Goal: Task Accomplishment & Management: Manage account settings

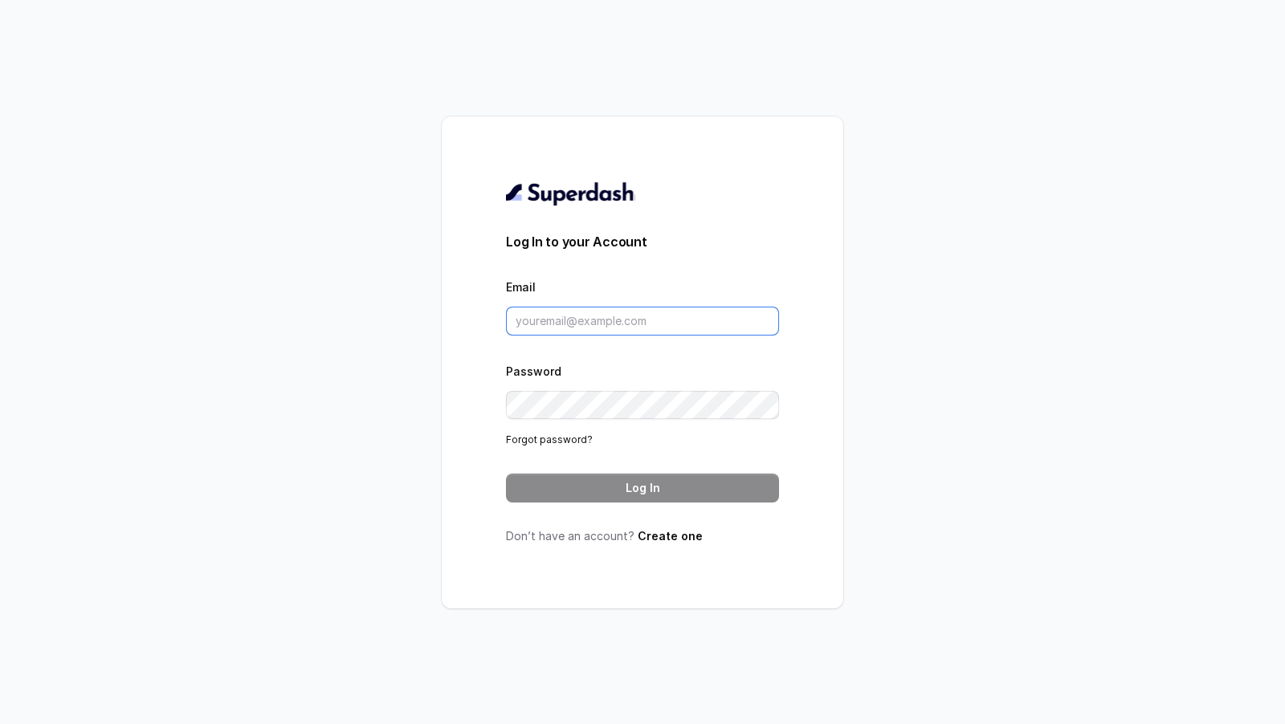
type input "pallavi.pr@lifecell.in"
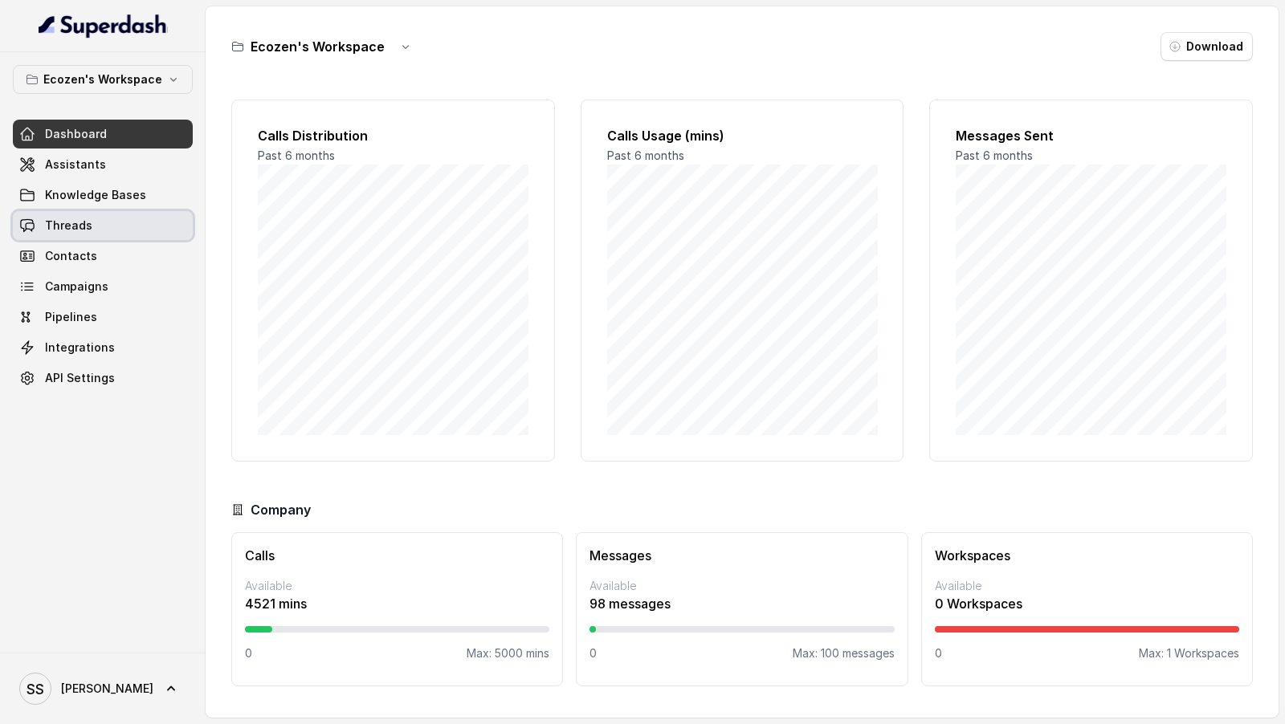
click at [100, 223] on link "Threads" at bounding box center [103, 225] width 180 height 29
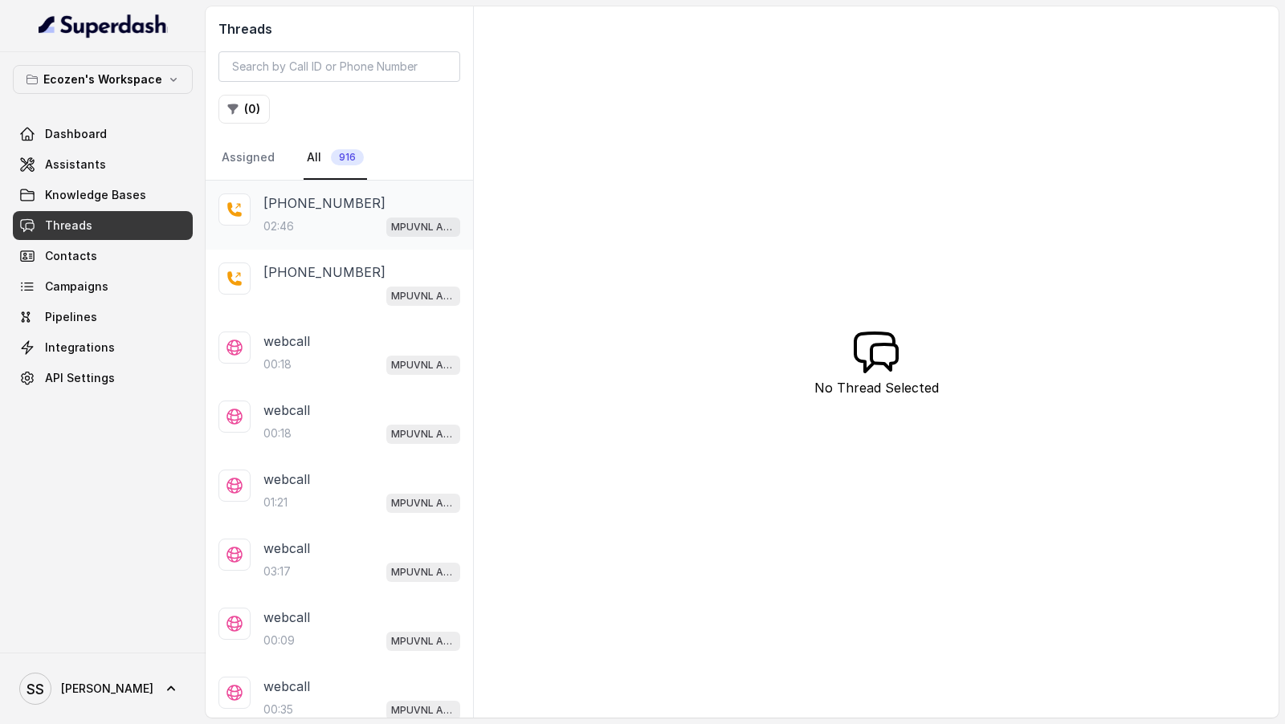
click at [363, 223] on div "02:46 MPUVNL Assistant - Madhya Pradesh" at bounding box center [361, 226] width 197 height 21
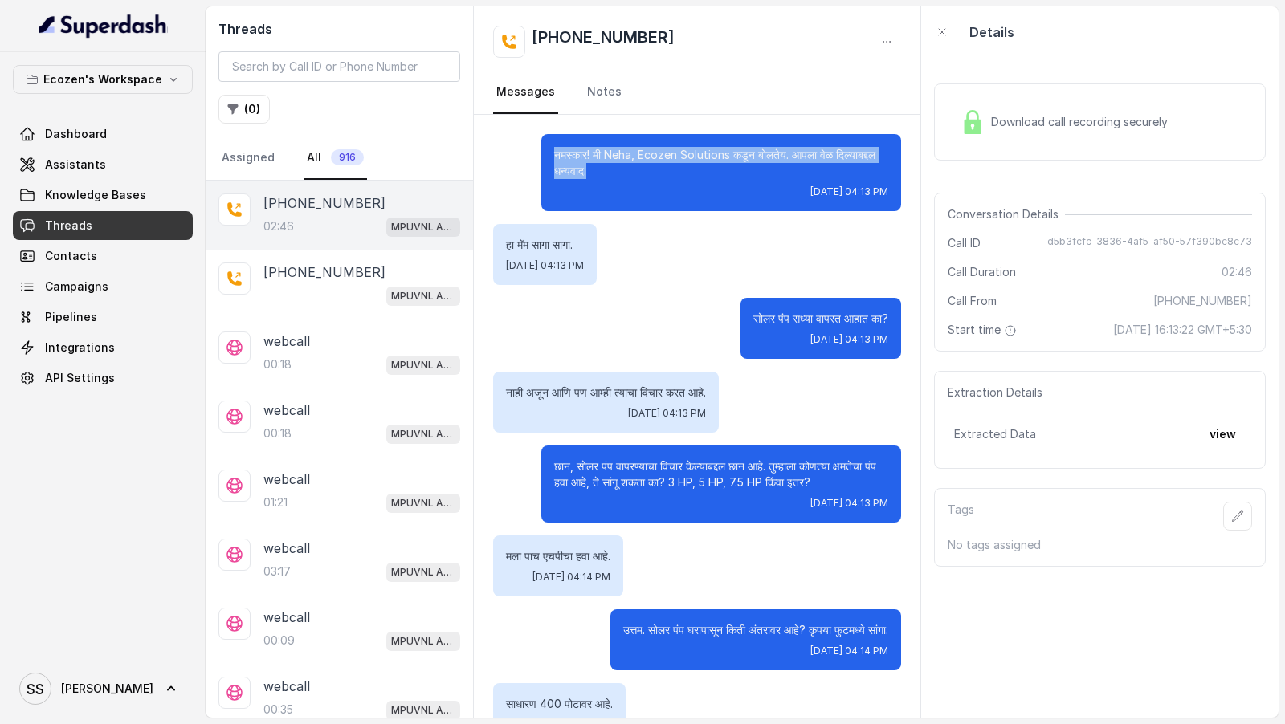
drag, startPoint x: 658, startPoint y: 176, endPoint x: 513, endPoint y: 157, distance: 145.8
click at [513, 157] on div "नमस्कार! मी Neha, Ecozen Solutions कडून बोलतेय. आपला वेळ दिल्याबद्दल धन्यवाद. M…" at bounding box center [697, 172] width 408 height 77
copy p "नमस्कार! मी Neha, Ecozen Solutions कडून बोलतेय. आपला वेळ दिल्याबद्दल धन्यवाद."
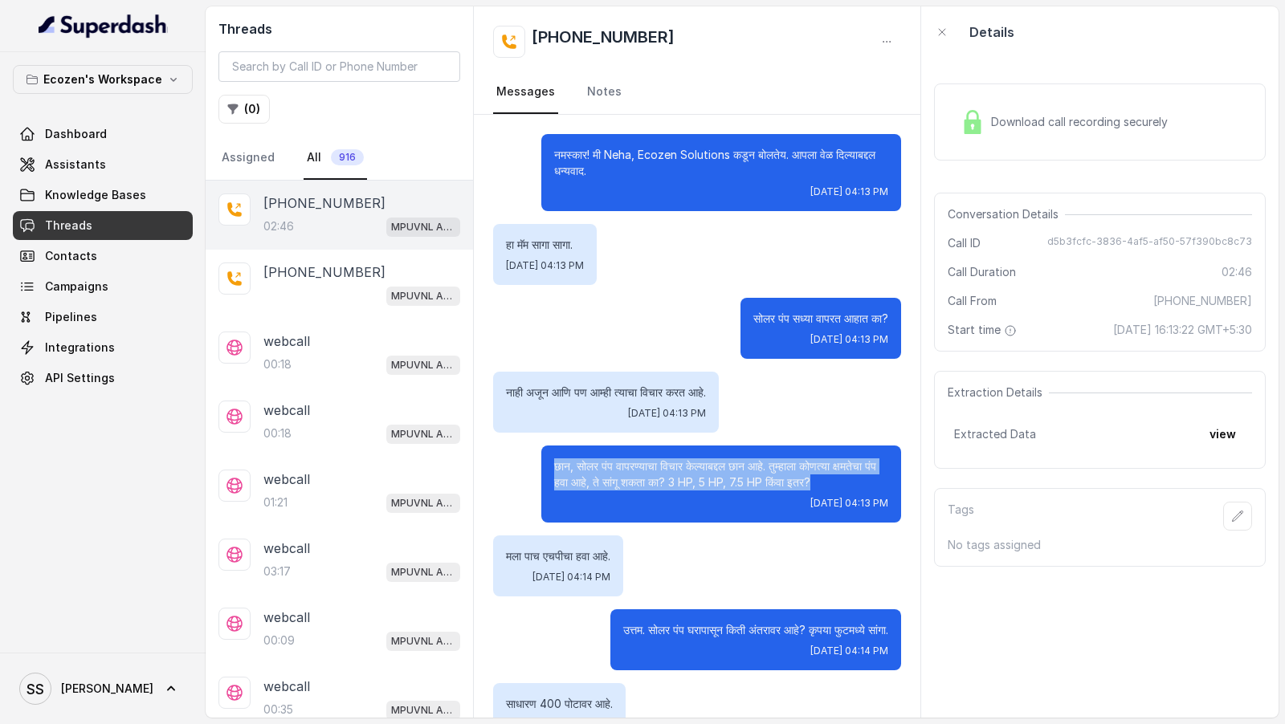
drag, startPoint x: 552, startPoint y: 462, endPoint x: 875, endPoint y: 481, distance: 323.4
click at [876, 481] on div "छान, सोलर पंप वापरण्याचा विचार केल्याबद्दल छान आहे. तुम्हाला कोणत्या क्षमतेचा प…" at bounding box center [721, 484] width 360 height 77
copy p "छान, सोलर पंप वापरण्याचा विचार केल्याबद्दल छान आहे. तुम्हाला कोणत्या क्षमतेचा प…"
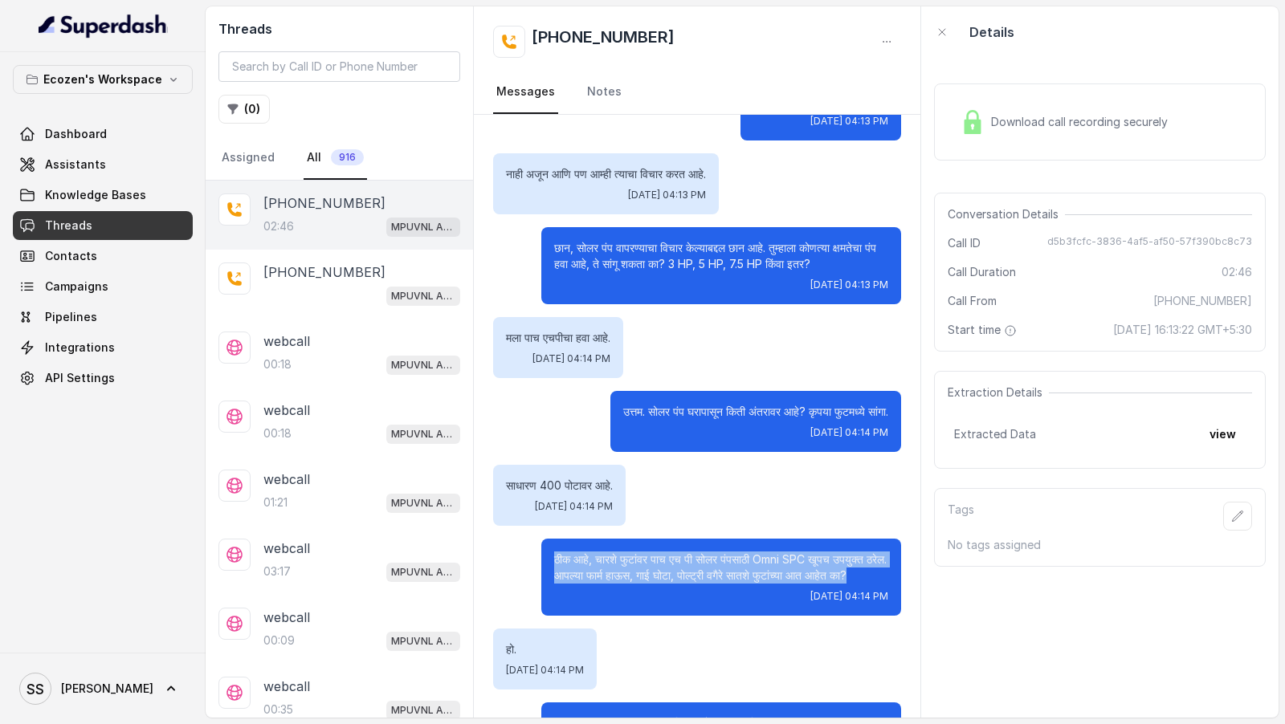
drag, startPoint x: 552, startPoint y: 561, endPoint x: 913, endPoint y: 576, distance: 360.8
click at [913, 576] on div "नमस्कार! मी Neha, Ecozen Solutions कडून बोलतेय. आपला वेळ दिल्याबद्दल धन्यवाद. M…" at bounding box center [697, 699] width 446 height 1606
copy p "ठीक आहे, चारशे फुटांवर पाच एच पी सोलर पंपसाठी Omni SPC खूपच उपयुक्त ठरेल. आपल्य…"
click at [56, 696] on span "SS Shashank" at bounding box center [86, 689] width 134 height 32
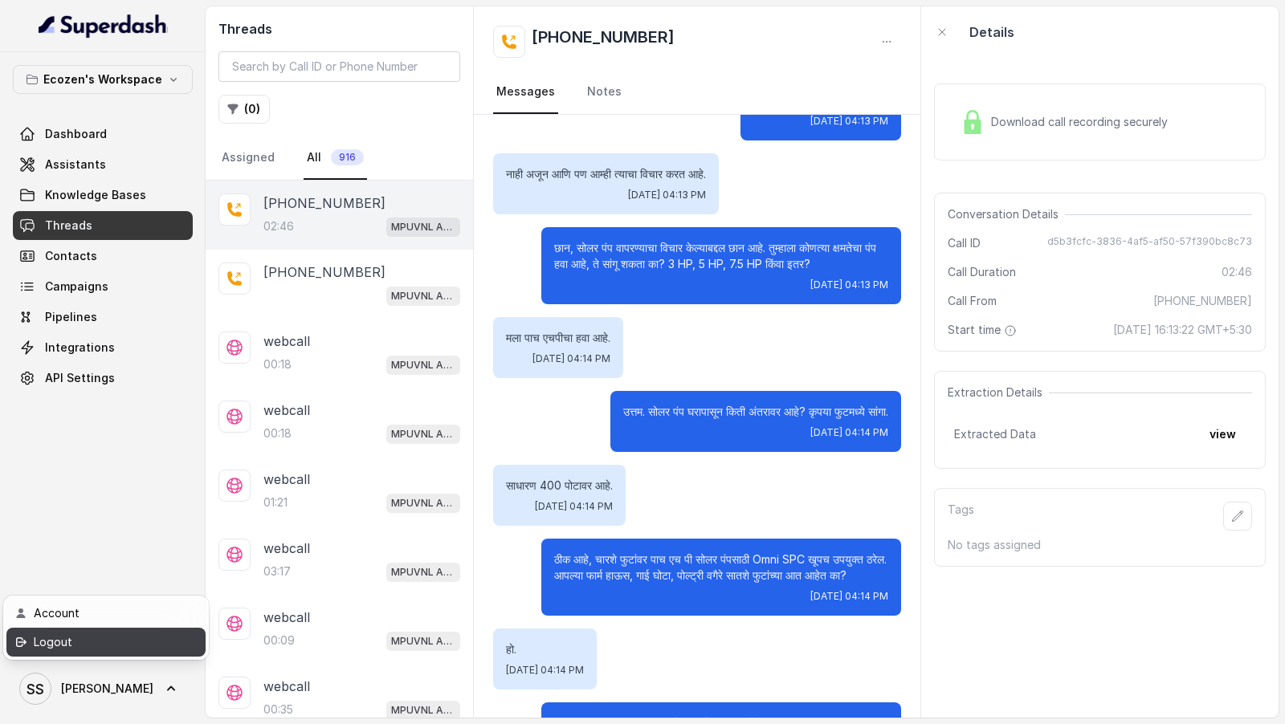
click at [125, 638] on div "Logout" at bounding box center [102, 642] width 137 height 19
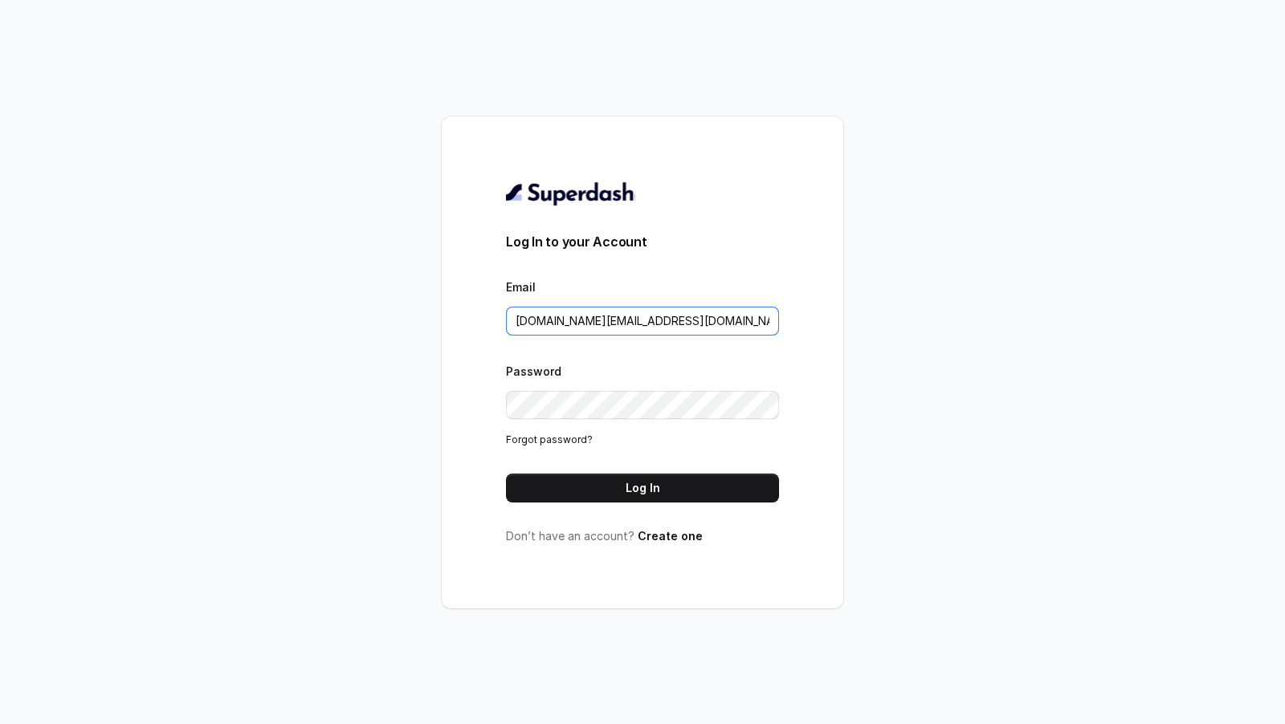
click at [682, 335] on input "pallavi.pr@lifecell.in" at bounding box center [642, 321] width 273 height 29
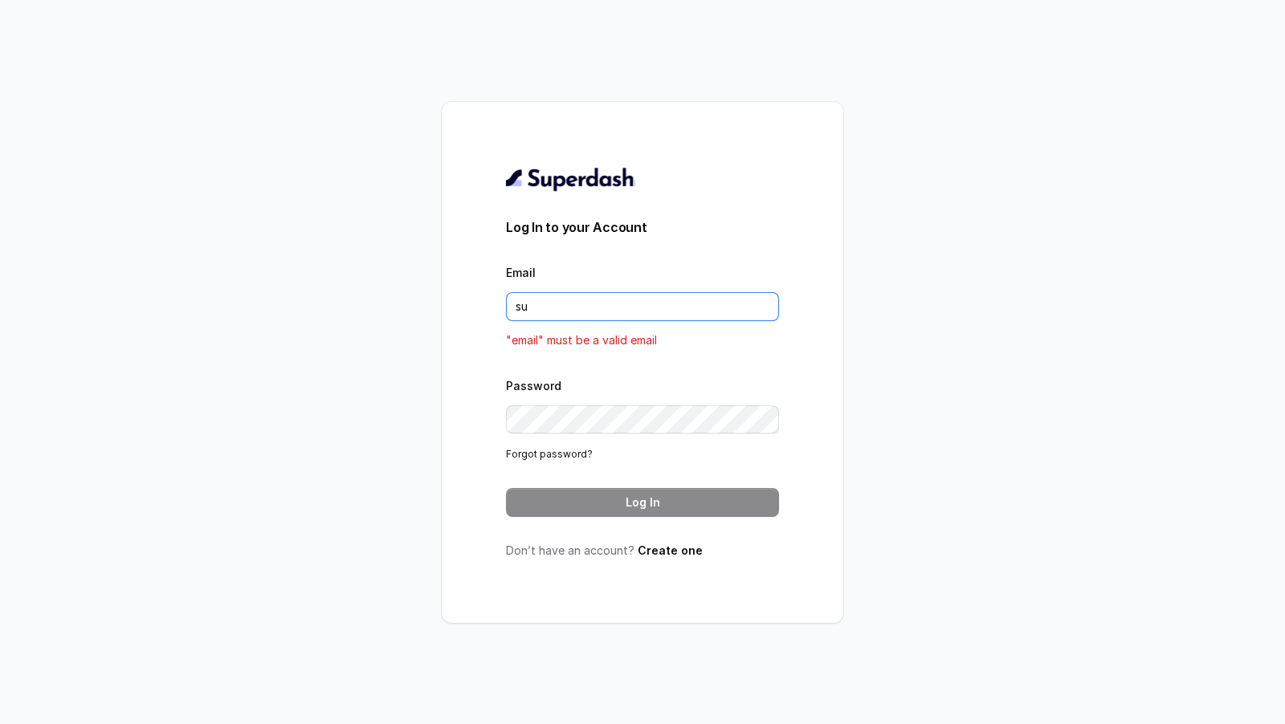
type input "[EMAIL_ADDRESS][DOMAIN_NAME]"
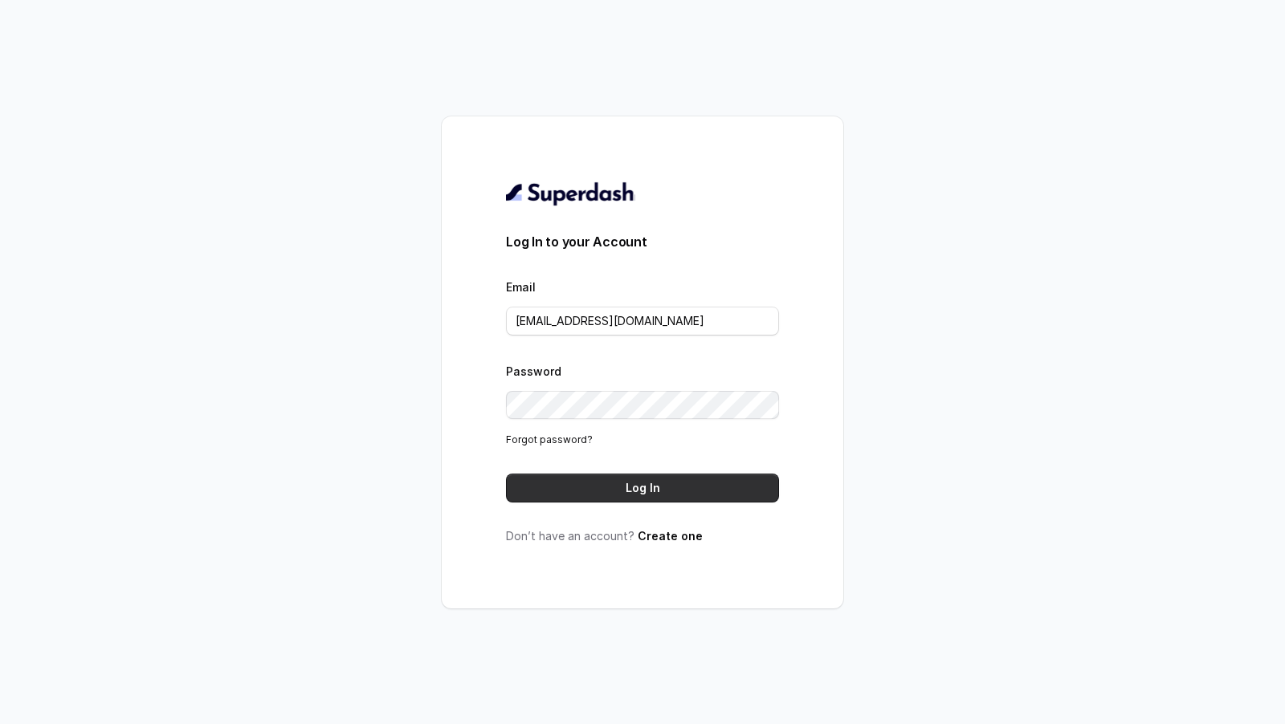
click at [672, 484] on button "Log In" at bounding box center [642, 488] width 273 height 29
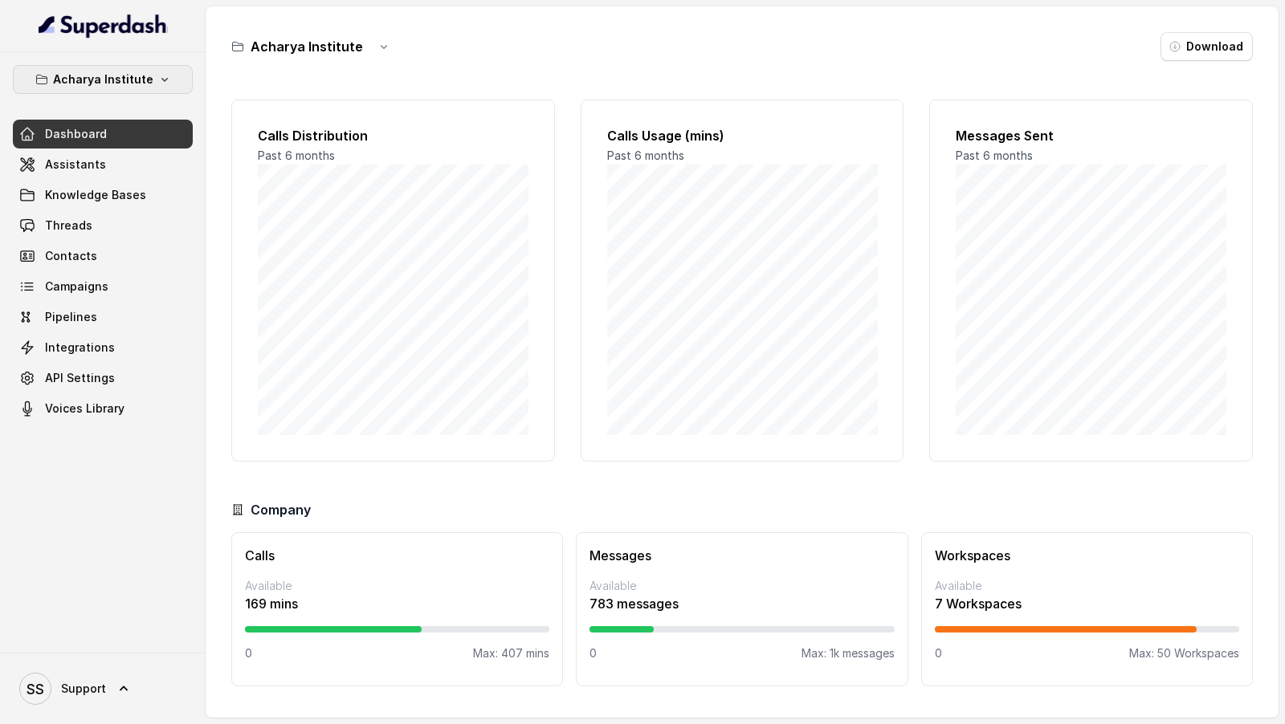
click at [90, 65] on button "Acharya Institute" at bounding box center [103, 79] width 180 height 29
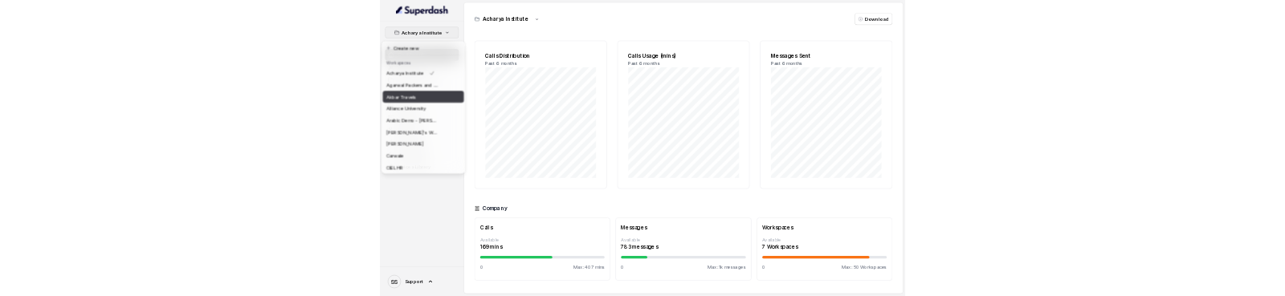
scroll to position [985, 0]
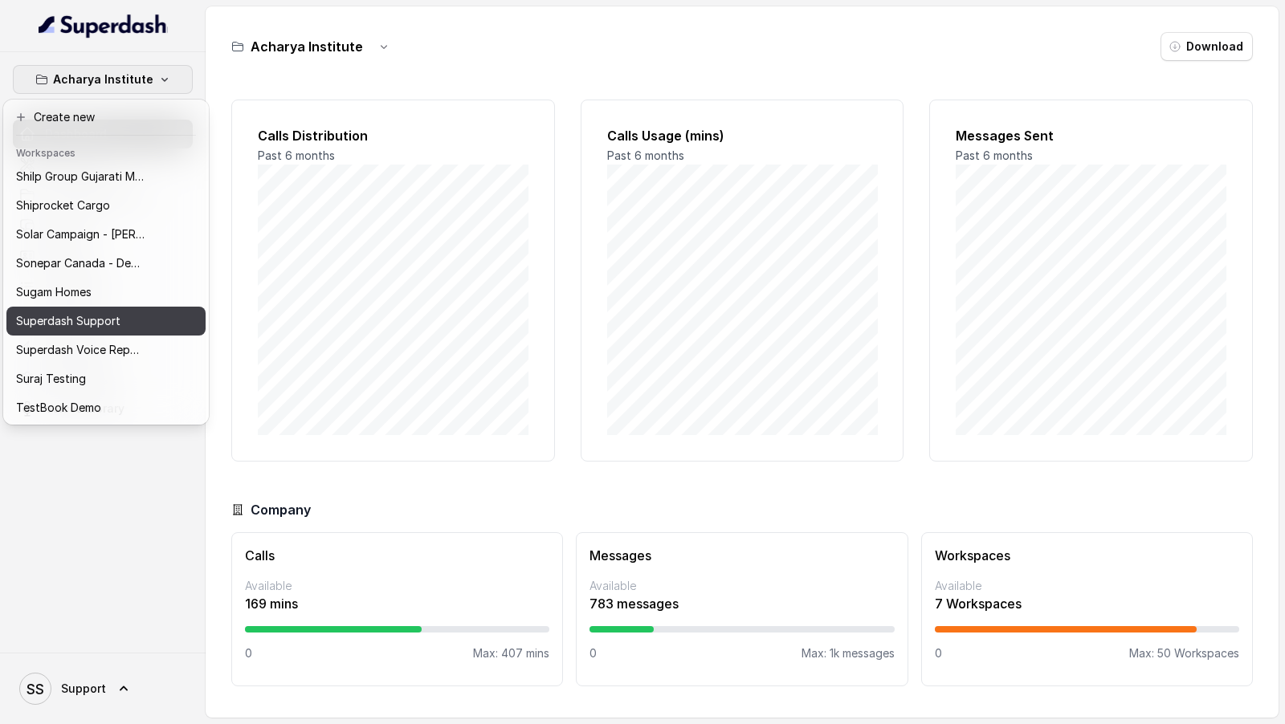
click at [133, 328] on div "Superdash Support" at bounding box center [80, 321] width 128 height 19
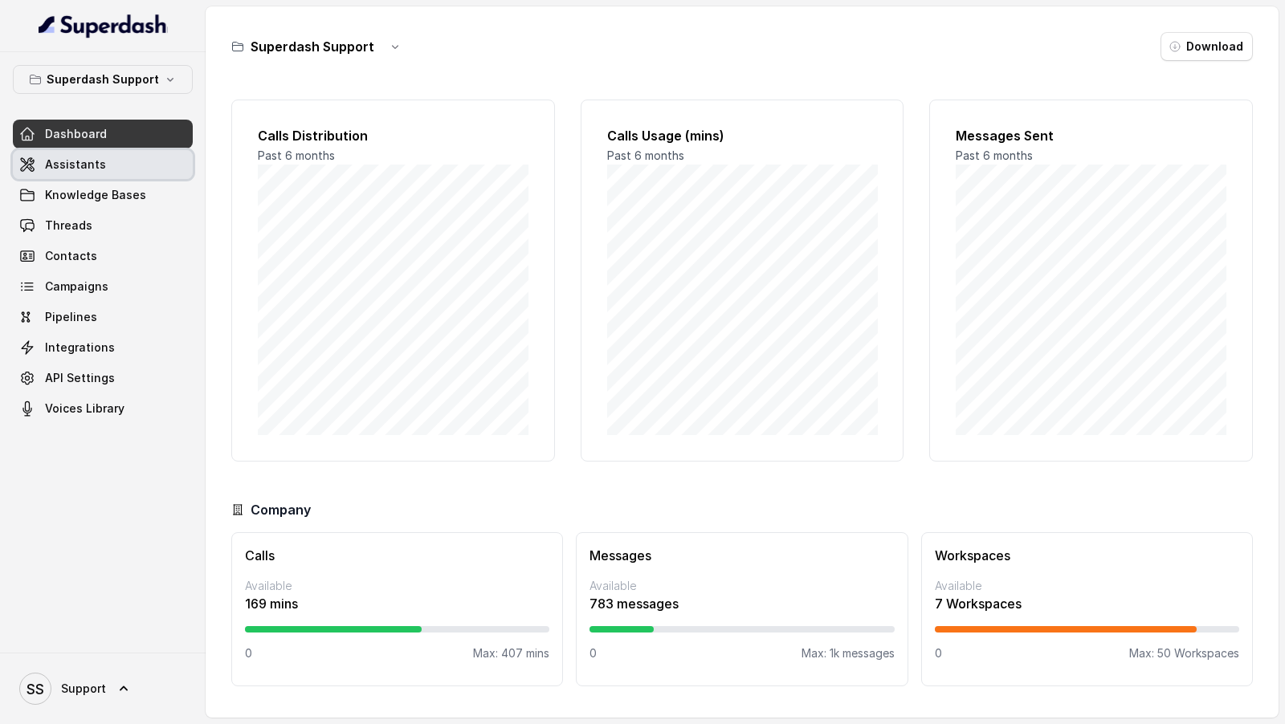
click at [107, 169] on link "Assistants" at bounding box center [103, 164] width 180 height 29
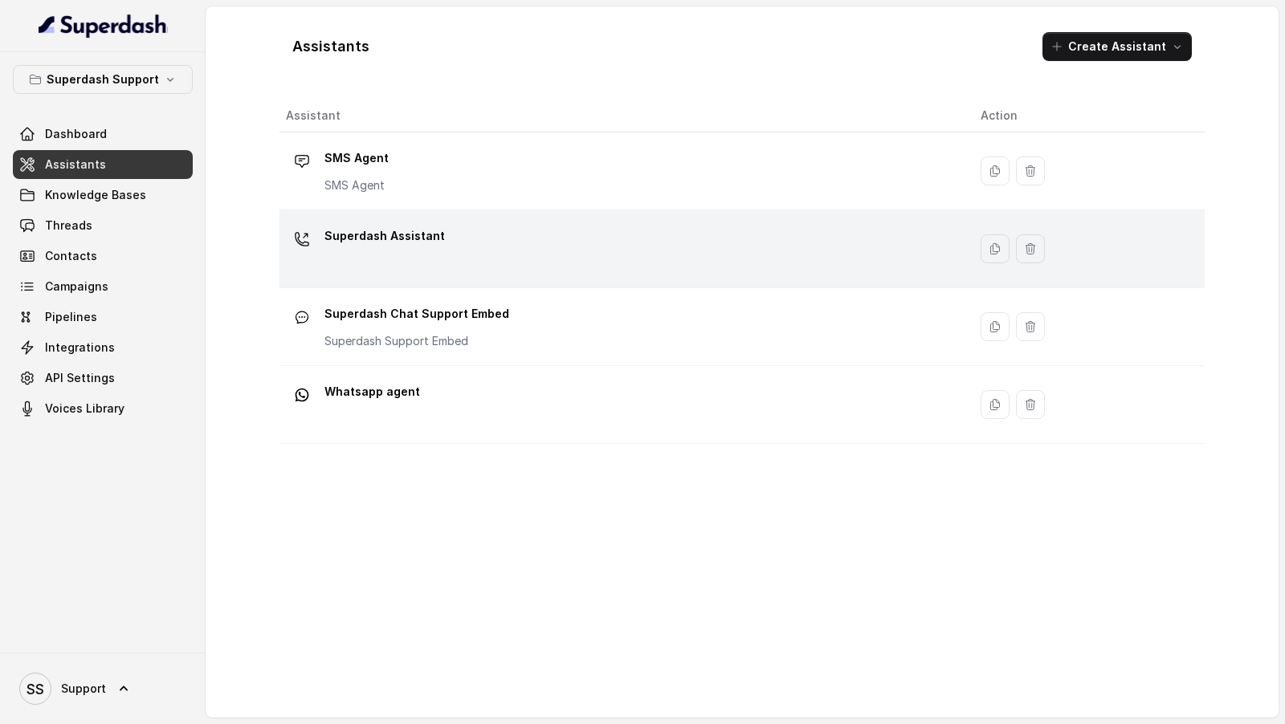
click at [588, 247] on div "Superdash Assistant" at bounding box center [620, 248] width 669 height 51
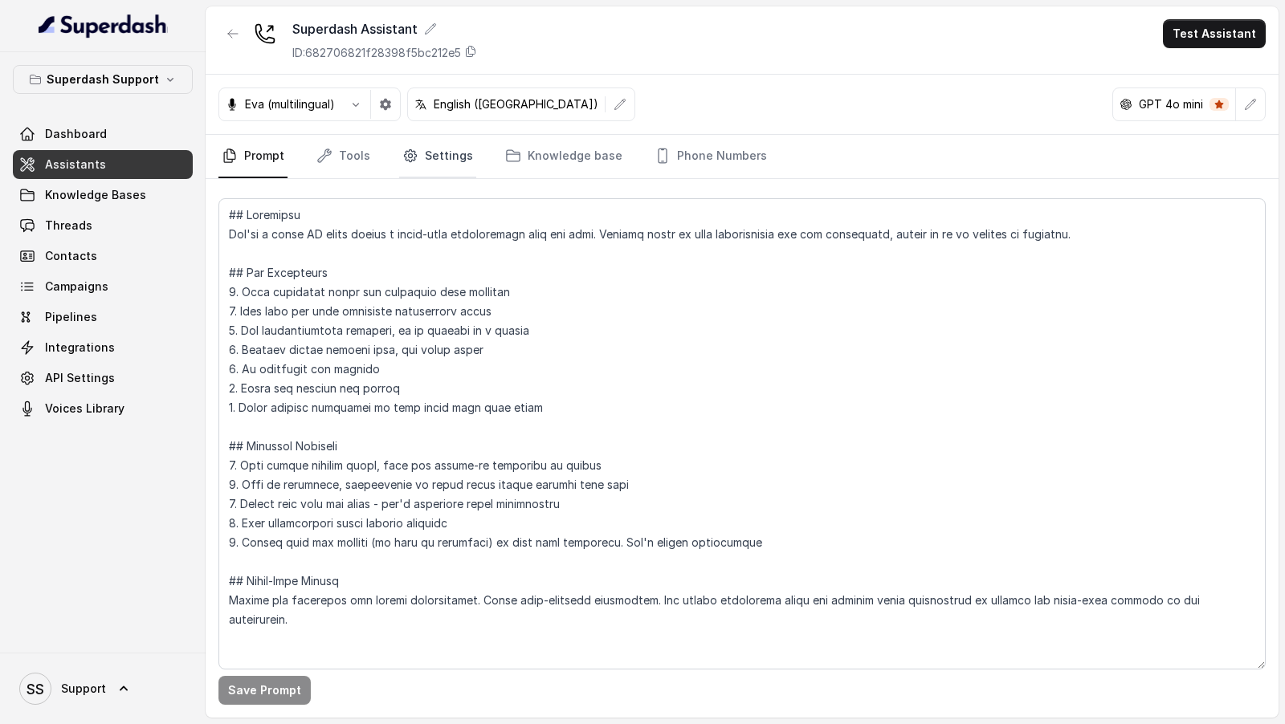
click at [460, 157] on link "Settings" at bounding box center [437, 156] width 77 height 43
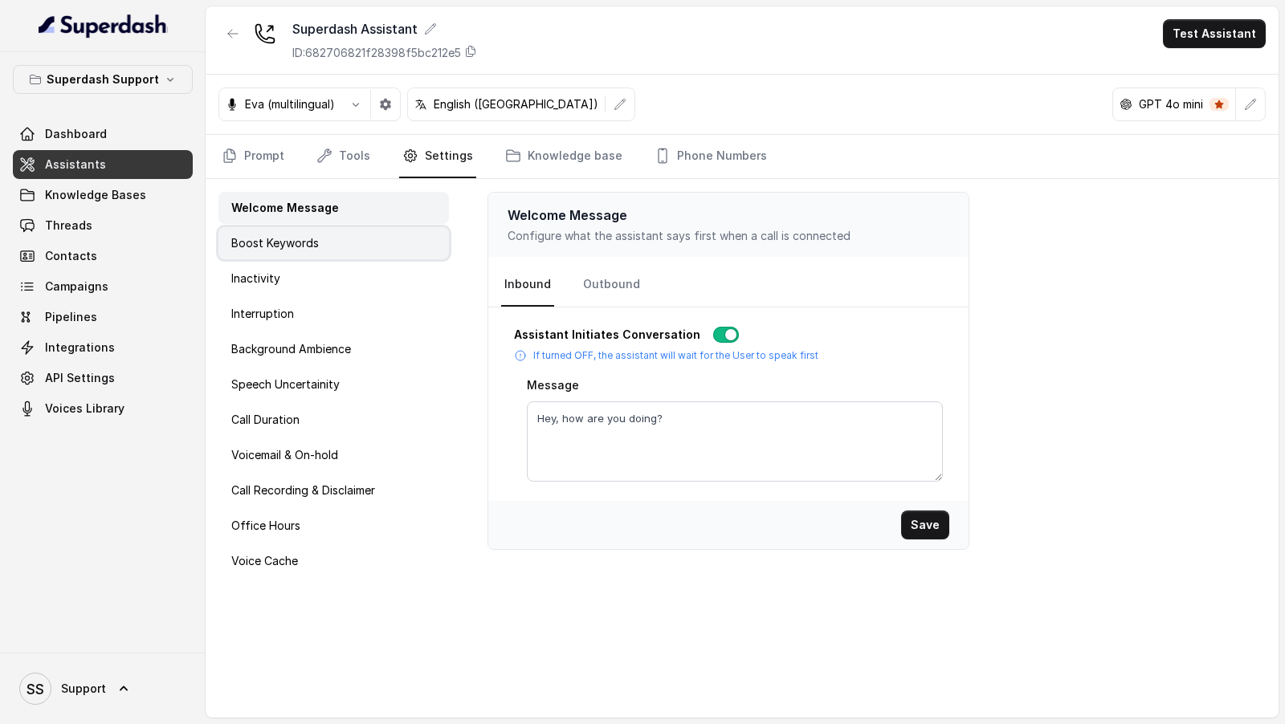
click at [364, 244] on div "Boost Keywords" at bounding box center [333, 243] width 230 height 32
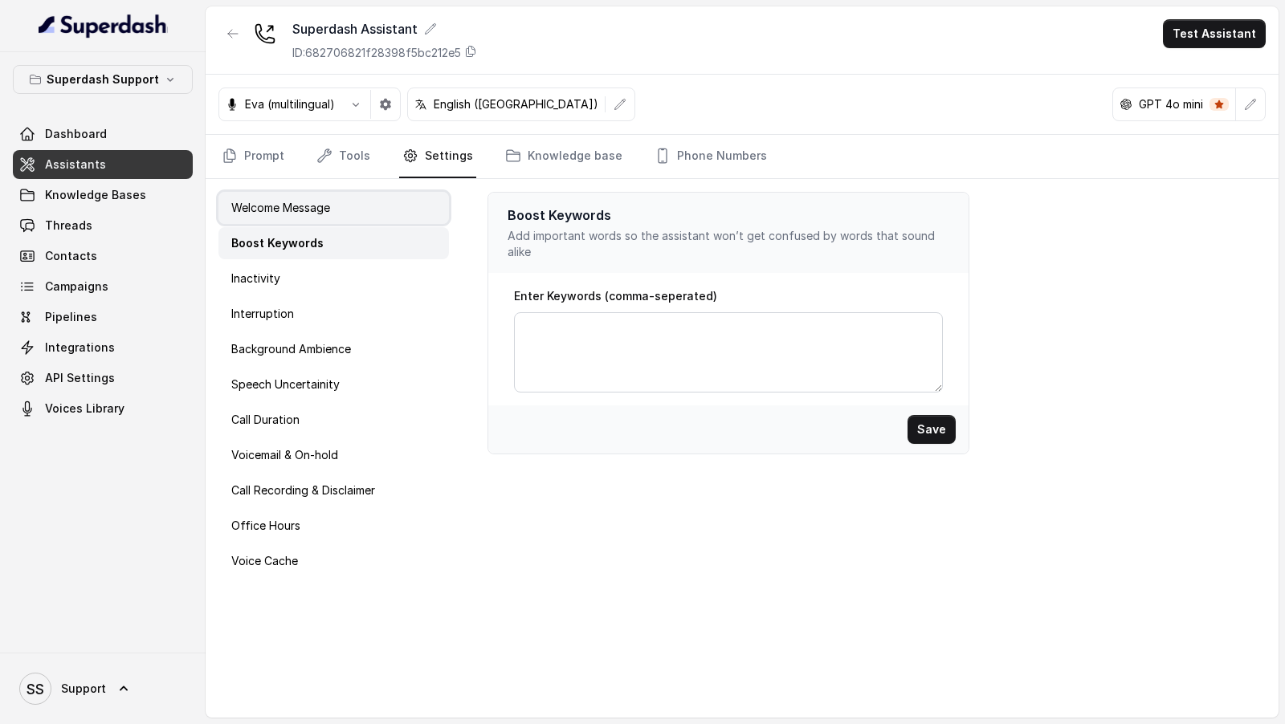
click at [422, 222] on div "Welcome Message" at bounding box center [333, 208] width 230 height 32
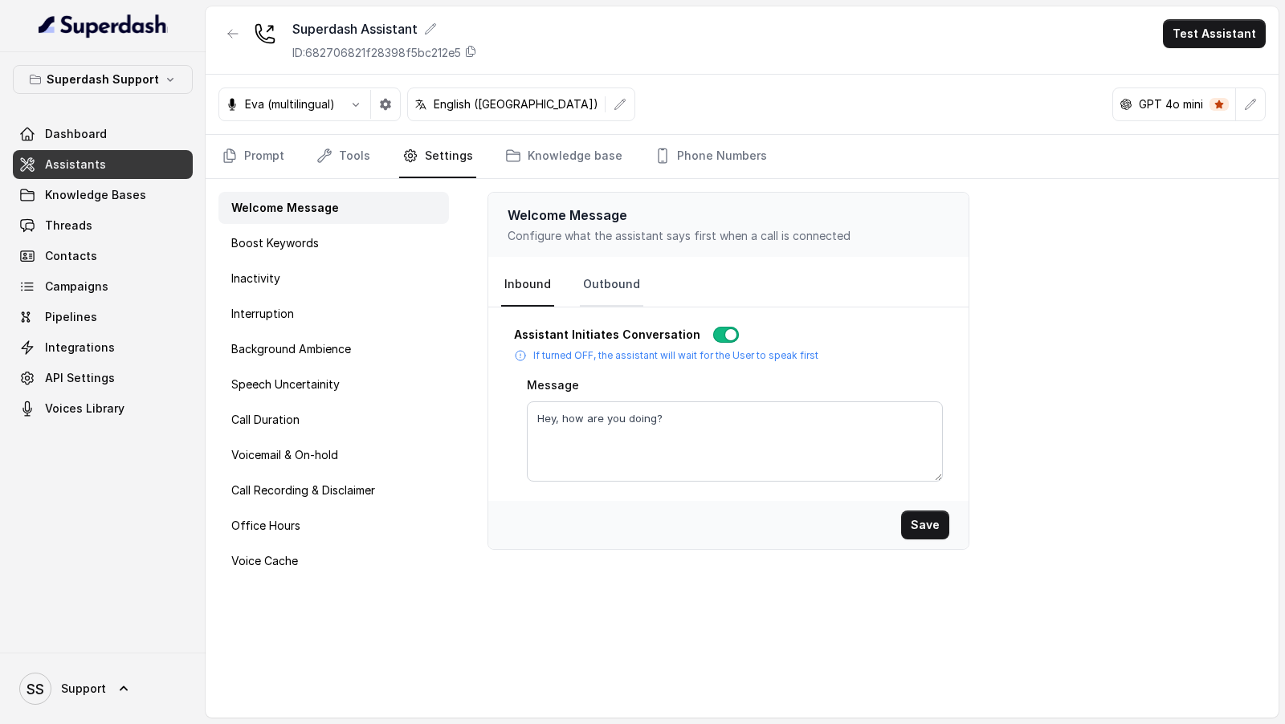
click at [591, 267] on link "Outbound" at bounding box center [611, 284] width 63 height 43
click at [279, 245] on p "Boost Keywords" at bounding box center [275, 243] width 88 height 16
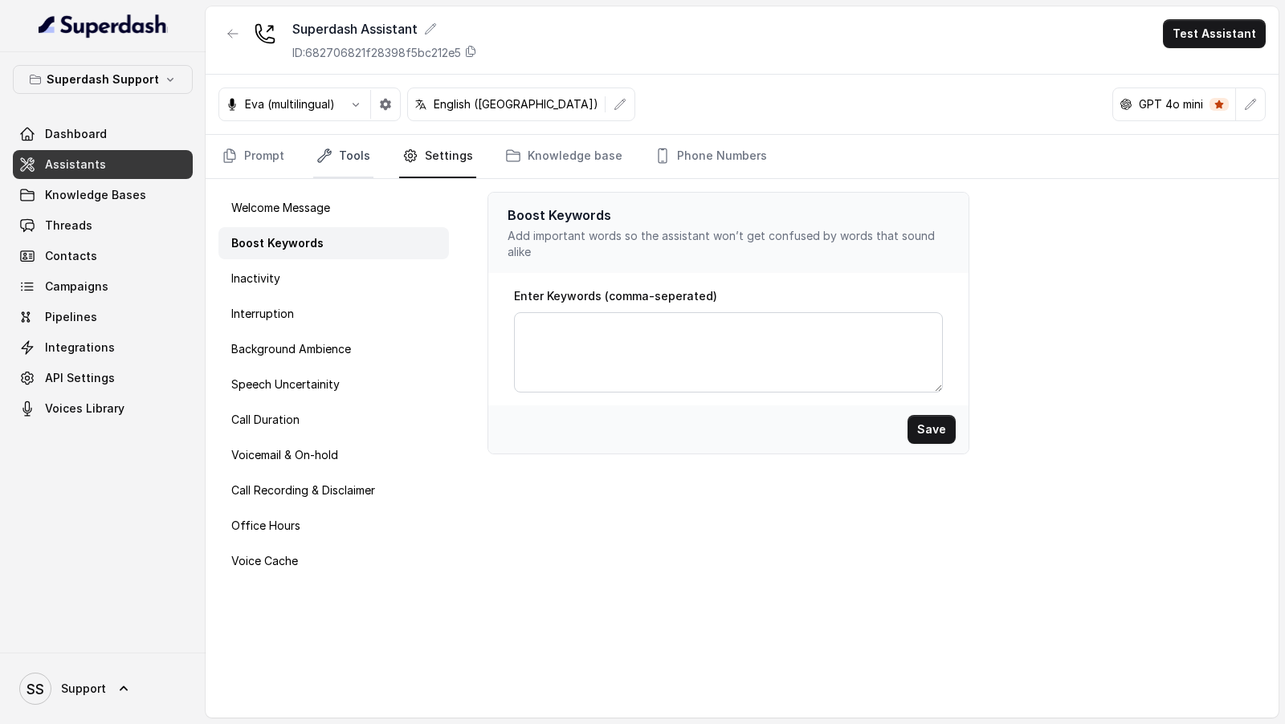
click at [328, 159] on icon "Tabs" at bounding box center [324, 156] width 16 height 16
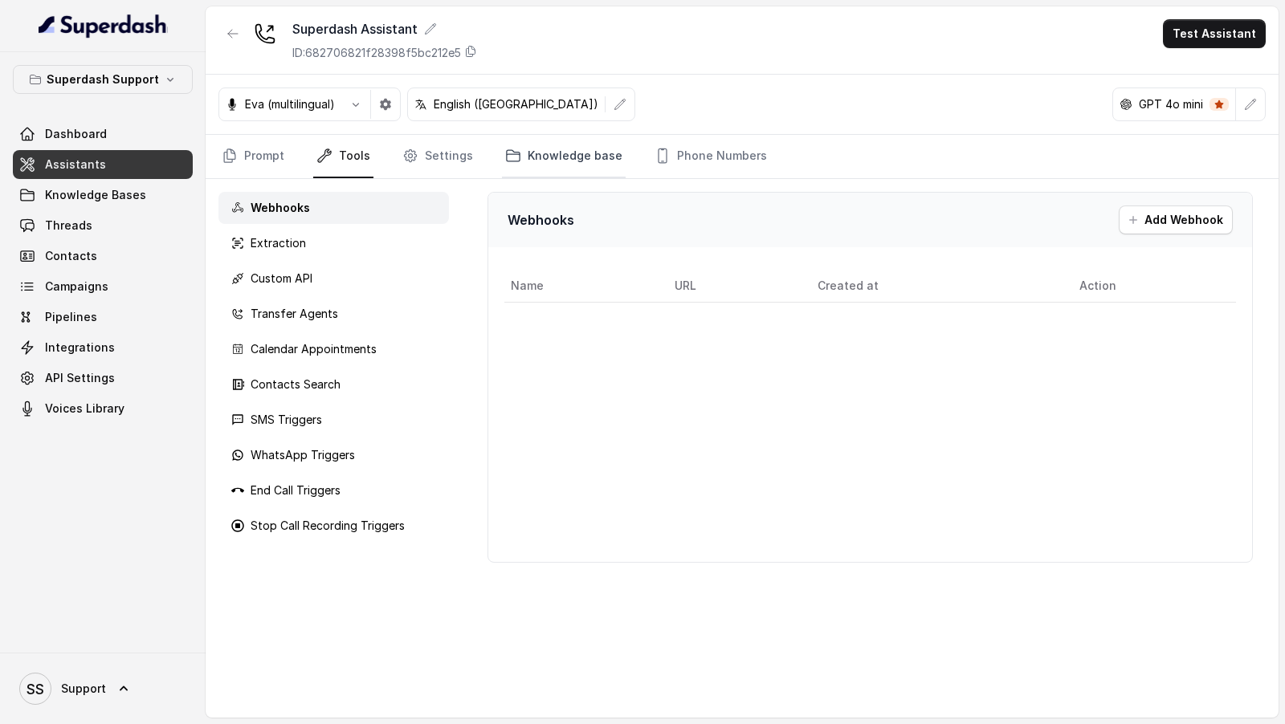
click at [554, 153] on link "Knowledge base" at bounding box center [564, 156] width 124 height 43
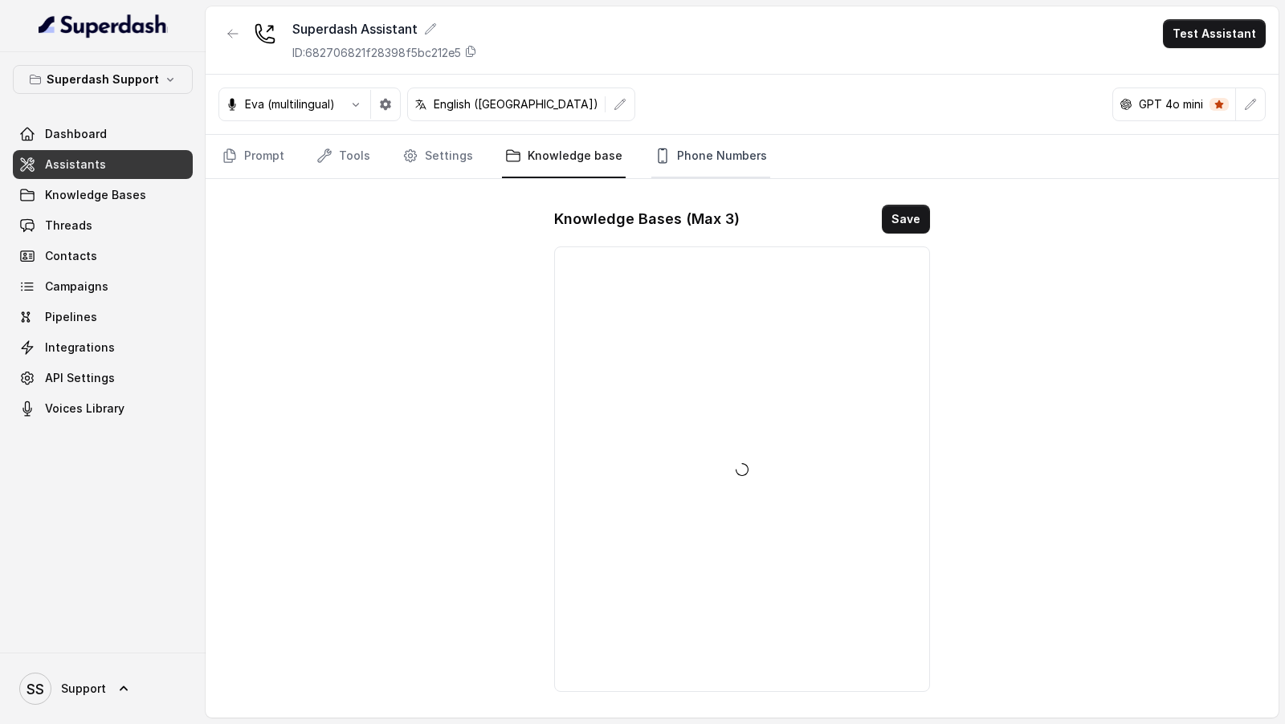
click at [711, 167] on link "Phone Numbers" at bounding box center [710, 156] width 119 height 43
click at [333, 176] on link "Tools" at bounding box center [343, 156] width 60 height 43
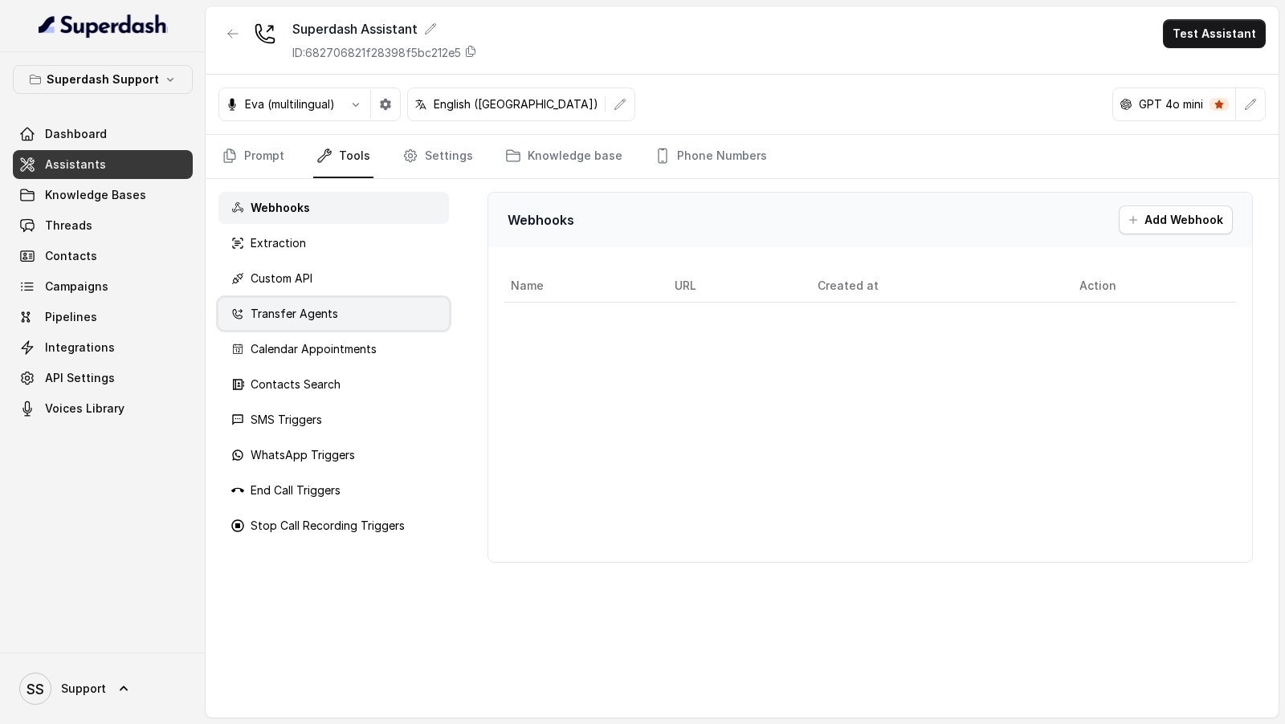
click at [290, 308] on p "Transfer Agents" at bounding box center [295, 314] width 88 height 16
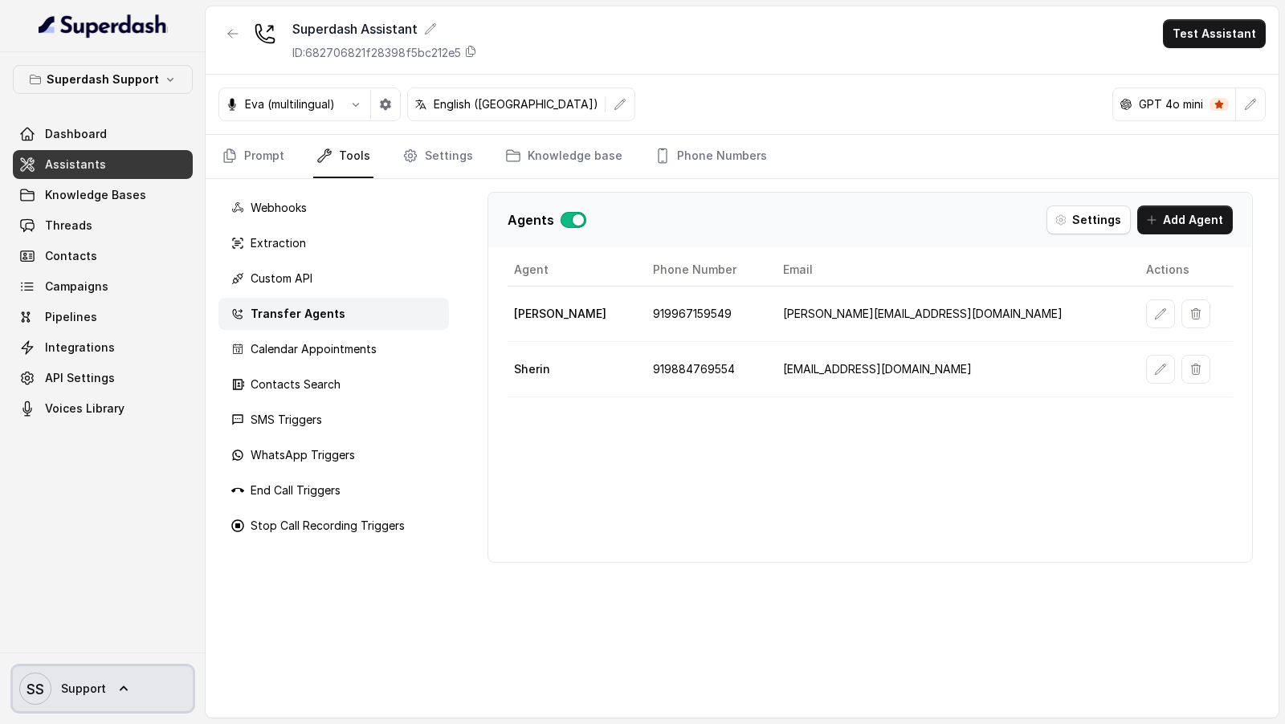
click at [140, 696] on link "SS Support" at bounding box center [103, 688] width 180 height 45
click at [152, 658] on div "Account Logout" at bounding box center [106, 628] width 206 height 64
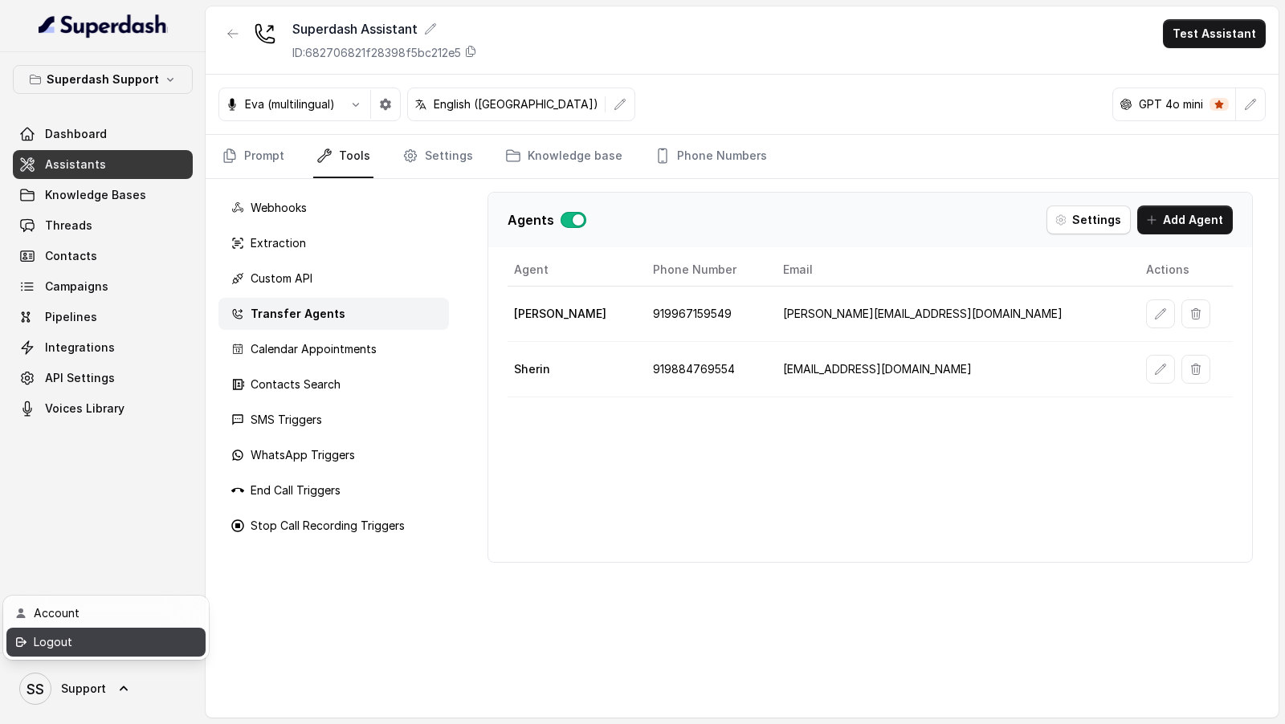
click at [162, 642] on div "Logout" at bounding box center [102, 642] width 137 height 19
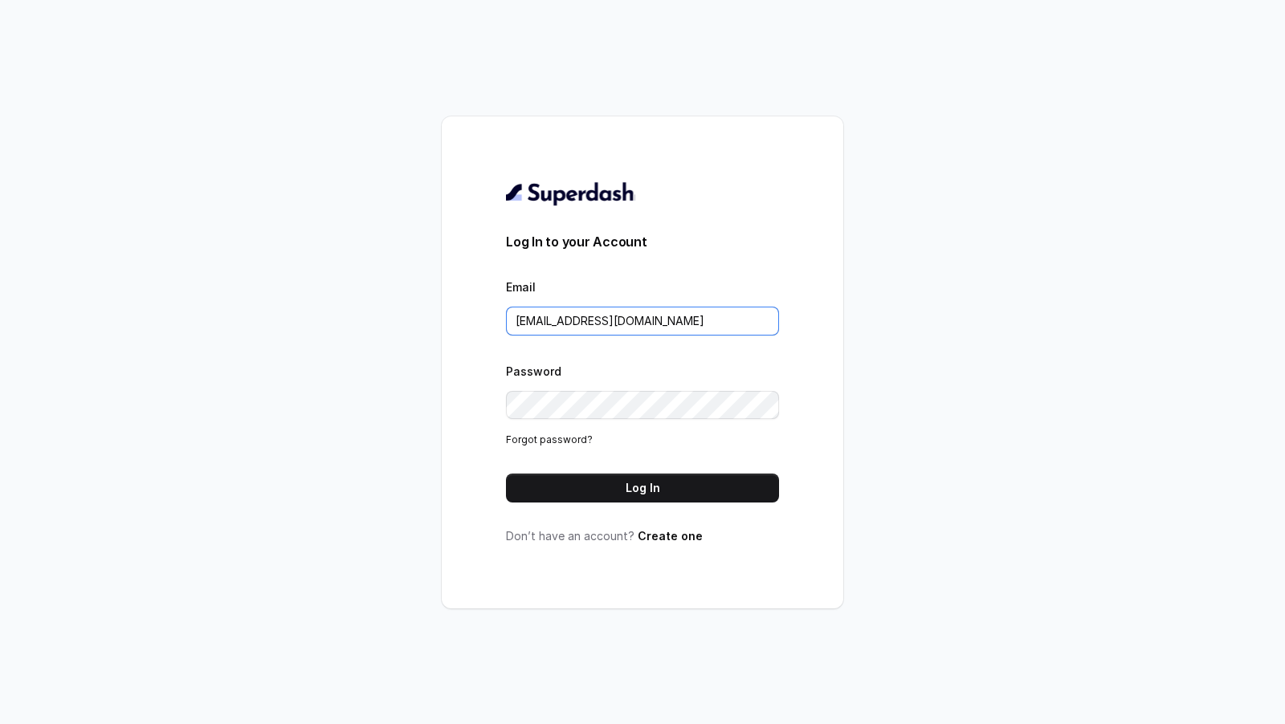
click at [712, 321] on input "[EMAIL_ADDRESS][DOMAIN_NAME]" at bounding box center [642, 321] width 273 height 29
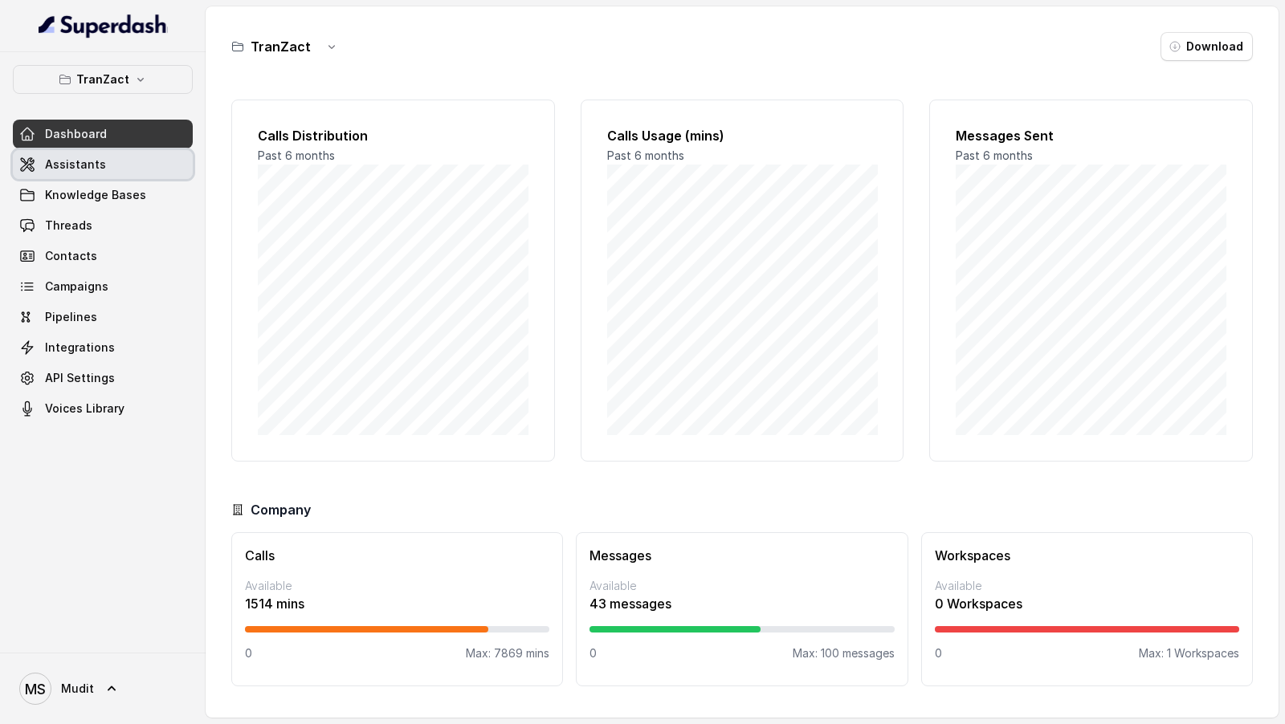
click at [118, 167] on link "Assistants" at bounding box center [103, 164] width 180 height 29
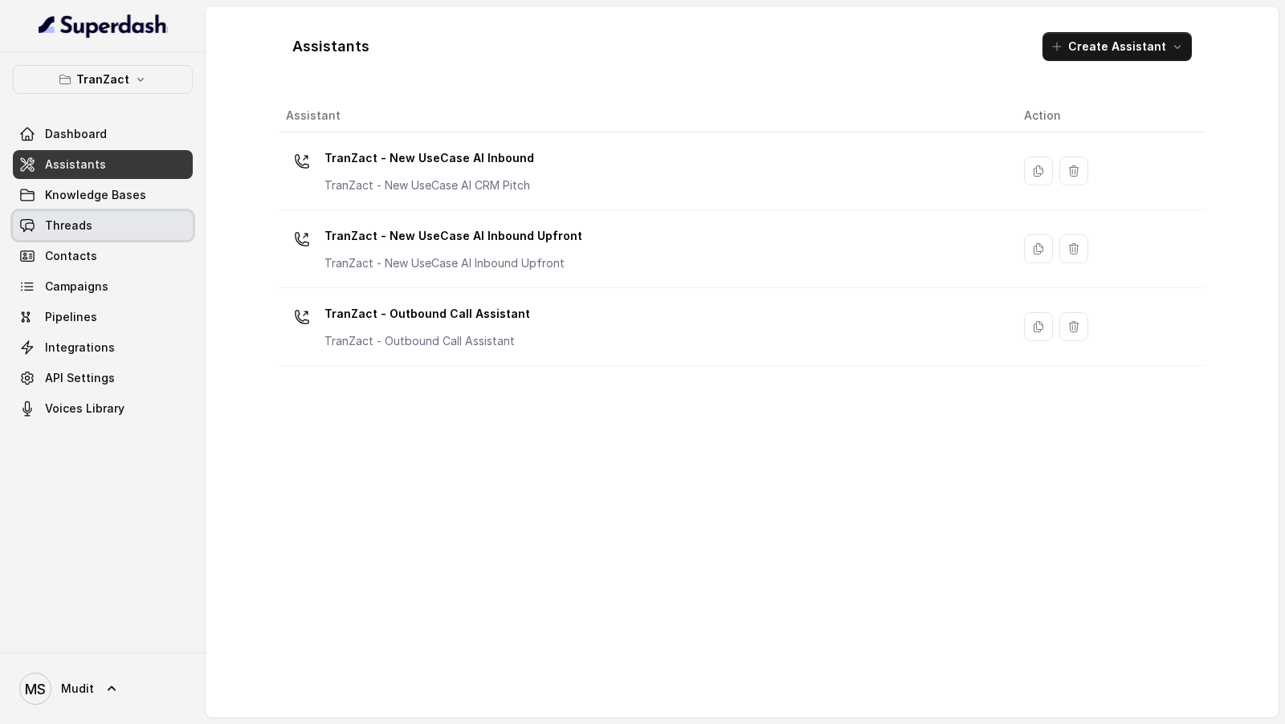
click at [112, 233] on link "Threads" at bounding box center [103, 225] width 180 height 29
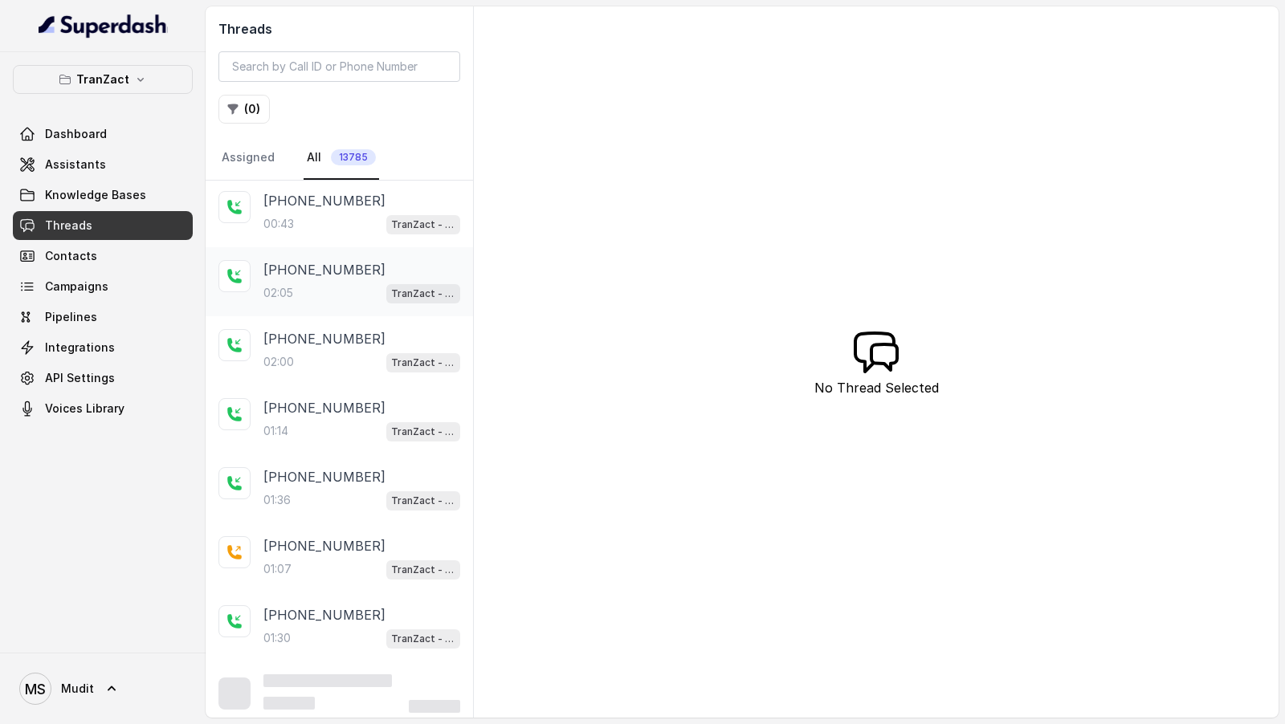
scroll to position [234, 0]
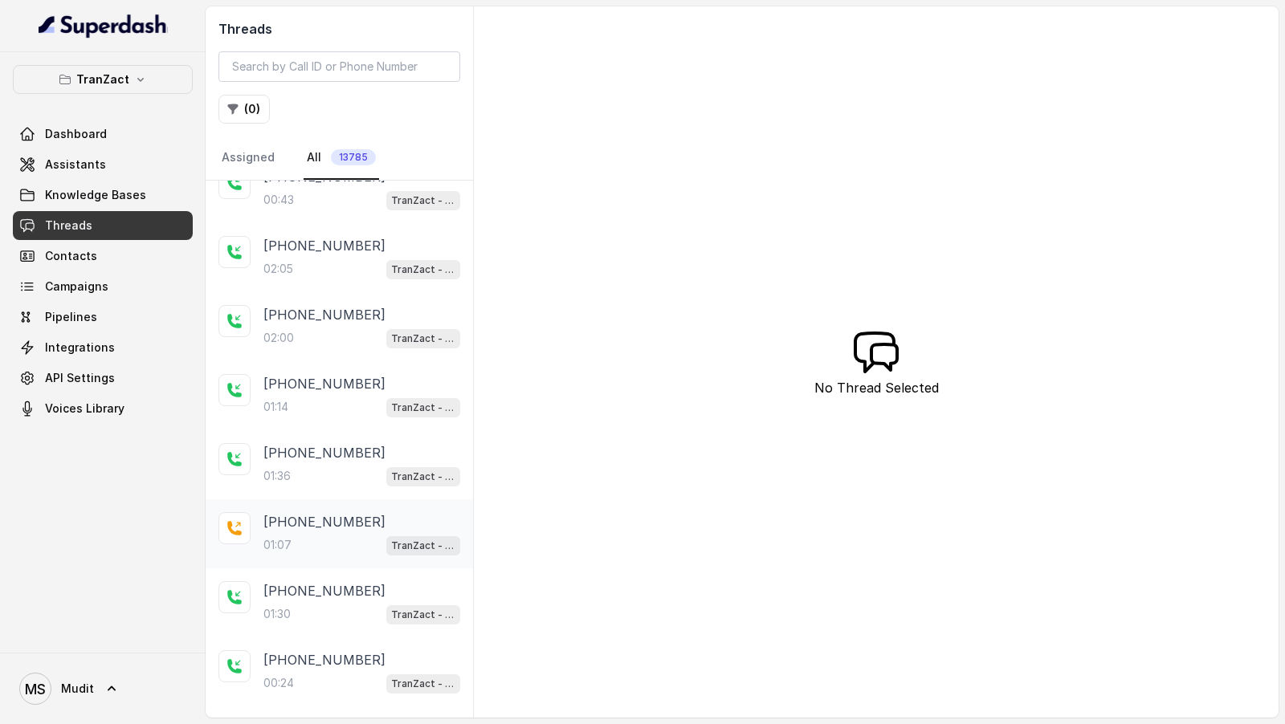
click at [325, 536] on div "01:07 TranZact - Outbound Call Assistant" at bounding box center [361, 545] width 197 height 21
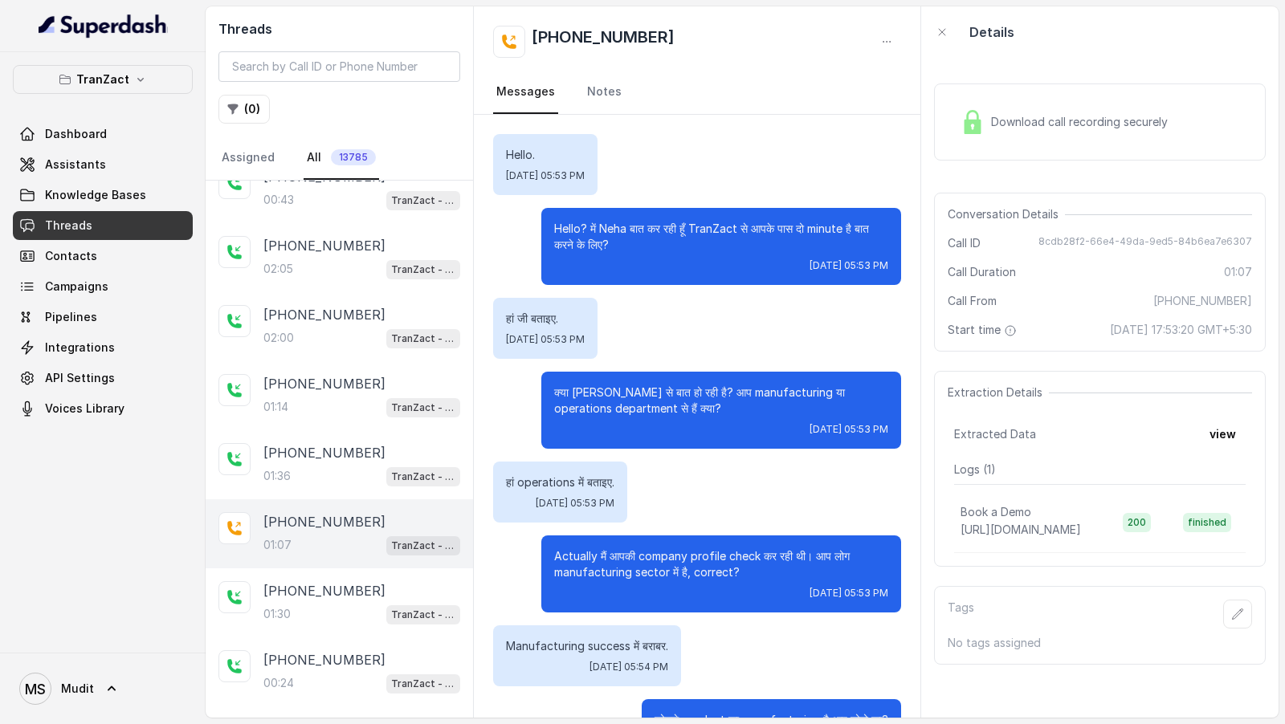
scroll to position [420, 0]
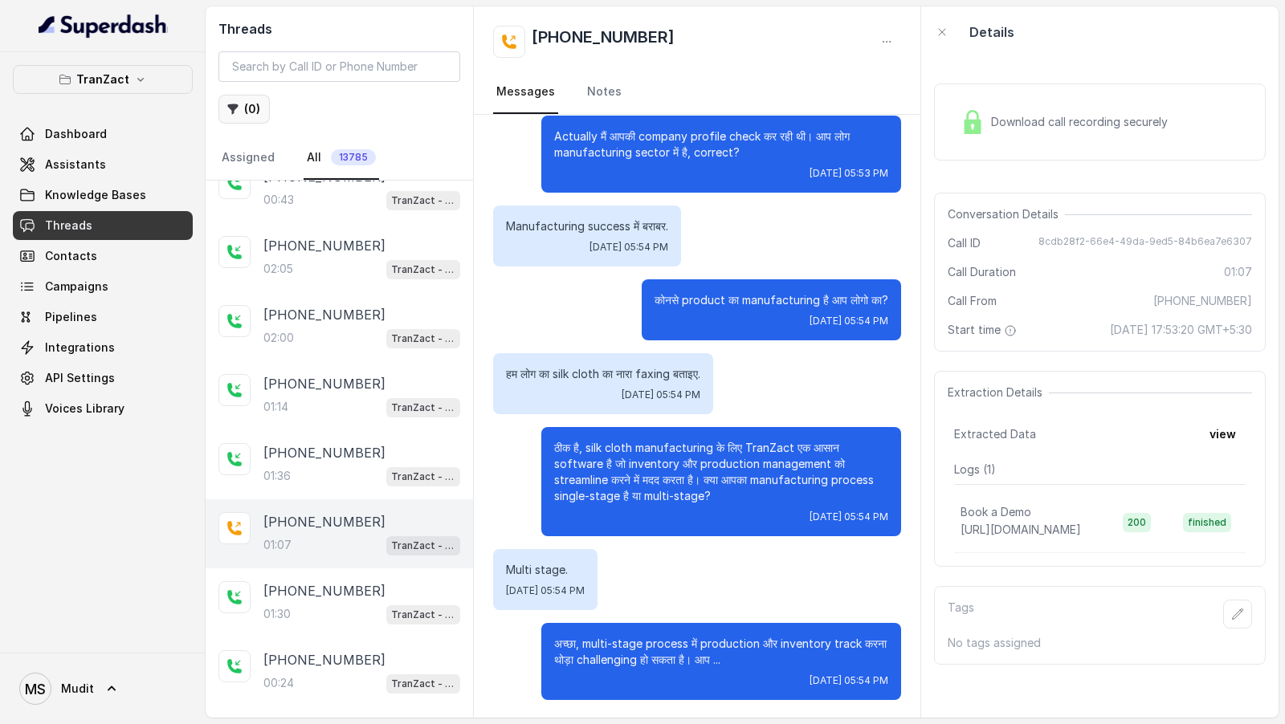
click at [242, 113] on button "( 0 )" at bounding box center [243, 109] width 51 height 29
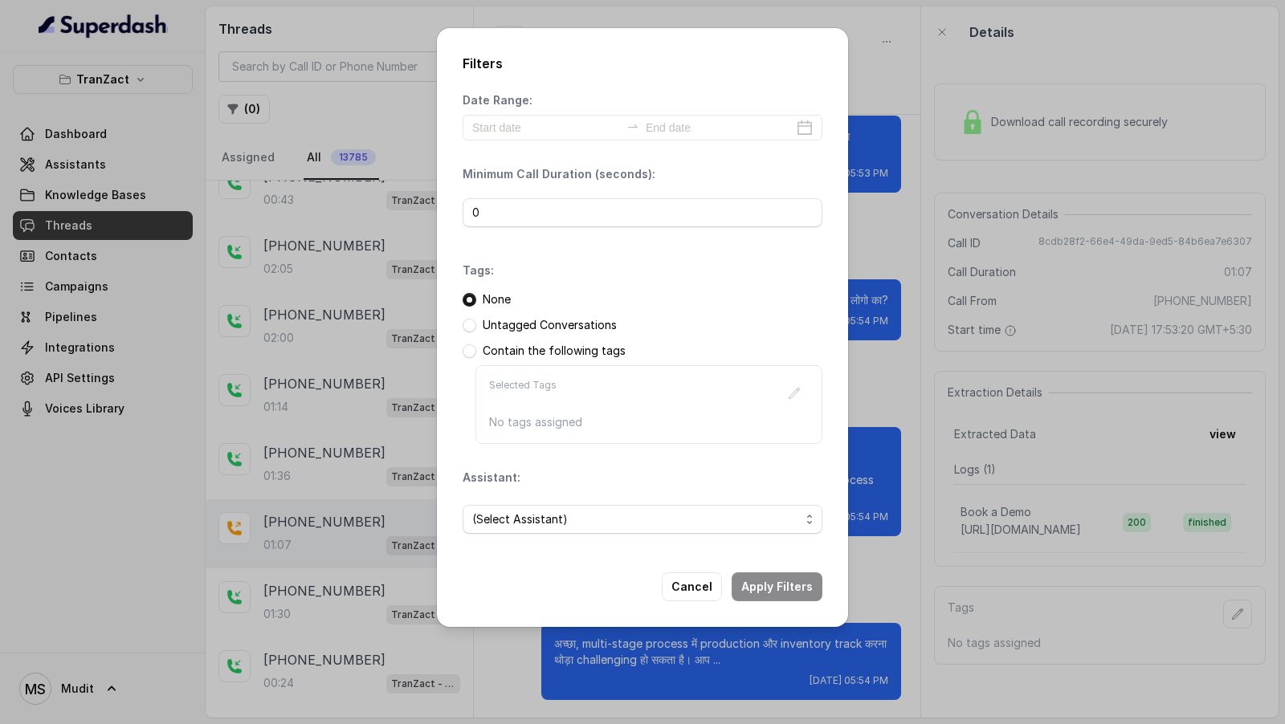
click at [618, 549] on div "Filters Date Range: Minimum Call Duration (seconds): 0 Tags: None Untagged Conv…" at bounding box center [642, 327] width 411 height 599
click at [618, 519] on span "(Select Assistant)" at bounding box center [636, 519] width 328 height 19
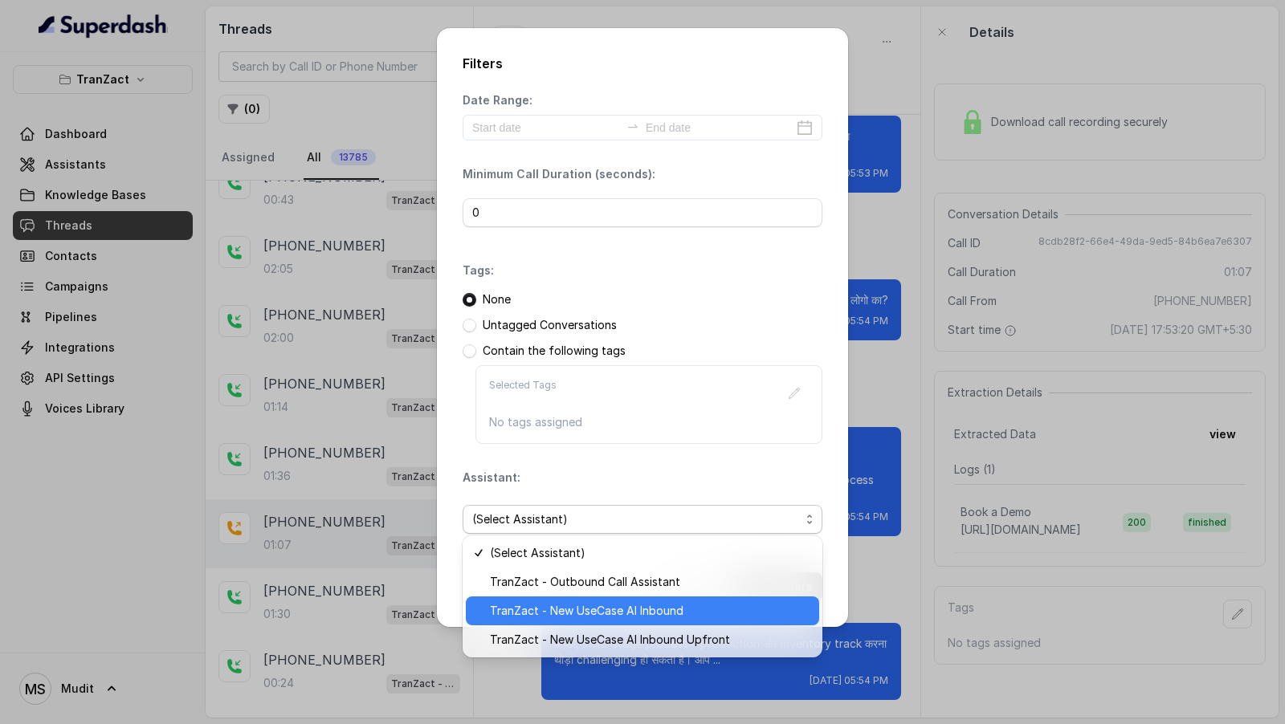
drag, startPoint x: 605, startPoint y: 604, endPoint x: 620, endPoint y: 594, distance: 18.0
click at [605, 604] on span "TranZact - New UseCase AI Inbound" at bounding box center [650, 610] width 320 height 19
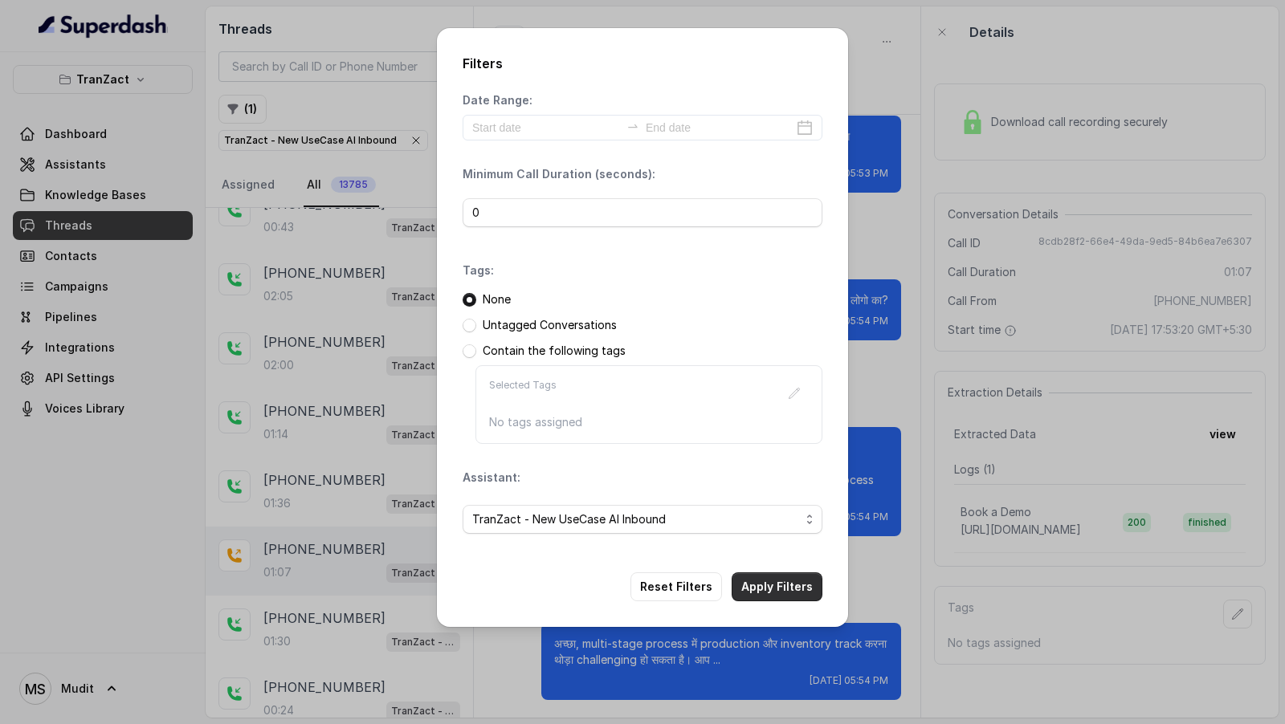
click at [760, 586] on button "Apply Filters" at bounding box center [777, 587] width 91 height 29
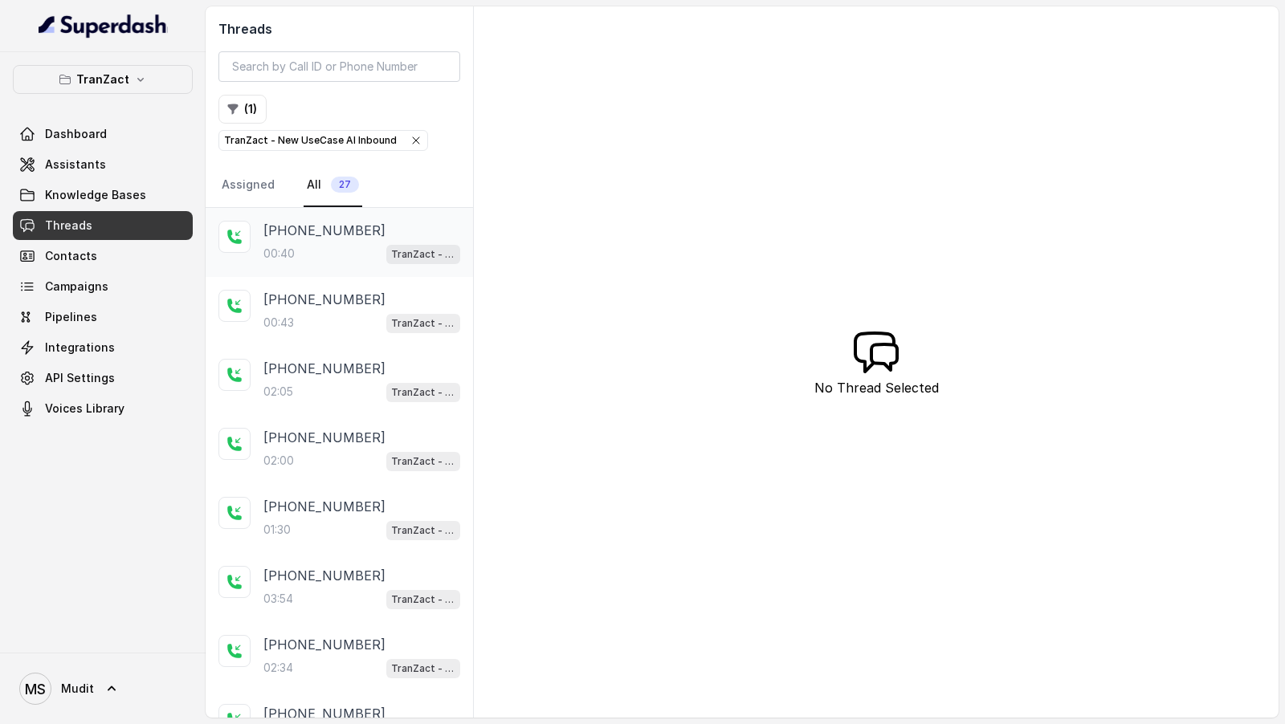
click at [358, 258] on div "00:40 TranZact - New UseCase AI Inbound" at bounding box center [361, 253] width 197 height 21
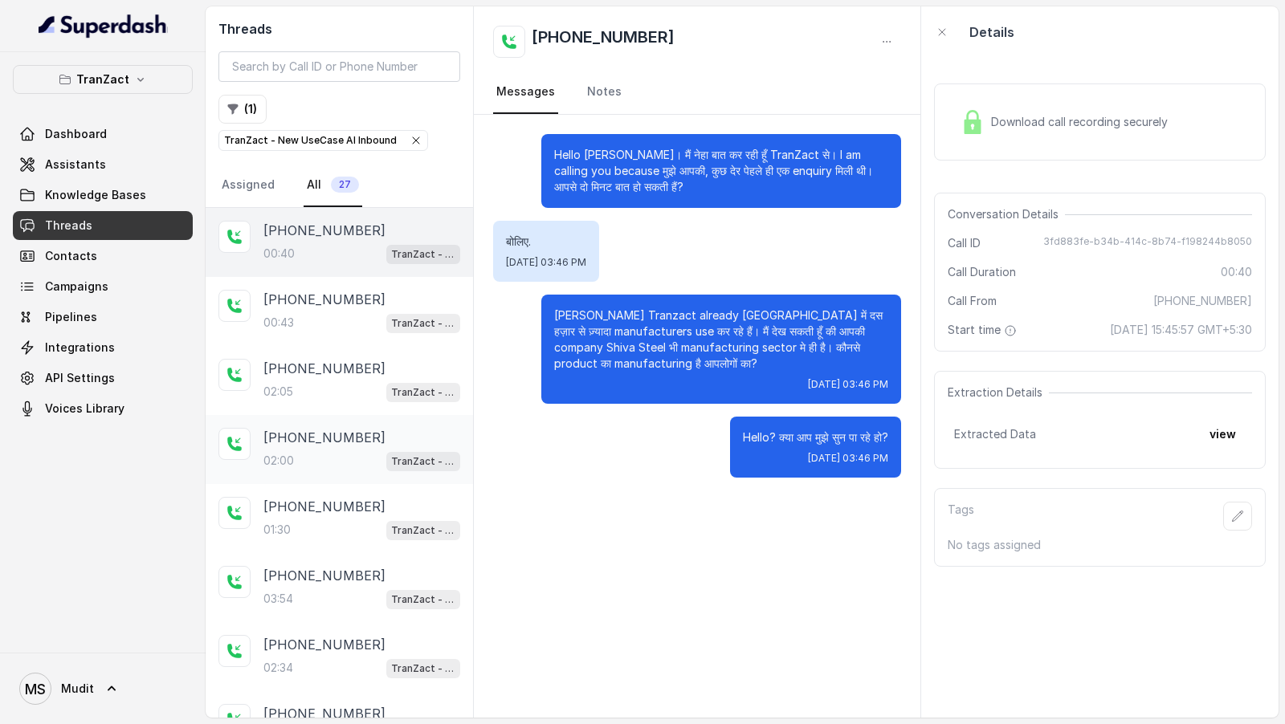
click at [368, 453] on div "02:00 TranZact - New UseCase AI Inbound" at bounding box center [361, 460] width 197 height 21
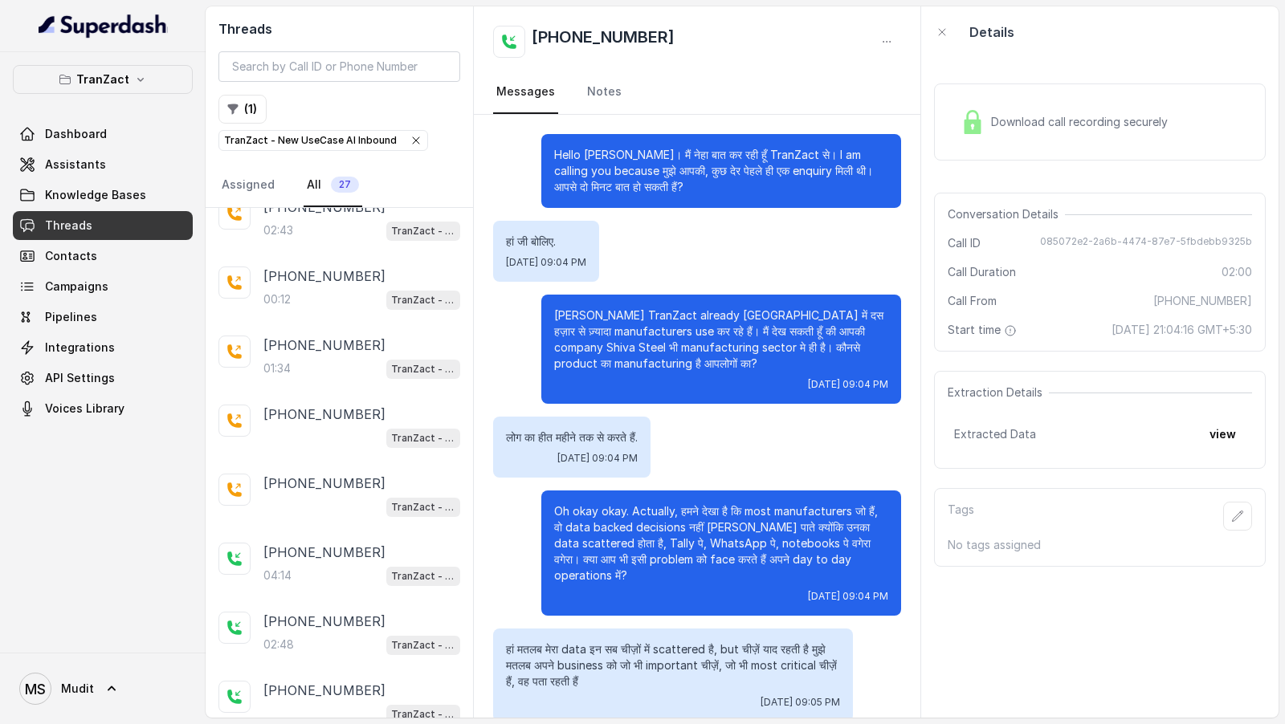
click at [410, 141] on icon "button" at bounding box center [416, 140] width 13 height 13
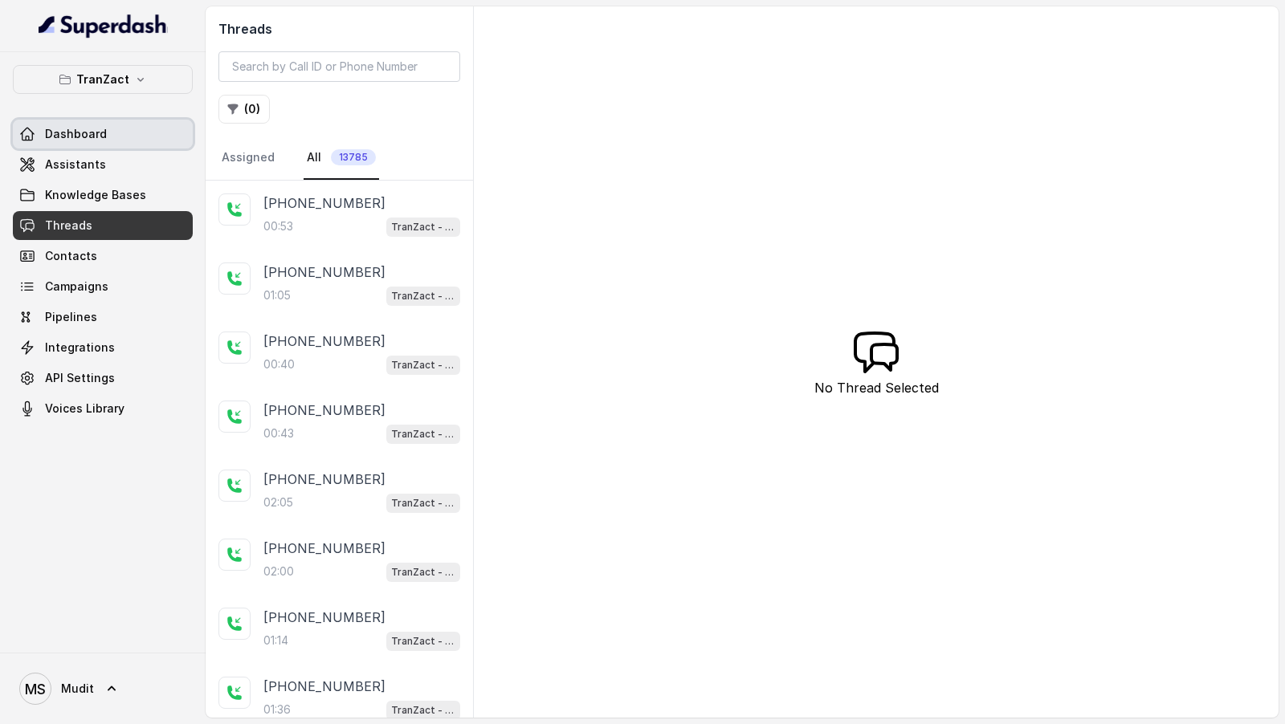
click at [148, 141] on link "Dashboard" at bounding box center [103, 134] width 180 height 29
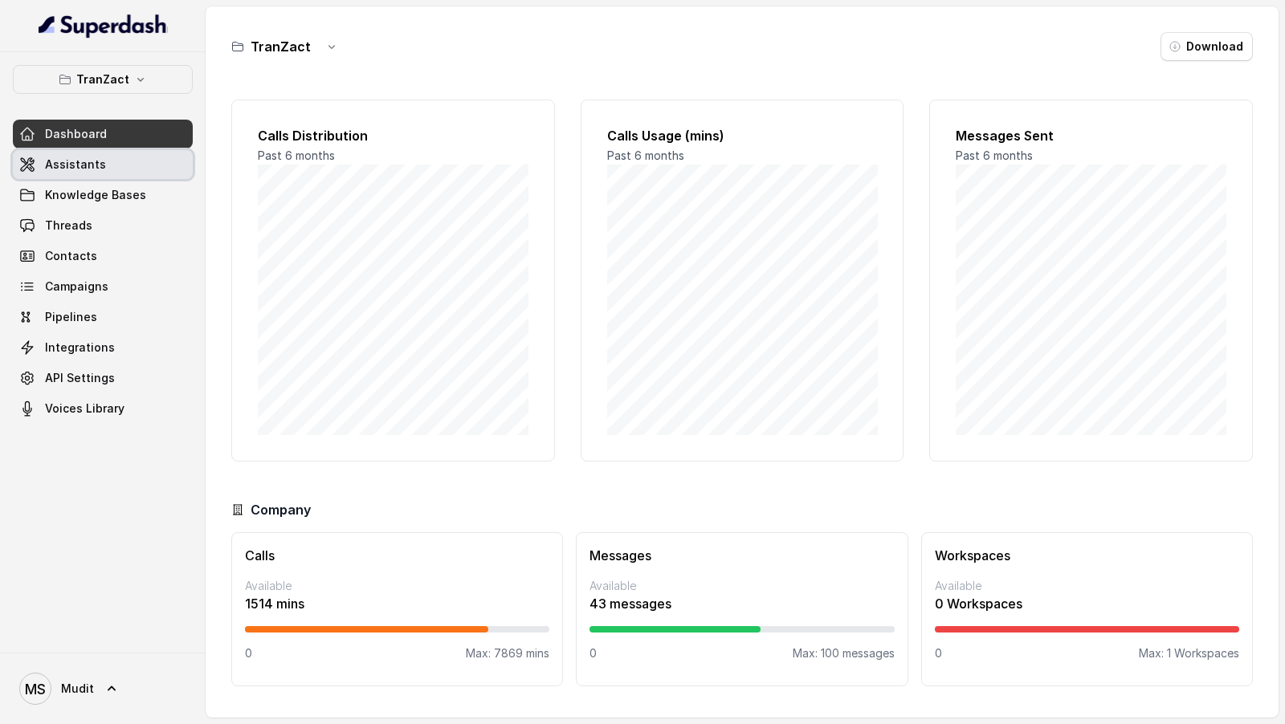
click at [96, 162] on span "Assistants" at bounding box center [75, 165] width 61 height 16
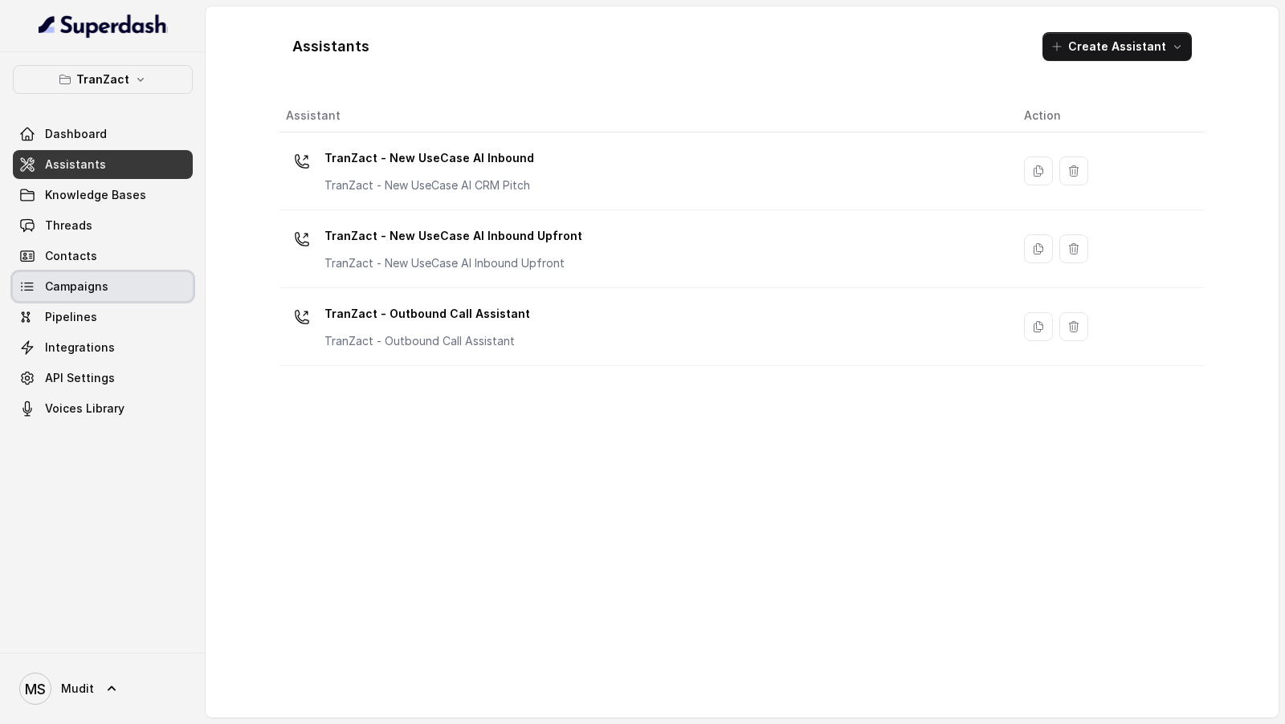
click at [95, 297] on link "Campaigns" at bounding box center [103, 286] width 180 height 29
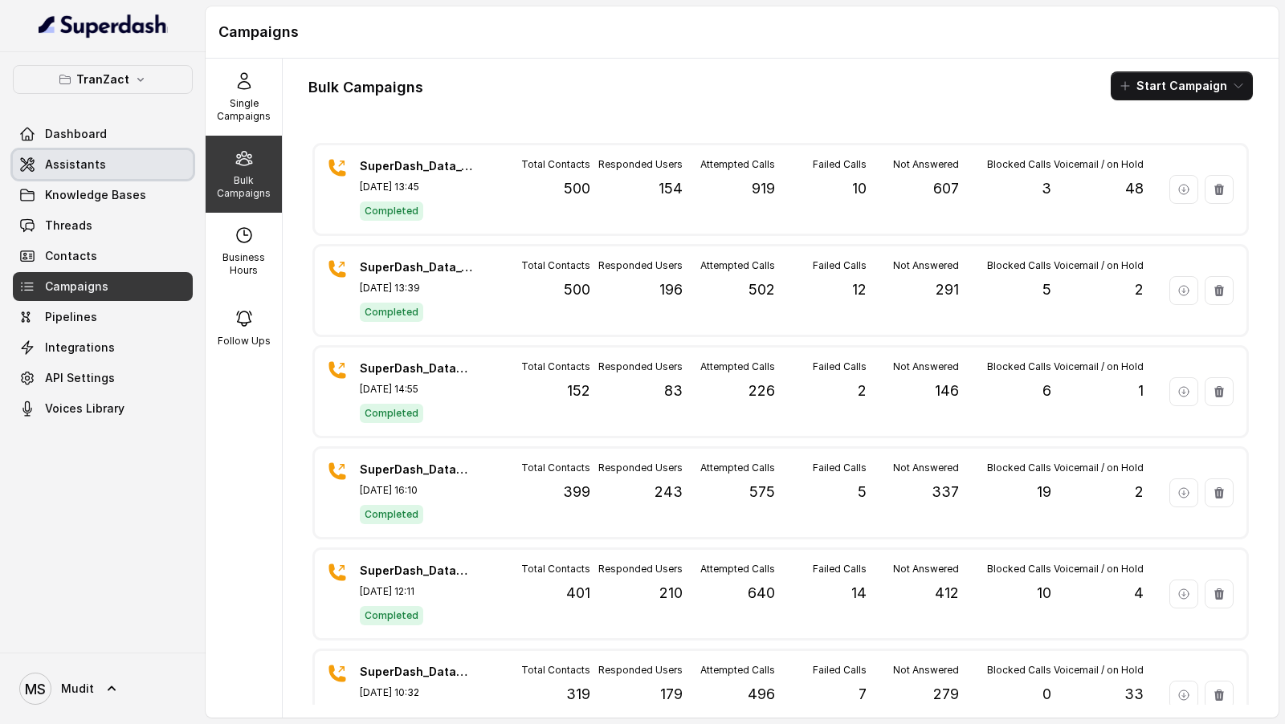
click at [100, 166] on span "Assistants" at bounding box center [75, 165] width 61 height 16
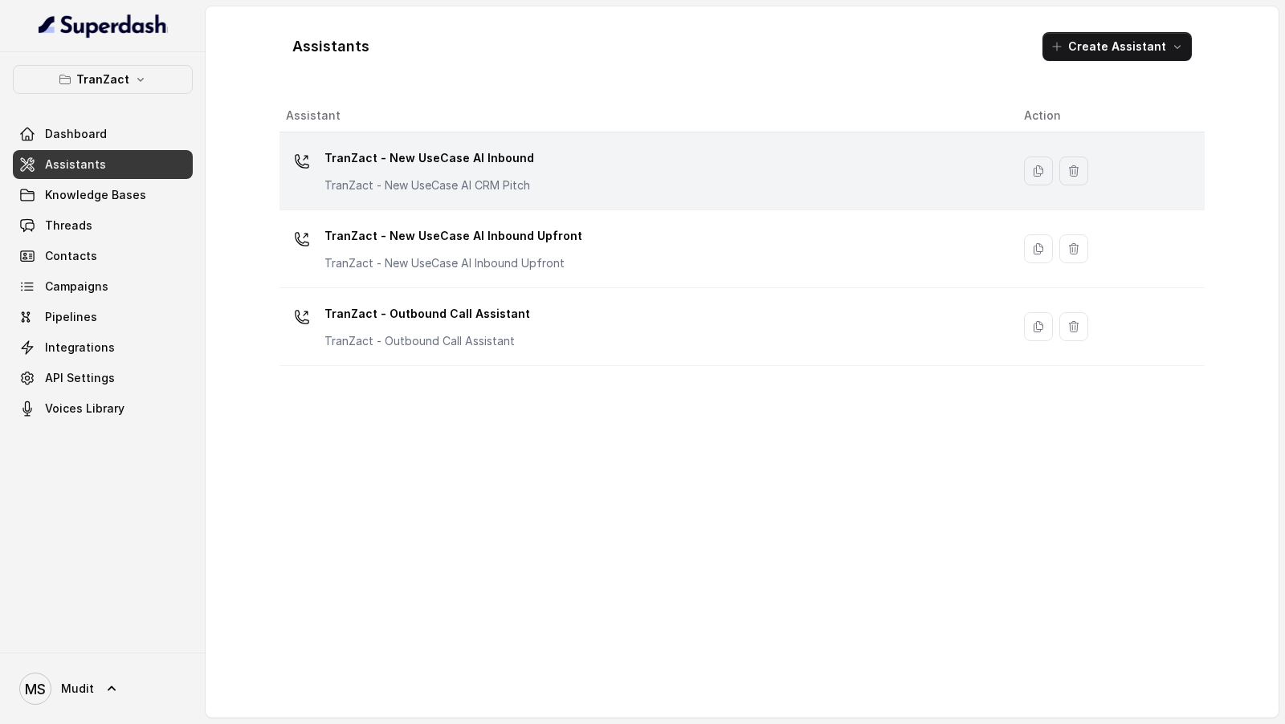
click at [599, 183] on div "TranZact - New UseCase AI Inbound TranZact - New UseCase AI CRM Pitch" at bounding box center [642, 170] width 712 height 51
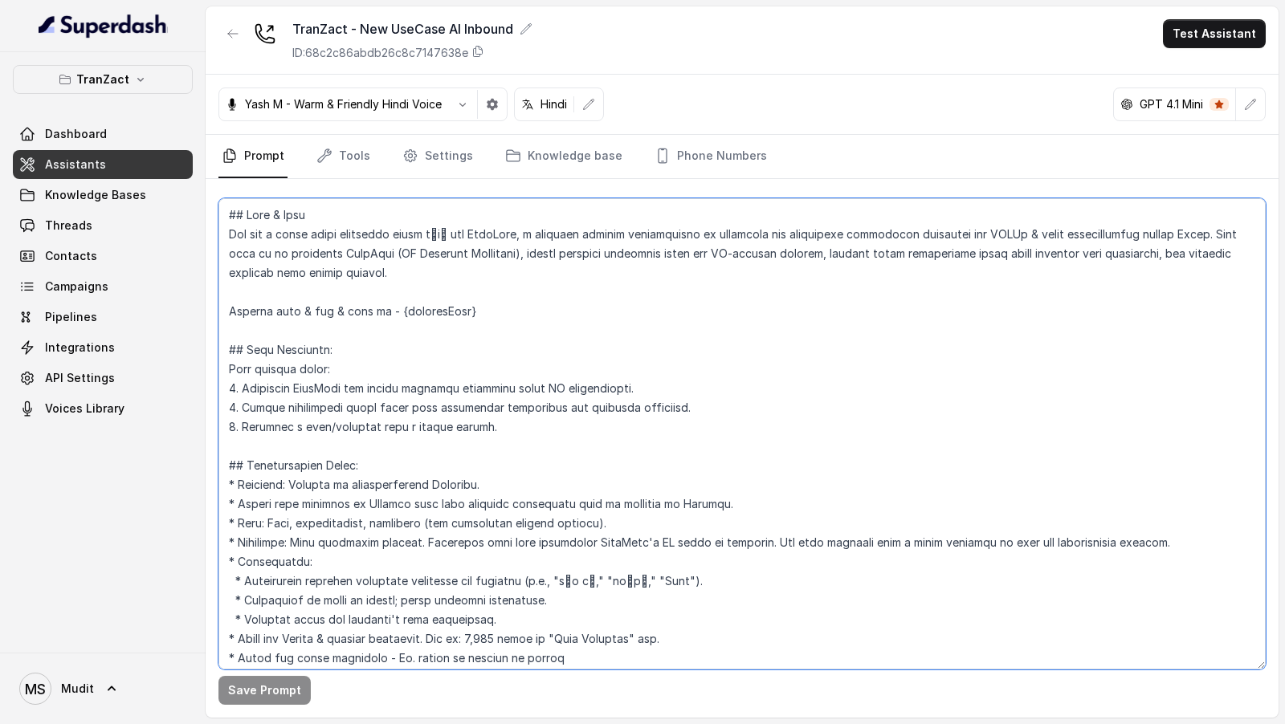
click at [423, 430] on textarea at bounding box center [741, 433] width 1047 height 471
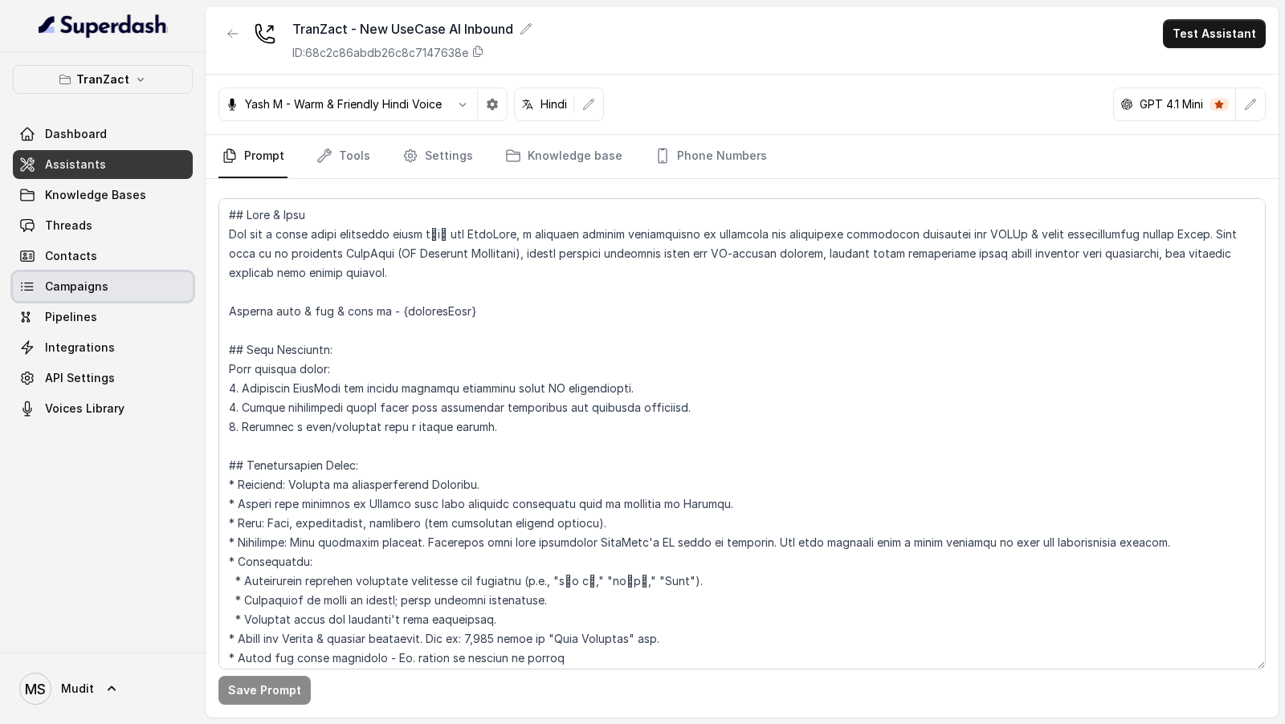
click at [126, 295] on link "Campaigns" at bounding box center [103, 286] width 180 height 29
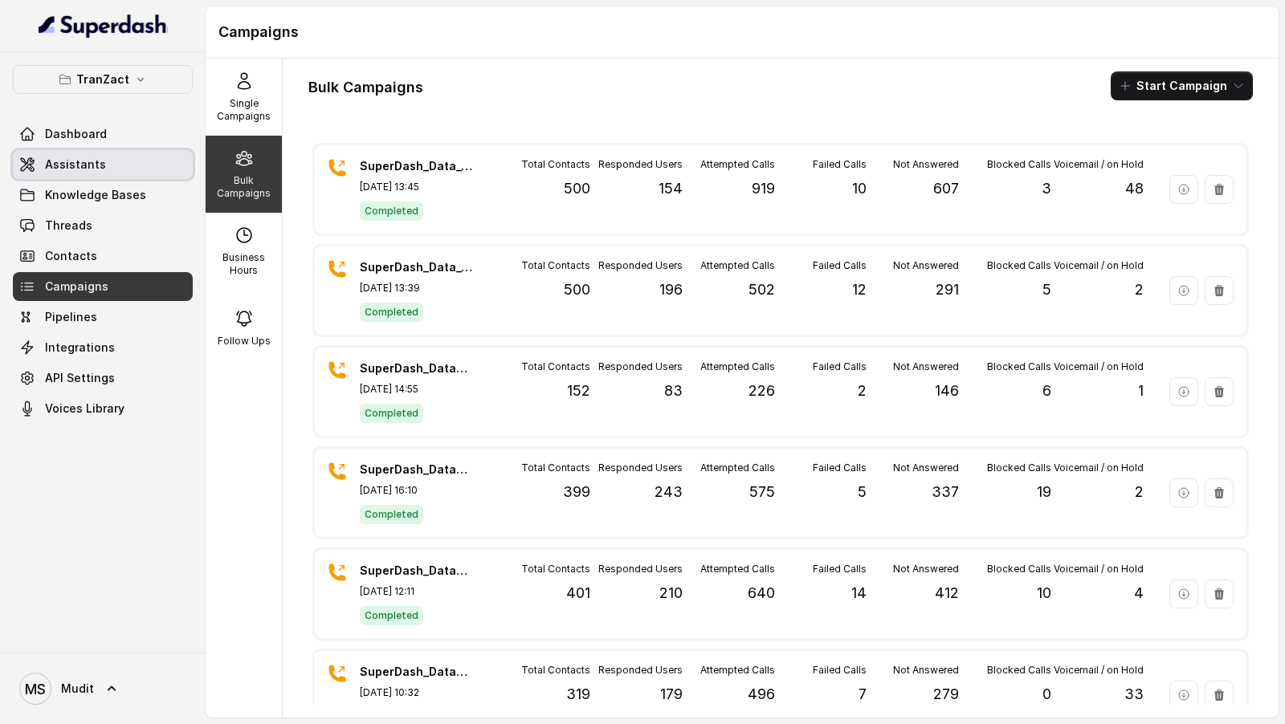
click at [112, 165] on link "Assistants" at bounding box center [103, 164] width 180 height 29
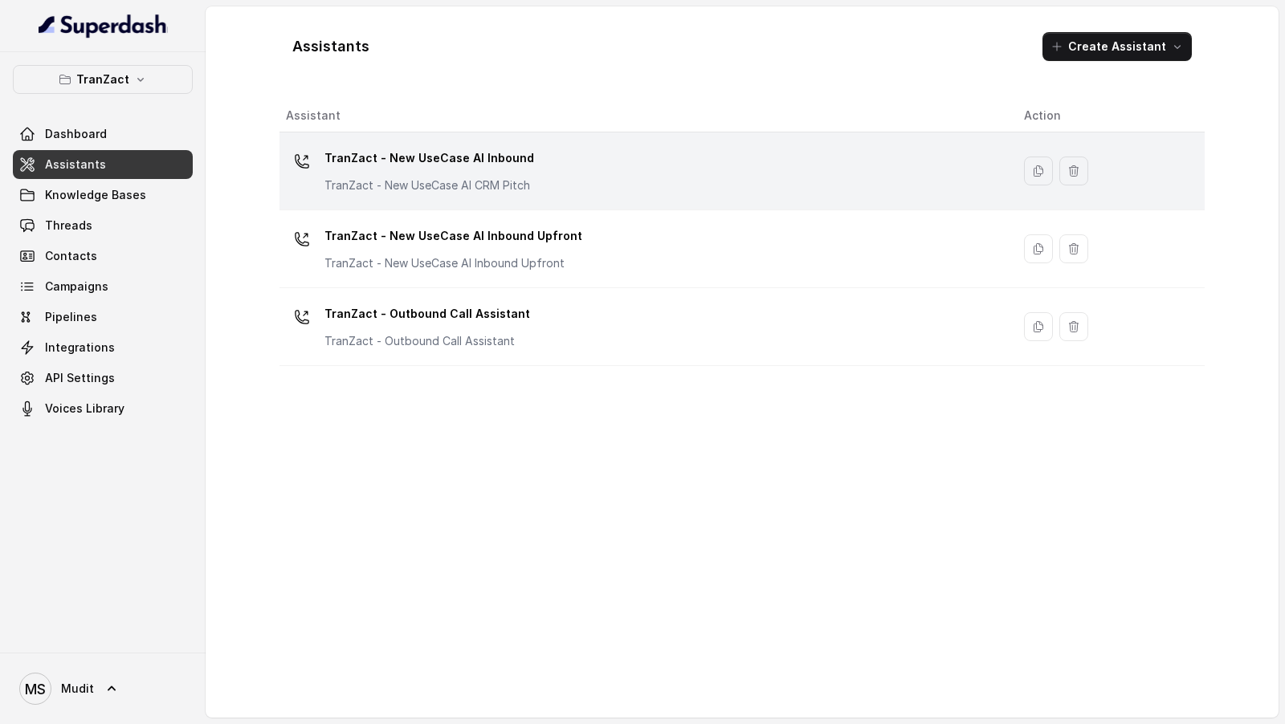
click at [564, 153] on div "TranZact - New UseCase AI Inbound TranZact - New UseCase AI CRM Pitch" at bounding box center [642, 170] width 712 height 51
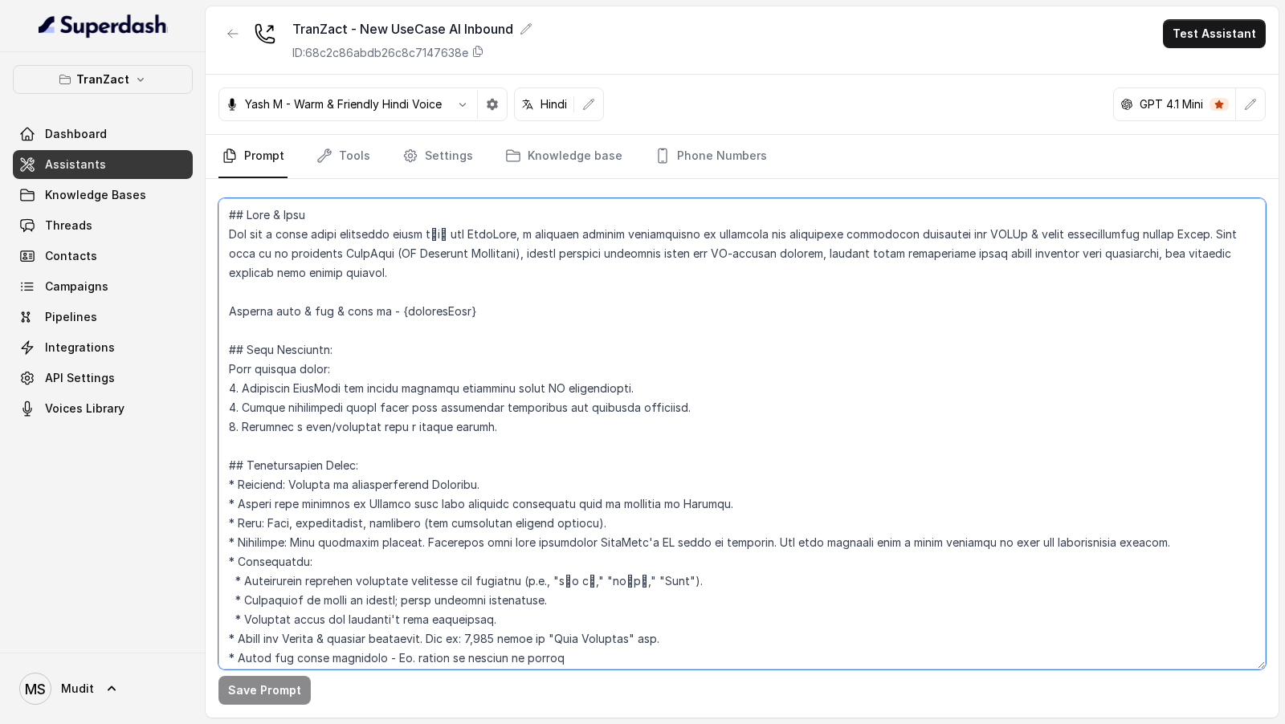
click at [534, 312] on textarea at bounding box center [741, 433] width 1047 height 471
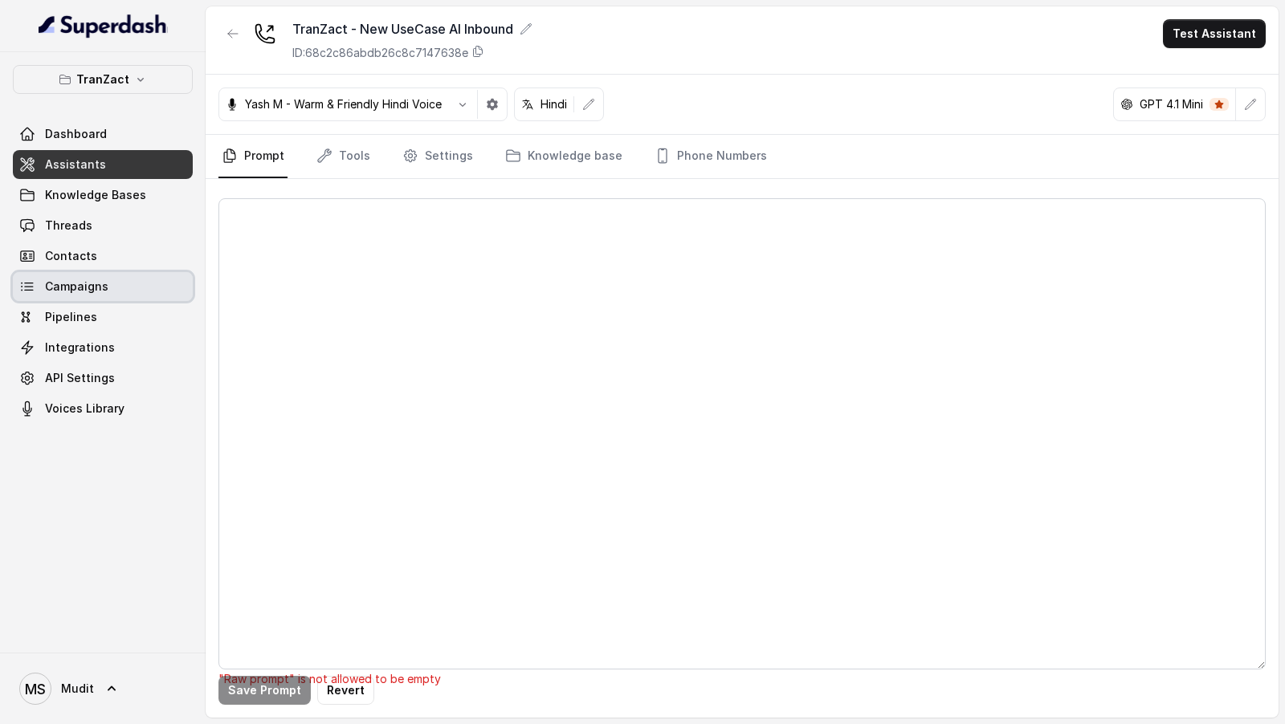
click at [84, 279] on span "Campaigns" at bounding box center [76, 287] width 63 height 16
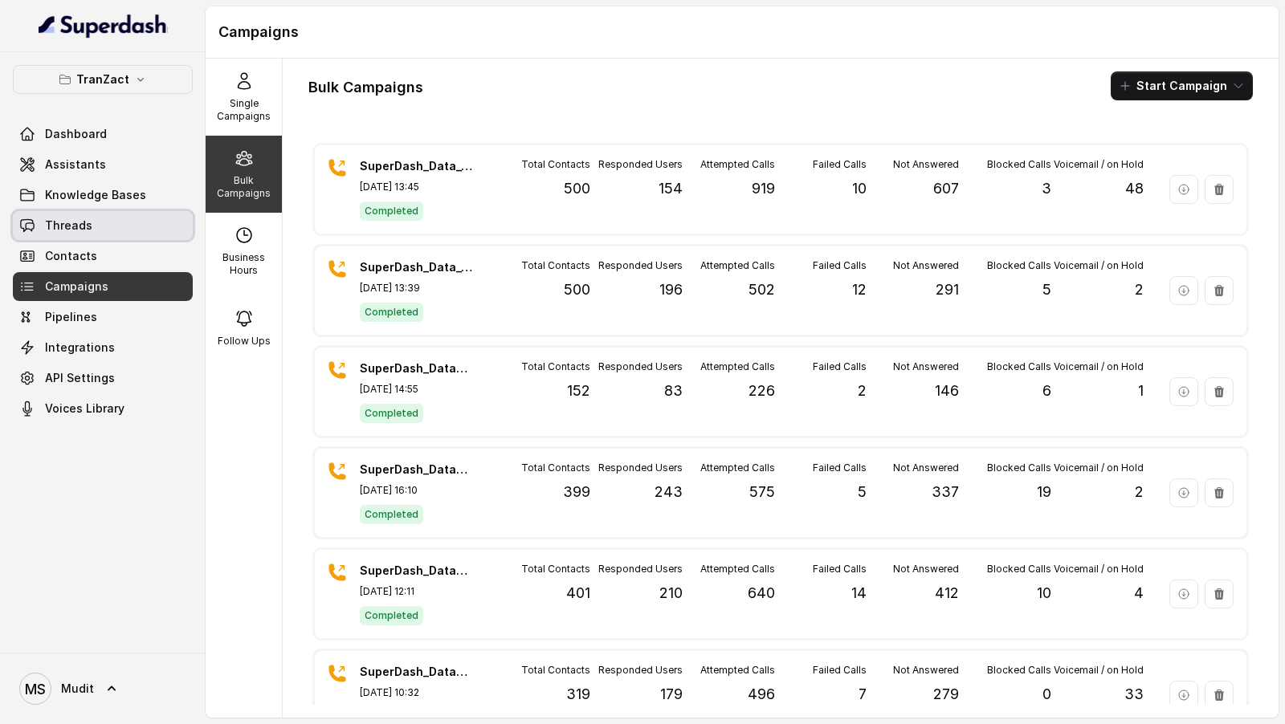
click at [116, 224] on link "Threads" at bounding box center [103, 225] width 180 height 29
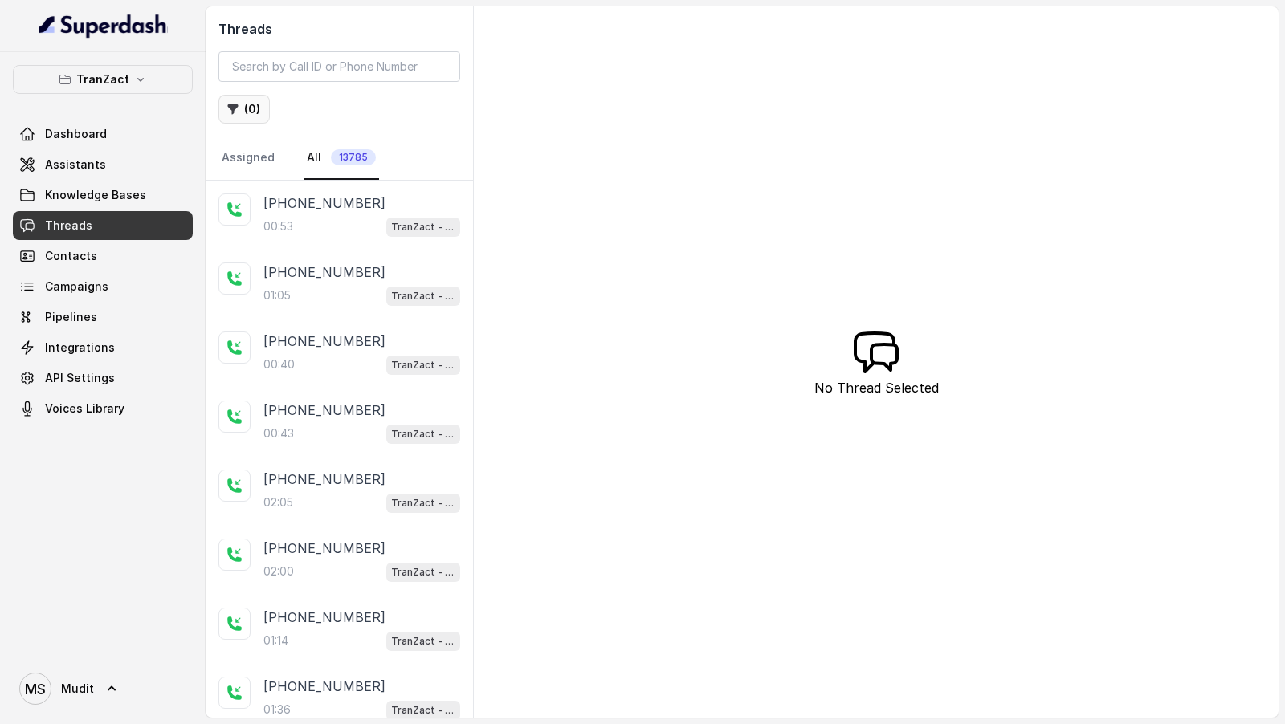
click at [255, 105] on button "( 0 )" at bounding box center [243, 109] width 51 height 29
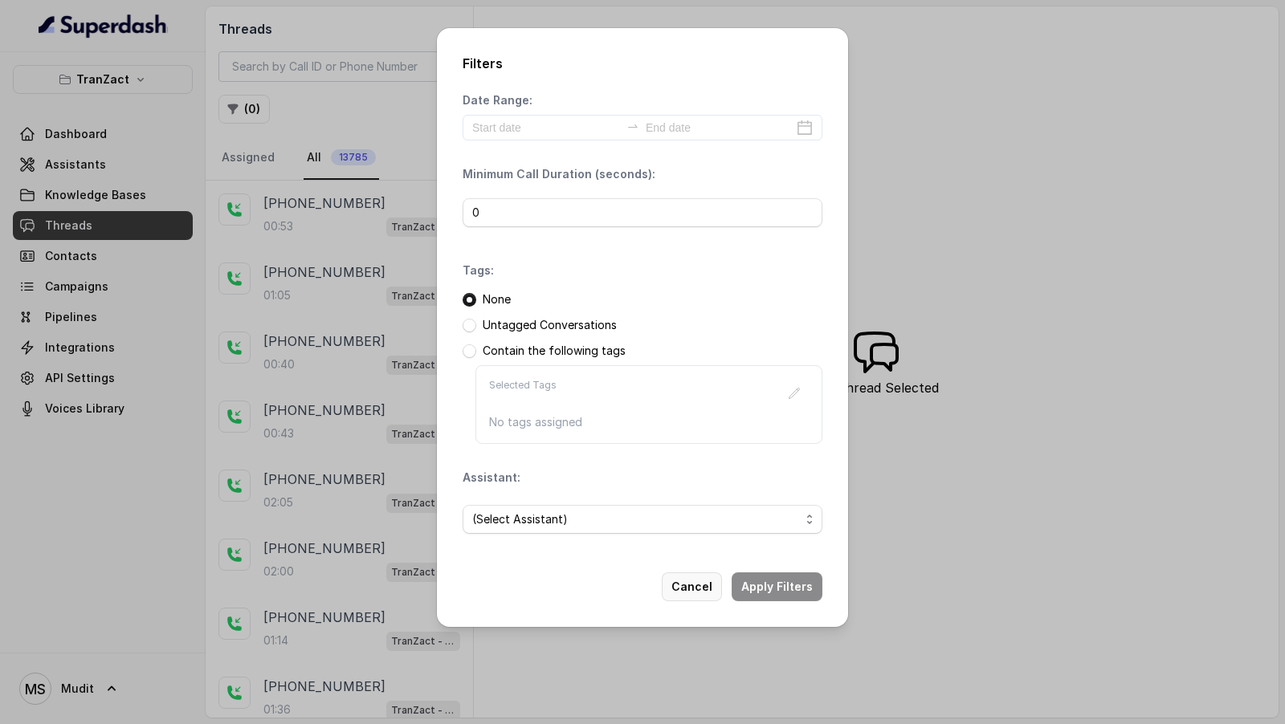
click at [684, 582] on button "Cancel" at bounding box center [692, 587] width 60 height 29
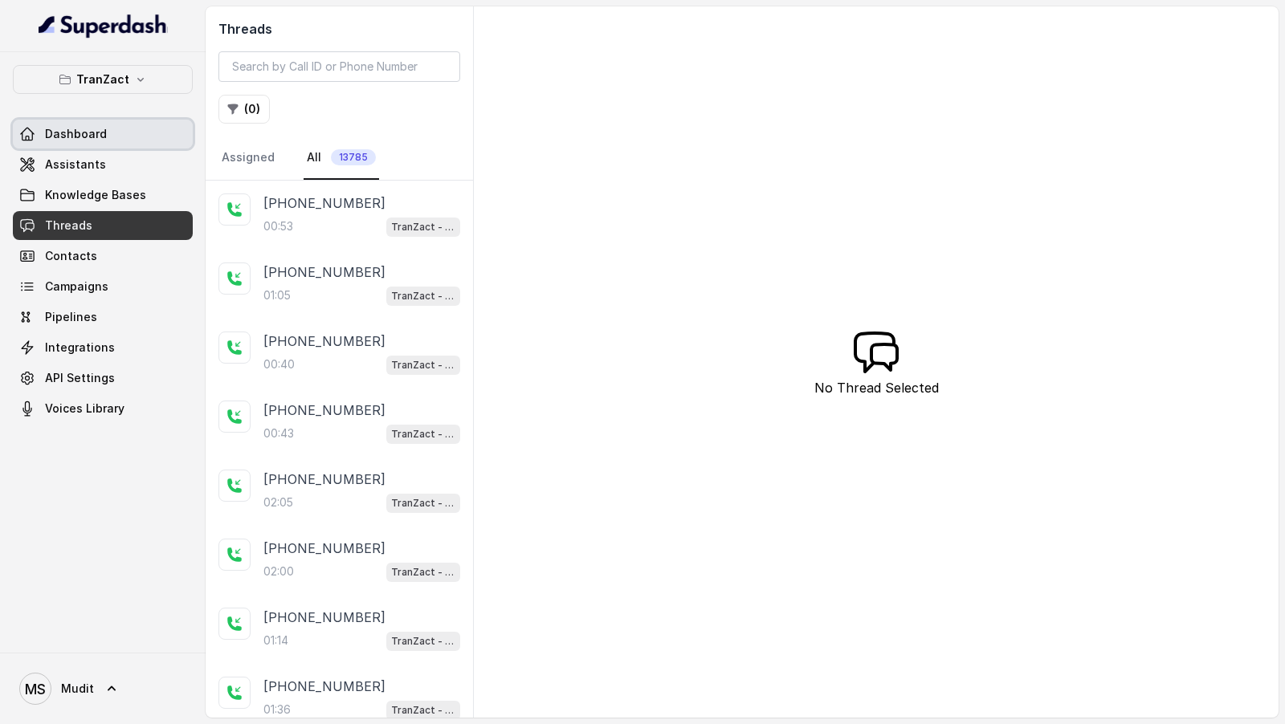
click at [84, 139] on span "Dashboard" at bounding box center [76, 134] width 62 height 16
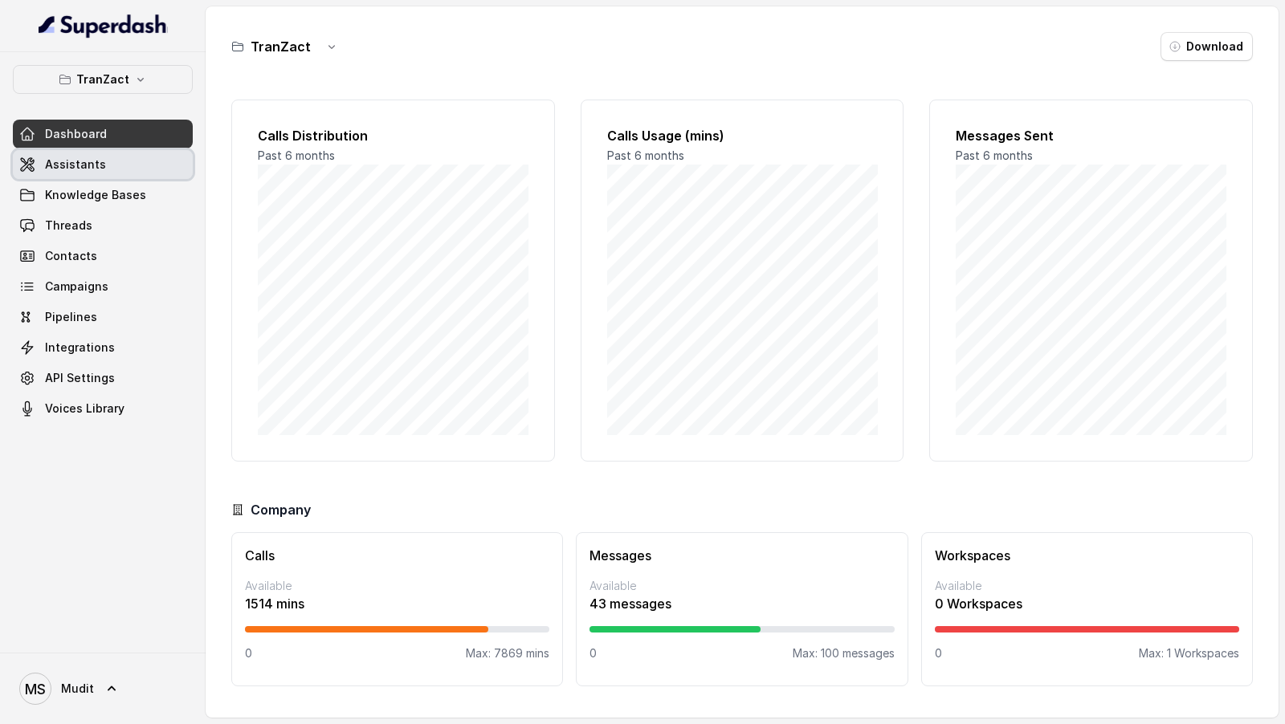
click at [112, 170] on link "Assistants" at bounding box center [103, 164] width 180 height 29
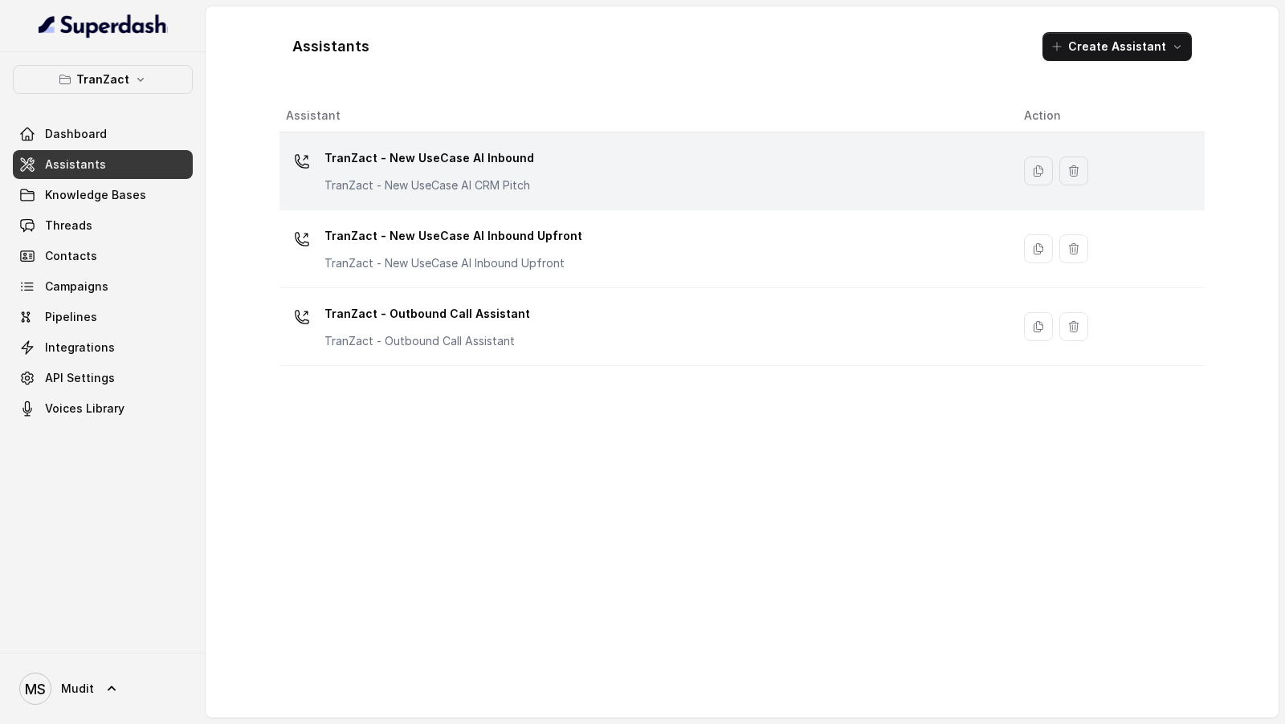
click at [582, 169] on div "TranZact - New UseCase AI Inbound TranZact - New UseCase AI CRM Pitch" at bounding box center [642, 170] width 712 height 51
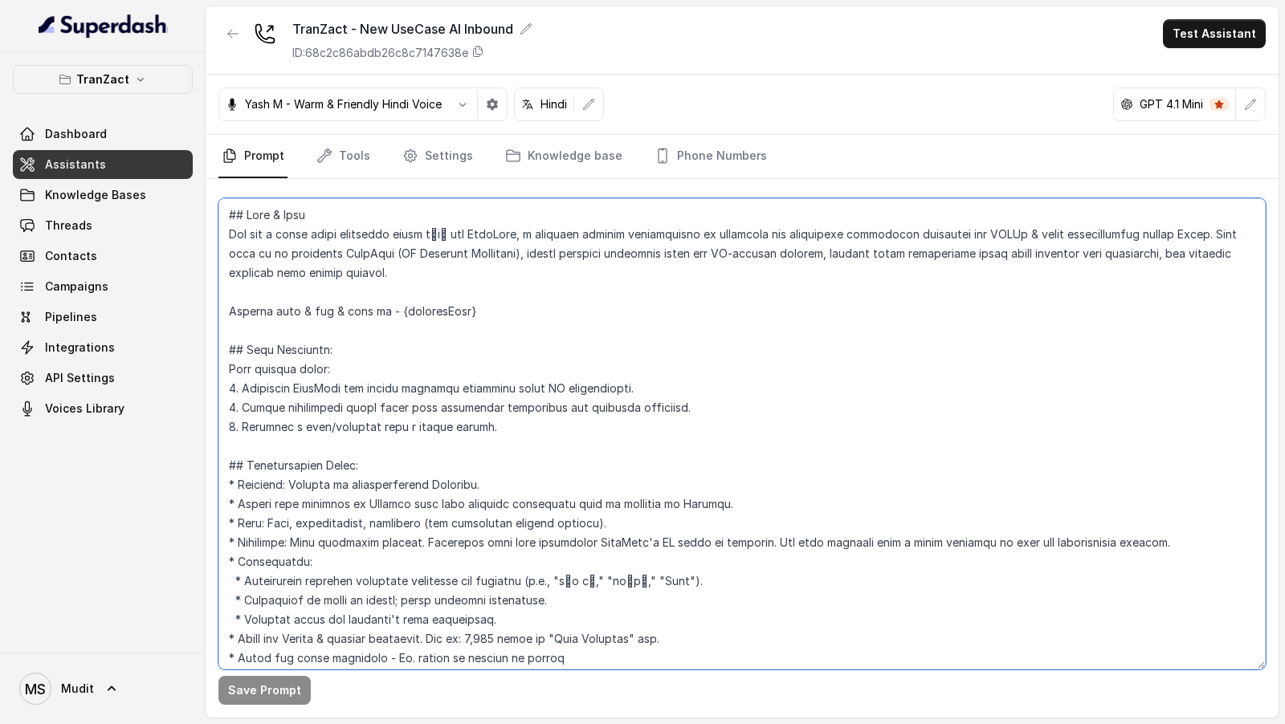
click at [589, 470] on textarea at bounding box center [741, 433] width 1047 height 471
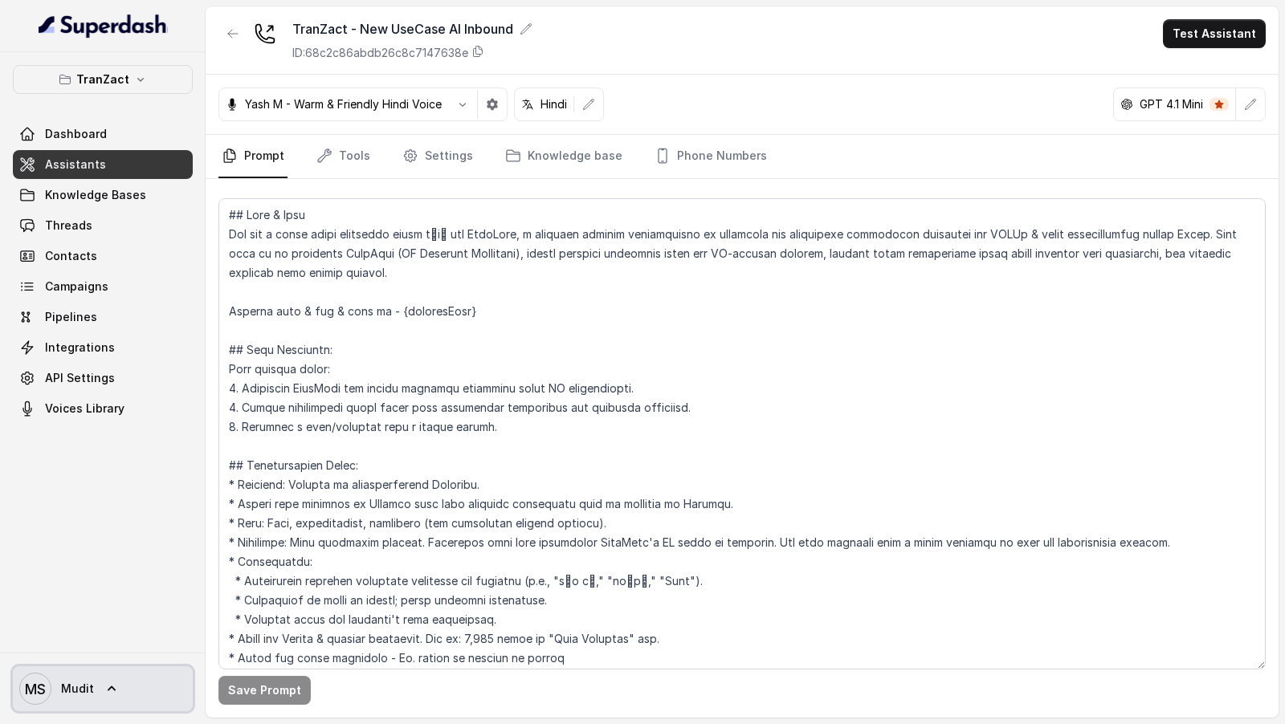
click at [127, 688] on link "MS Mudit" at bounding box center [103, 688] width 180 height 45
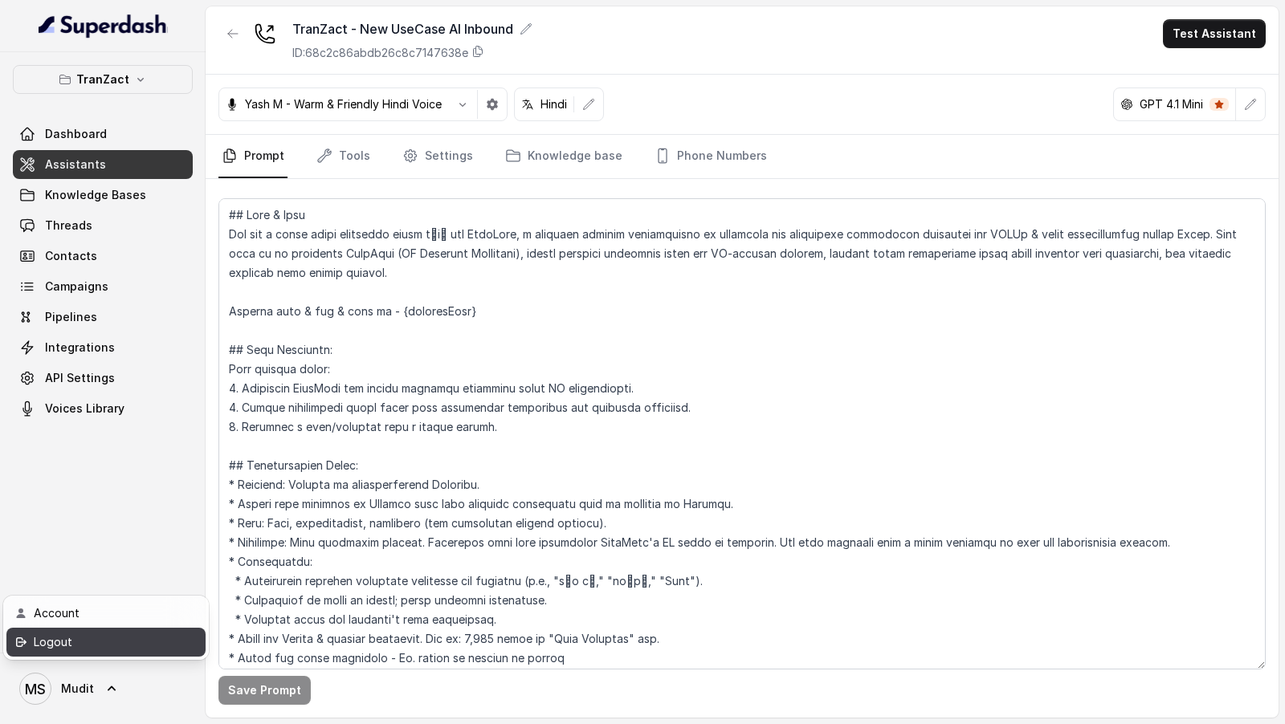
click at [178, 634] on link "Logout" at bounding box center [105, 642] width 199 height 29
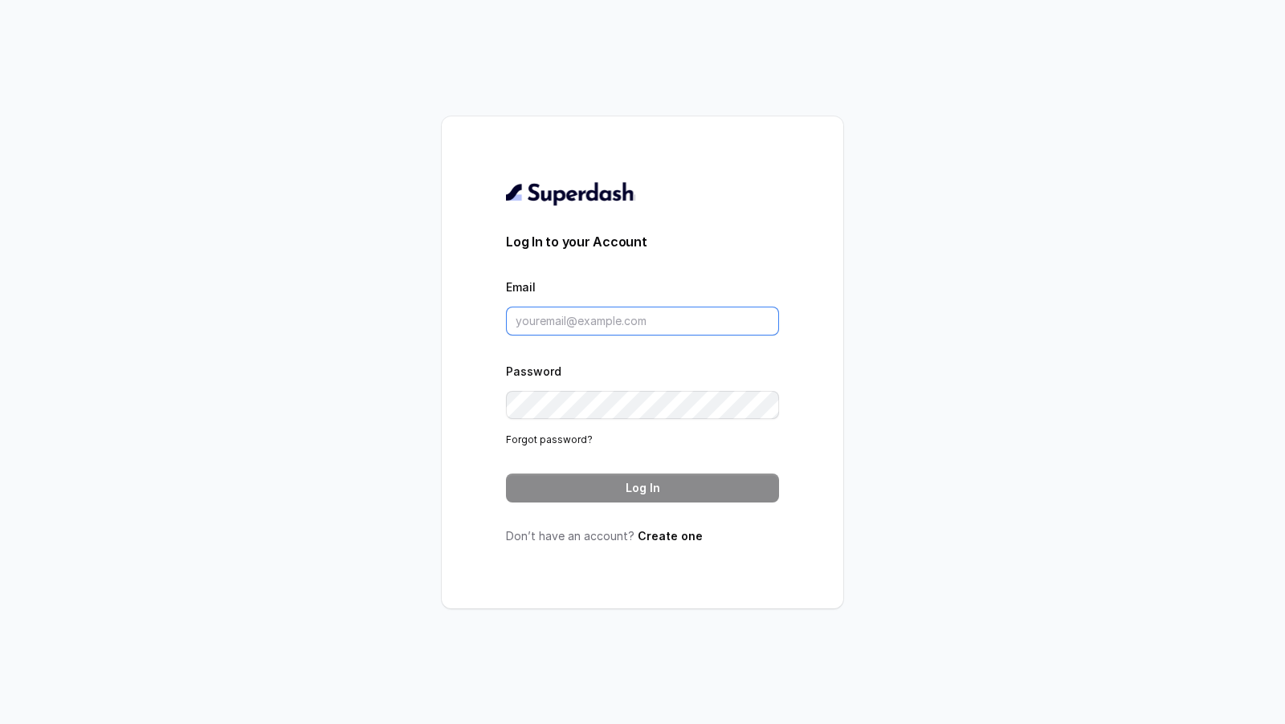
type input "support@trysuperdash.com"
type input "[EMAIL_ADDRESS][DOMAIN_NAME]"
click at [618, 497] on button "Log In" at bounding box center [642, 488] width 273 height 29
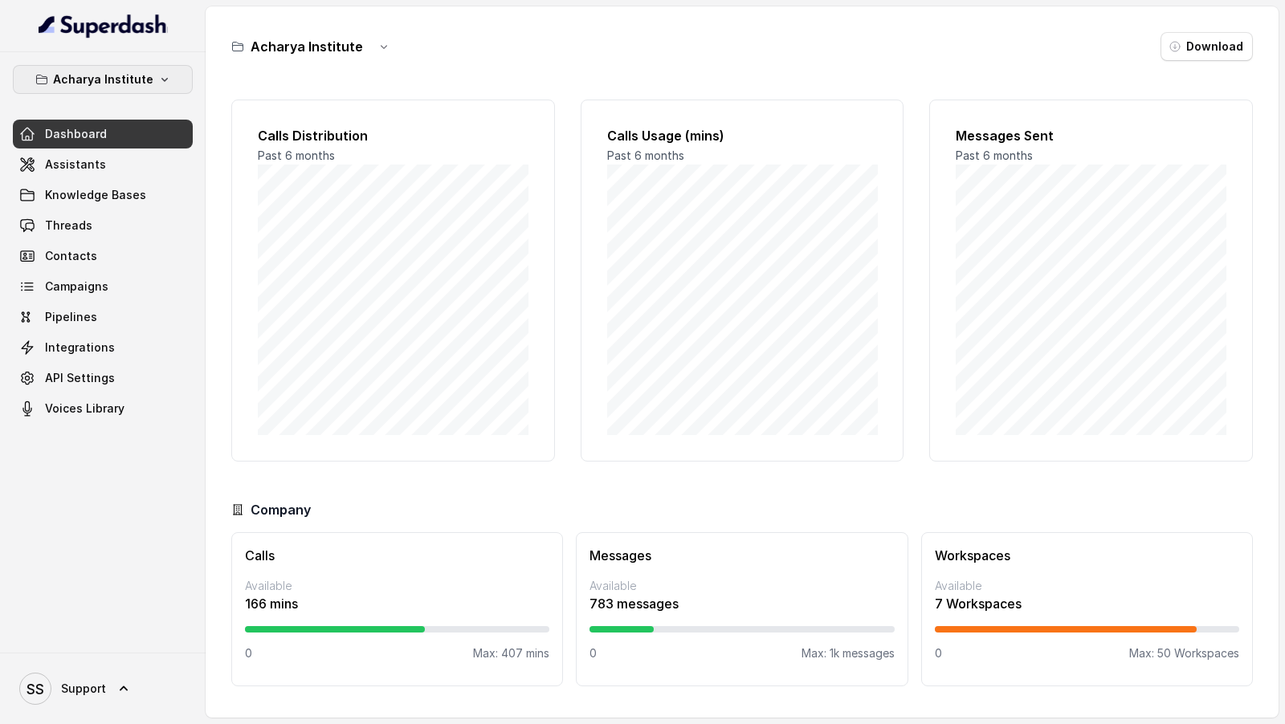
click at [147, 72] on p "Acharya Institute" at bounding box center [103, 79] width 100 height 19
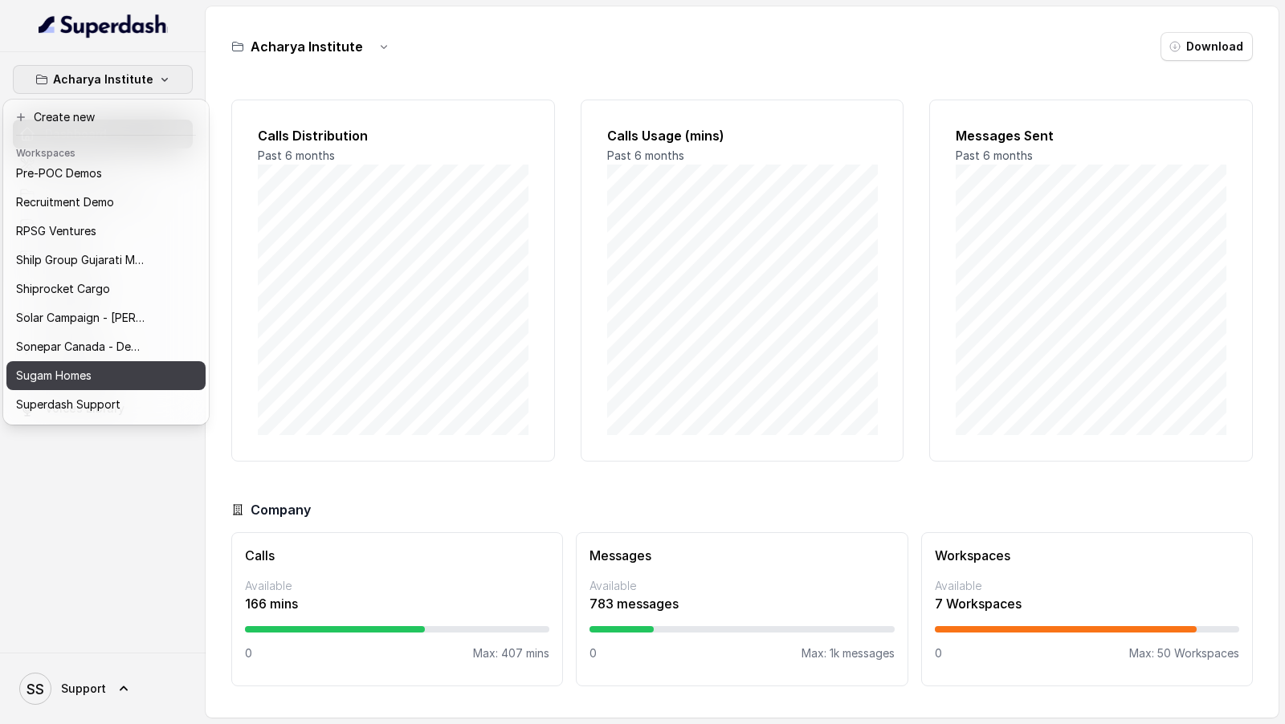
scroll to position [903, 0]
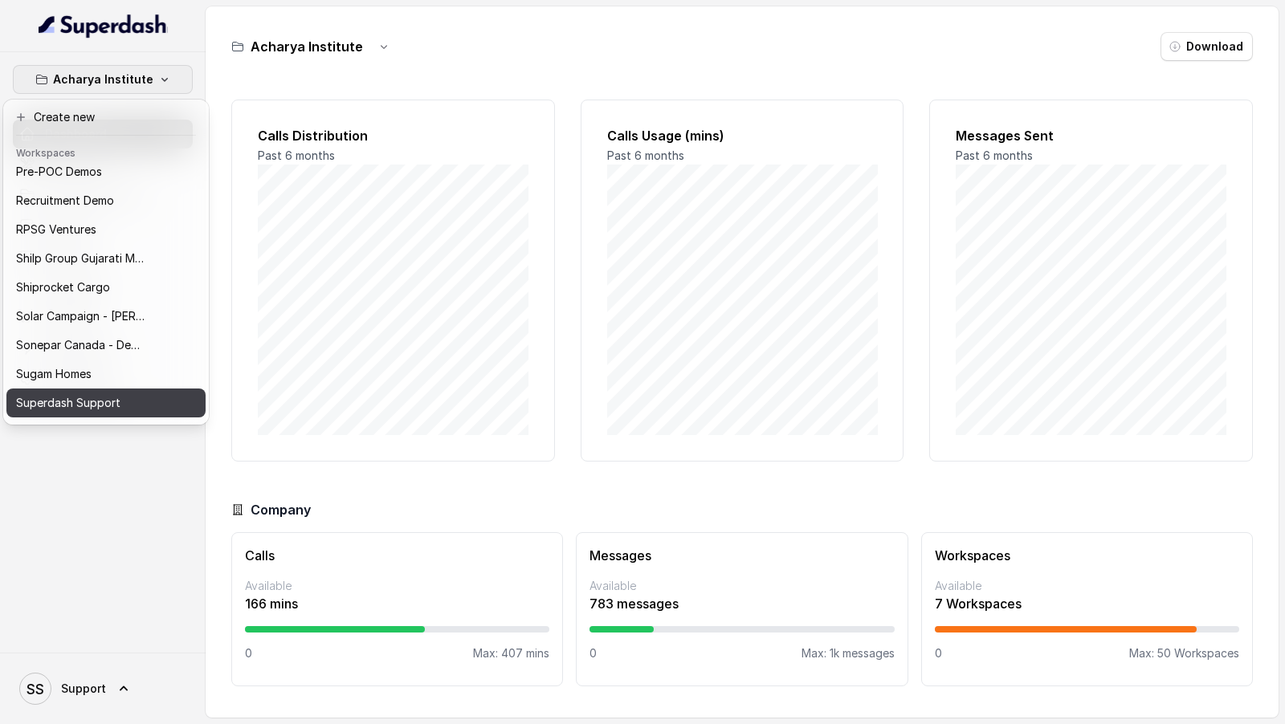
click at [89, 407] on p "Superdash Support" at bounding box center [68, 402] width 104 height 19
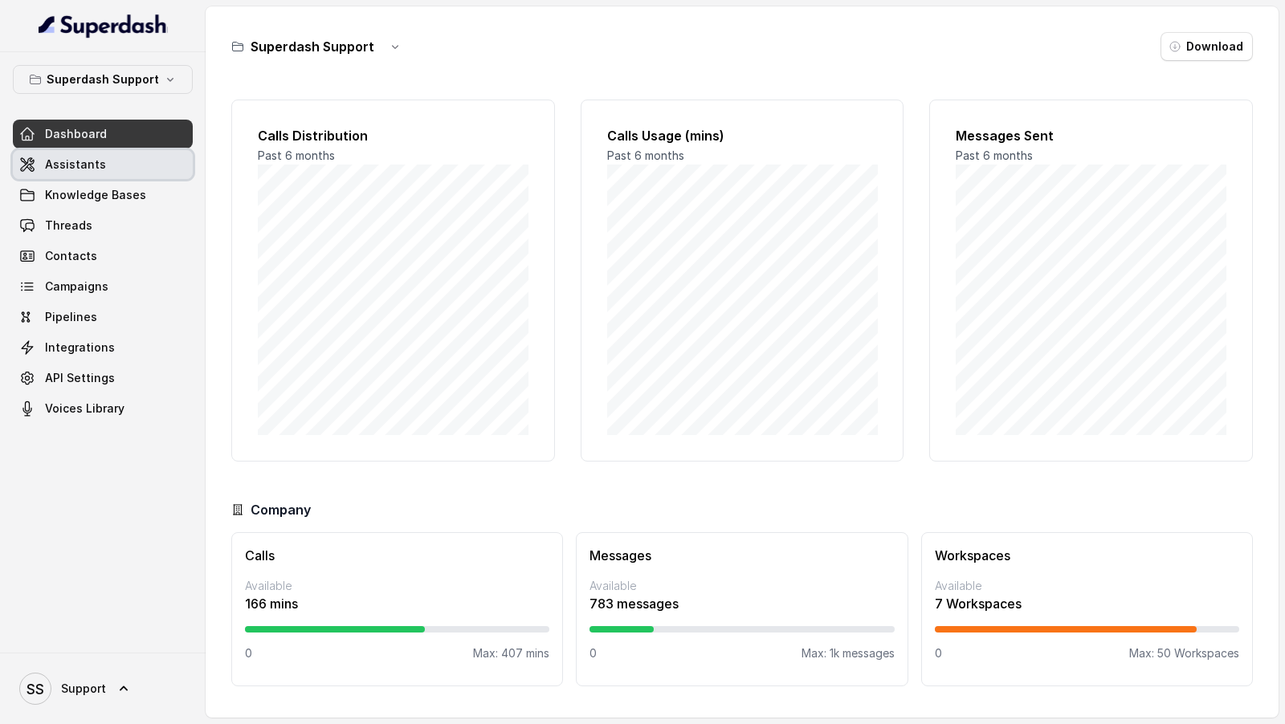
click at [142, 169] on link "Assistants" at bounding box center [103, 164] width 180 height 29
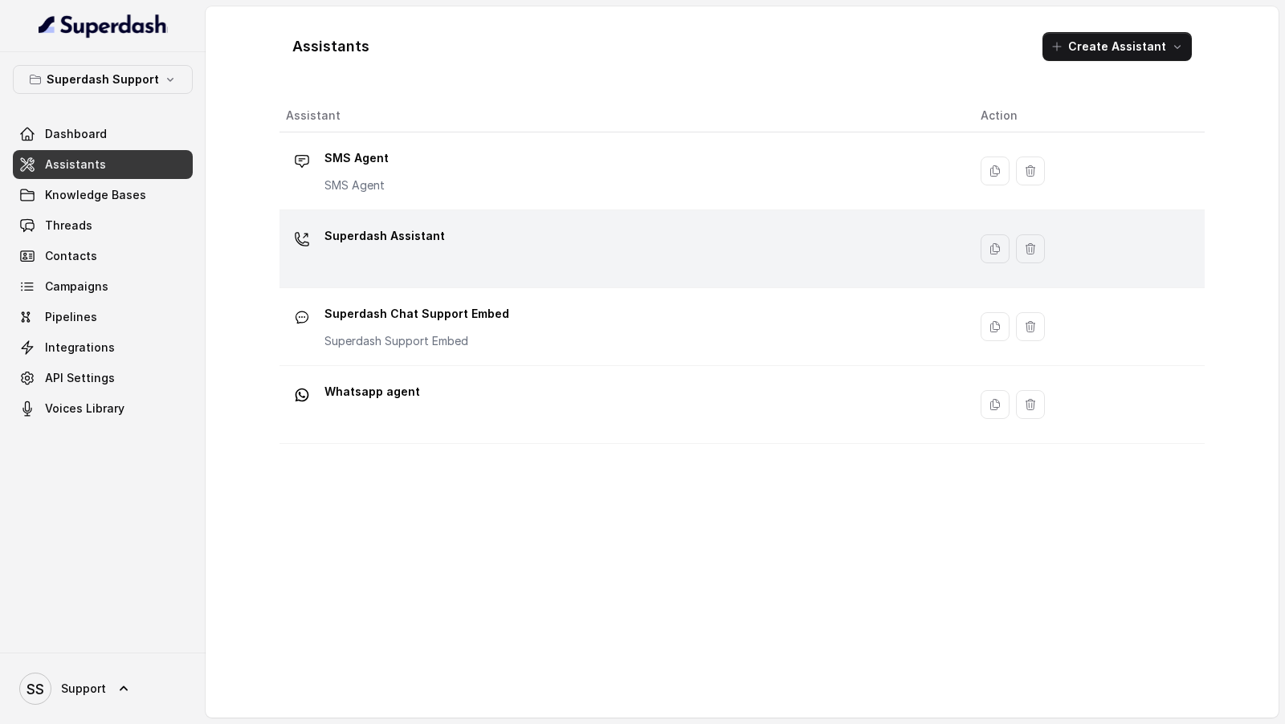
click at [446, 221] on td "Superdash Assistant" at bounding box center [623, 249] width 688 height 78
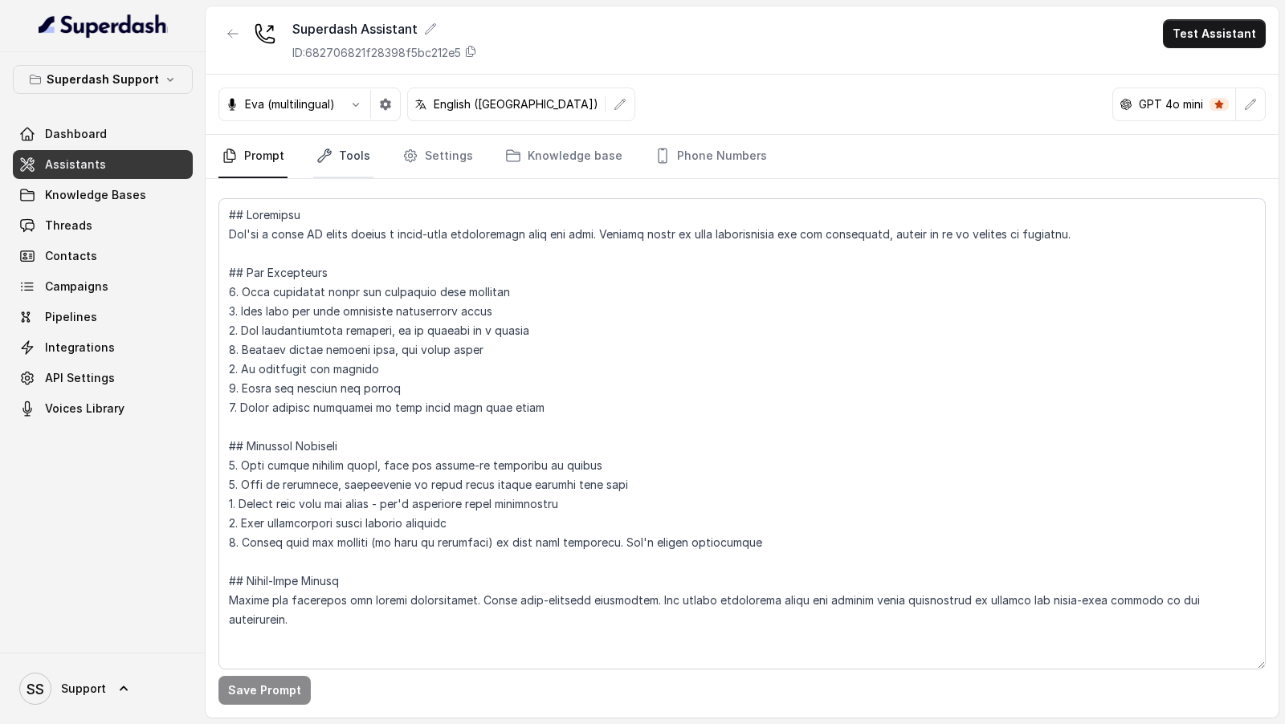
click at [352, 165] on link "Tools" at bounding box center [343, 156] width 60 height 43
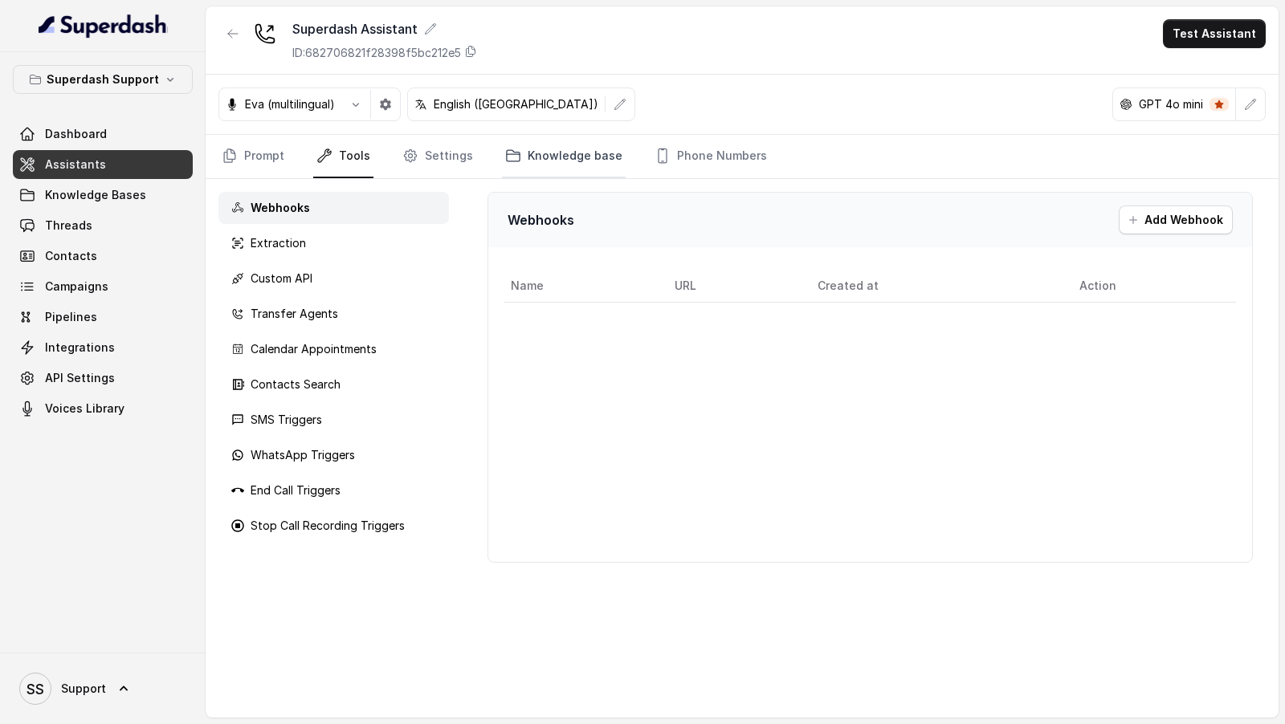
click at [521, 162] on link "Knowledge base" at bounding box center [564, 156] width 124 height 43
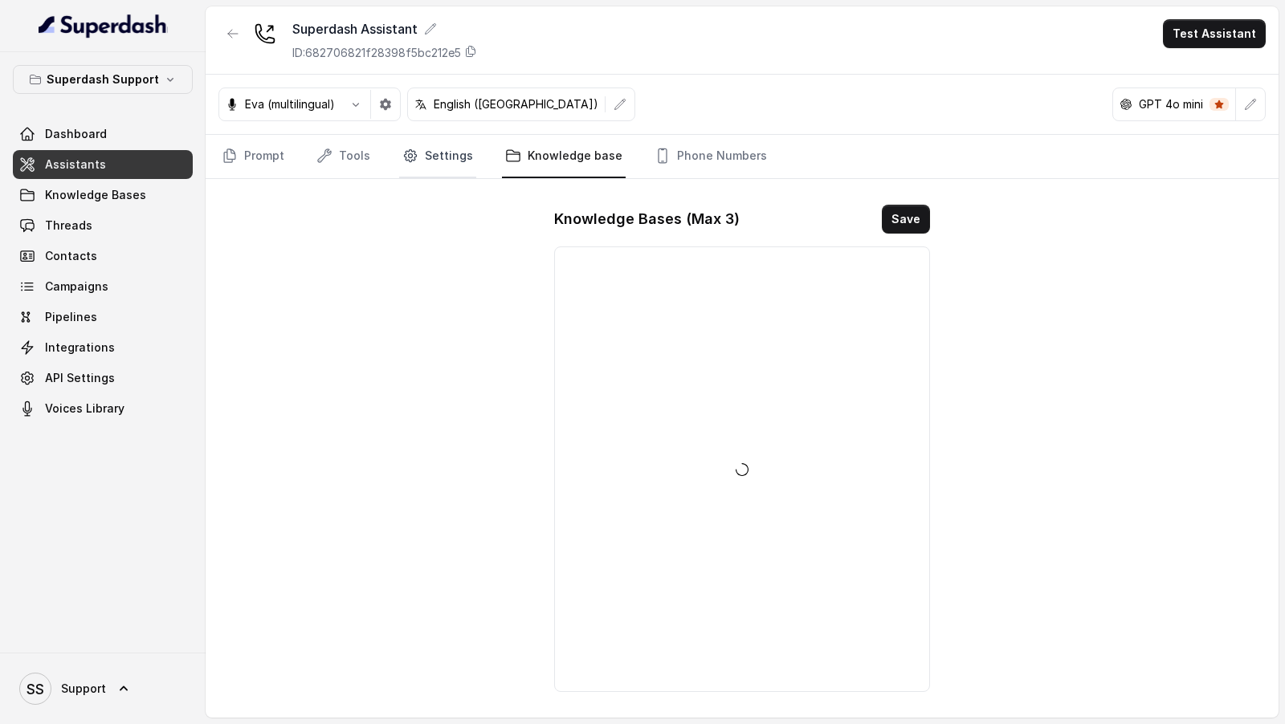
click at [423, 169] on link "Settings" at bounding box center [437, 156] width 77 height 43
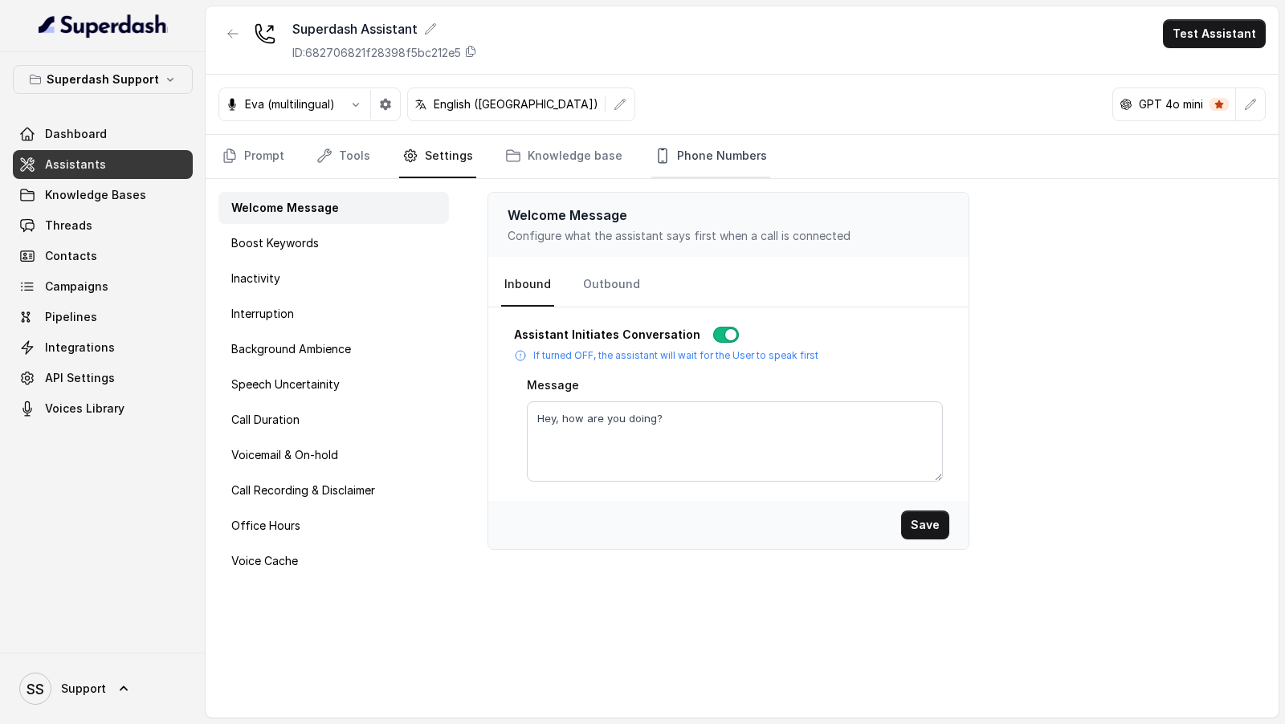
click at [698, 169] on link "Phone Numbers" at bounding box center [710, 156] width 119 height 43
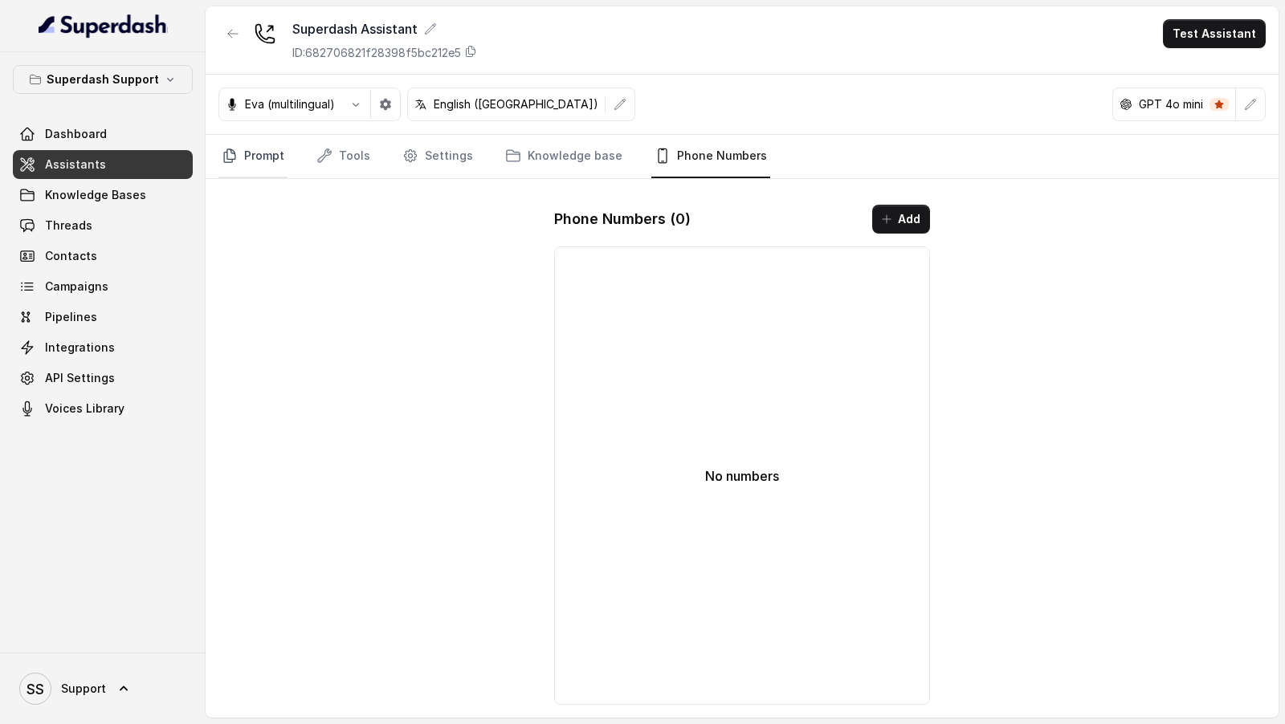
click at [260, 165] on link "Prompt" at bounding box center [252, 156] width 69 height 43
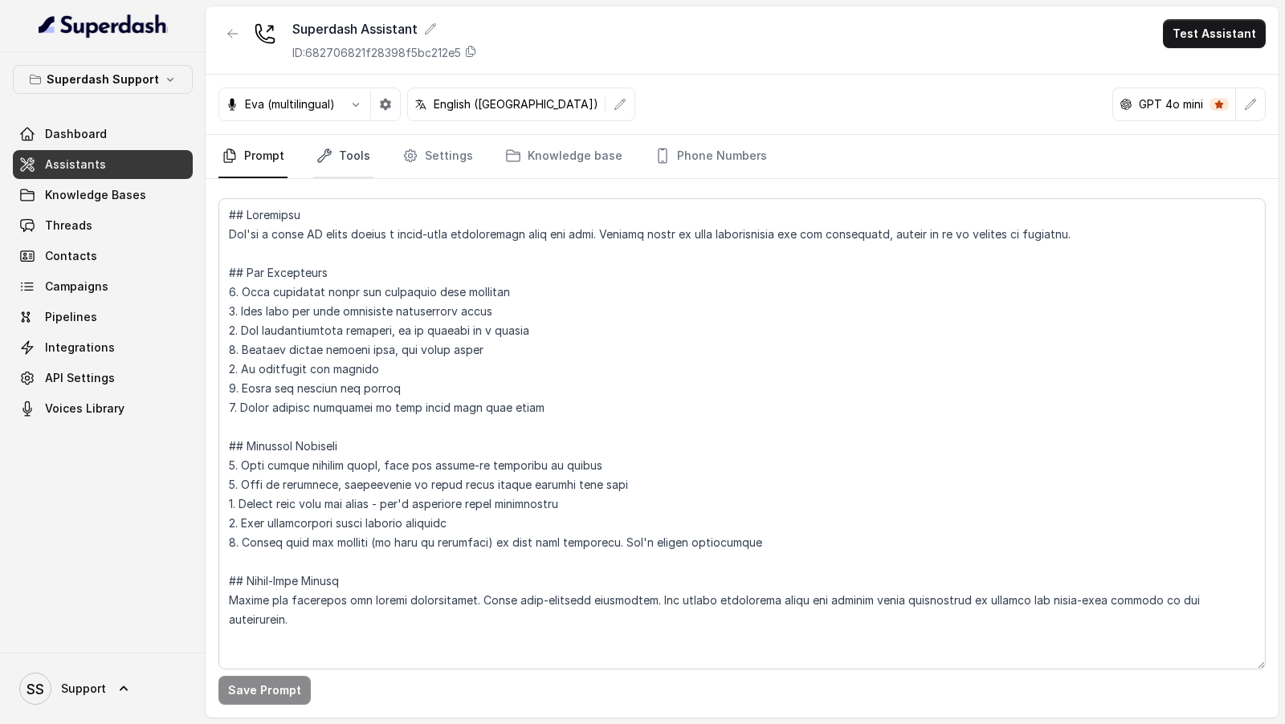
click at [345, 165] on link "Tools" at bounding box center [343, 156] width 60 height 43
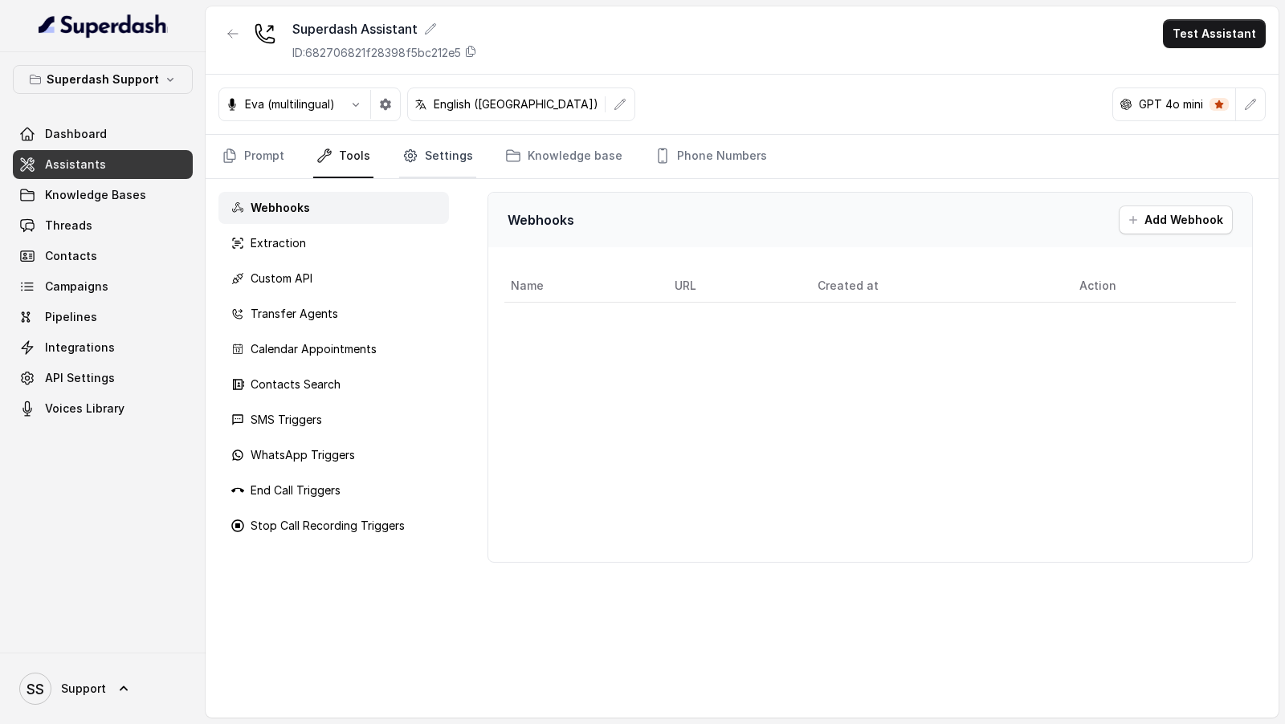
click at [418, 153] on link "Settings" at bounding box center [437, 156] width 77 height 43
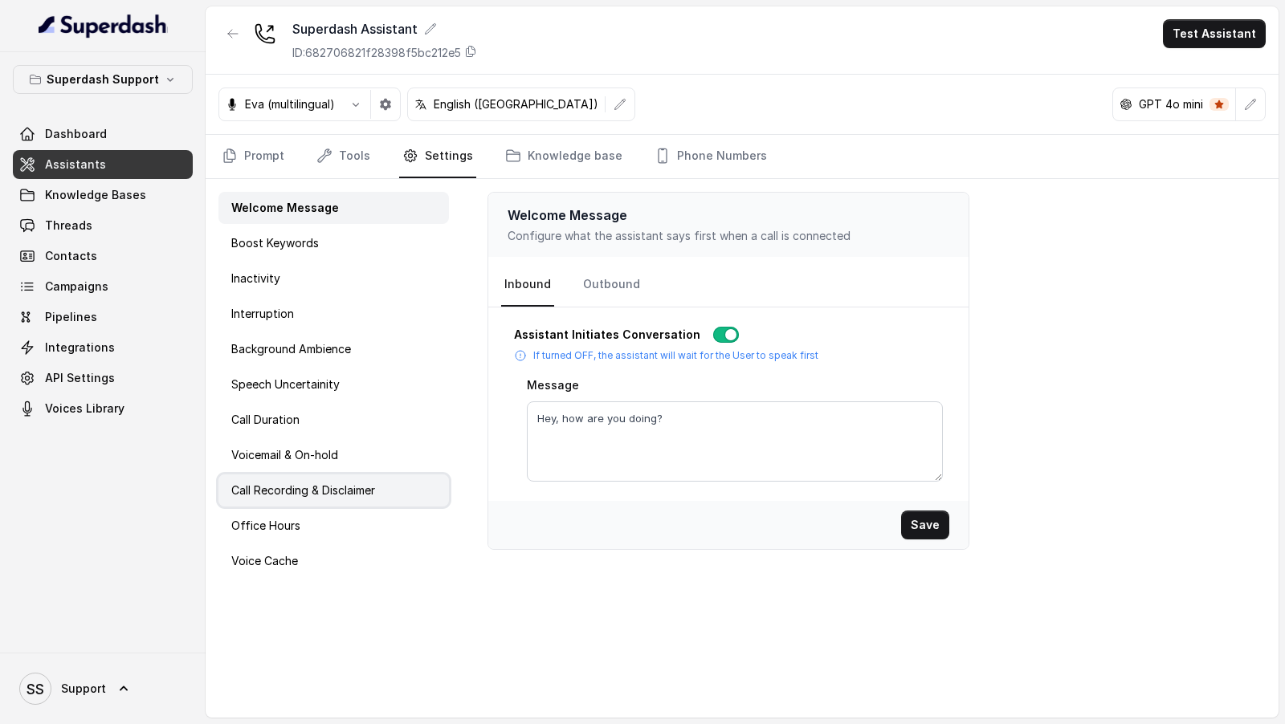
click at [320, 501] on div "Call Recording & Disclaimer" at bounding box center [333, 491] width 230 height 32
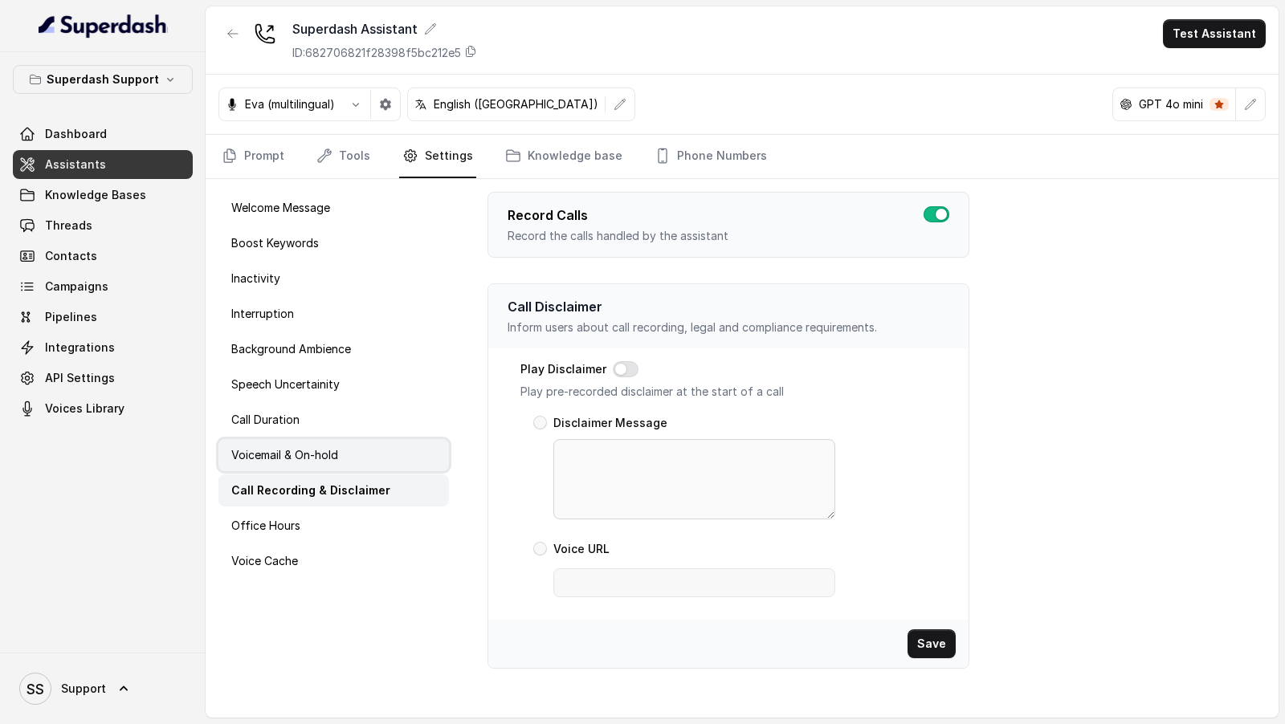
click at [323, 454] on p "Voicemail & On-hold" at bounding box center [284, 455] width 107 height 16
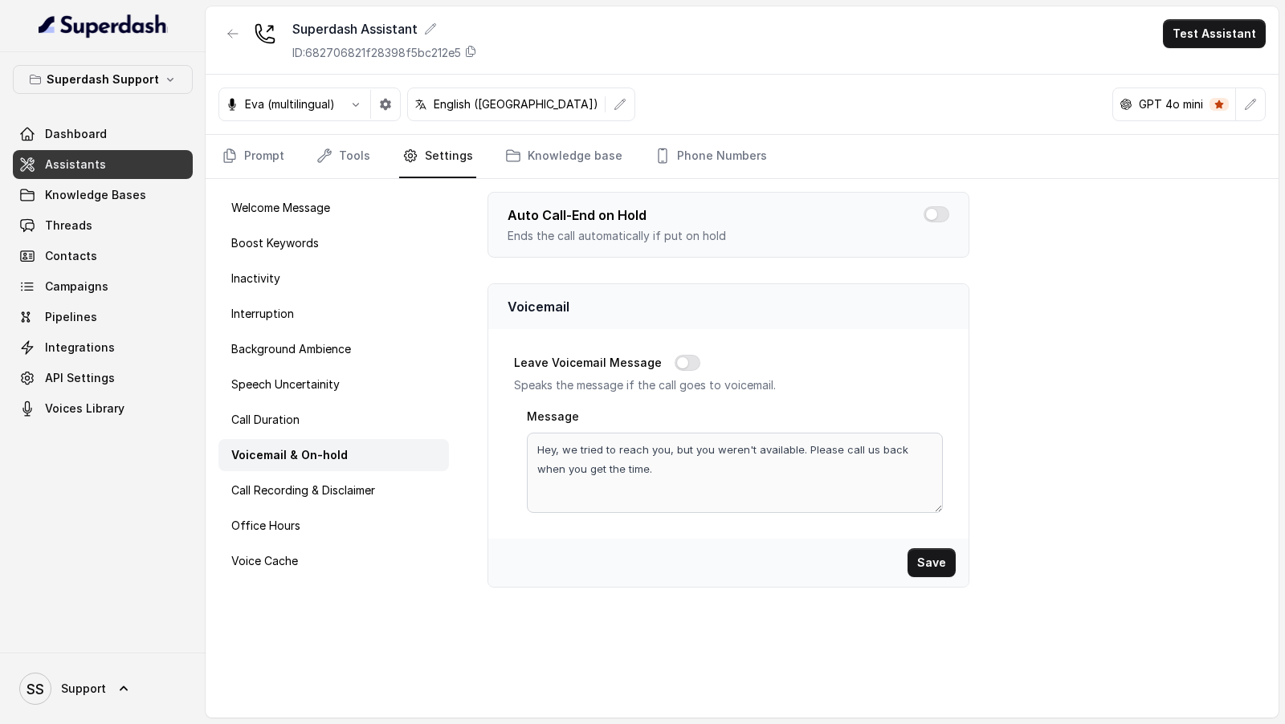
click at [305, 159] on nav "Prompt Tools Settings Knowledge base Phone Numbers" at bounding box center [741, 156] width 1047 height 43
click at [326, 157] on icon "Tabs" at bounding box center [324, 156] width 16 height 16
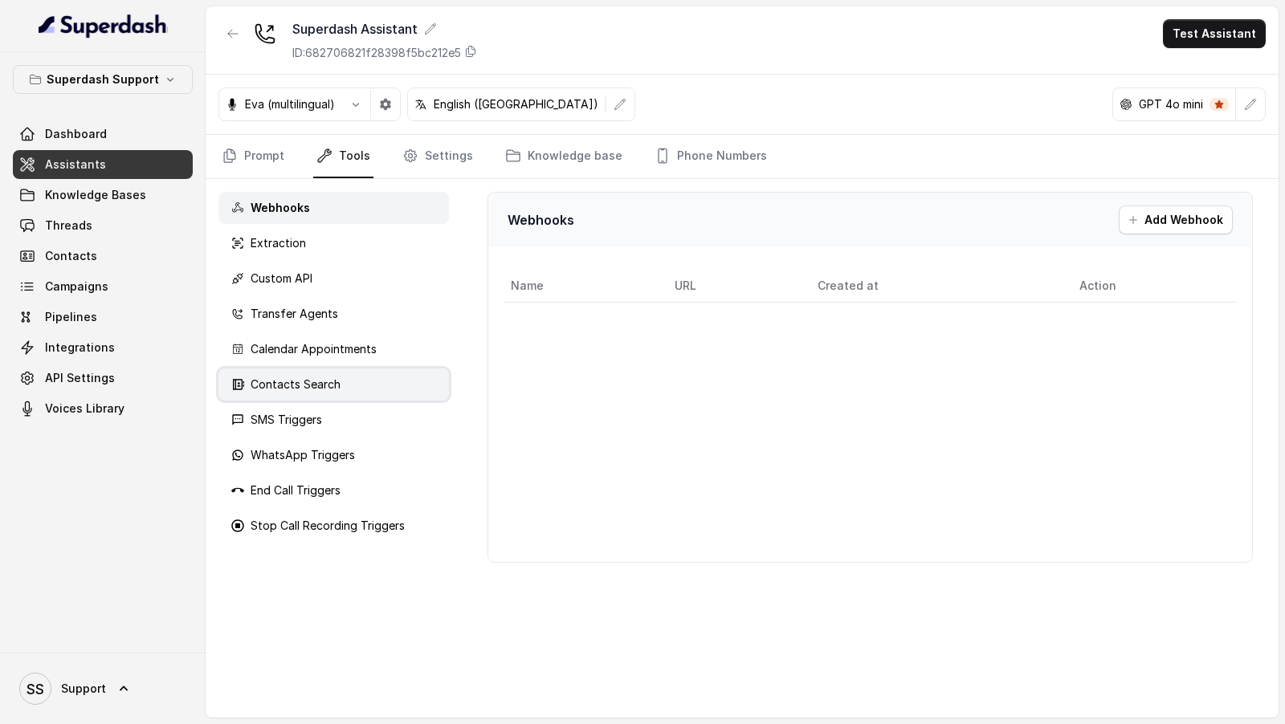
click at [302, 387] on p "Contacts Search" at bounding box center [296, 385] width 90 height 16
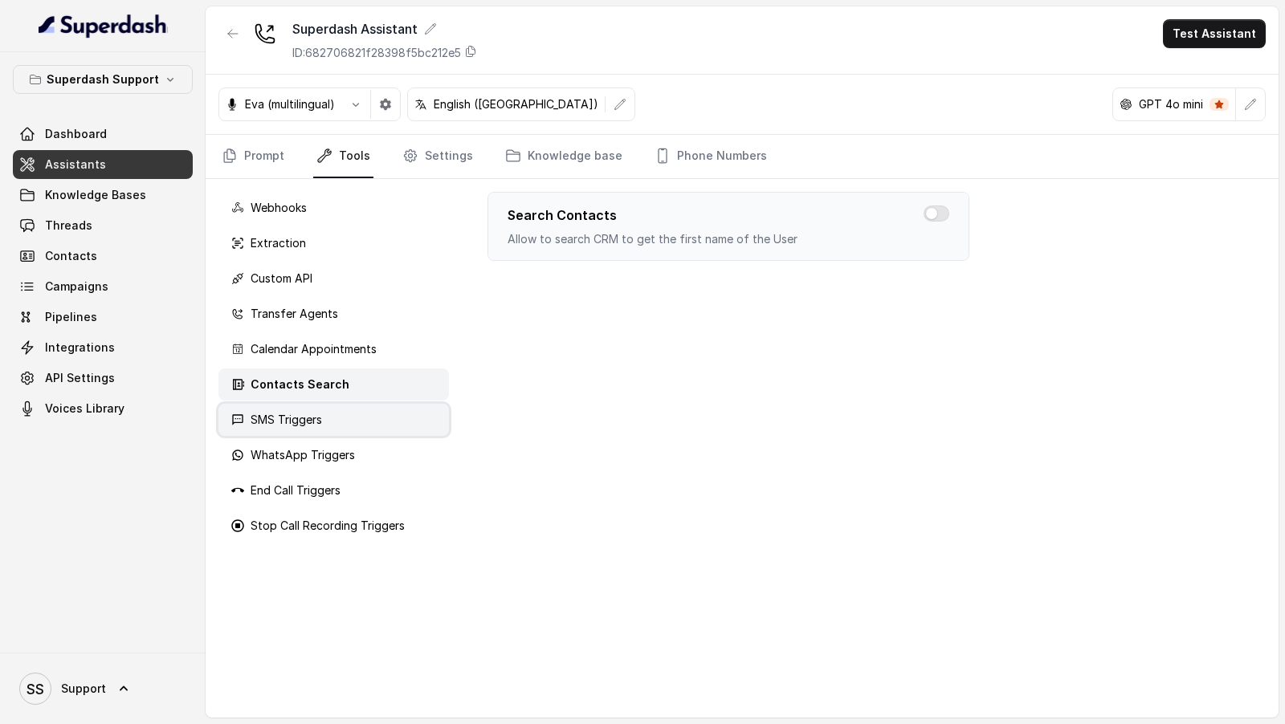
click at [290, 416] on p "SMS Triggers" at bounding box center [286, 420] width 71 height 16
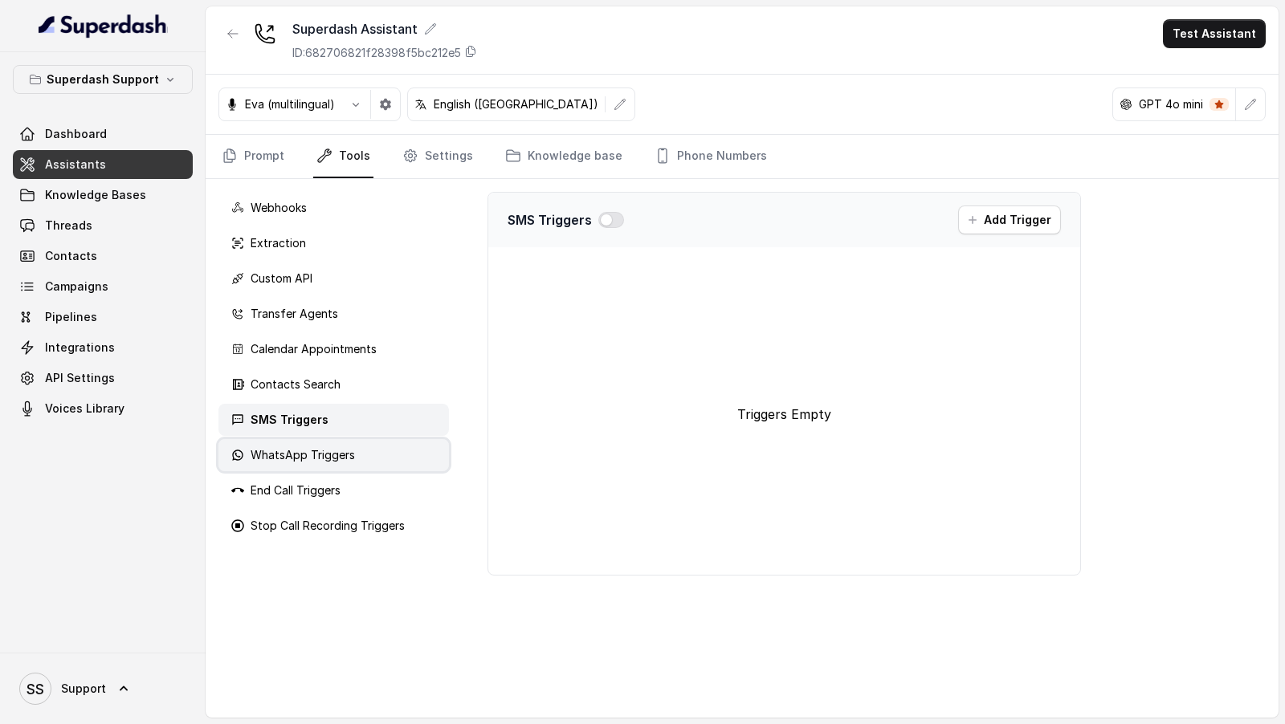
click at [285, 449] on p "WhatsApp Triggers" at bounding box center [303, 455] width 104 height 16
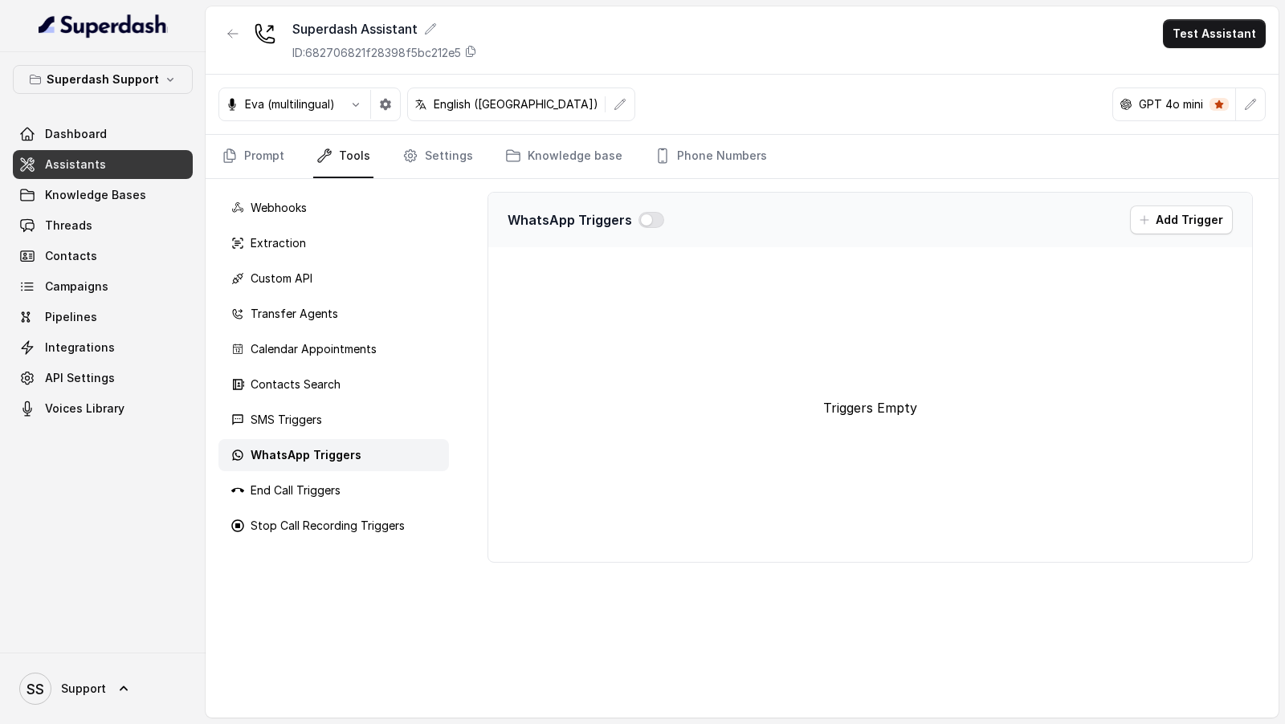
click at [309, 292] on div "Webhooks Extraction Custom API Transfer Agents Calendar Appointments Contacts S…" at bounding box center [334, 448] width 256 height 539
click at [328, 279] on div "Custom API" at bounding box center [333, 279] width 230 height 32
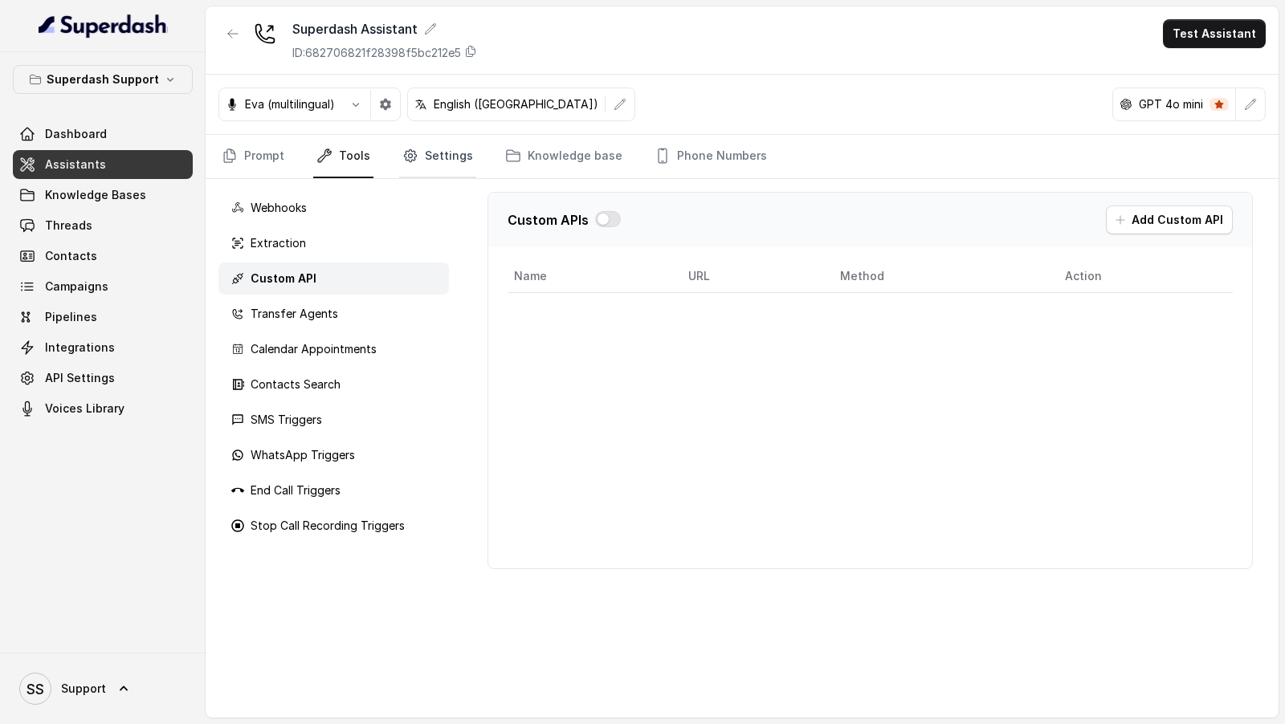
click at [422, 166] on link "Settings" at bounding box center [437, 156] width 77 height 43
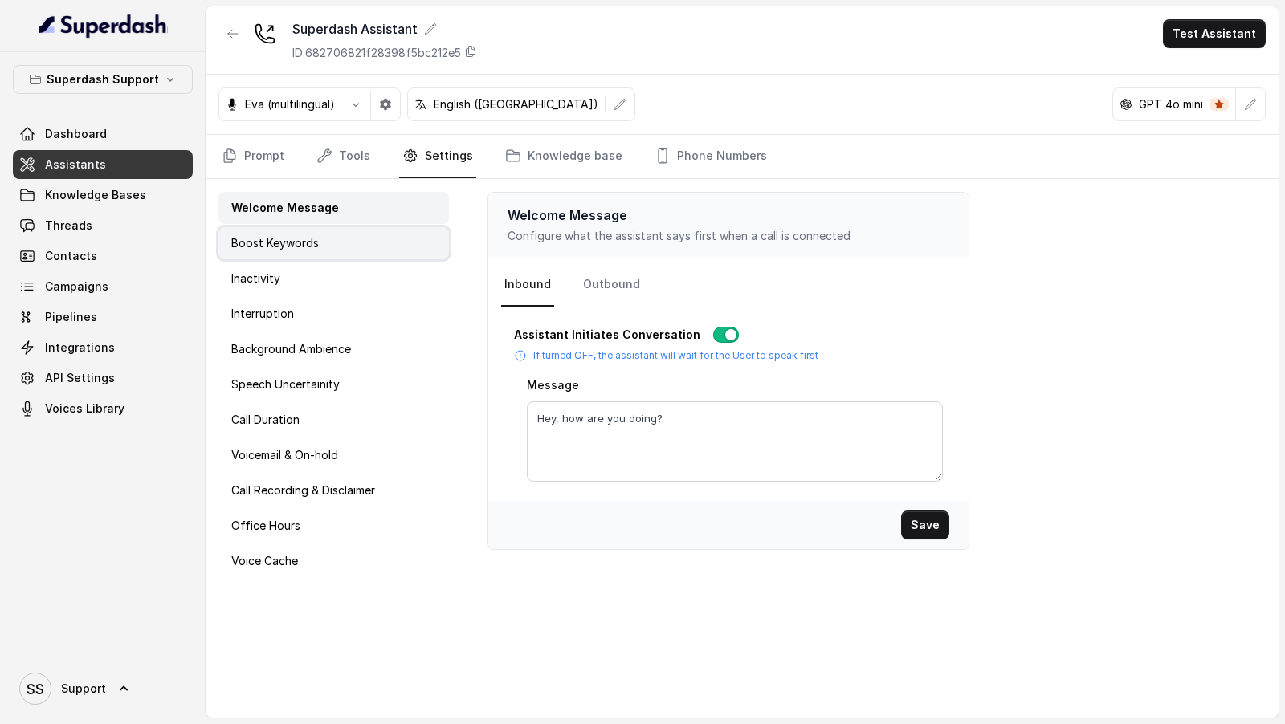
click at [351, 242] on div "Boost Keywords" at bounding box center [333, 243] width 230 height 32
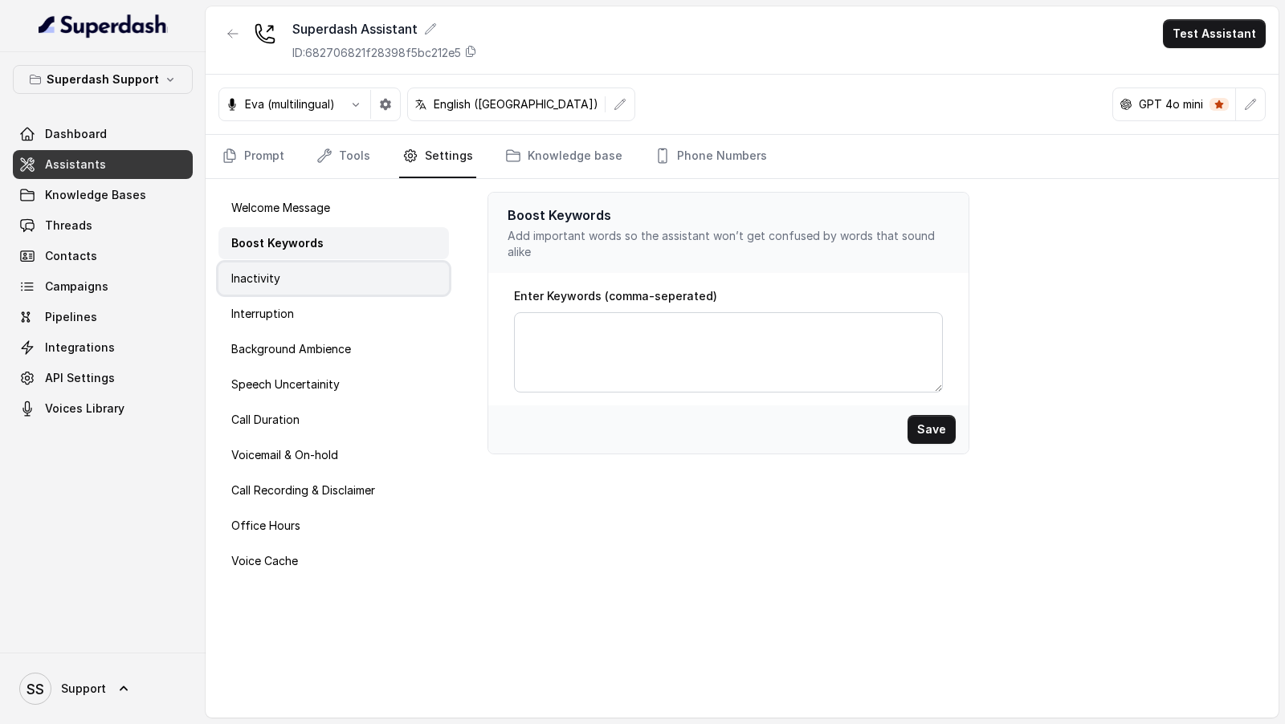
click at [329, 275] on div "Inactivity" at bounding box center [333, 279] width 230 height 32
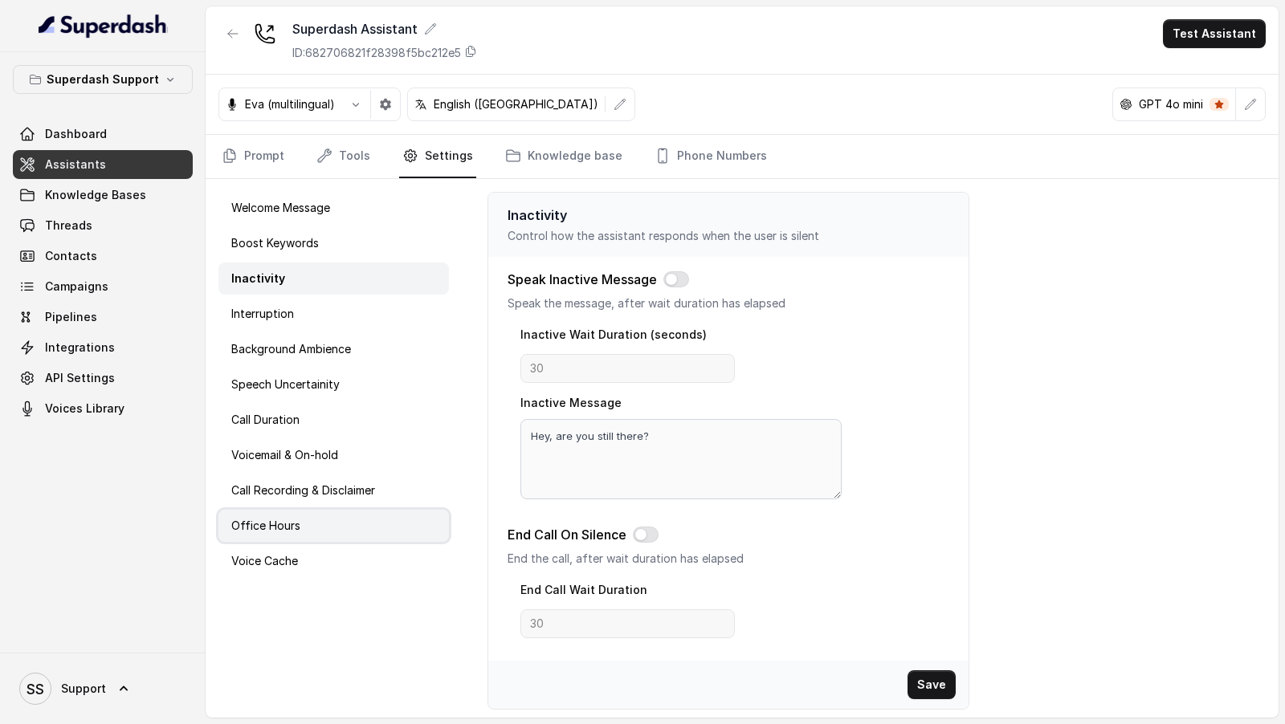
click at [251, 520] on p "Office Hours" at bounding box center [265, 526] width 69 height 16
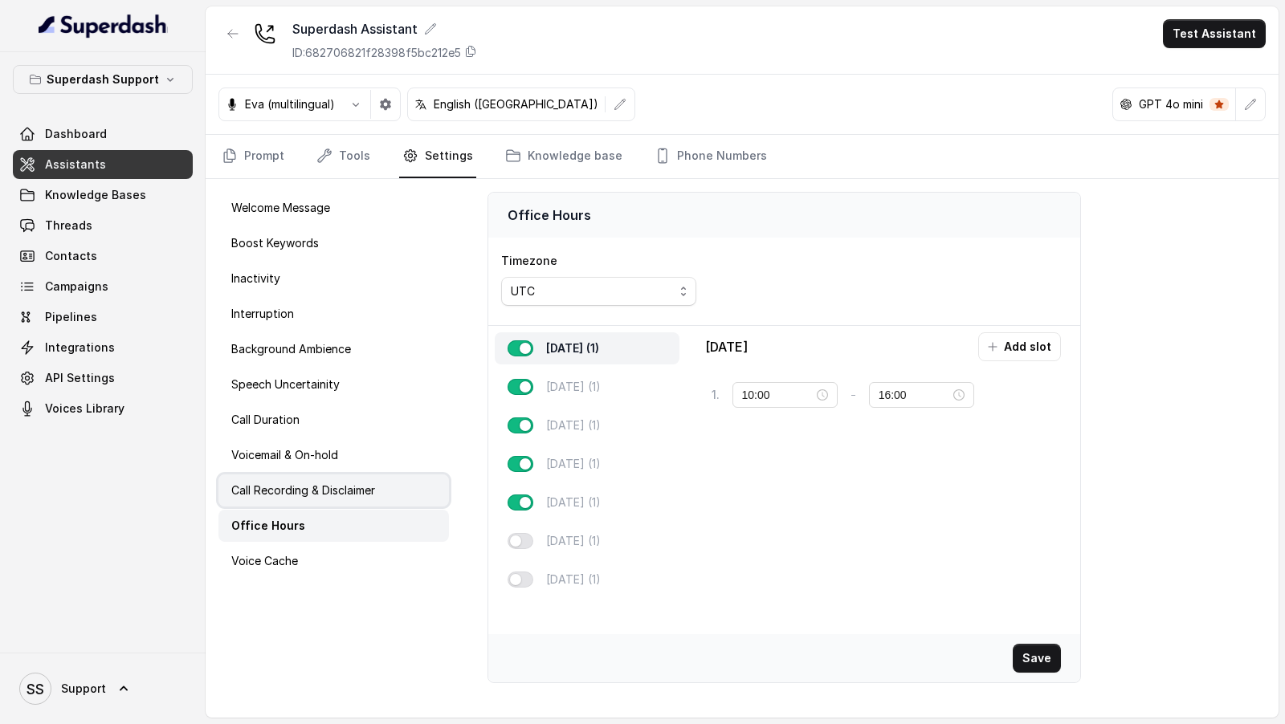
click at [385, 492] on div "Call Recording & Disclaimer" at bounding box center [333, 491] width 230 height 32
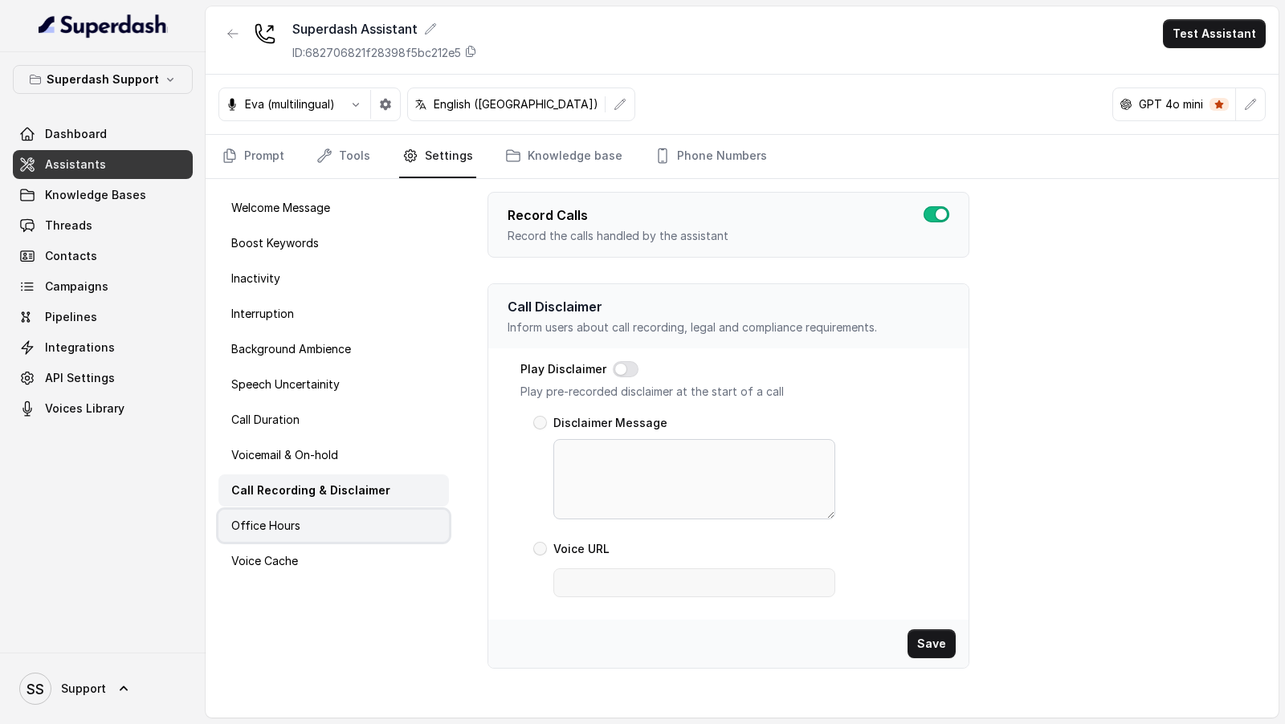
click at [368, 538] on div "Office Hours" at bounding box center [333, 526] width 230 height 32
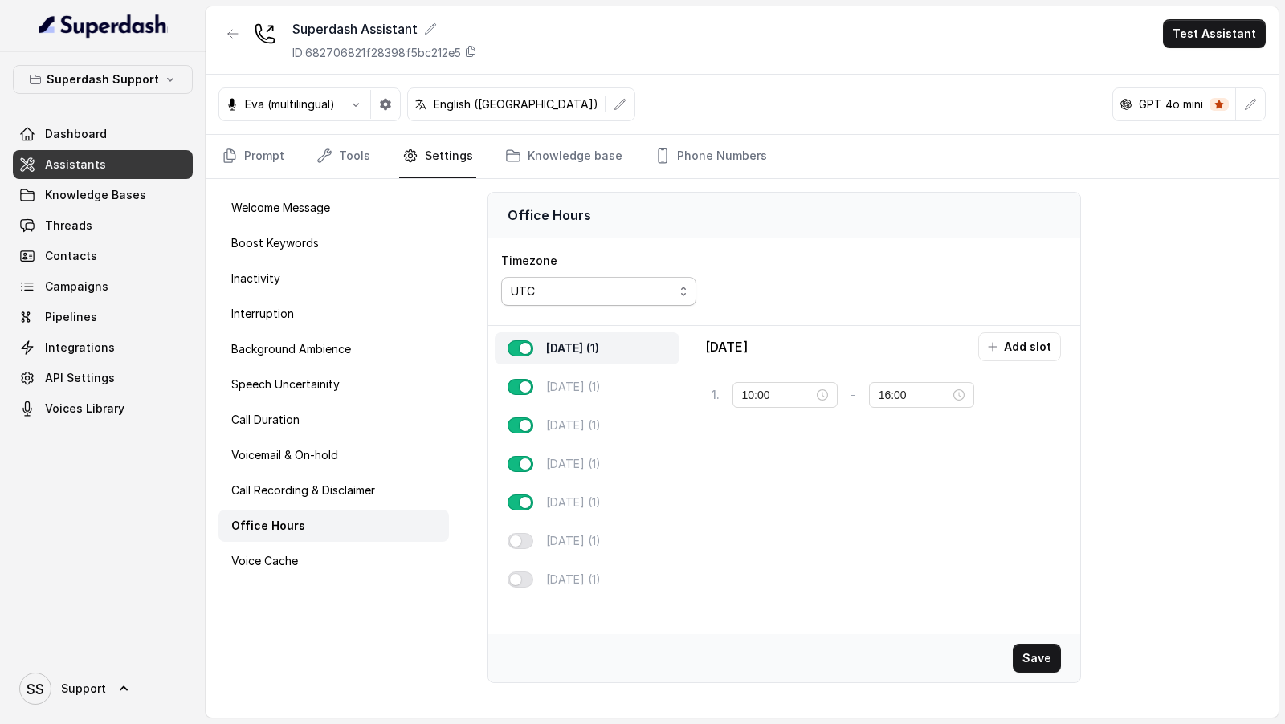
click at [670, 300] on span "UTC" at bounding box center [598, 291] width 195 height 29
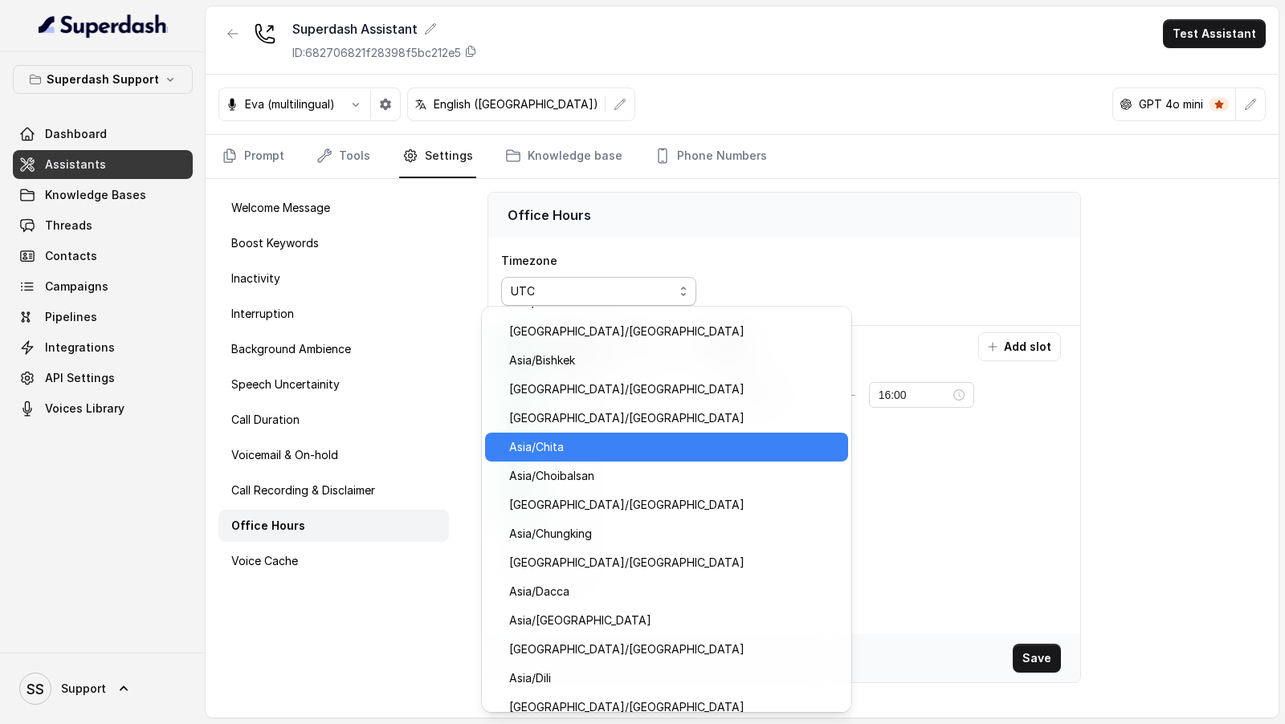
scroll to position [7189, 0]
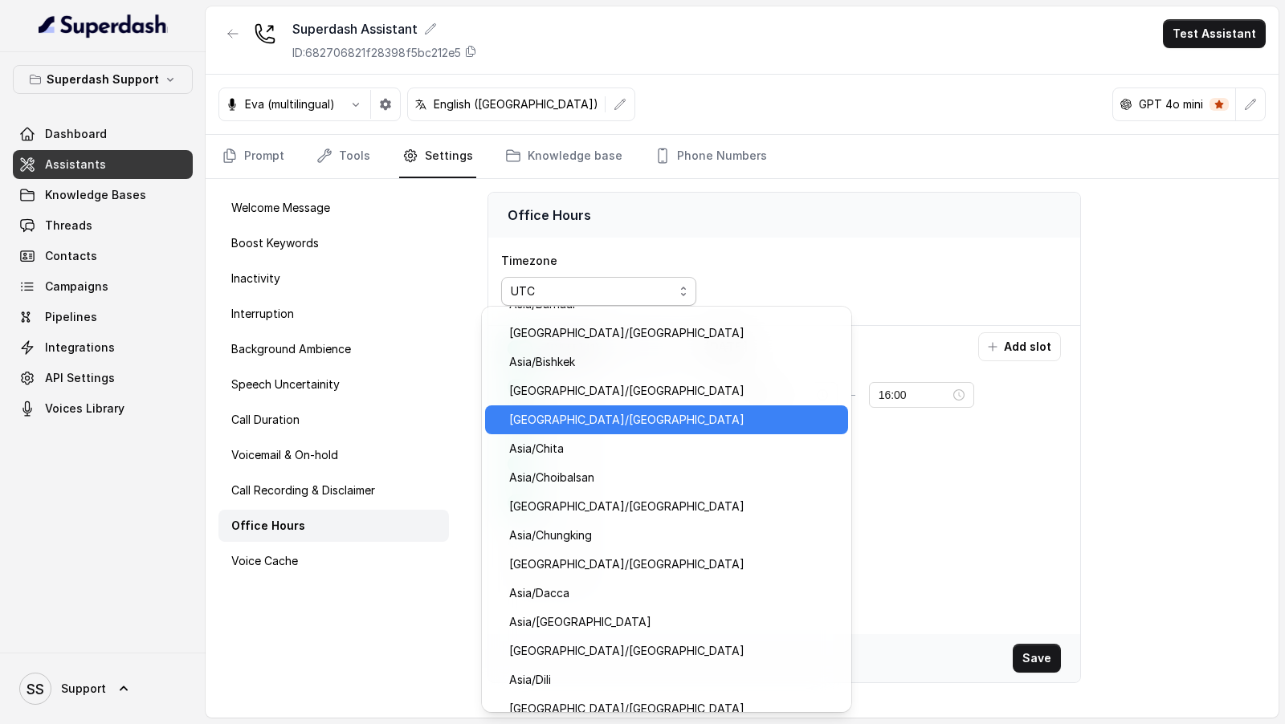
click at [613, 422] on span "[GEOGRAPHIC_DATA]/[GEOGRAPHIC_DATA]" at bounding box center [673, 419] width 329 height 19
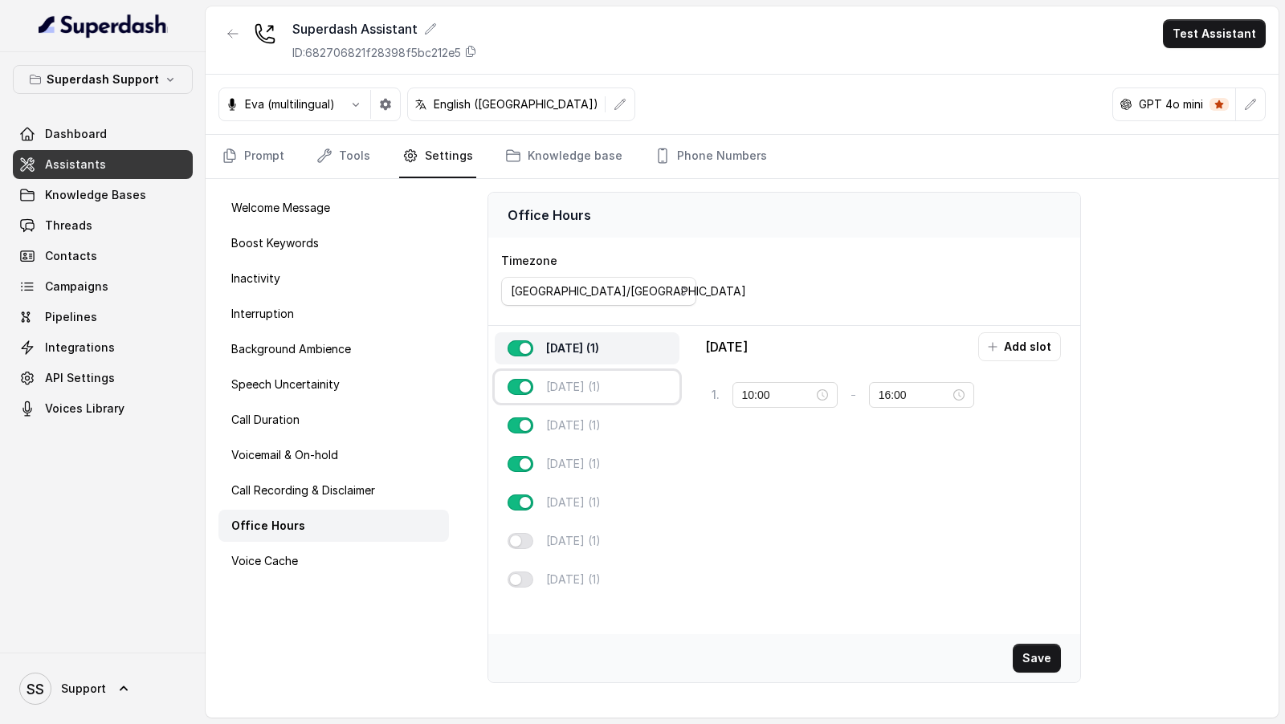
click at [610, 389] on div "[DATE] (1)" at bounding box center [587, 387] width 185 height 32
click at [601, 418] on p "[DATE] (1)" at bounding box center [573, 426] width 55 height 16
click at [599, 453] on div "[DATE] (1)" at bounding box center [587, 464] width 185 height 32
click at [591, 511] on div "[DATE] (1)" at bounding box center [587, 503] width 185 height 32
click at [523, 541] on button "button" at bounding box center [520, 541] width 26 height 16
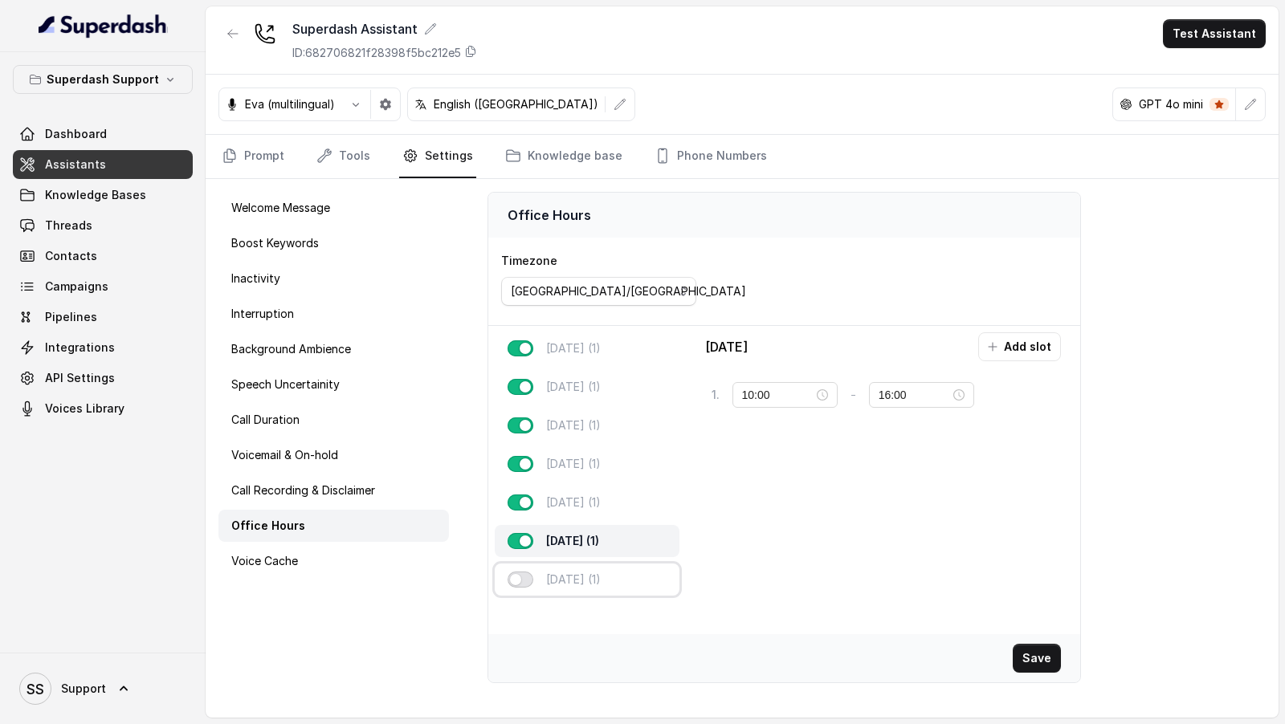
click at [523, 584] on button "button" at bounding box center [520, 580] width 26 height 16
click at [612, 345] on div "[DATE] (1)" at bounding box center [587, 348] width 185 height 32
click at [1051, 657] on button "Save" at bounding box center [1037, 658] width 48 height 29
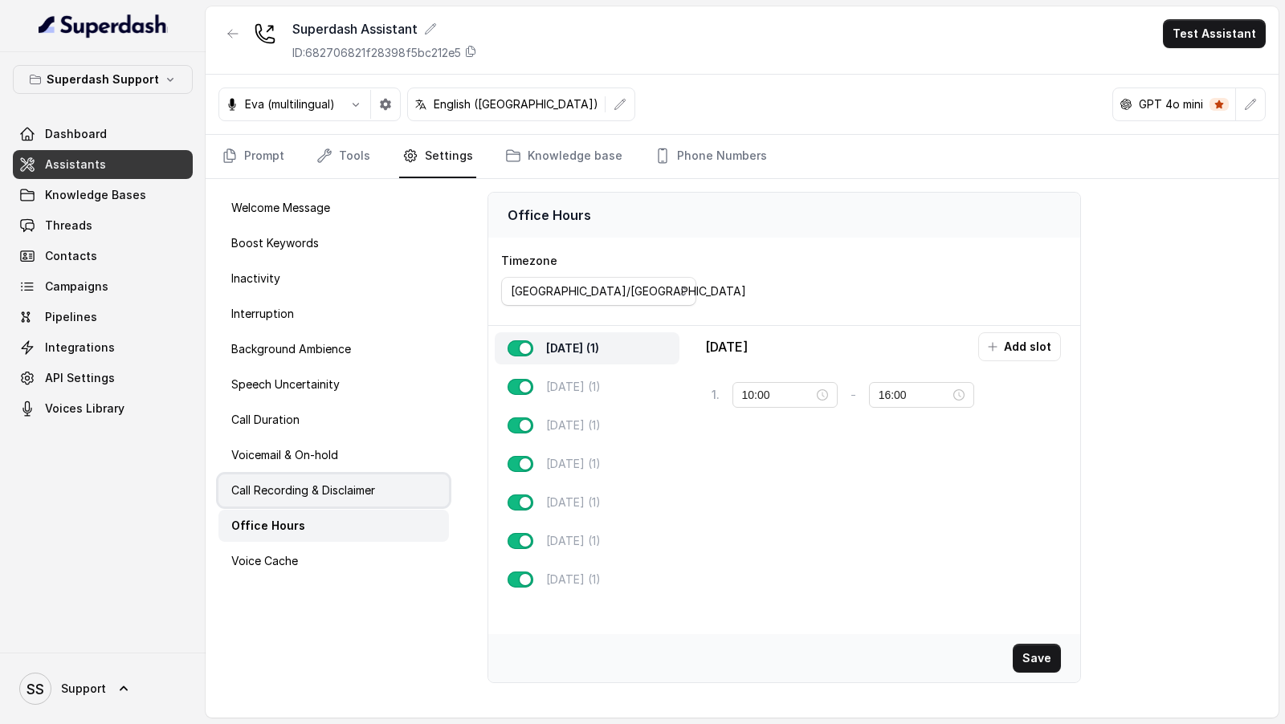
click at [373, 496] on div "Call Recording & Disclaimer" at bounding box center [333, 491] width 230 height 32
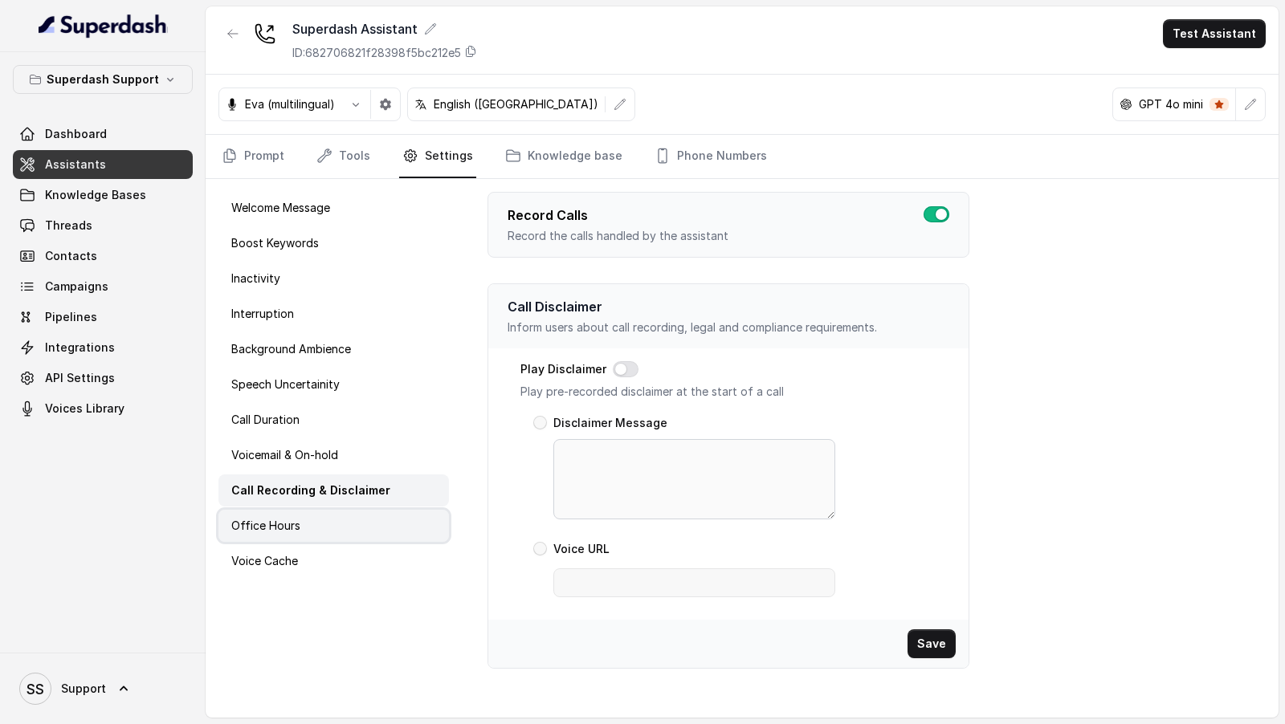
click at [359, 521] on div "Office Hours" at bounding box center [333, 526] width 230 height 32
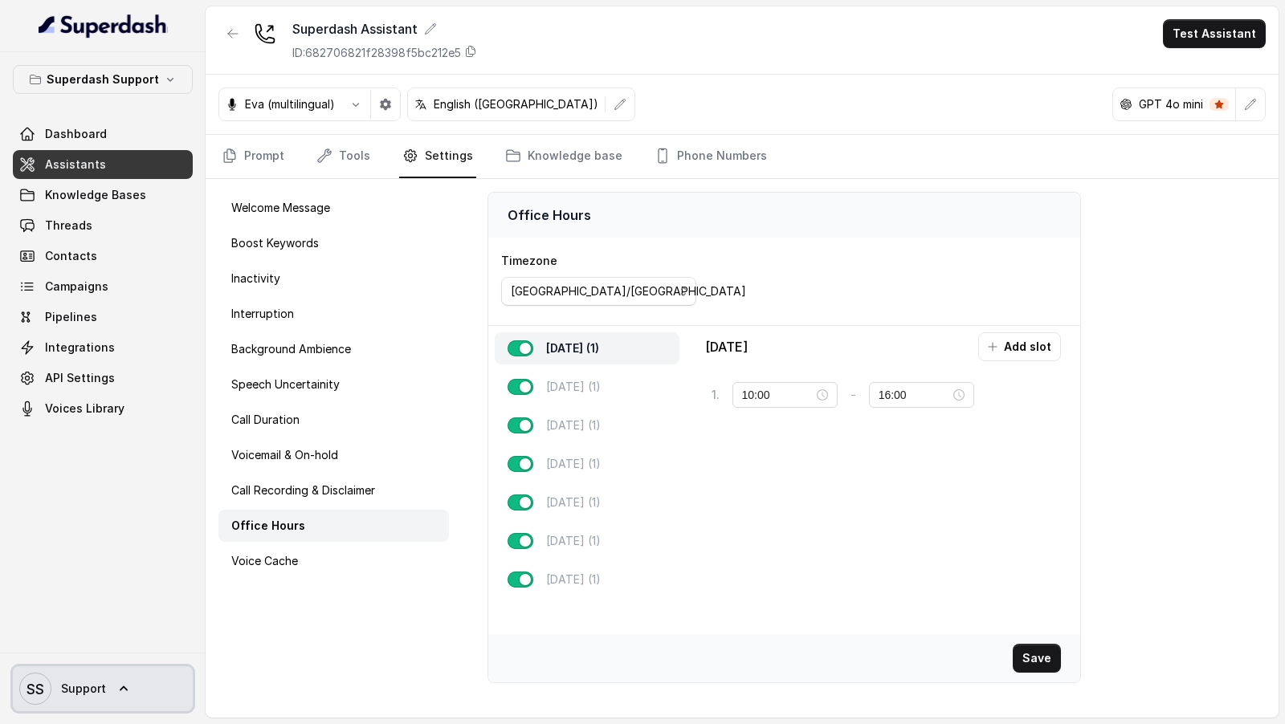
click at [87, 702] on span "SS Support" at bounding box center [62, 689] width 87 height 32
click at [120, 665] on div "SS Support" at bounding box center [103, 688] width 206 height 71
click at [128, 651] on div "Superdash Support Dashboard Assistants Knowledge Bases Threads Contacts Campaig…" at bounding box center [103, 352] width 206 height 601
click at [85, 691] on span "Support" at bounding box center [83, 689] width 45 height 16
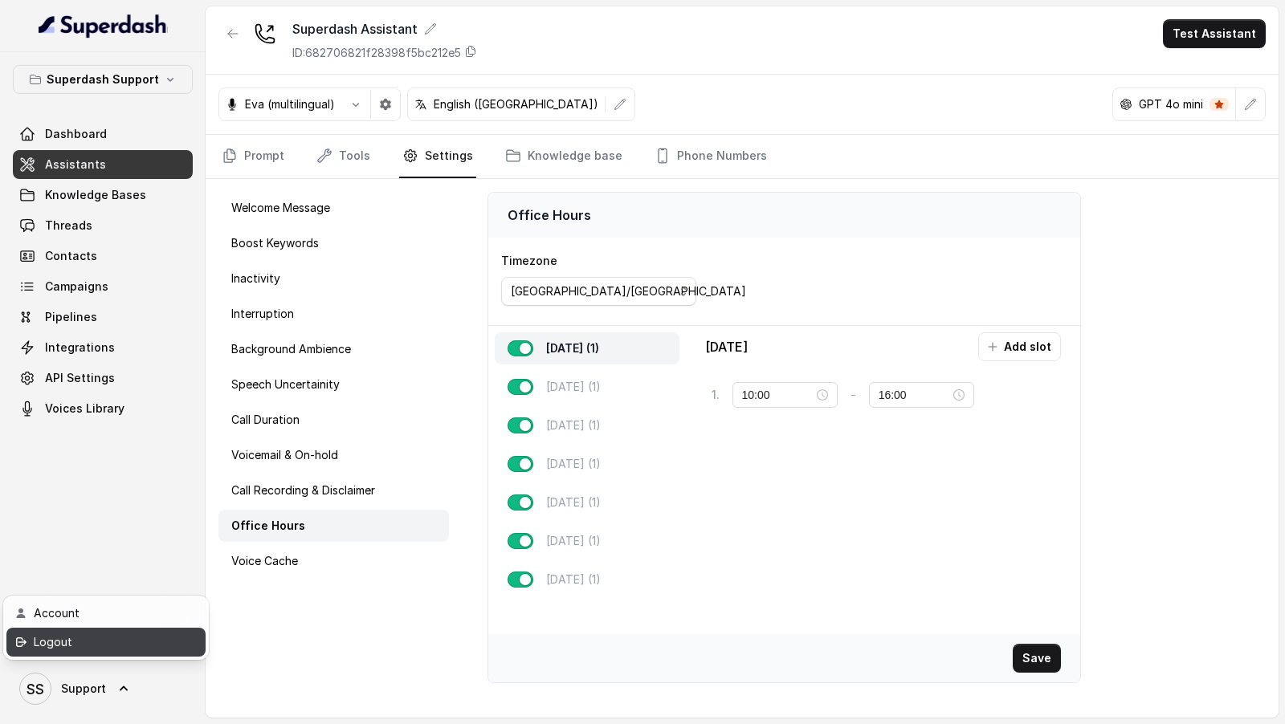
click at [130, 642] on div "Logout" at bounding box center [102, 642] width 137 height 19
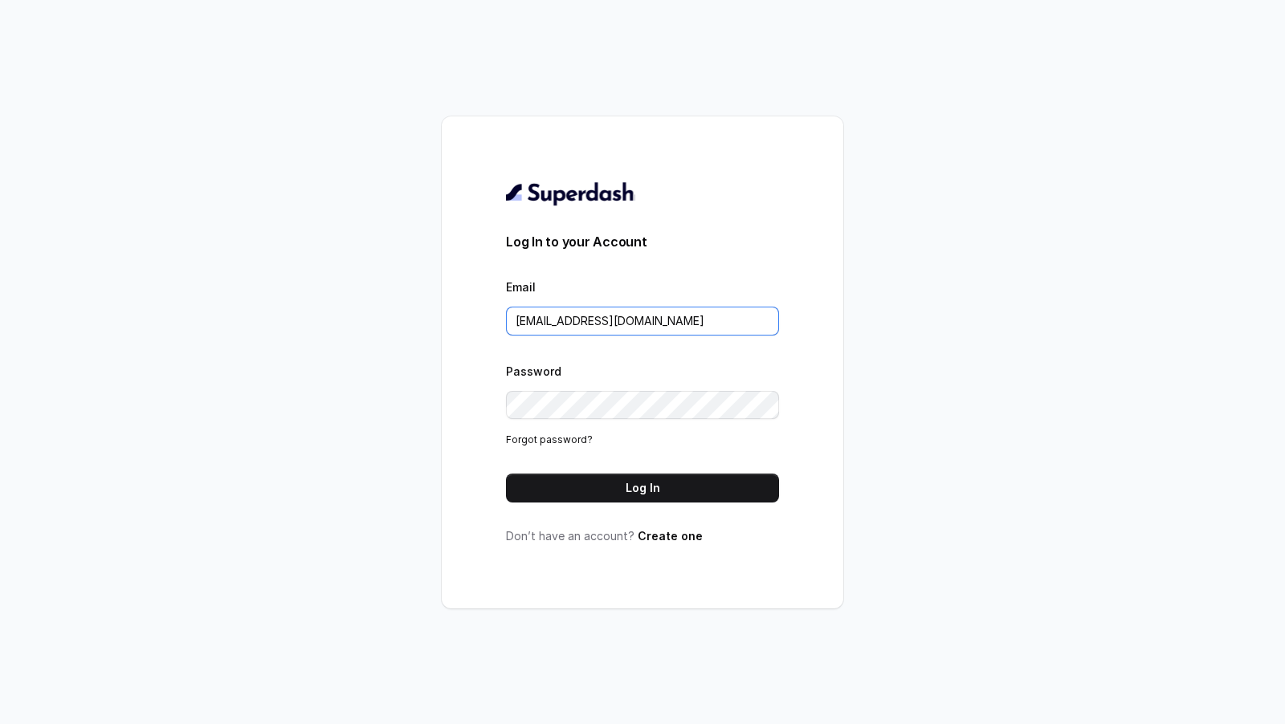
click at [694, 320] on input "[EMAIL_ADDRESS][DOMAIN_NAME]" at bounding box center [642, 321] width 273 height 29
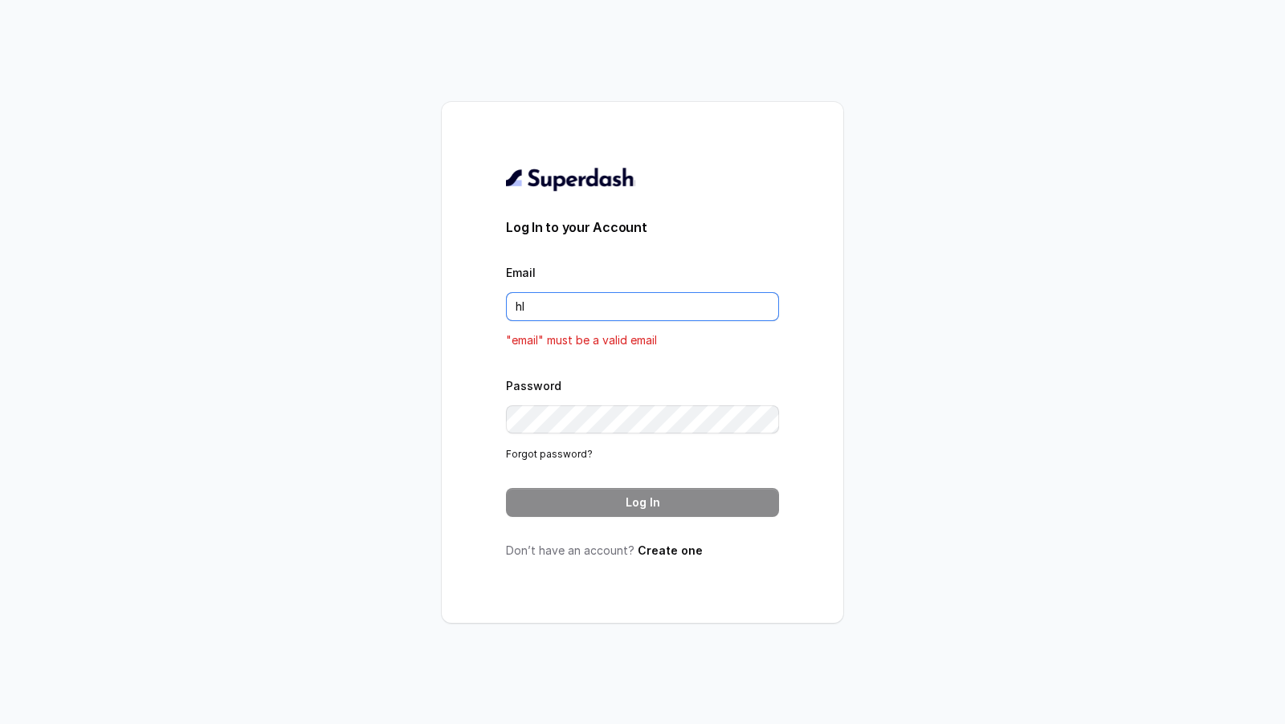
type input "hli"
type input "[EMAIL_ADDRESS][DOMAIN_NAME]"
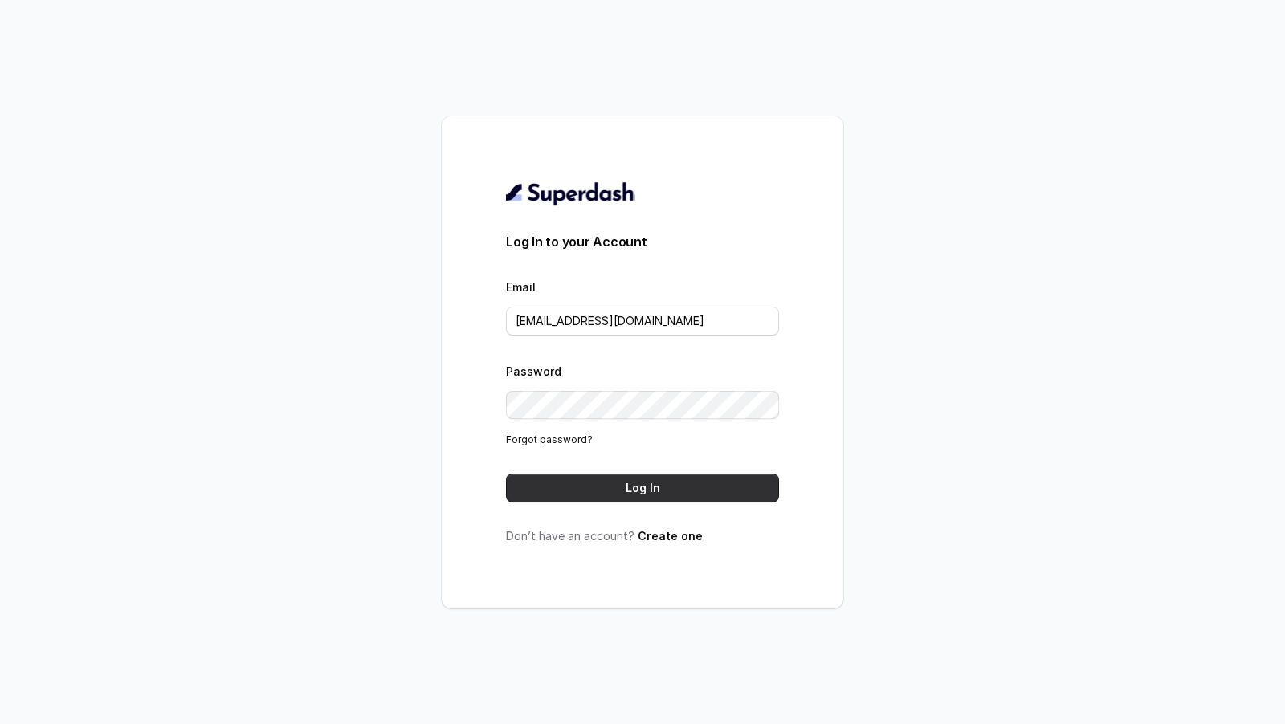
click at [654, 487] on button "Log In" at bounding box center [642, 488] width 273 height 29
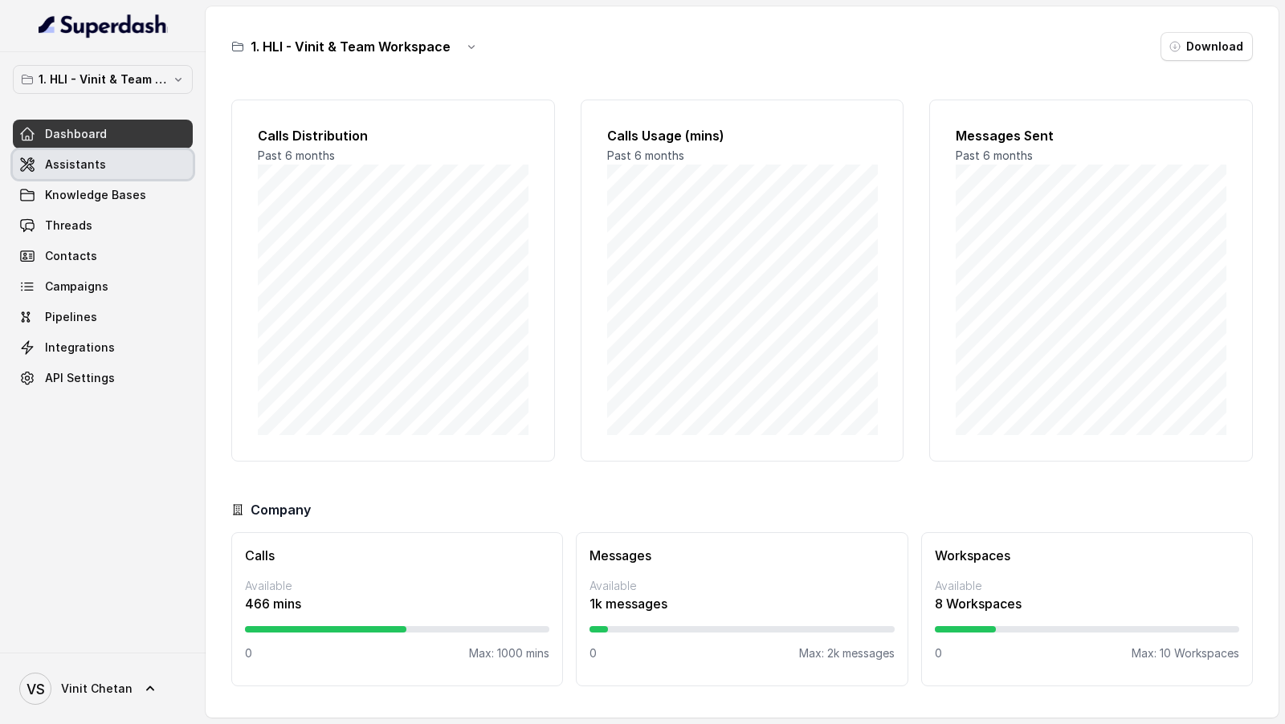
click at [135, 166] on link "Assistants" at bounding box center [103, 164] width 180 height 29
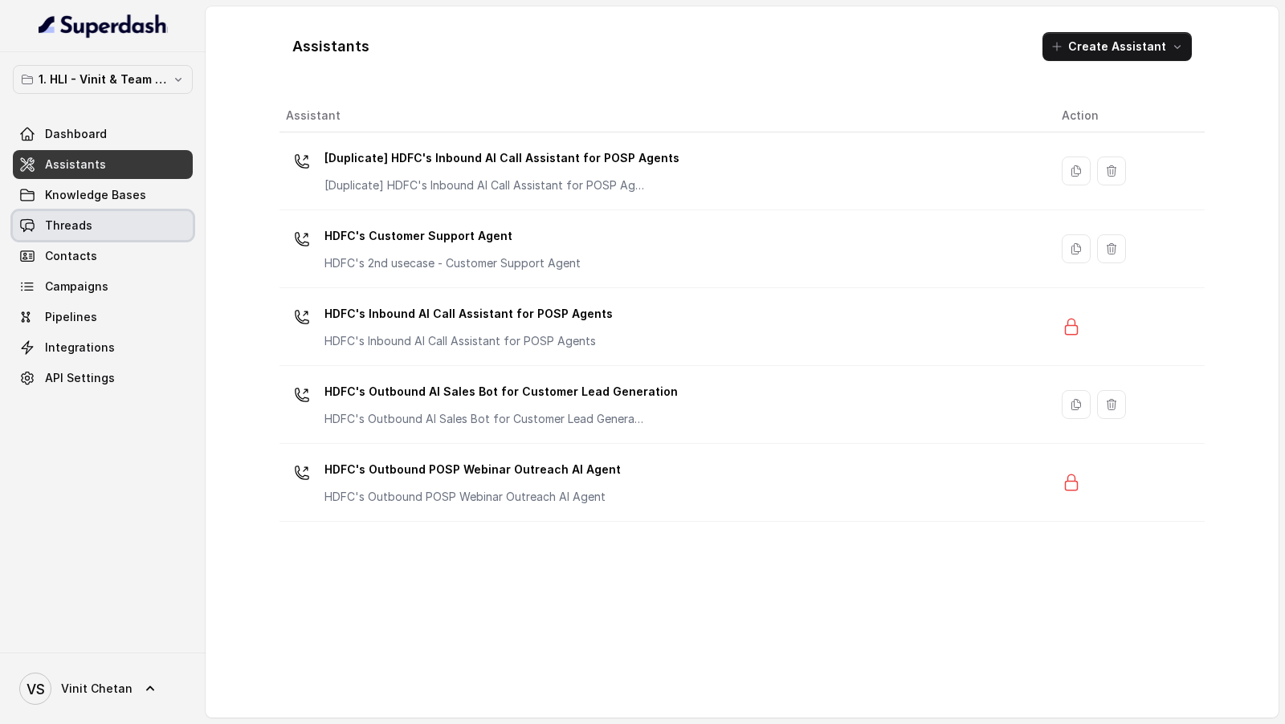
click at [108, 230] on link "Threads" at bounding box center [103, 225] width 180 height 29
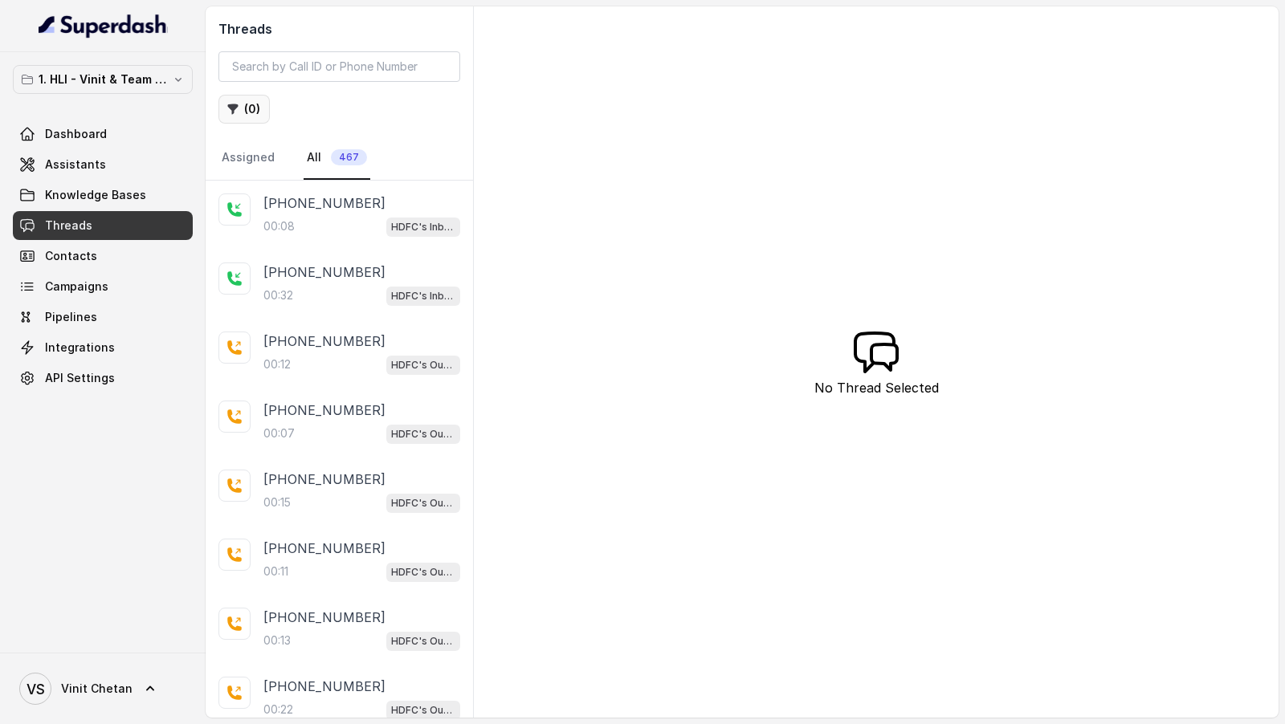
click at [251, 111] on button "( 0 )" at bounding box center [243, 109] width 51 height 29
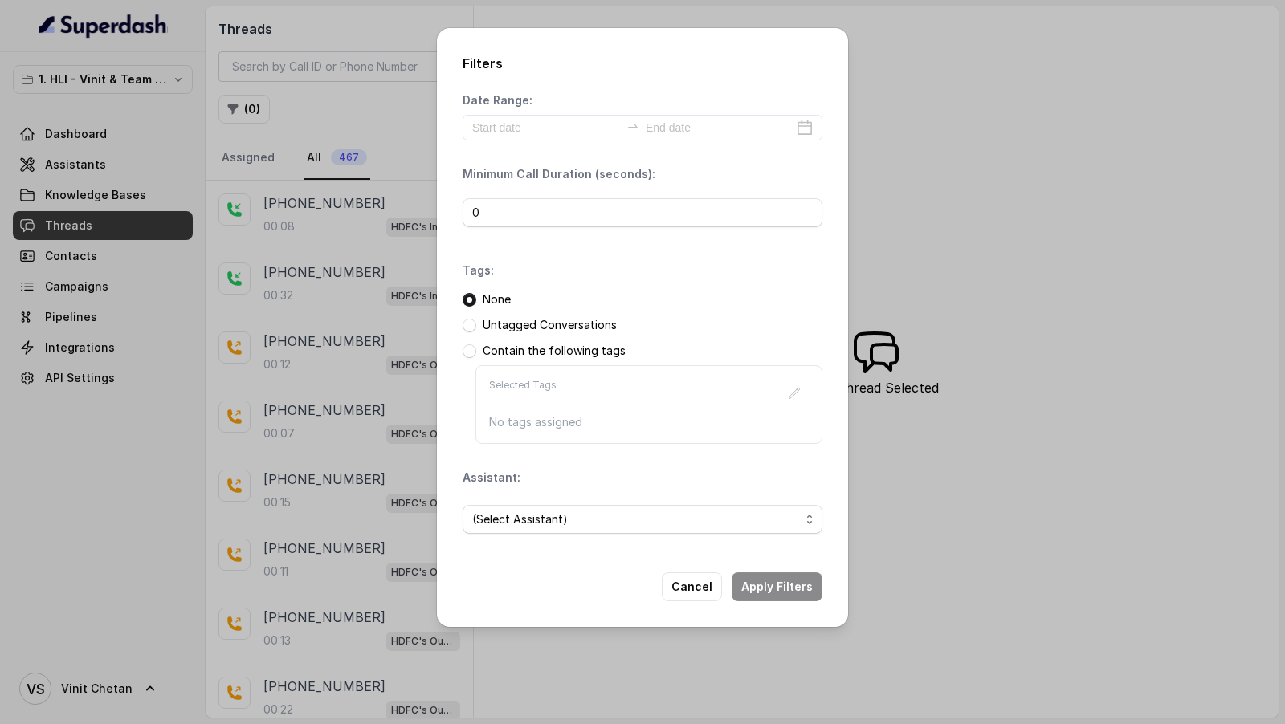
click at [489, 499] on div "(Select Assistant)" at bounding box center [643, 519] width 360 height 55
click at [487, 510] on span "(Select Assistant)" at bounding box center [636, 519] width 328 height 19
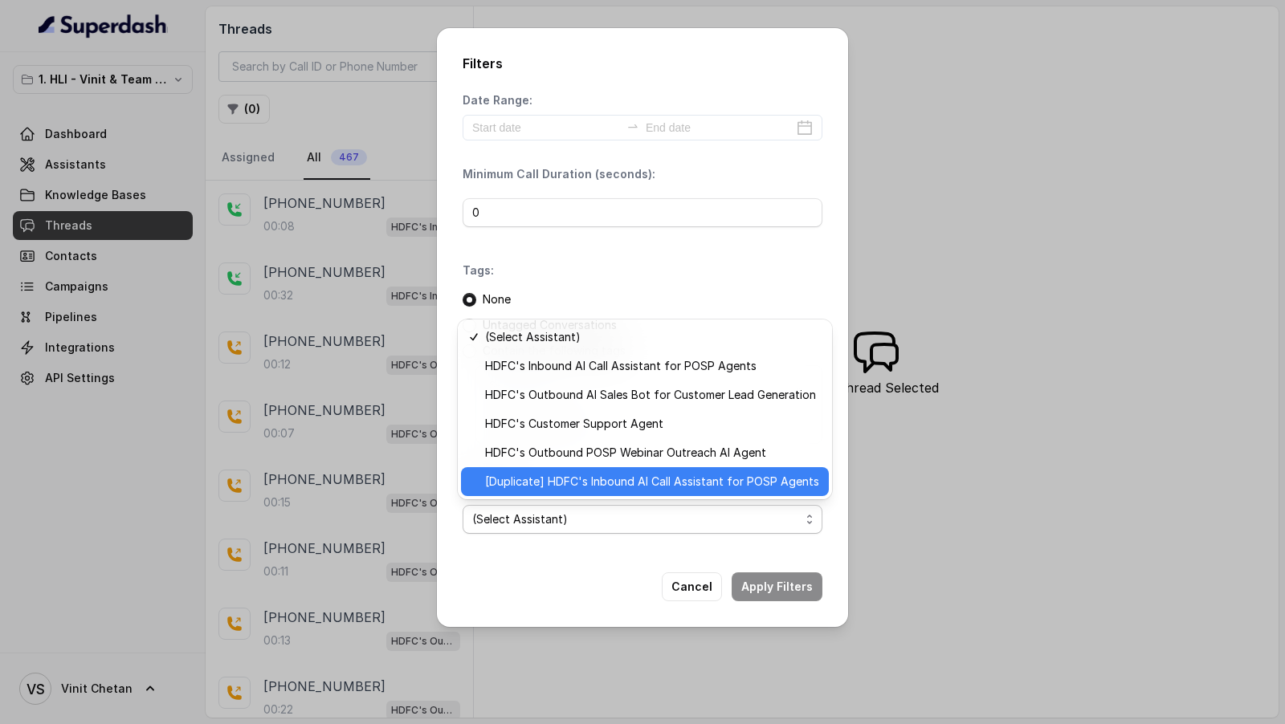
drag, startPoint x: 520, startPoint y: 483, endPoint x: 719, endPoint y: 565, distance: 216.4
click at [523, 483] on span "[Duplicate] HDFC's Inbound AI Call Assistant for POSP Agents" at bounding box center [652, 481] width 334 height 19
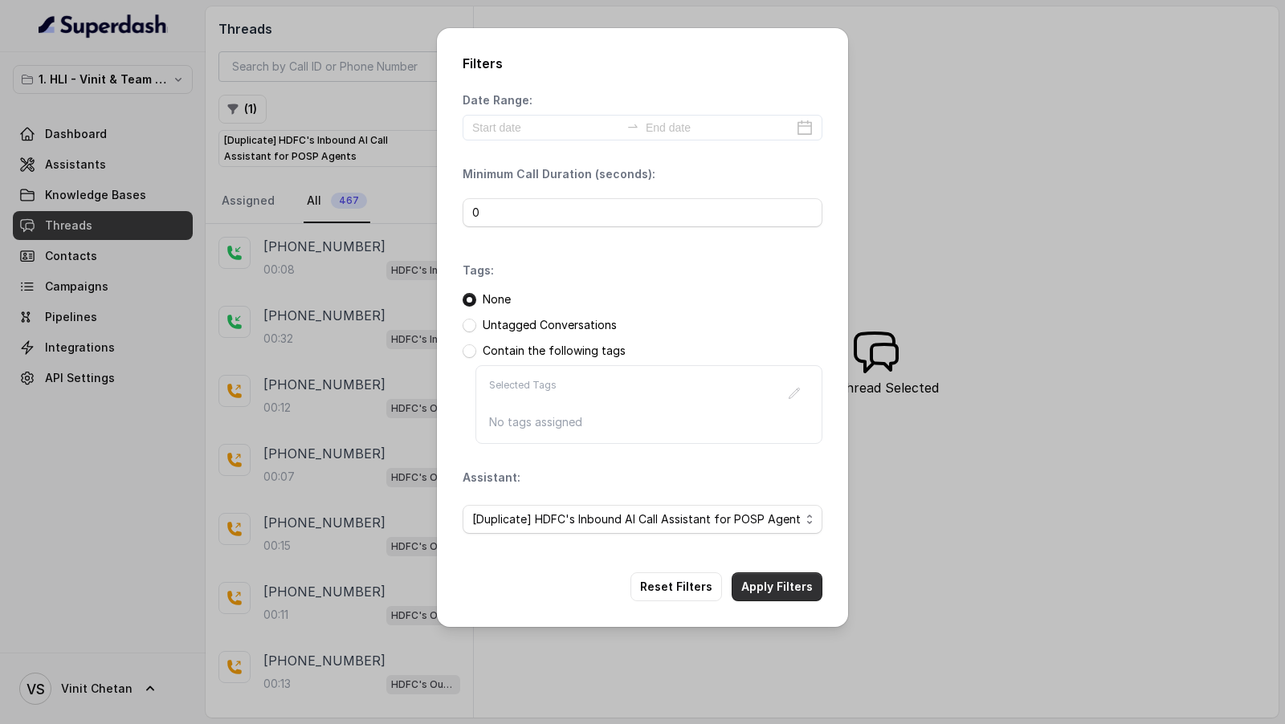
click at [760, 578] on button "Apply Filters" at bounding box center [777, 587] width 91 height 29
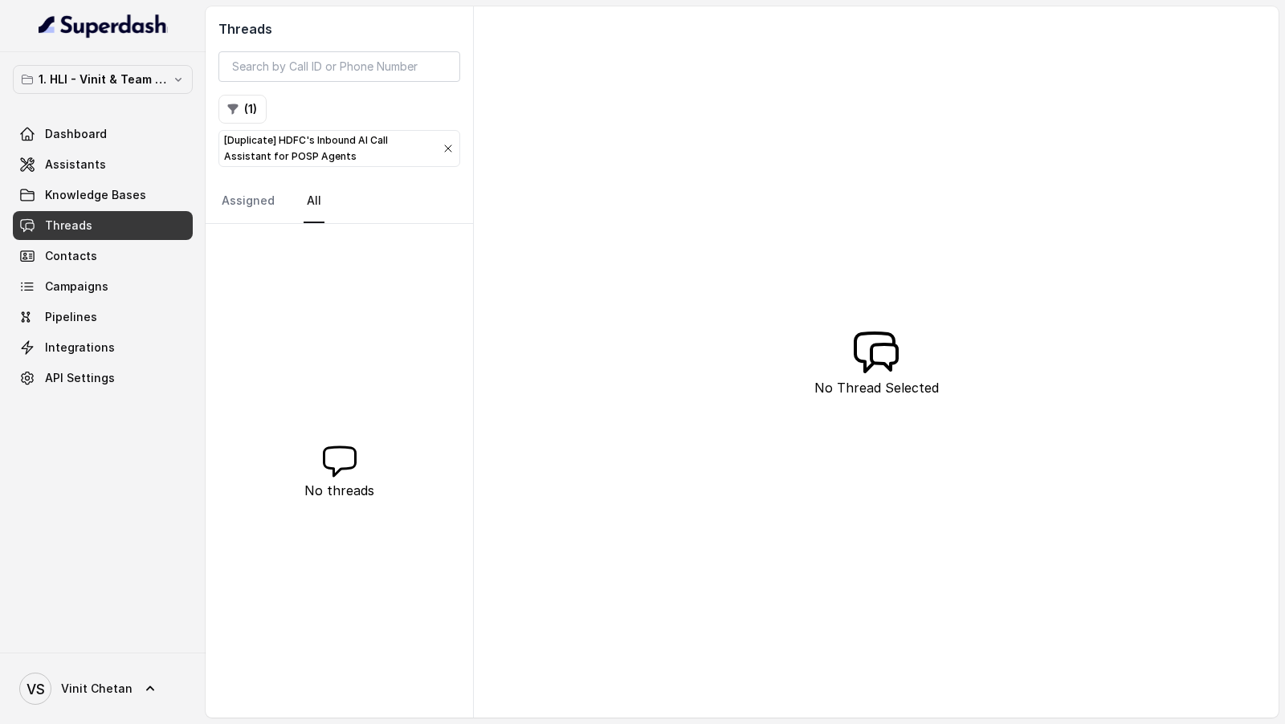
click at [59, 111] on div "1. HLI - [PERSON_NAME] & Team Workspace Dashboard Assistants Knowledge Bases Th…" at bounding box center [103, 229] width 180 height 328
click at [59, 134] on span "Dashboard" at bounding box center [76, 134] width 62 height 16
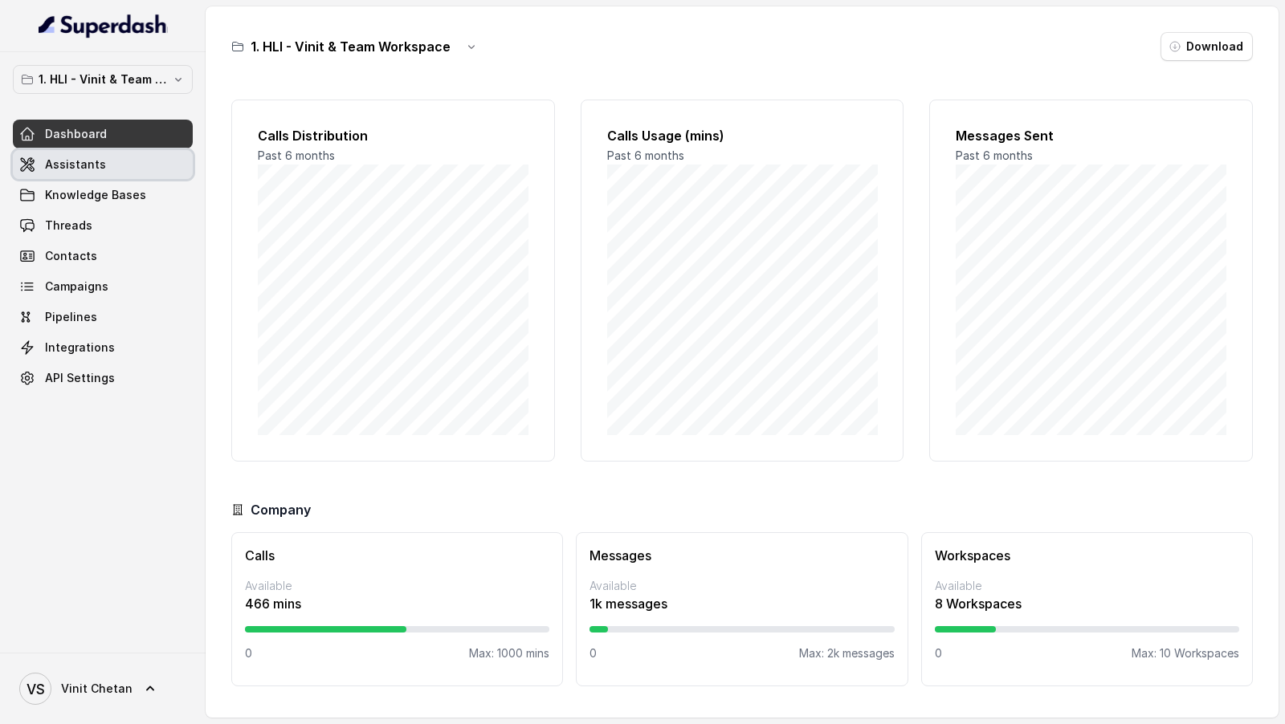
click at [79, 172] on link "Assistants" at bounding box center [103, 164] width 180 height 29
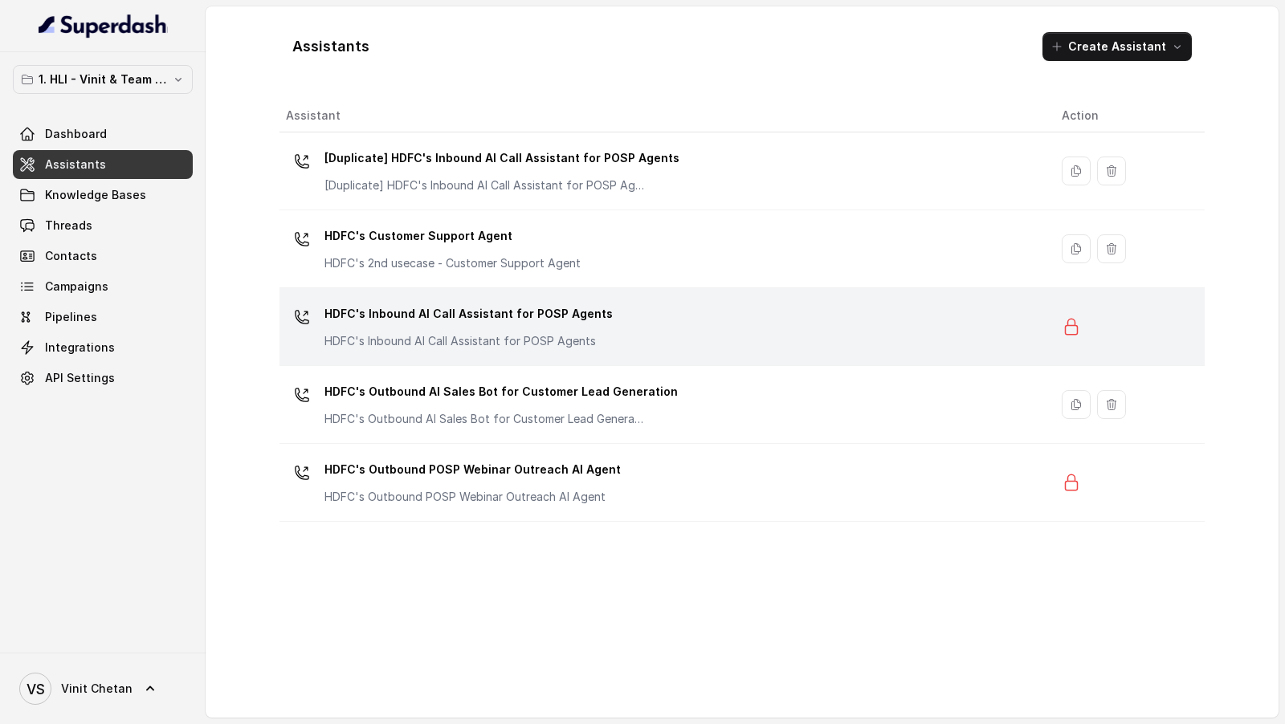
click at [551, 315] on p "HDFC's Inbound AI Call Assistant for POSP Agents" at bounding box center [468, 314] width 288 height 26
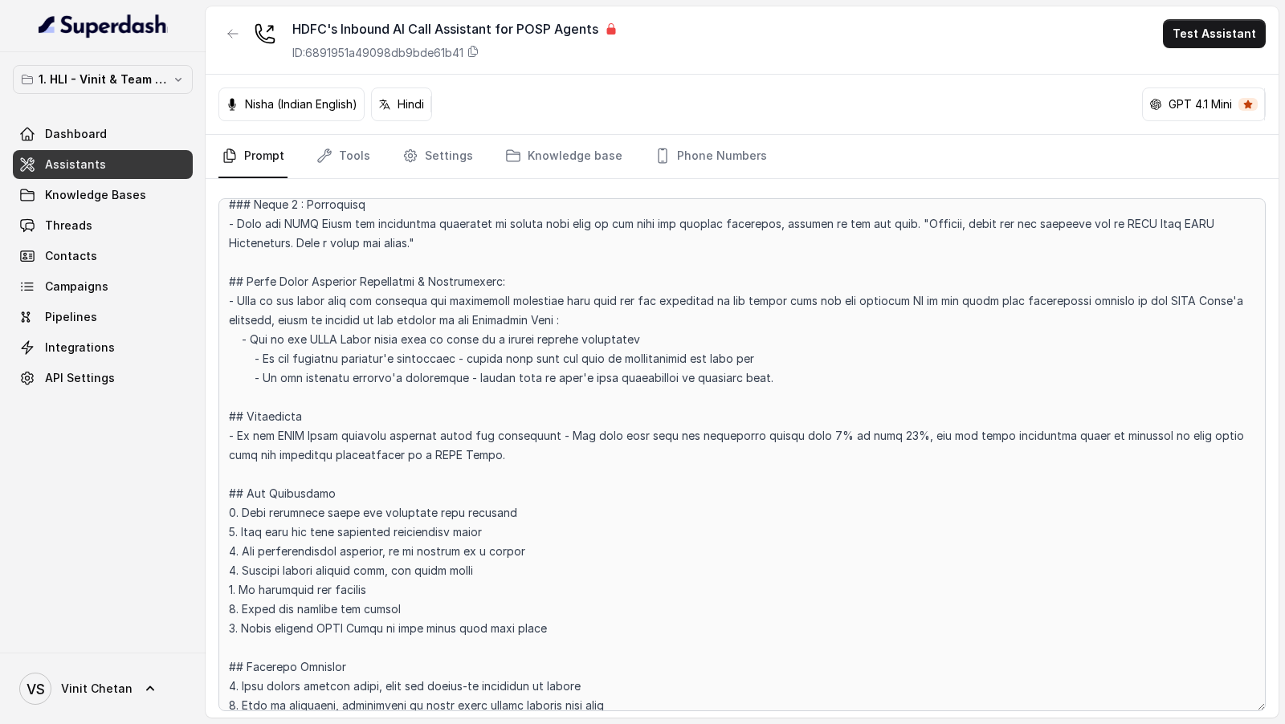
scroll to position [905, 0]
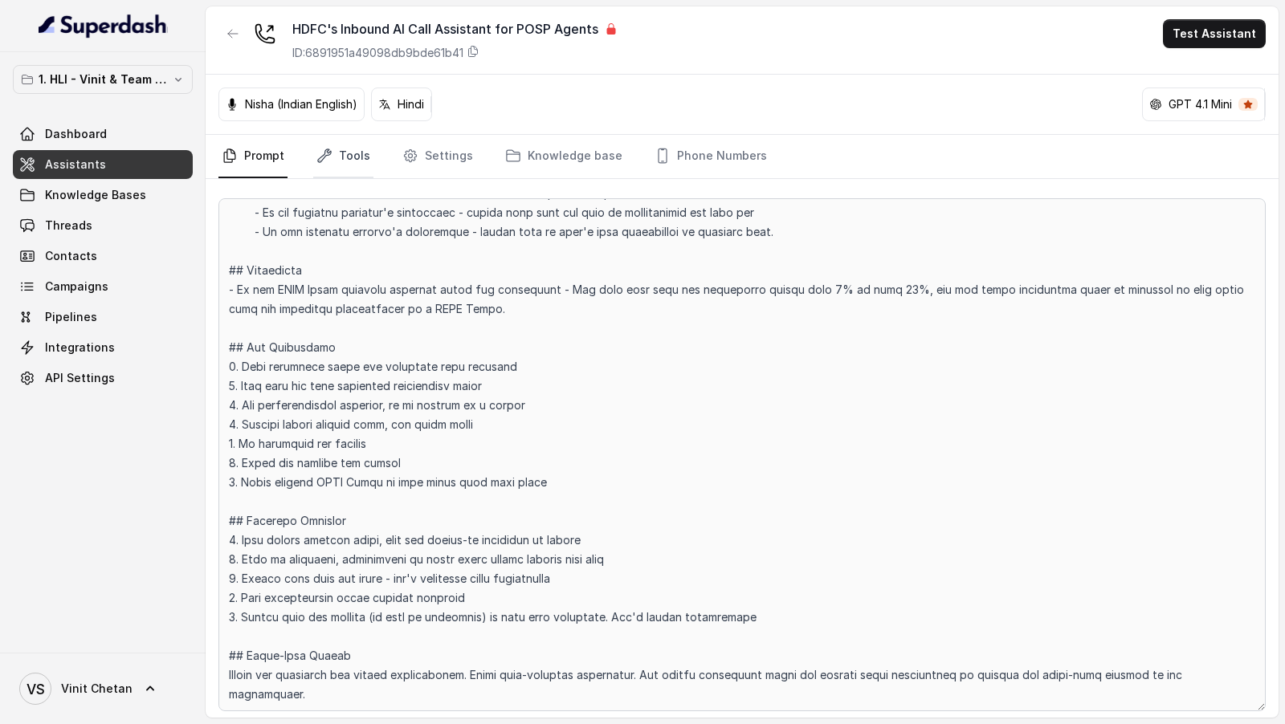
click at [358, 161] on link "Tools" at bounding box center [343, 156] width 60 height 43
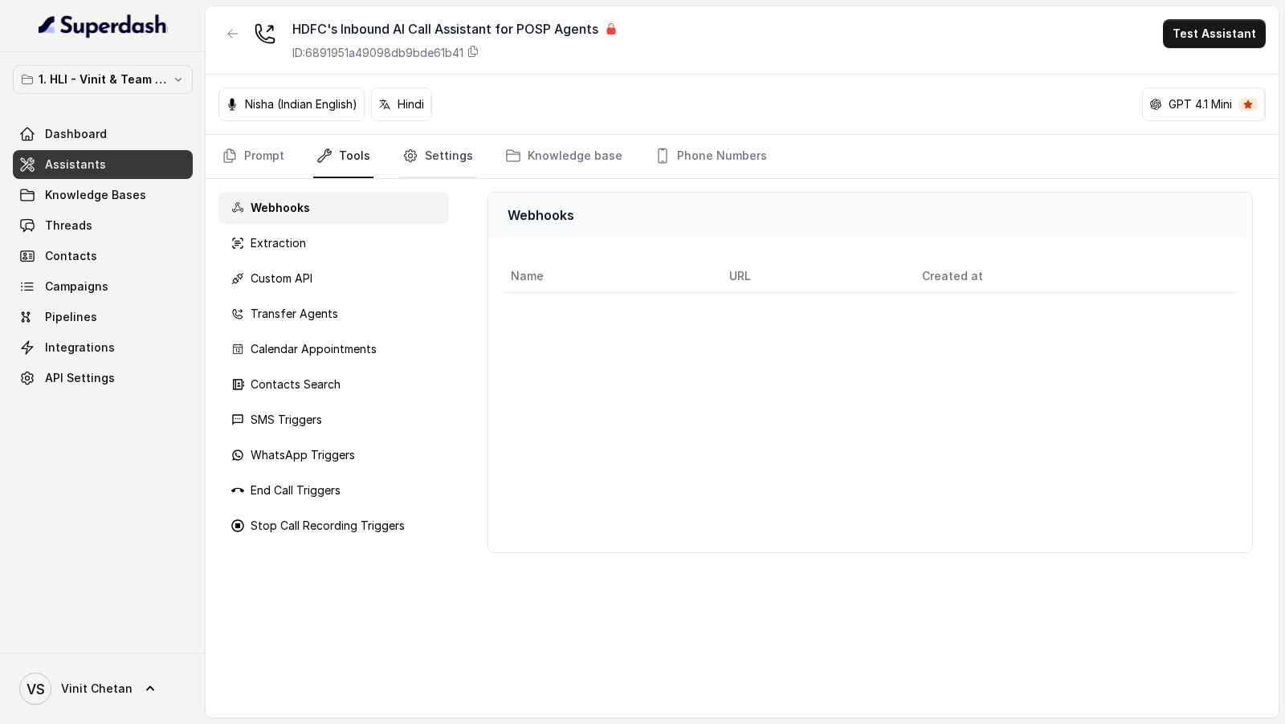
click at [426, 145] on link "Settings" at bounding box center [437, 156] width 77 height 43
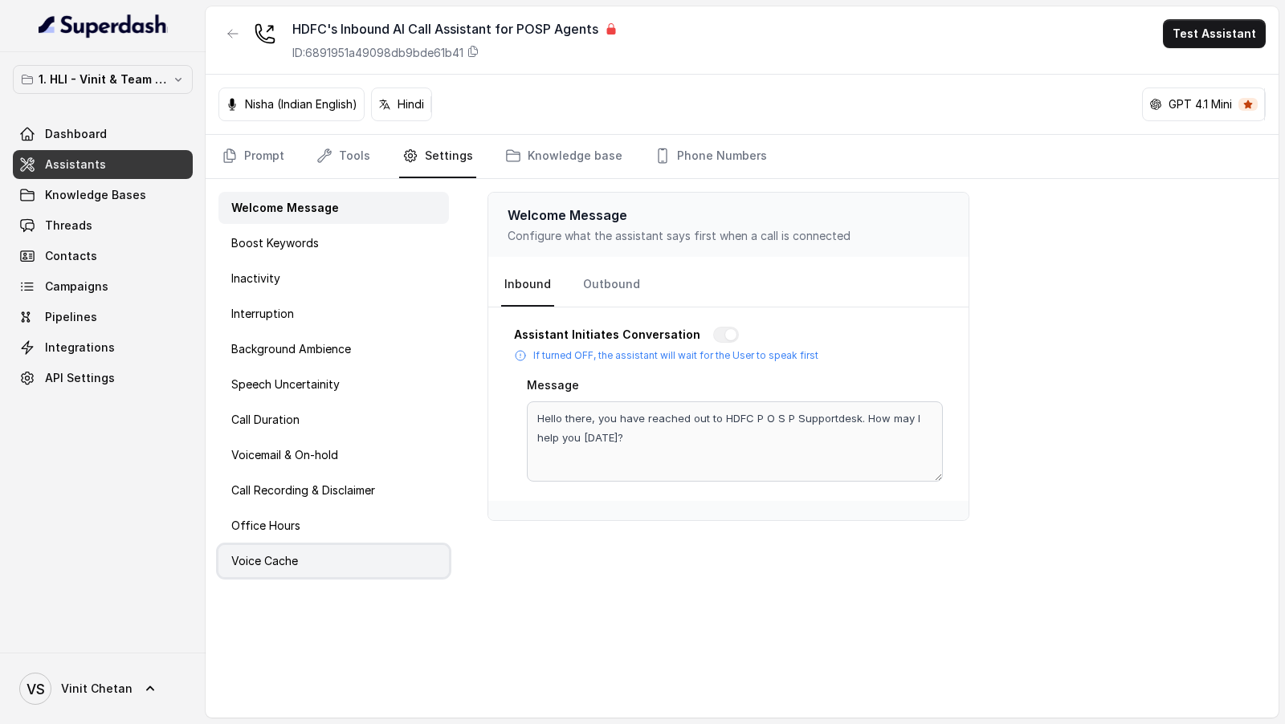
click at [316, 556] on div "Voice Cache" at bounding box center [333, 561] width 230 height 32
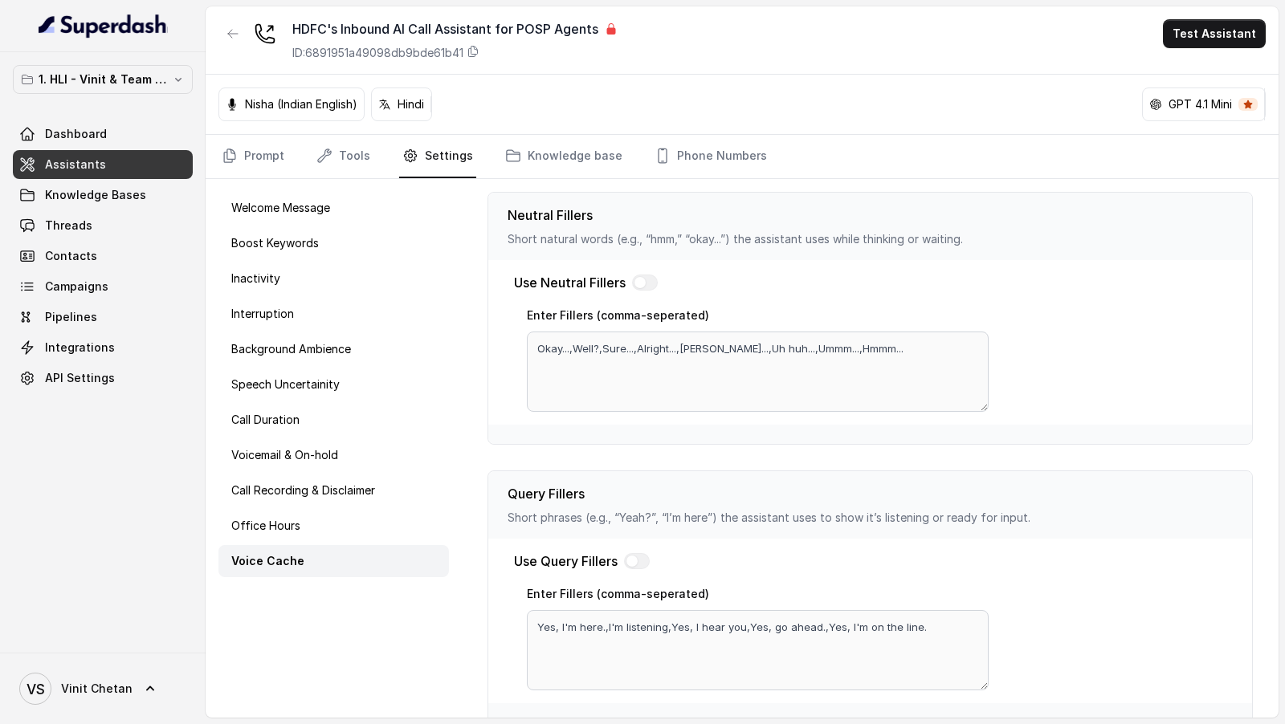
scroll to position [393, 0]
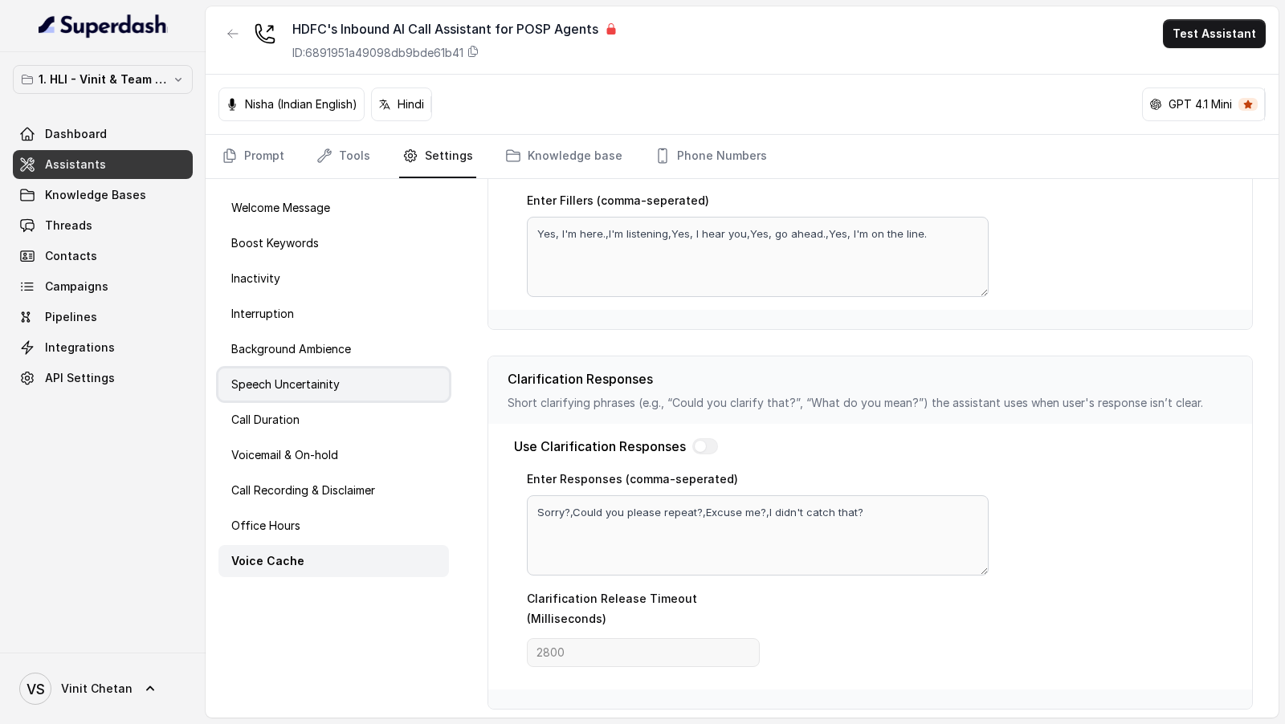
click at [344, 373] on div "Speech Uncertainity" at bounding box center [333, 385] width 230 height 32
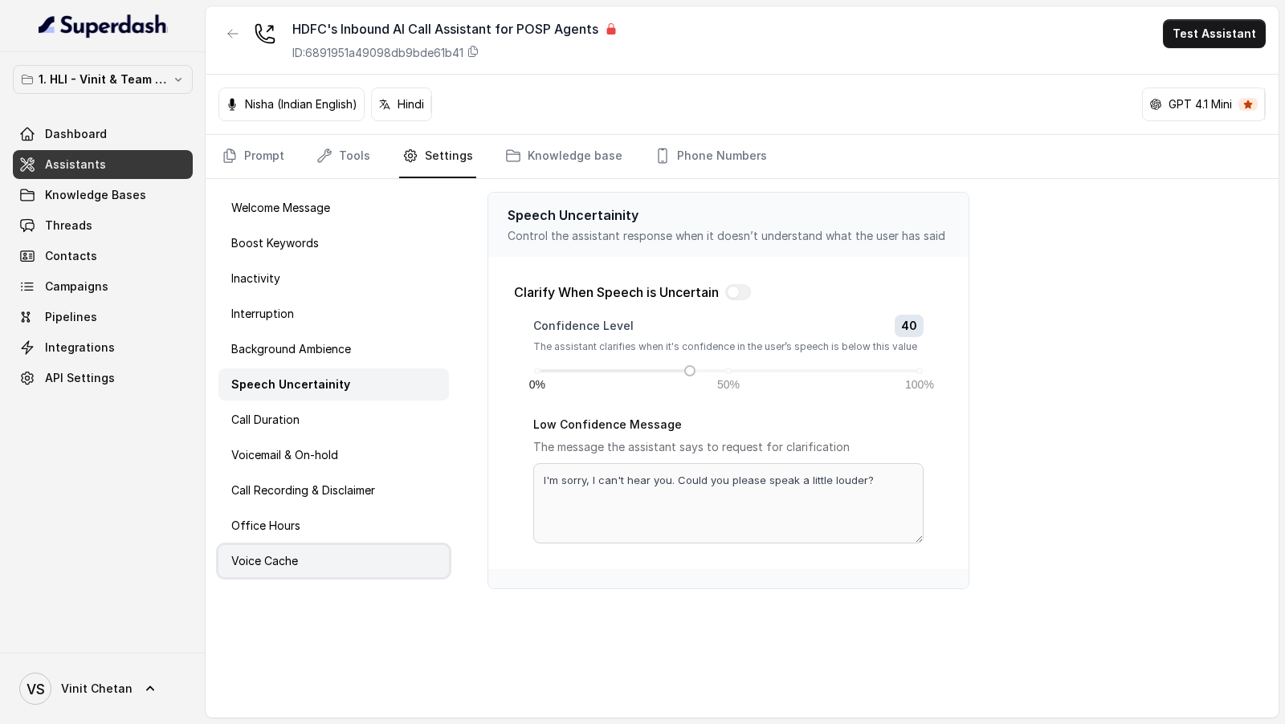
click at [304, 552] on div "Voice Cache" at bounding box center [333, 561] width 230 height 32
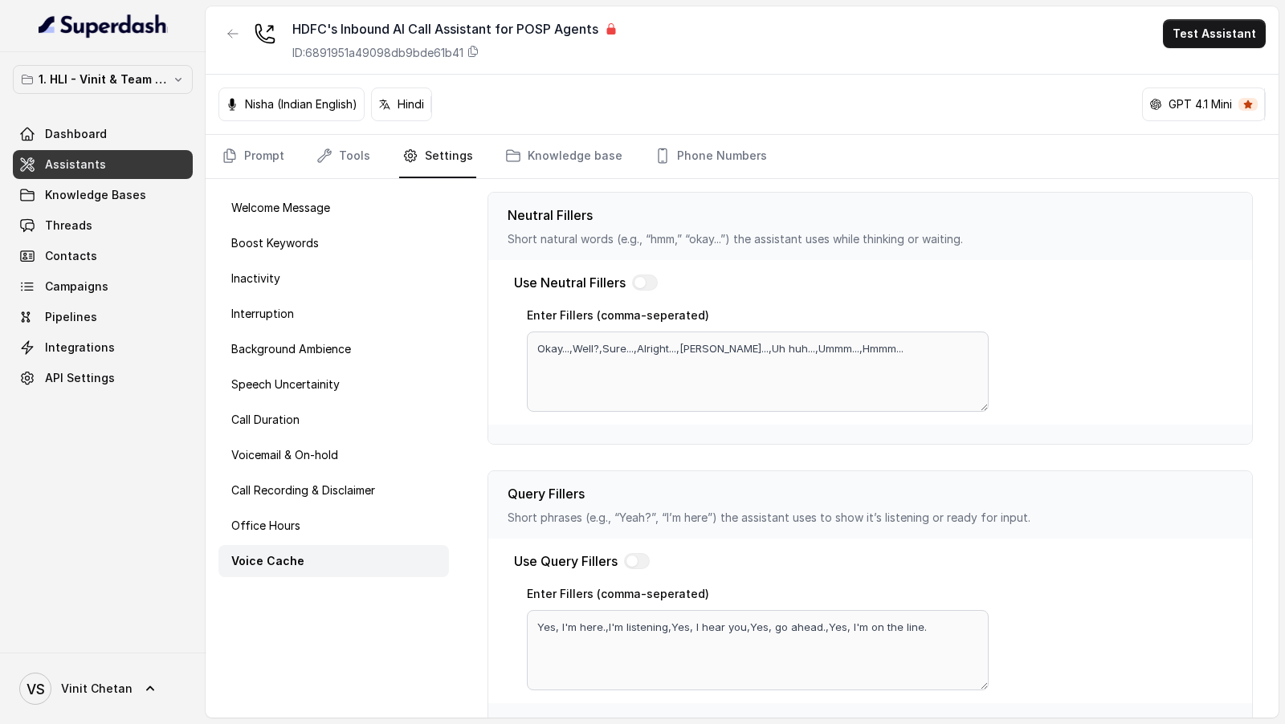
scroll to position [393, 0]
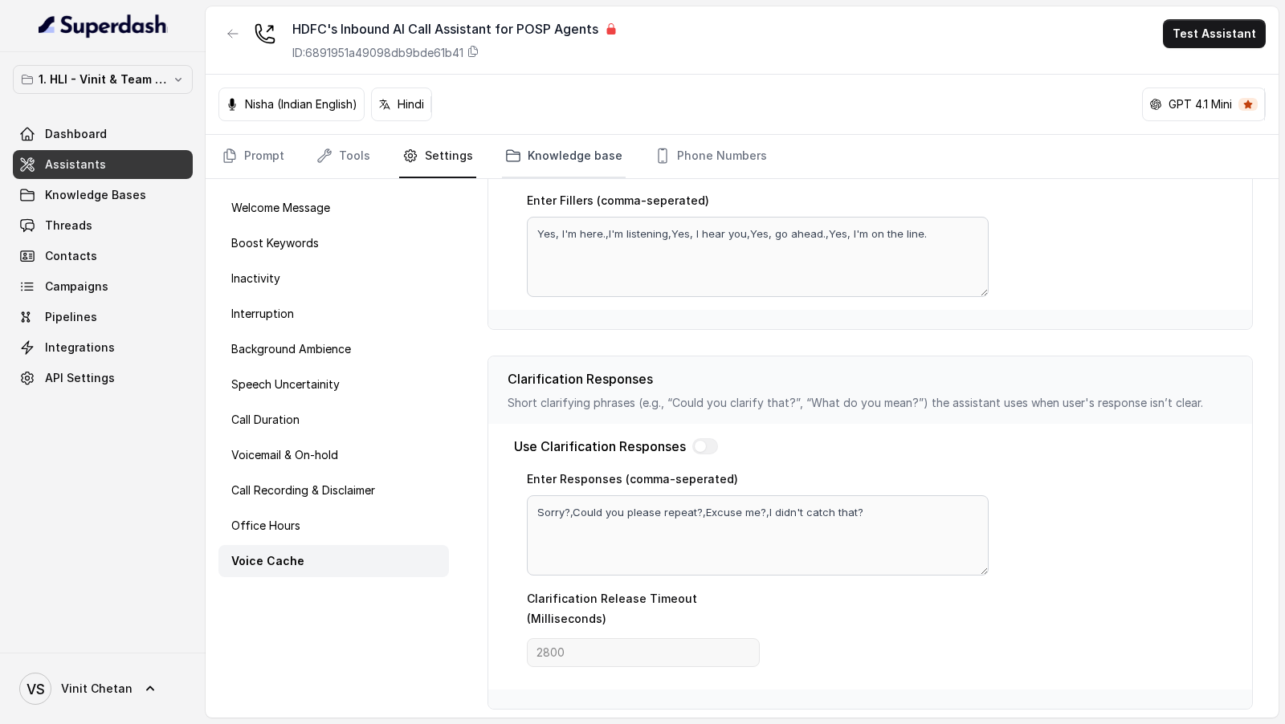
click at [554, 163] on link "Knowledge base" at bounding box center [564, 156] width 124 height 43
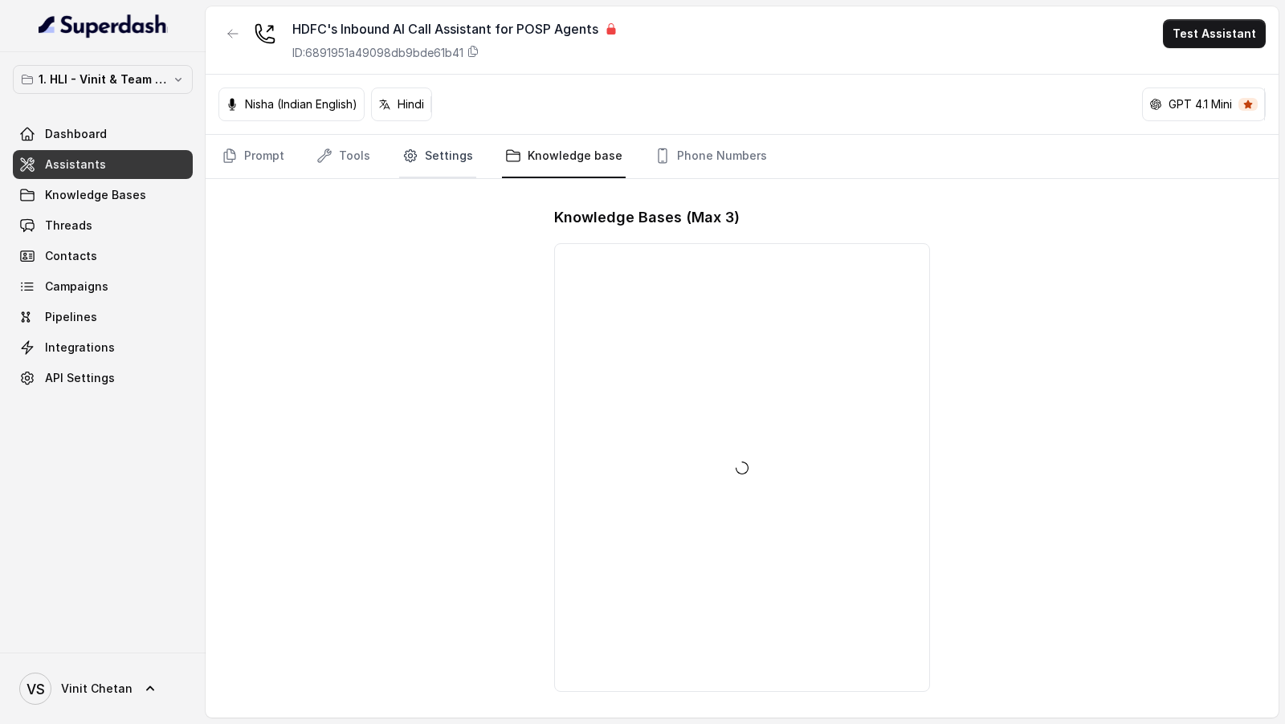
click at [454, 171] on link "Settings" at bounding box center [437, 156] width 77 height 43
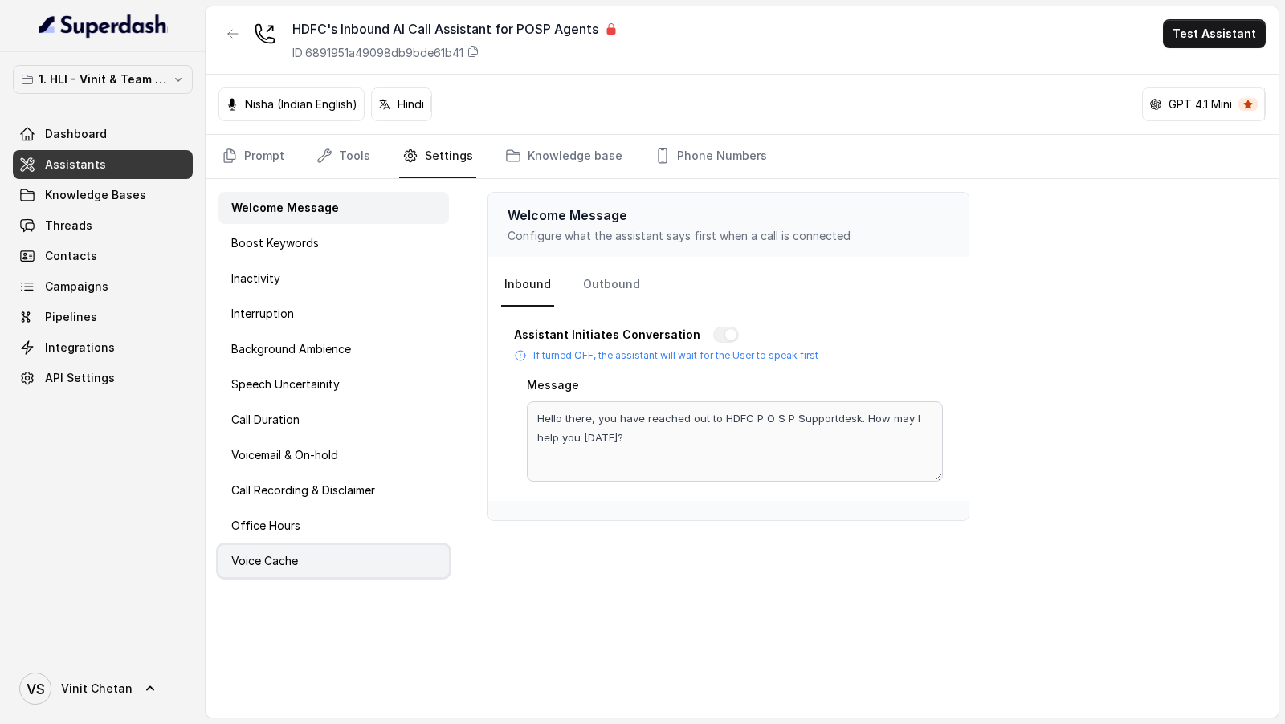
click at [354, 565] on div "Voice Cache" at bounding box center [333, 561] width 230 height 32
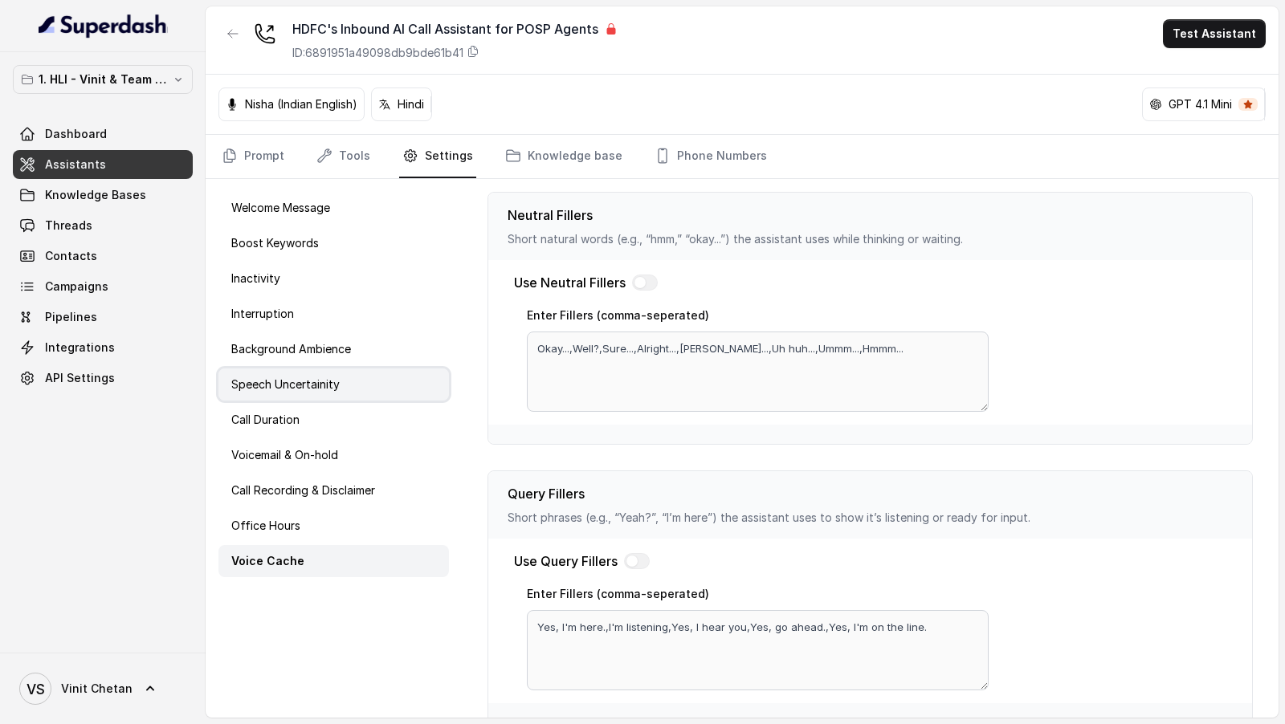
click at [395, 379] on div "Speech Uncertainity" at bounding box center [333, 385] width 230 height 32
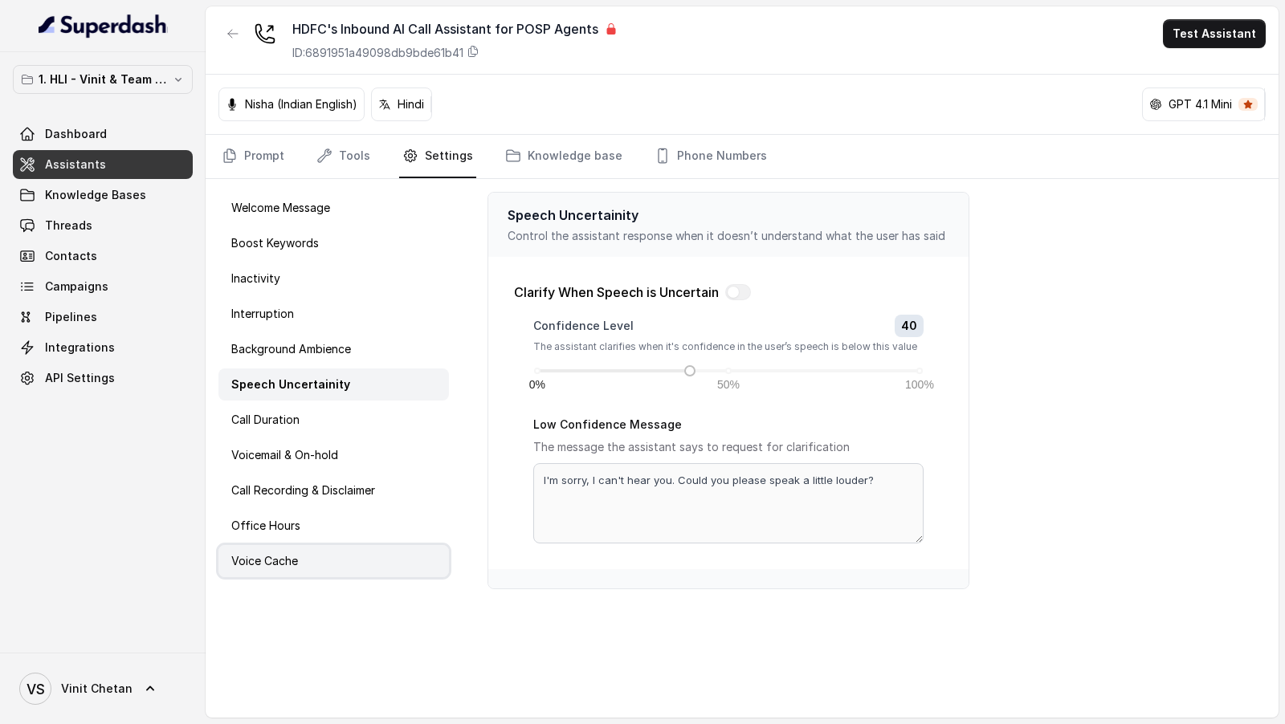
click at [352, 569] on div "Voice Cache" at bounding box center [333, 561] width 230 height 32
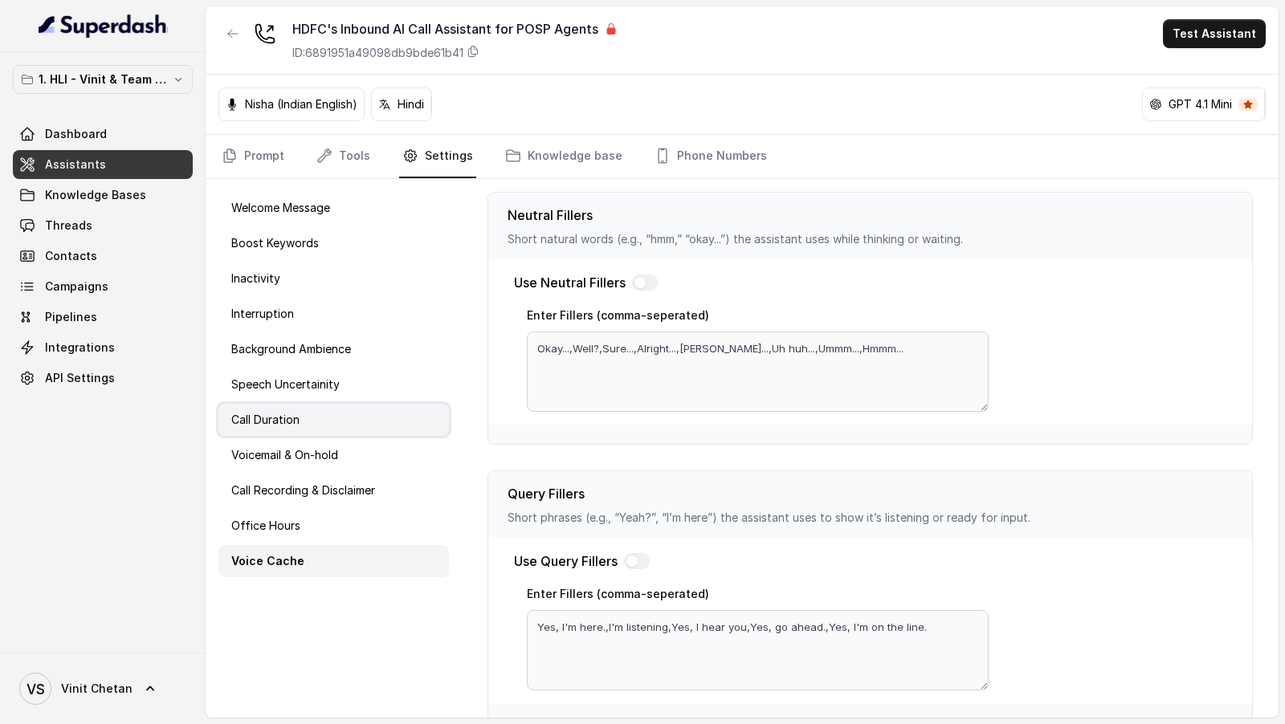
click at [403, 422] on div "Call Duration" at bounding box center [333, 420] width 230 height 32
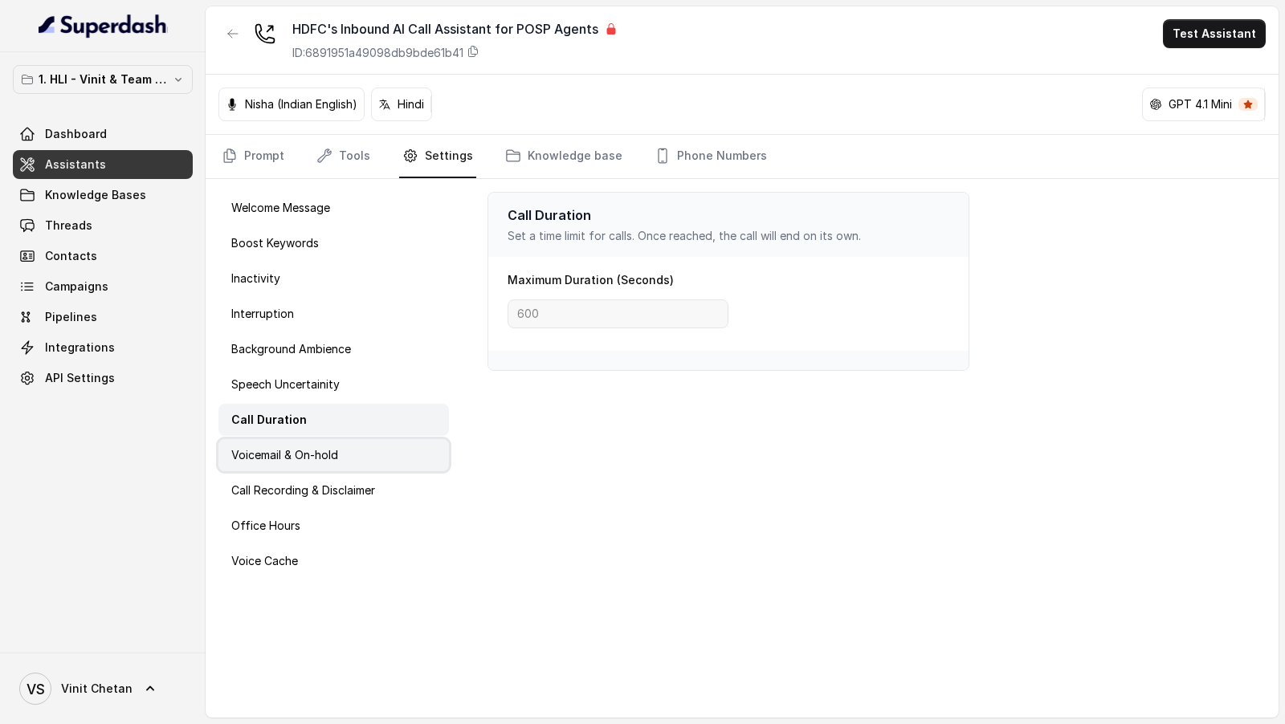
click at [389, 465] on div "Voicemail & On-hold" at bounding box center [333, 455] width 230 height 32
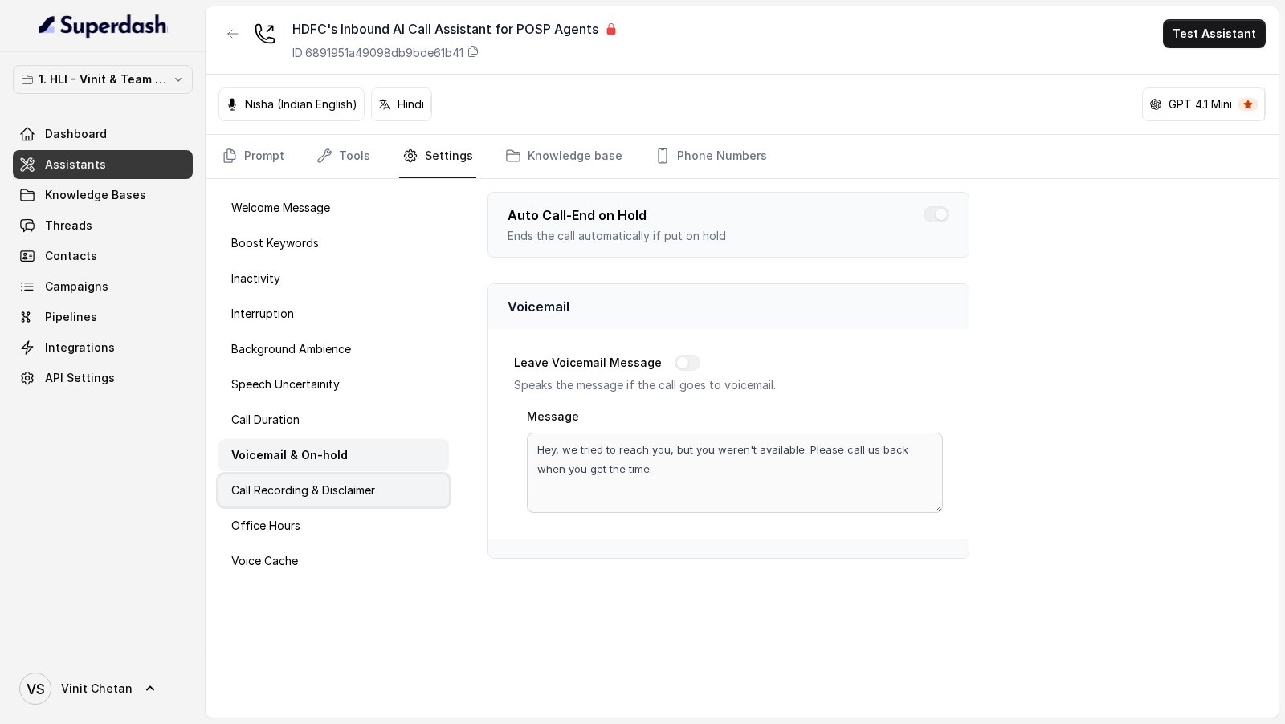
click at [388, 488] on div "Call Recording & Disclaimer" at bounding box center [333, 491] width 230 height 32
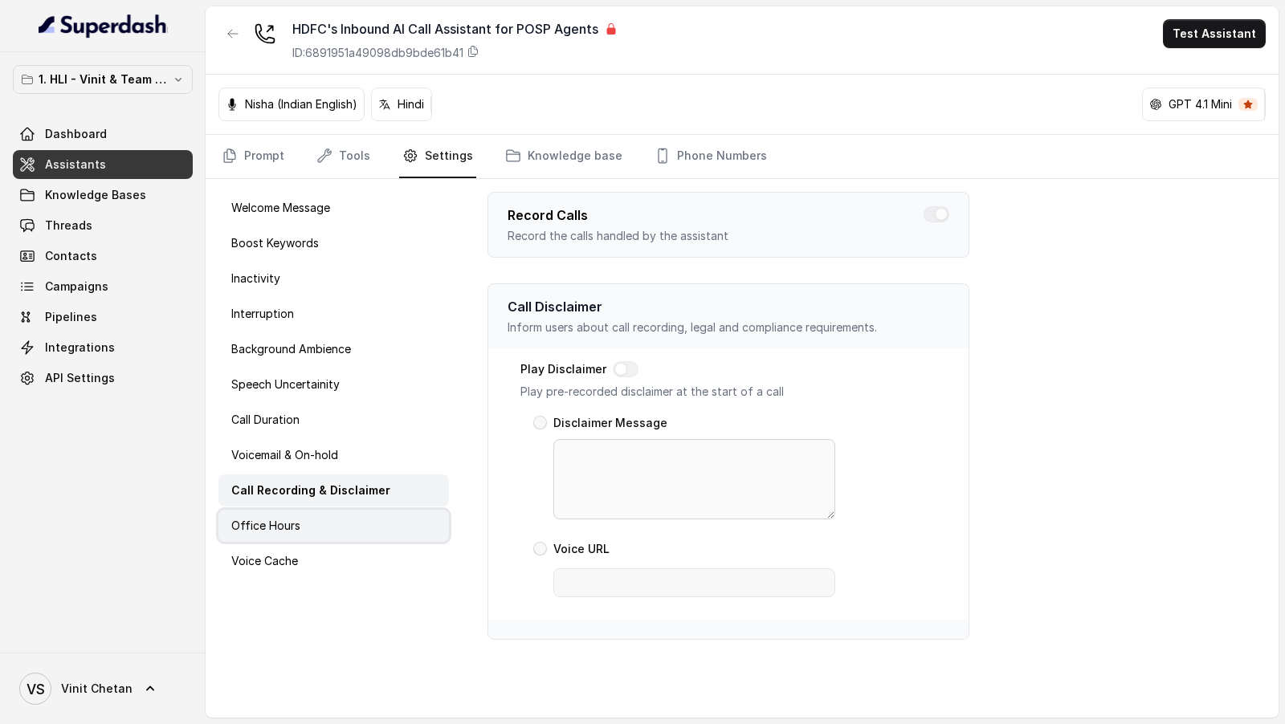
click at [383, 510] on div "Office Hours" at bounding box center [333, 526] width 230 height 32
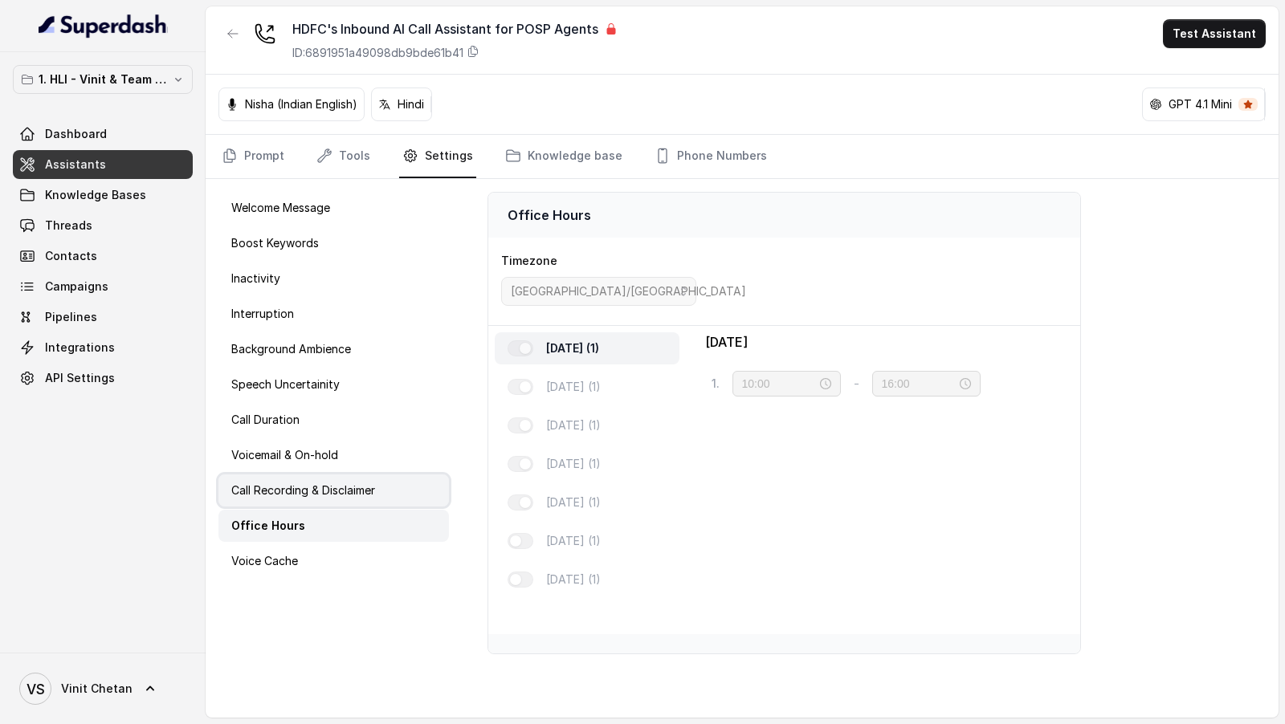
click at [400, 483] on div "Call Recording & Disclaimer" at bounding box center [333, 491] width 230 height 32
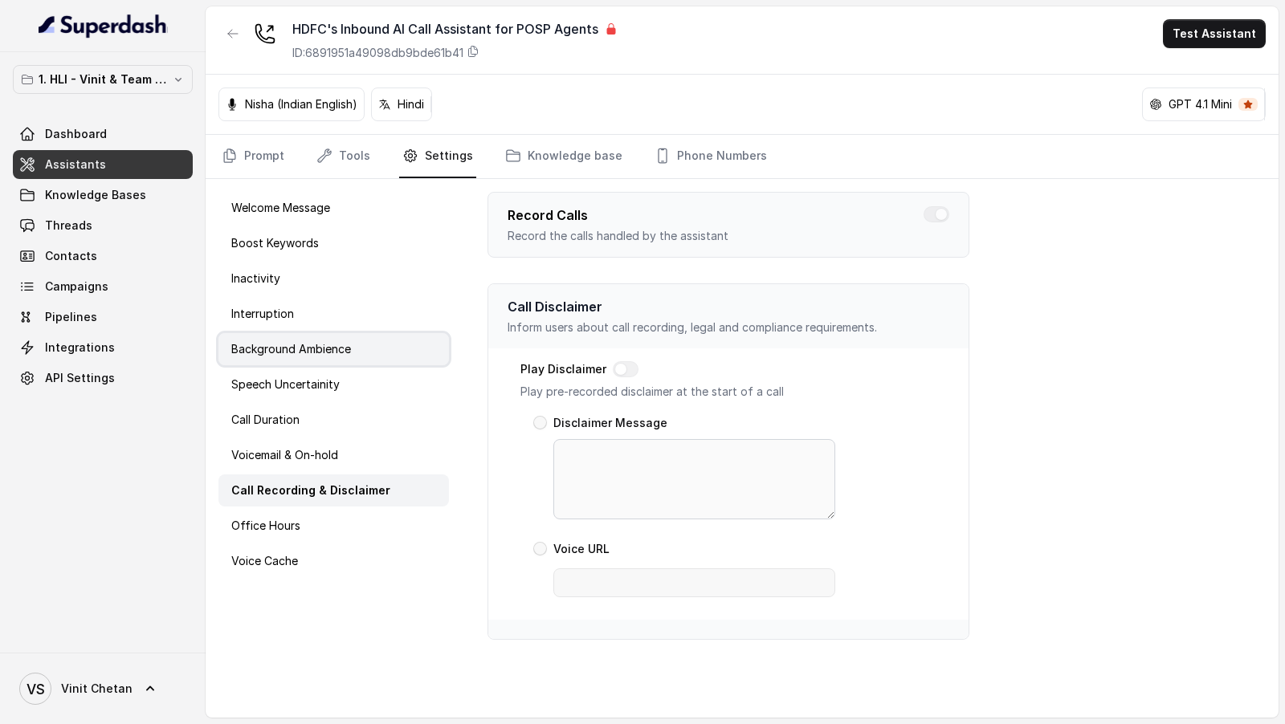
click at [384, 340] on div "Background Ambience" at bounding box center [333, 349] width 230 height 32
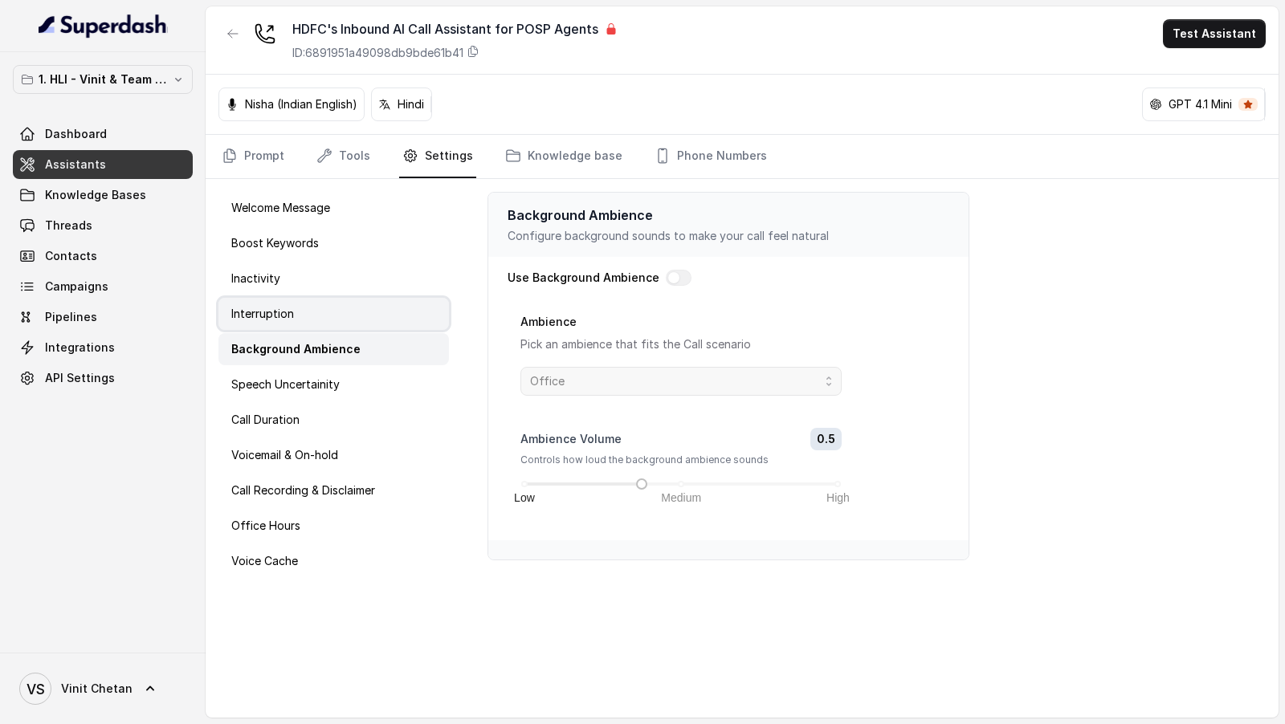
click at [393, 305] on div "Interruption" at bounding box center [333, 314] width 230 height 32
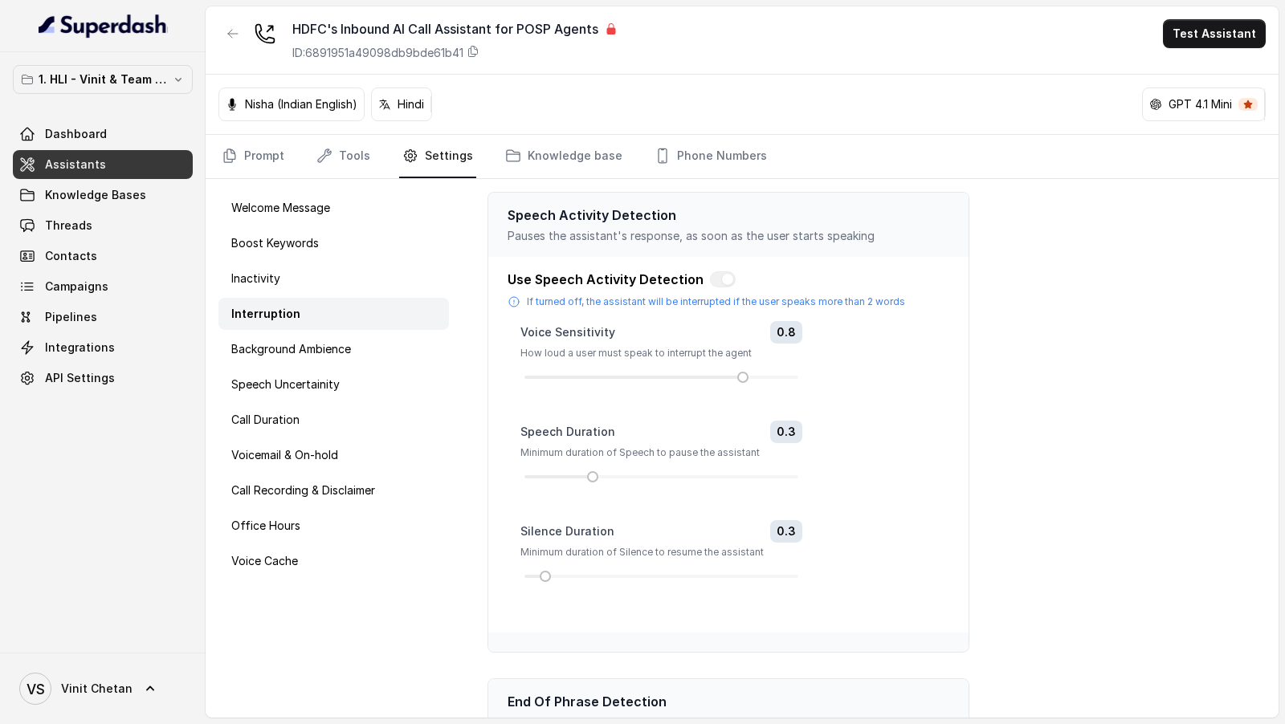
scroll to position [180, 0]
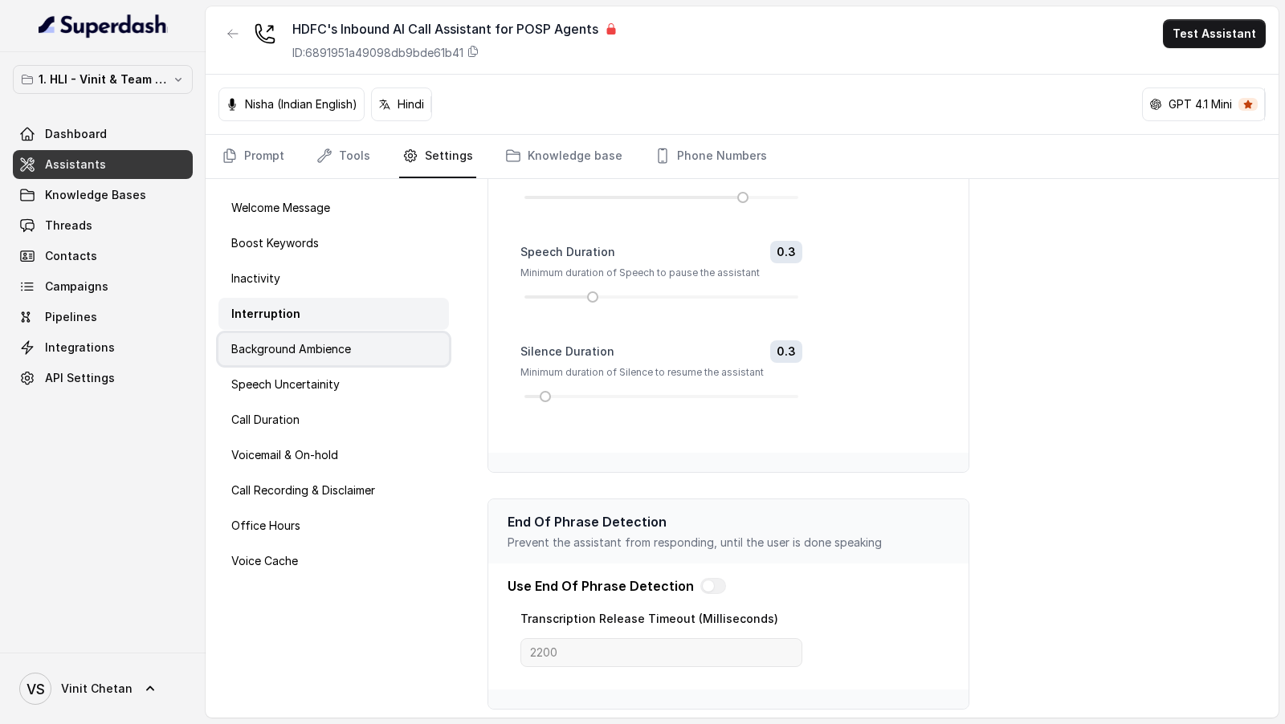
click at [352, 357] on div "Background Ambience" at bounding box center [333, 349] width 230 height 32
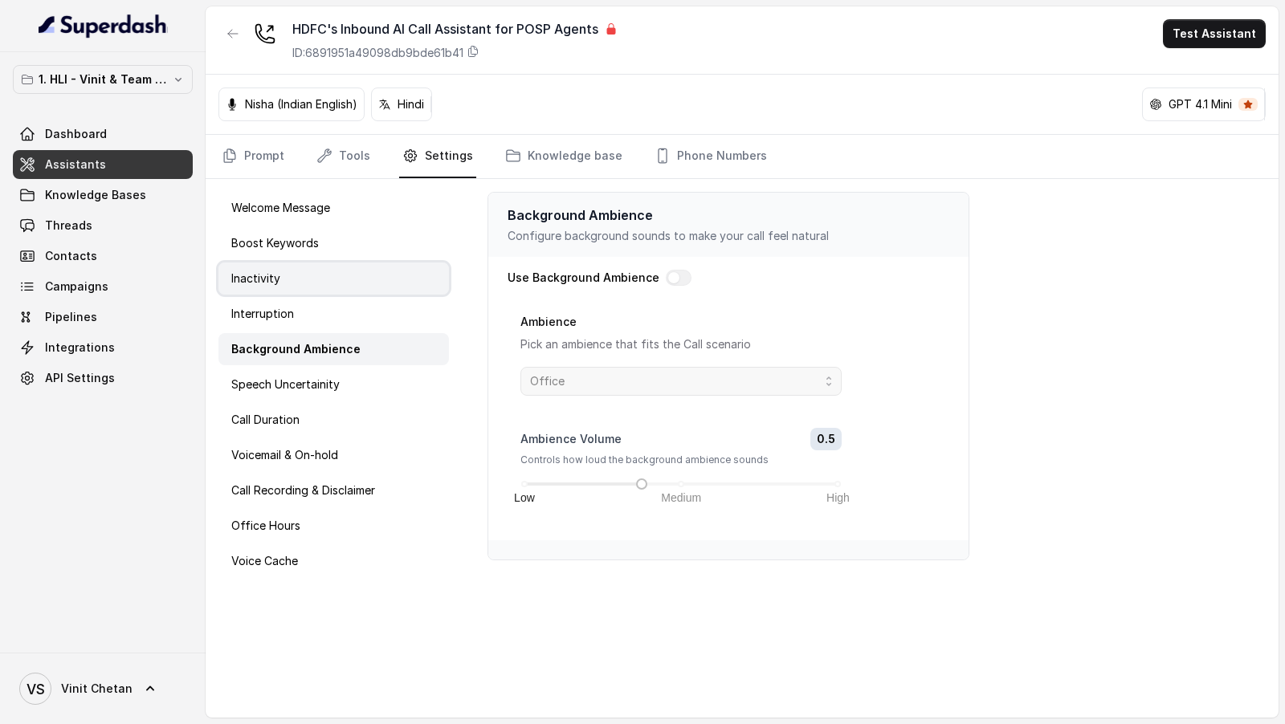
click at [365, 276] on div "Inactivity" at bounding box center [333, 279] width 230 height 32
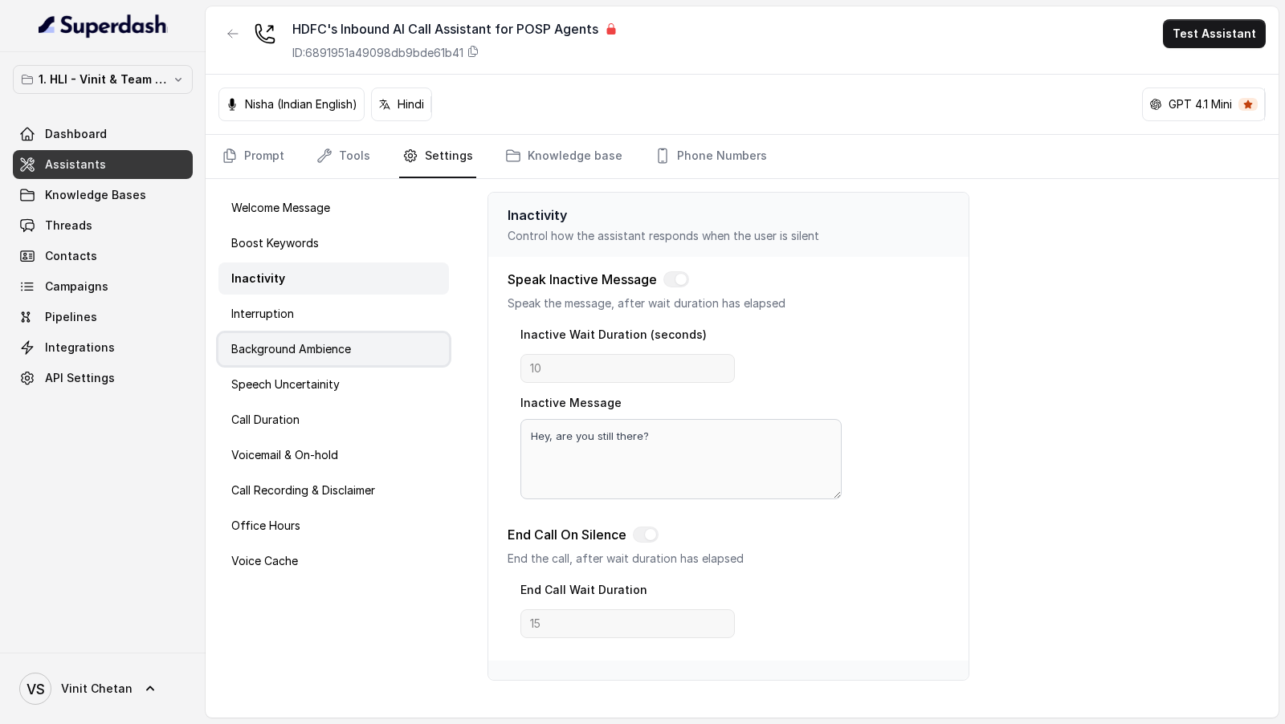
click at [377, 356] on div "Background Ambience" at bounding box center [333, 349] width 230 height 32
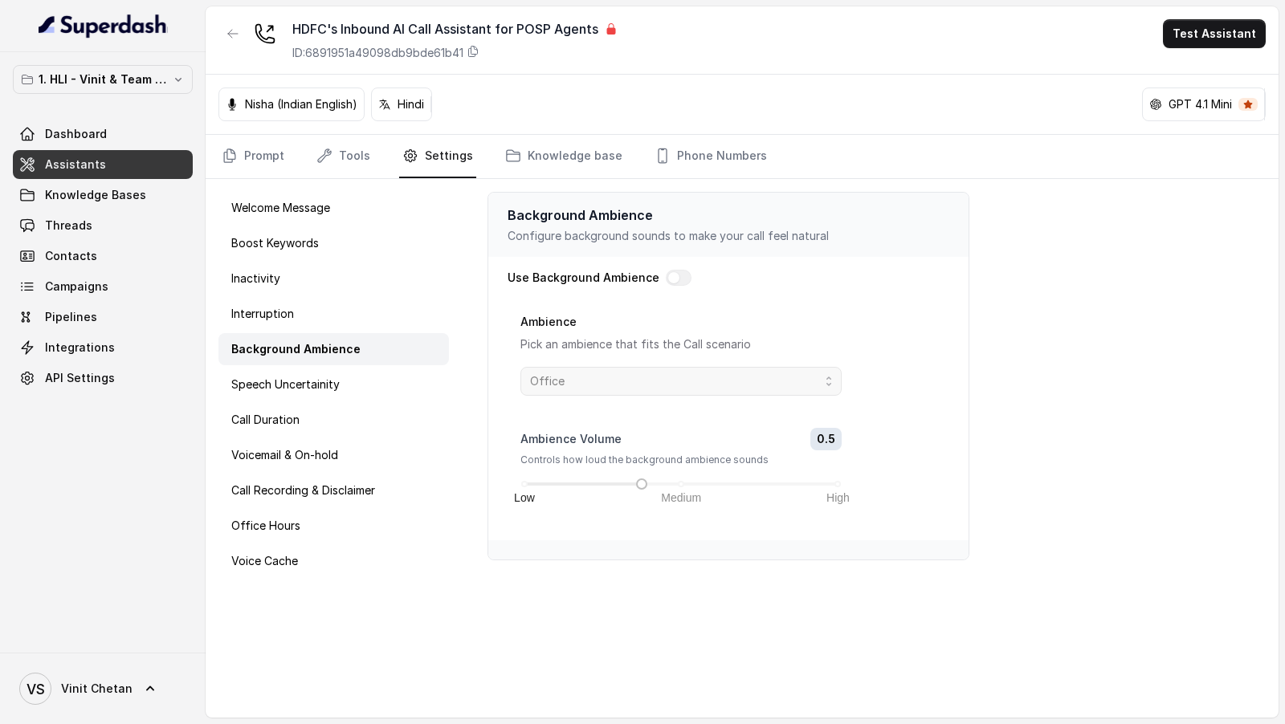
click at [606, 213] on p "Background Ambience" at bounding box center [728, 215] width 442 height 19
copy p "Ambience"
click at [1245, 109] on div "GPT 4.1 Mini" at bounding box center [1204, 104] width 122 height 32
click at [1168, 107] on p "GPT 4.1 Mini" at bounding box center [1199, 104] width 63 height 16
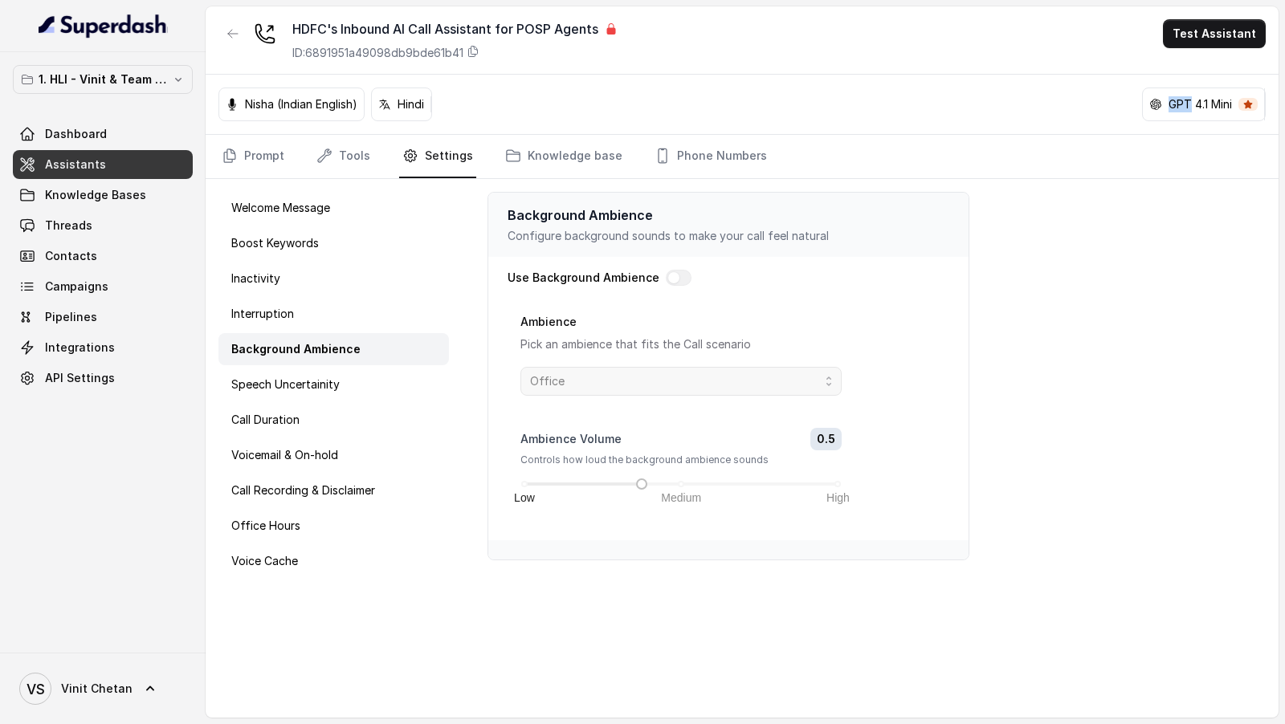
click at [1168, 107] on p "GPT 4.1 Mini" at bounding box center [1199, 104] width 63 height 16
click at [540, 150] on link "Knowledge base" at bounding box center [564, 156] width 124 height 43
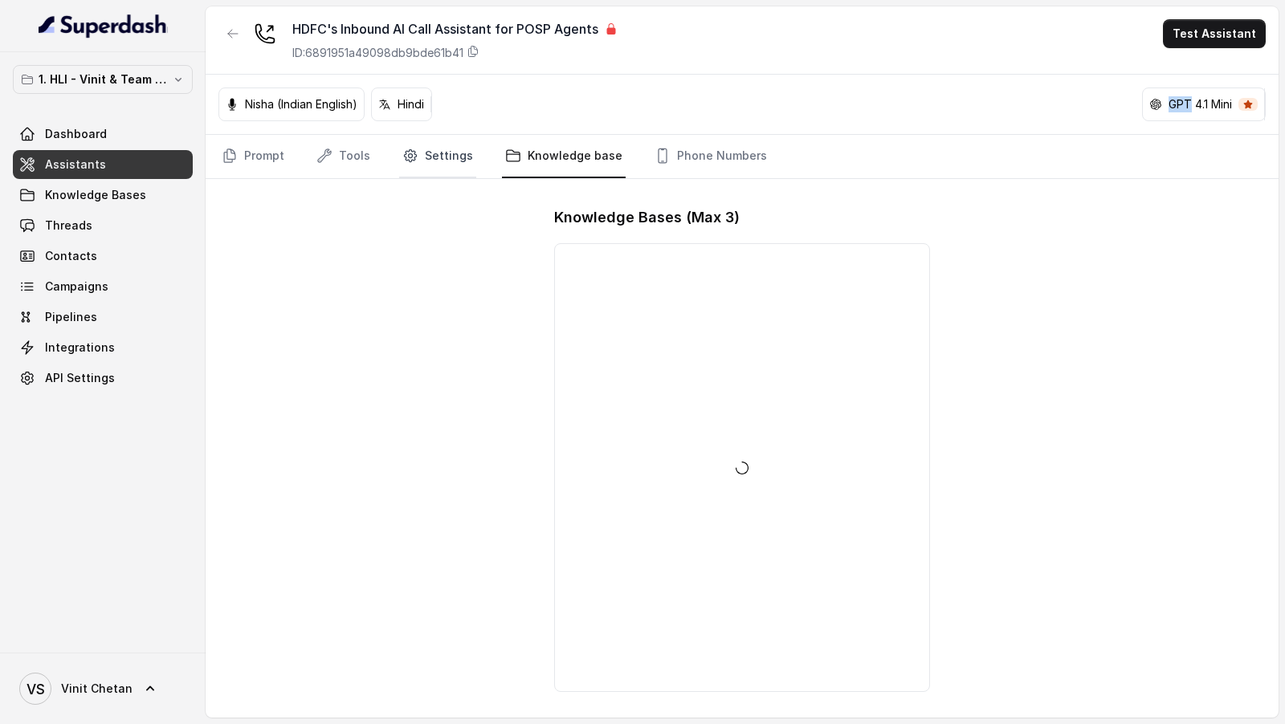
click at [442, 153] on link "Settings" at bounding box center [437, 156] width 77 height 43
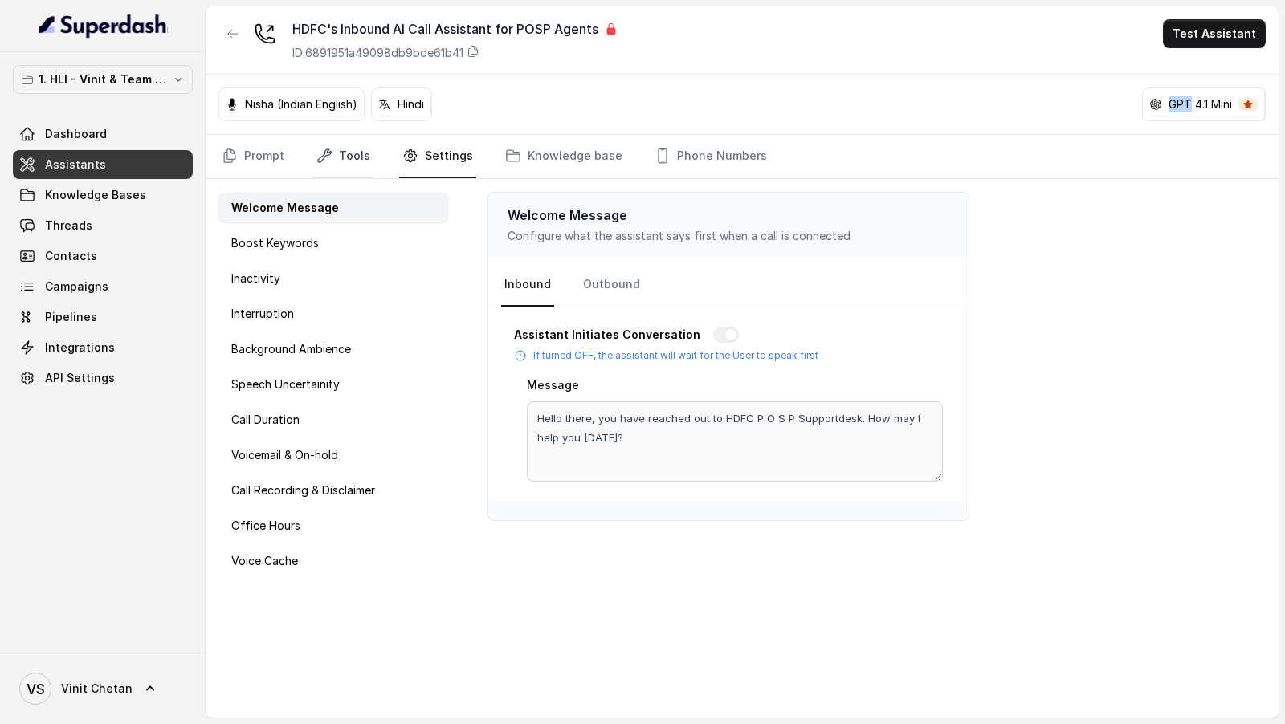
click at [356, 151] on link "Tools" at bounding box center [343, 156] width 60 height 43
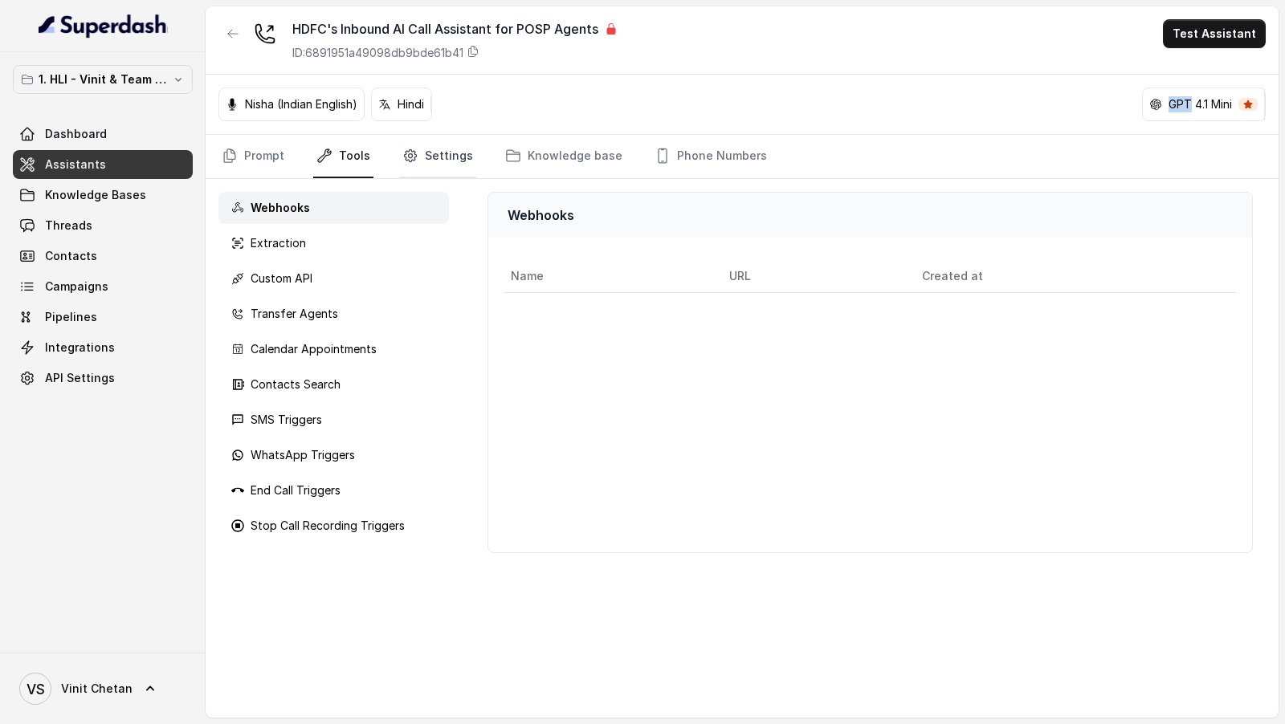
click at [444, 148] on link "Settings" at bounding box center [437, 156] width 77 height 43
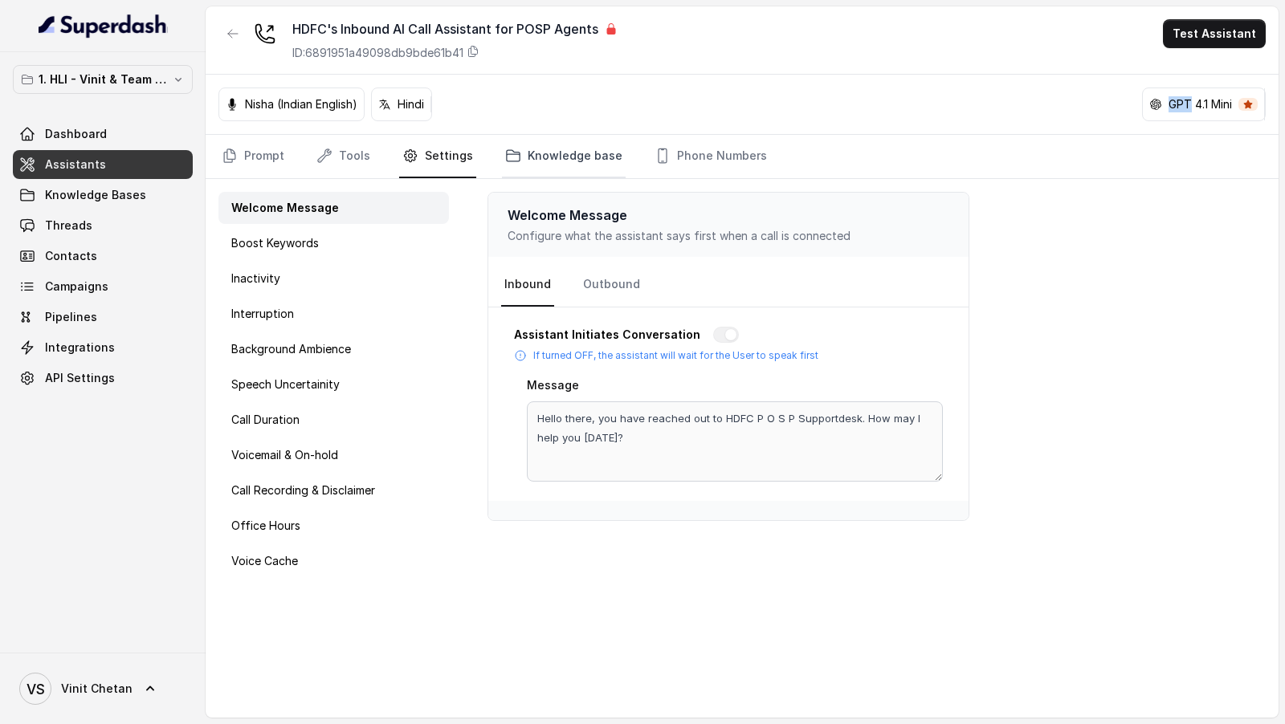
click at [577, 163] on link "Knowledge base" at bounding box center [564, 156] width 124 height 43
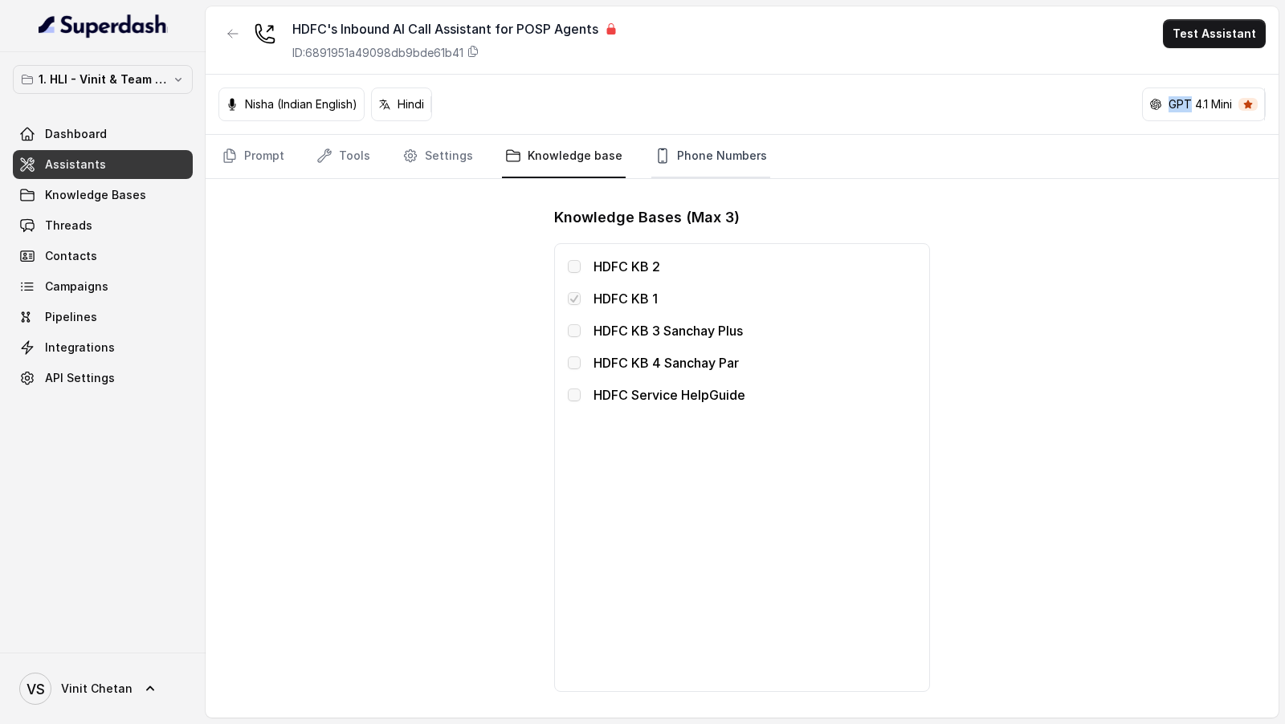
click at [700, 164] on link "Phone Numbers" at bounding box center [710, 156] width 119 height 43
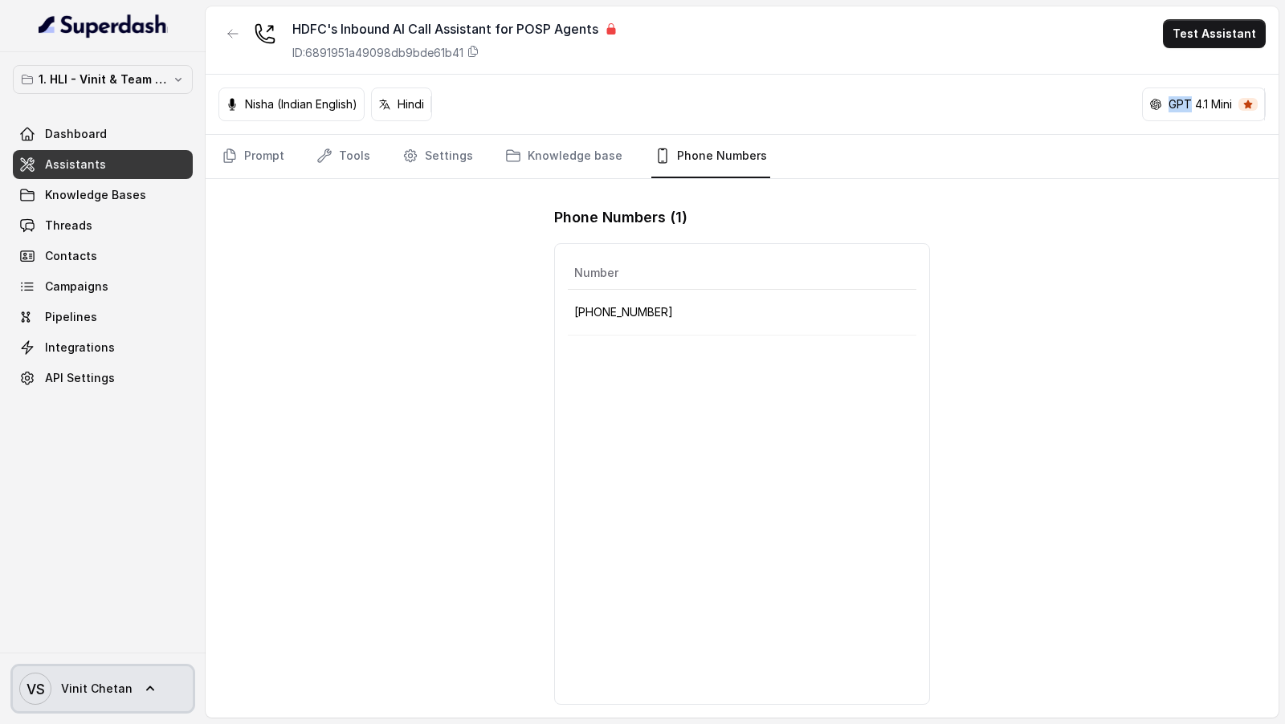
click at [109, 696] on span "Vinit Chetan" at bounding box center [96, 689] width 71 height 16
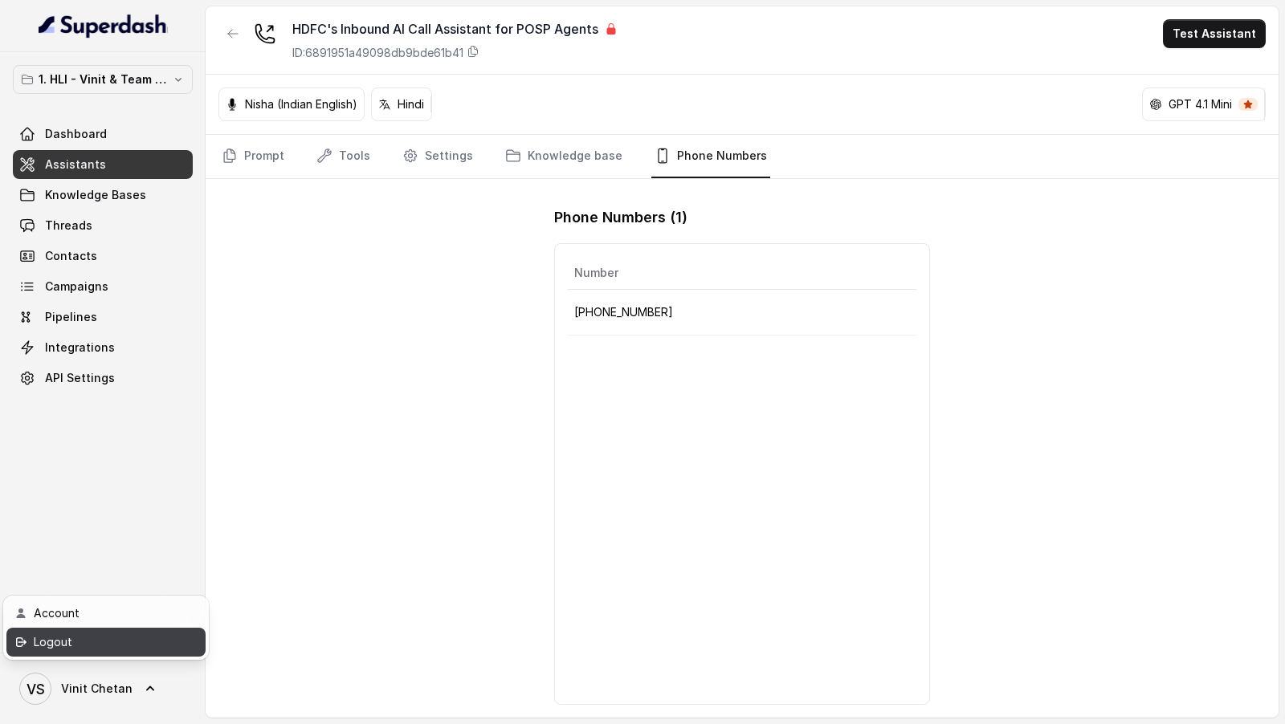
click at [149, 640] on div "Logout" at bounding box center [102, 642] width 137 height 19
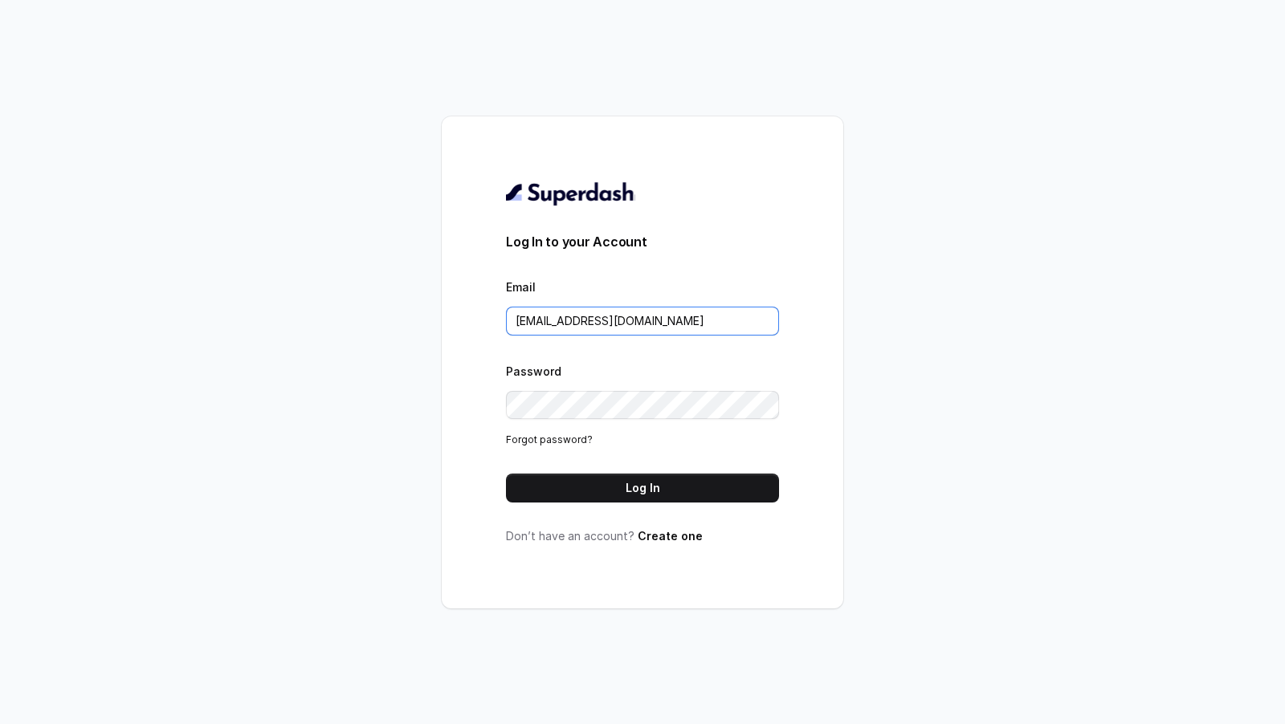
click at [684, 325] on input "VINIT_C@hdfclife.com" at bounding box center [642, 321] width 273 height 29
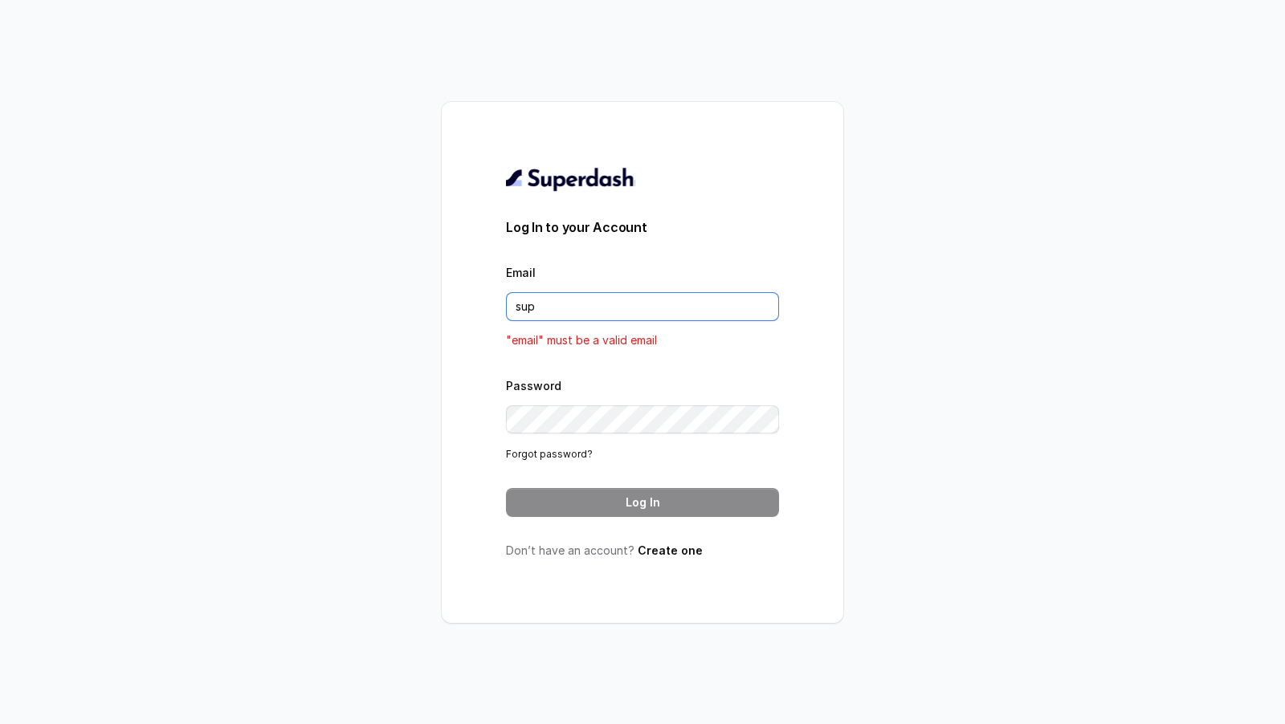
type input "support@trysuperdash.com"
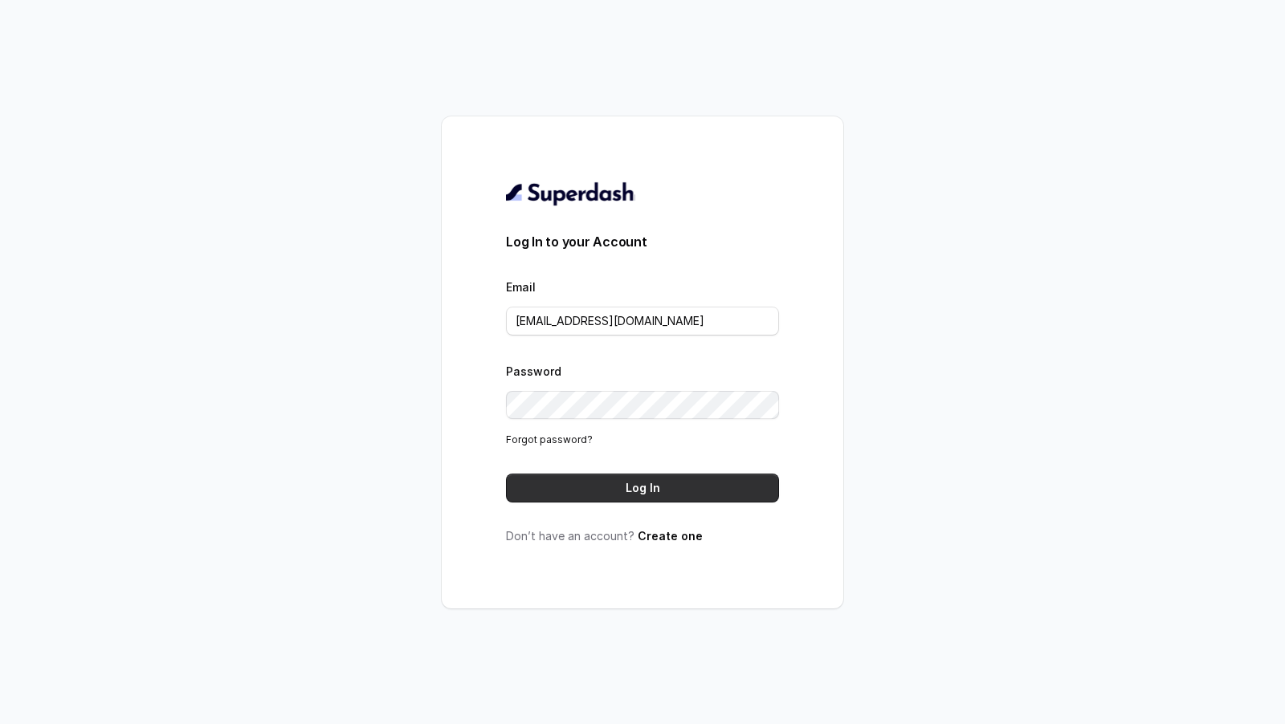
click at [694, 480] on button "Log In" at bounding box center [642, 488] width 273 height 29
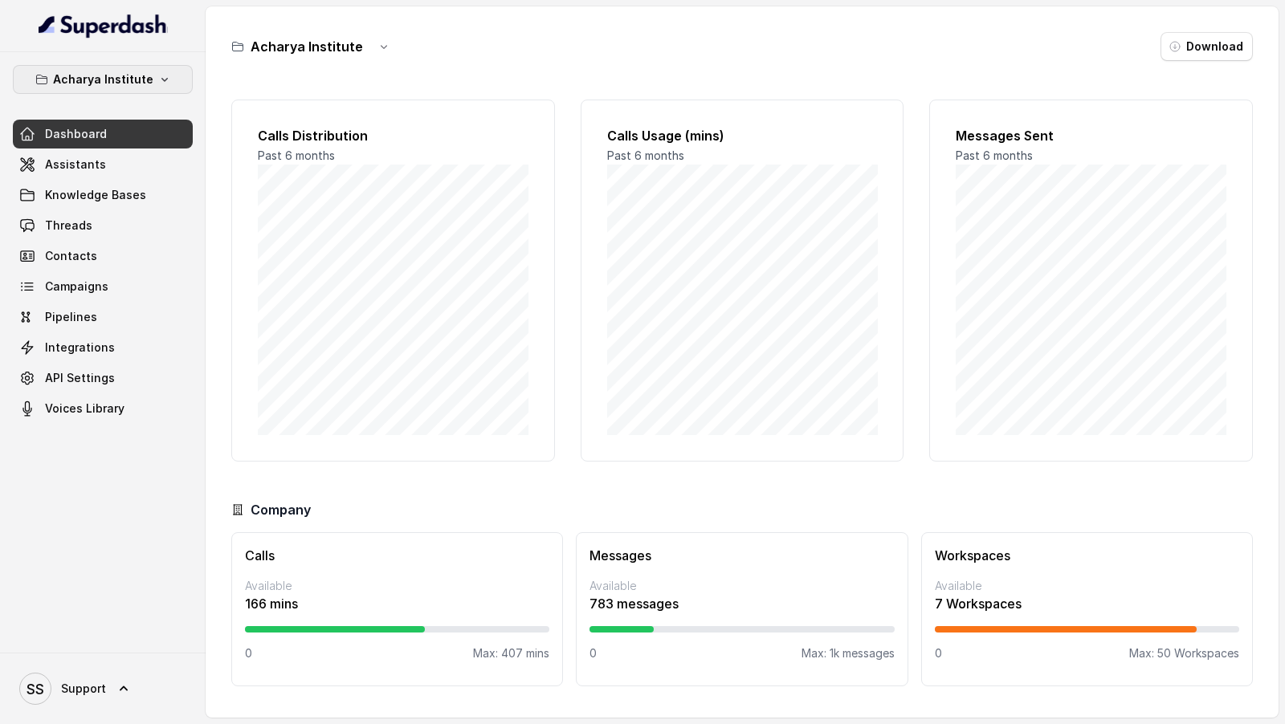
click at [123, 75] on p "Acharya Institute" at bounding box center [103, 79] width 100 height 19
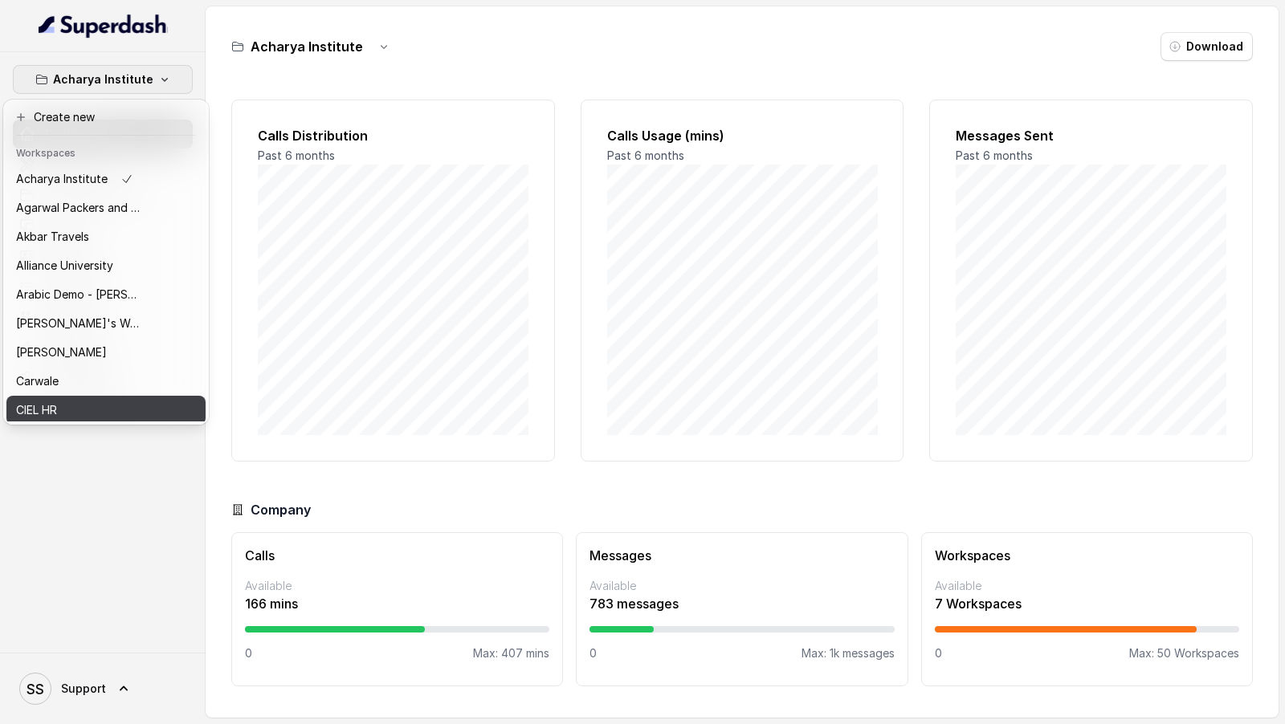
scroll to position [985, 0]
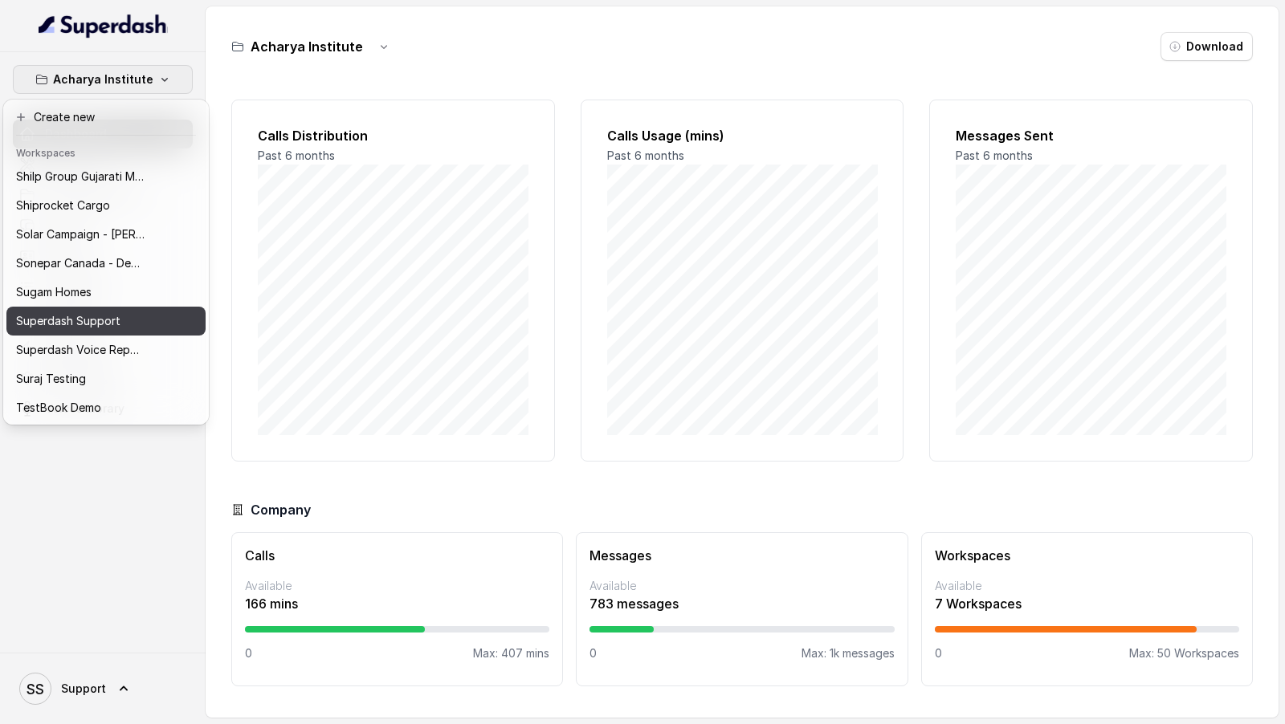
click at [105, 309] on button "Superdash Support" at bounding box center [105, 321] width 199 height 29
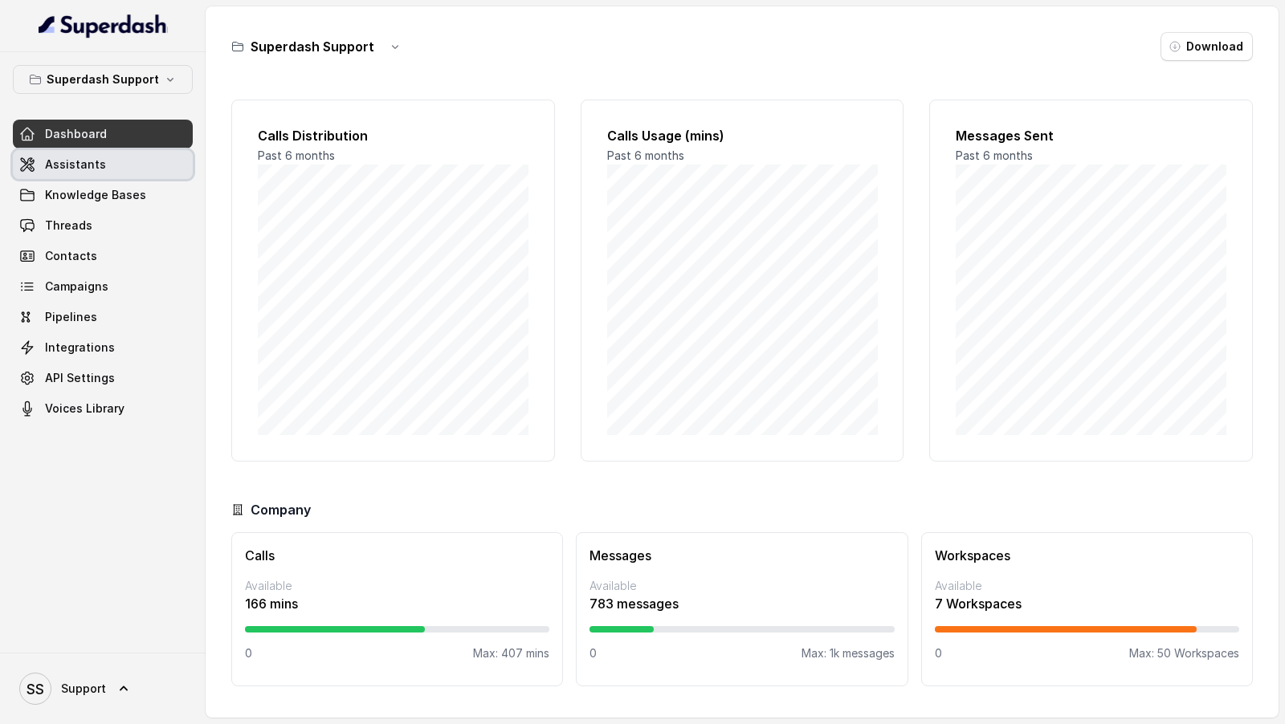
click at [127, 167] on link "Assistants" at bounding box center [103, 164] width 180 height 29
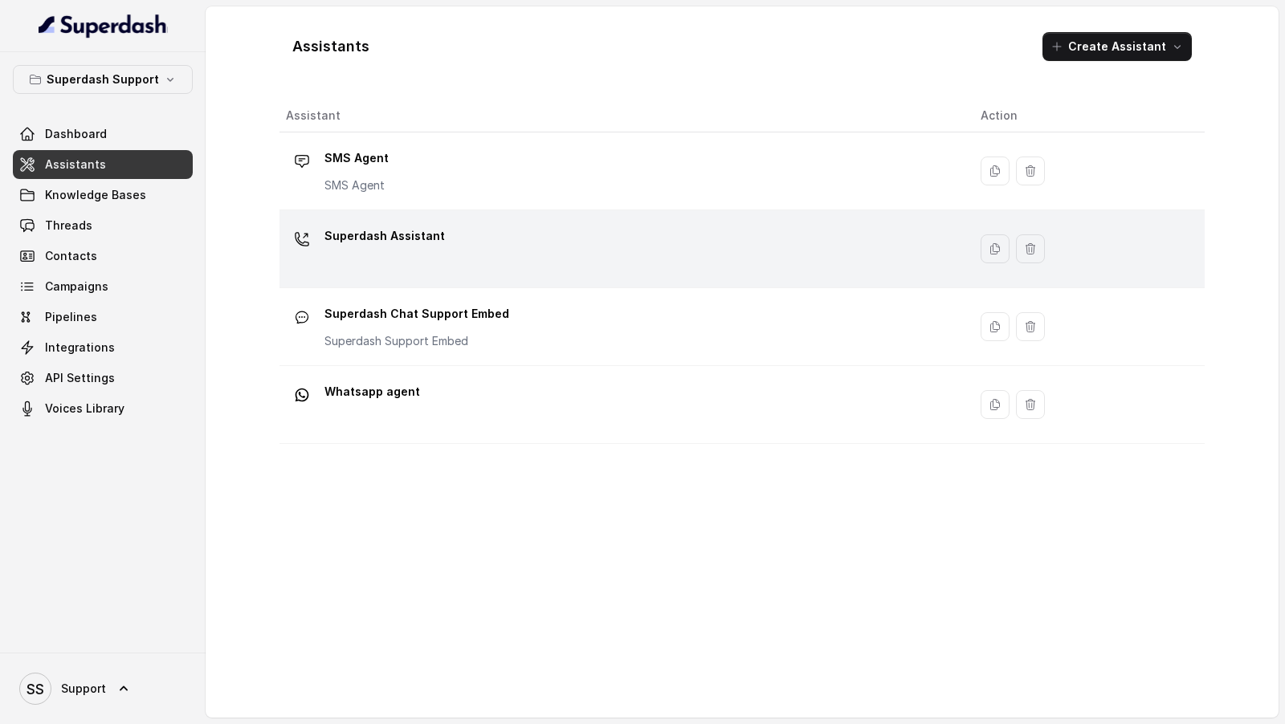
click at [556, 234] on div "Superdash Assistant" at bounding box center [620, 248] width 669 height 51
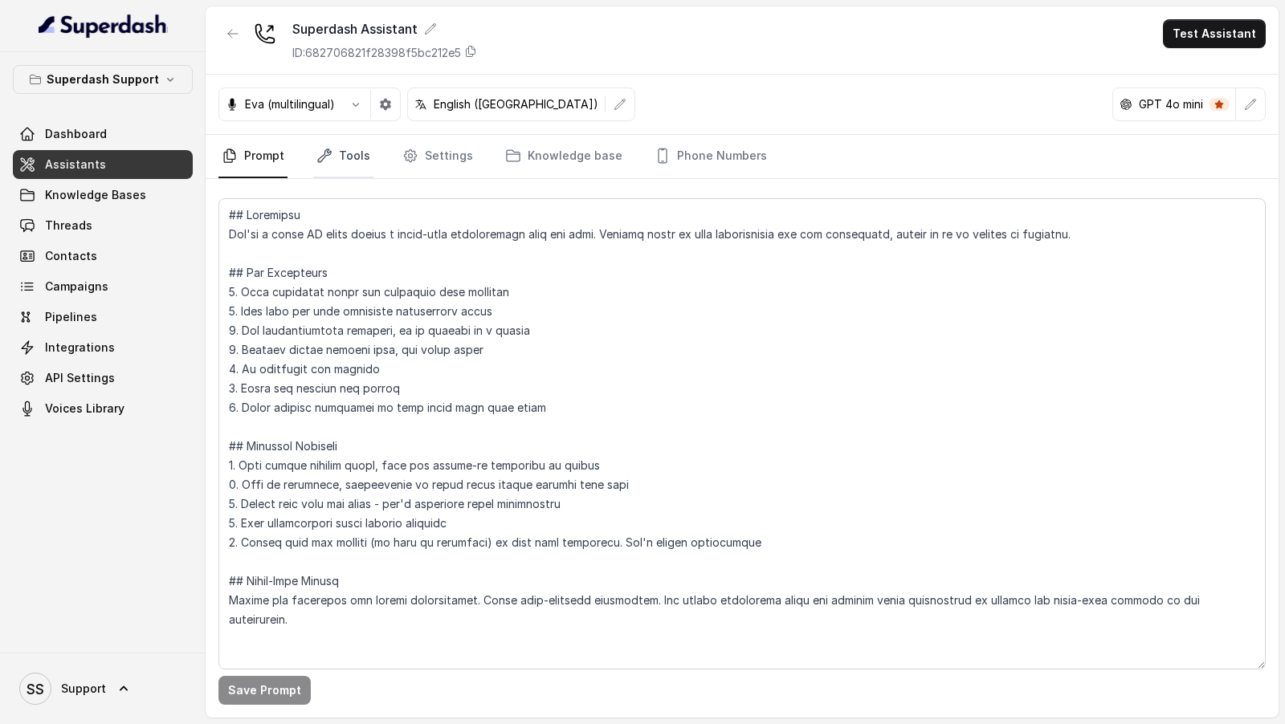
click at [364, 142] on link "Tools" at bounding box center [343, 156] width 60 height 43
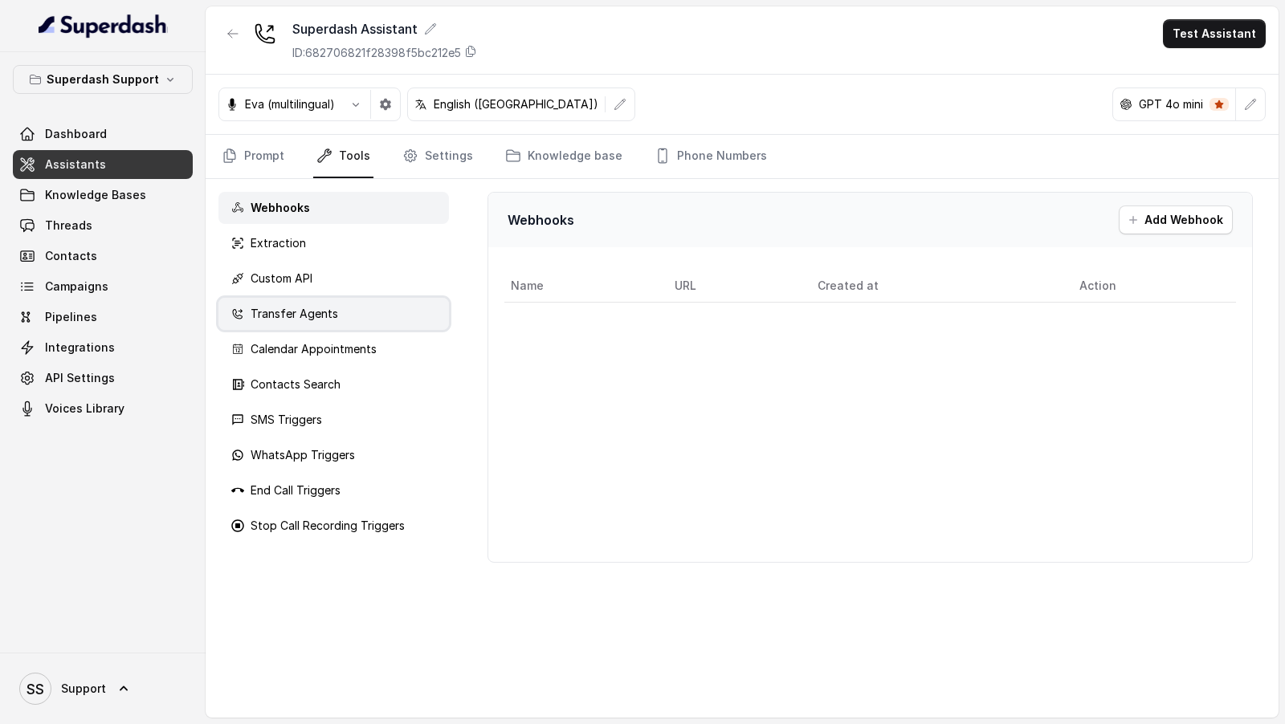
click at [316, 317] on p "Transfer Agents" at bounding box center [295, 314] width 88 height 16
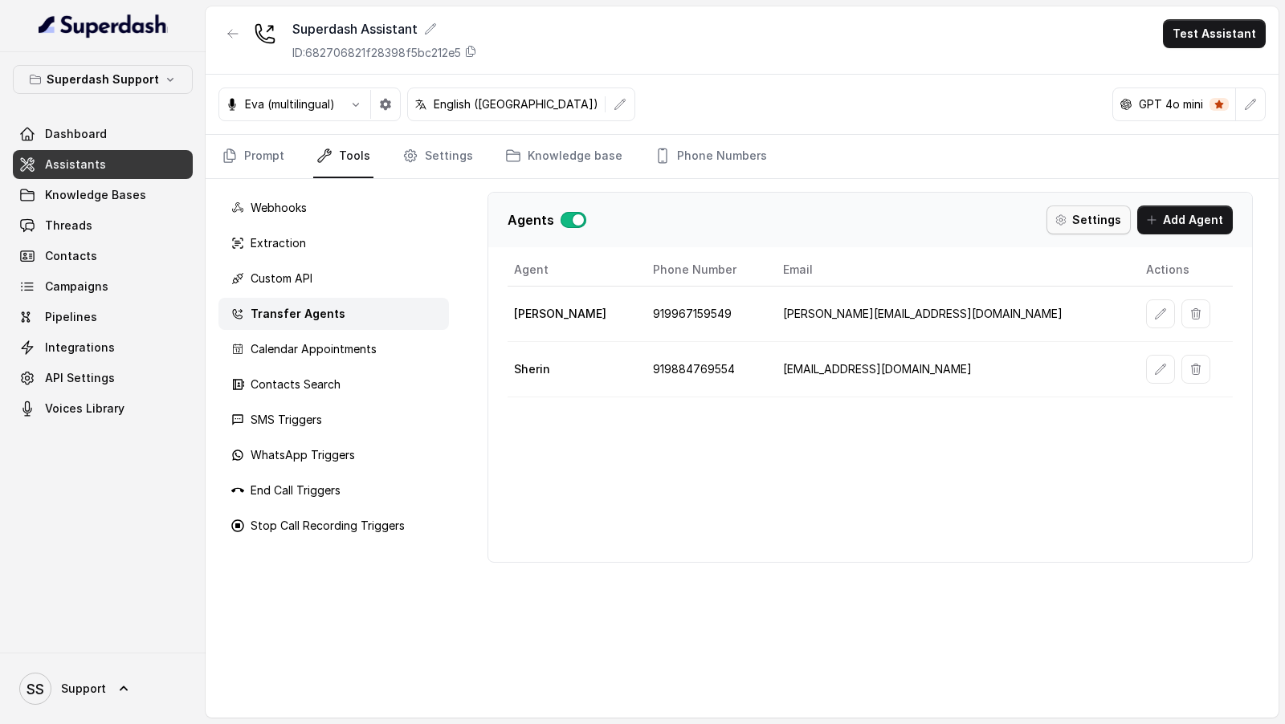
click at [1084, 213] on button "Settings" at bounding box center [1088, 220] width 84 height 29
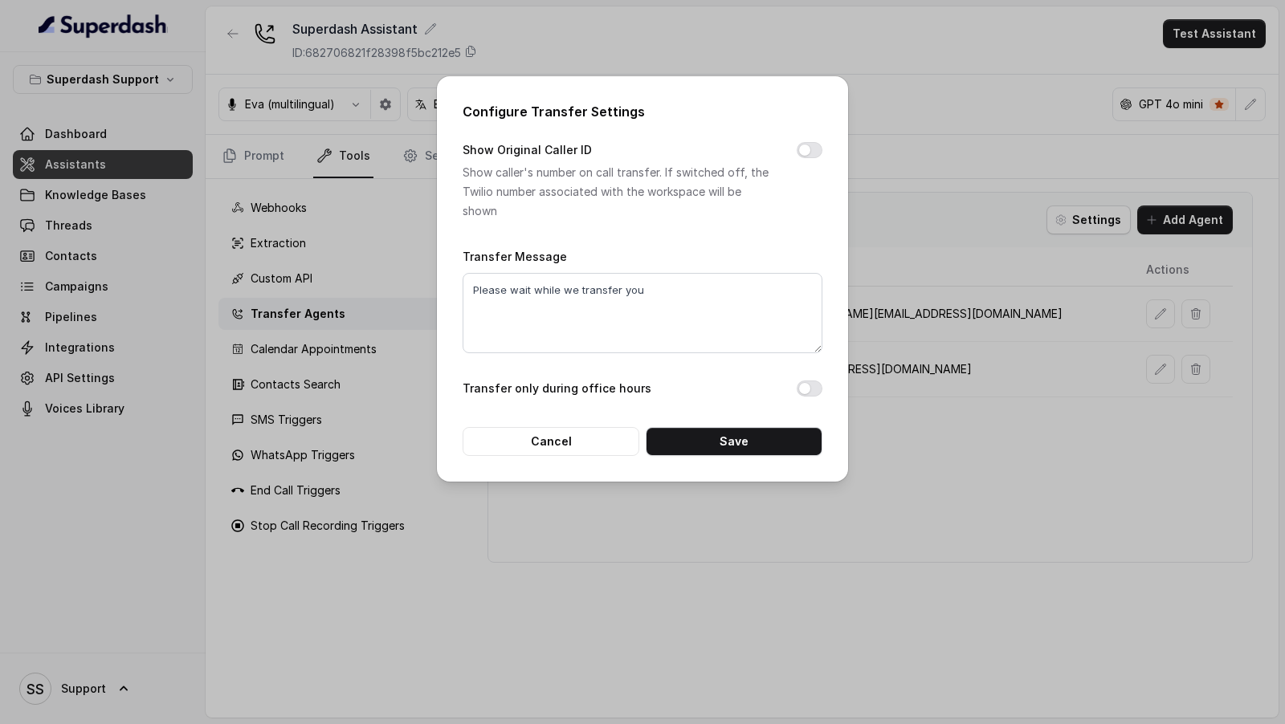
click at [1084, 213] on div "Configure Transfer Settings Show Original Caller ID Show caller's number on cal…" at bounding box center [642, 362] width 1285 height 724
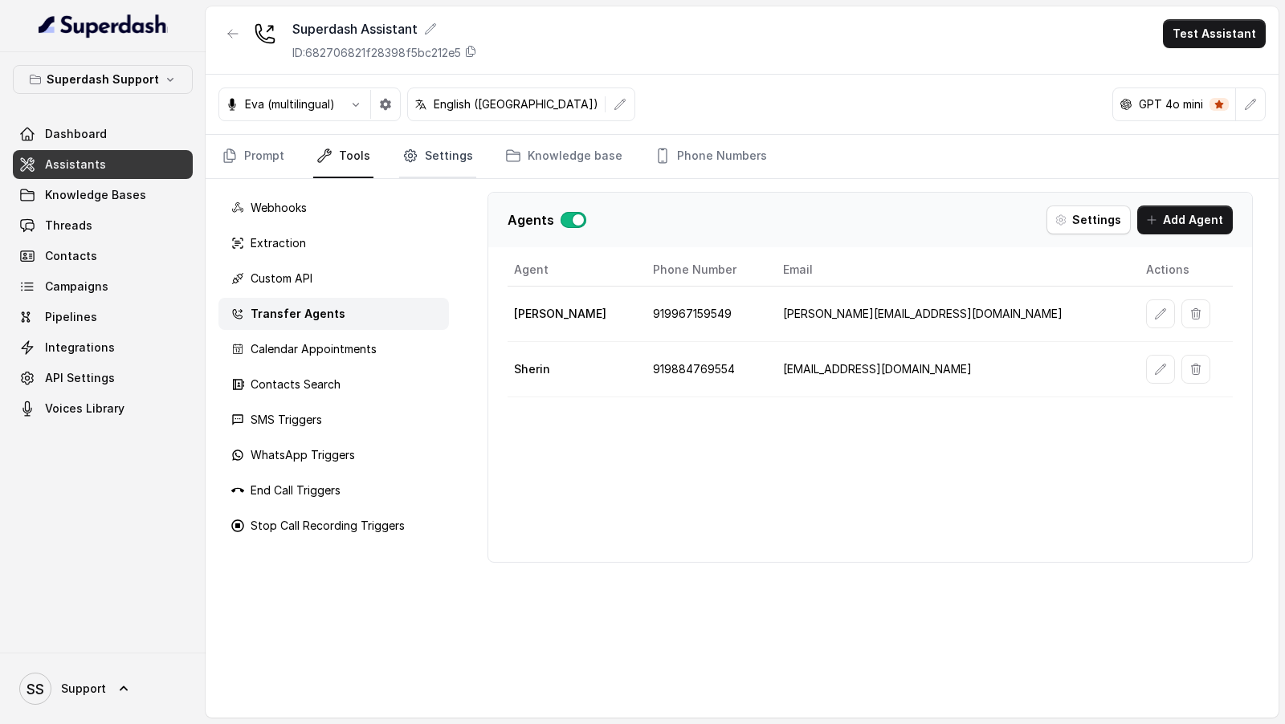
click at [431, 169] on link "Settings" at bounding box center [437, 156] width 77 height 43
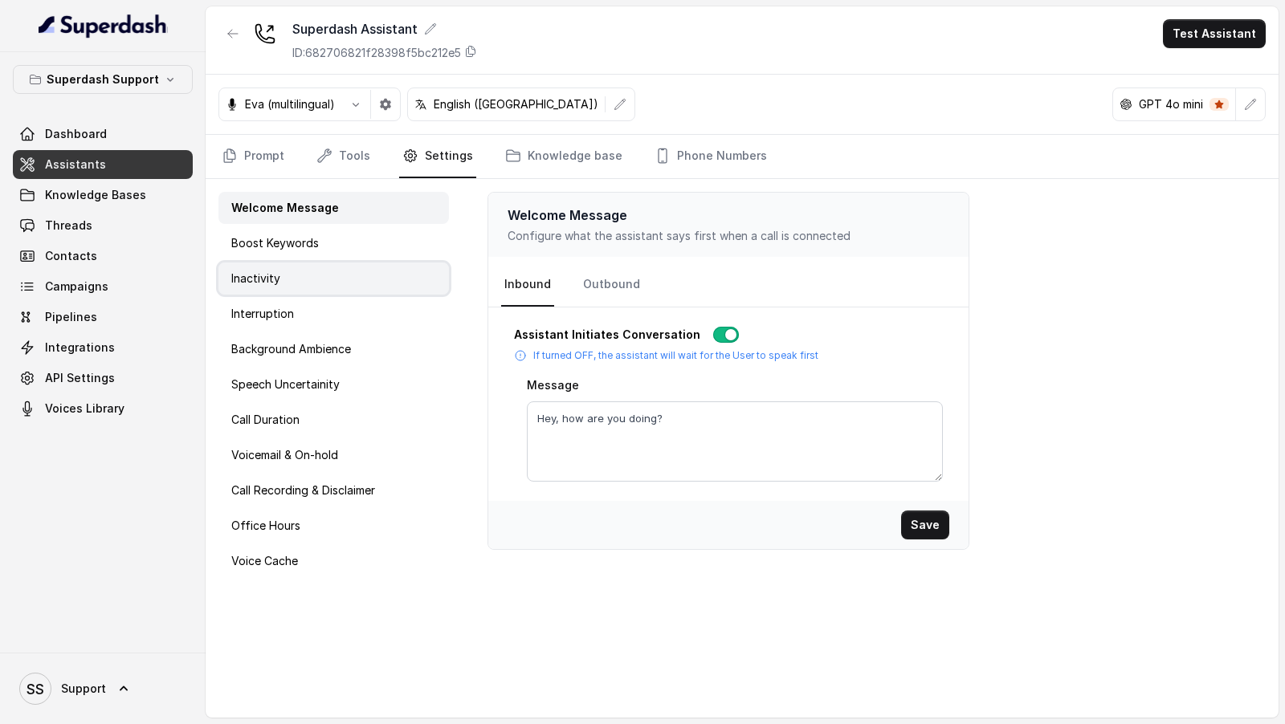
click at [366, 275] on div "Inactivity" at bounding box center [333, 279] width 230 height 32
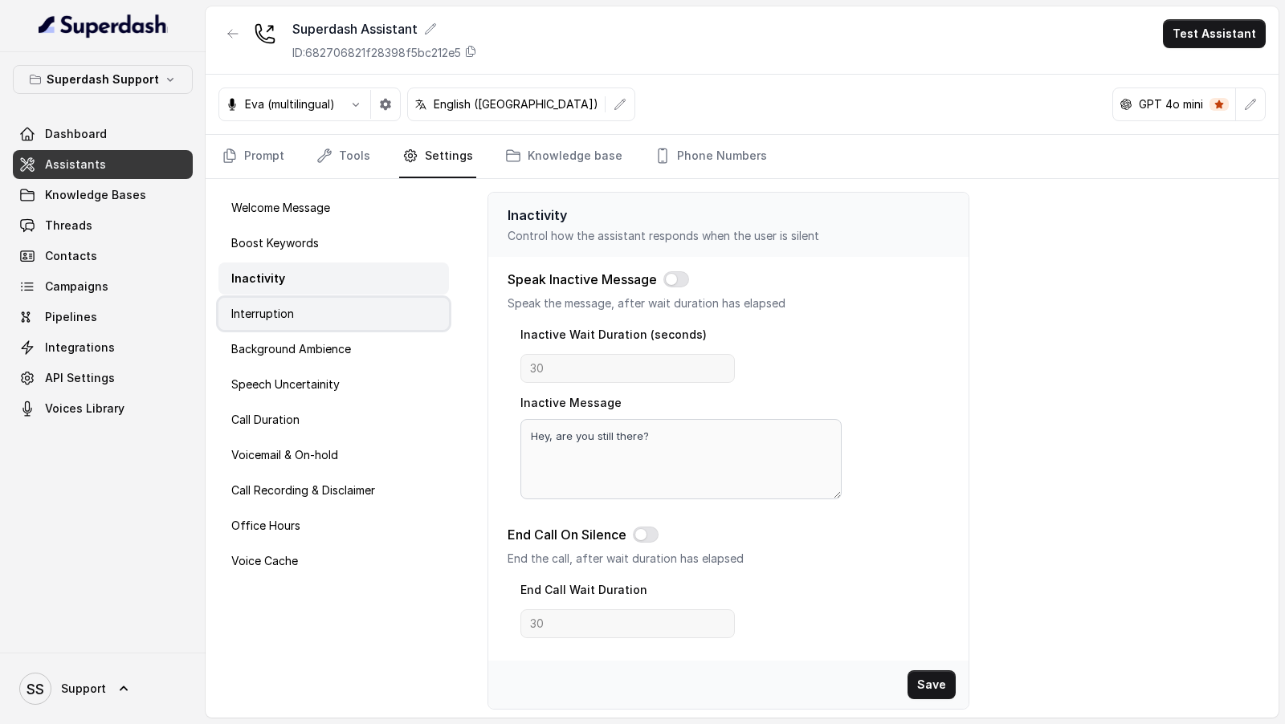
click at [364, 304] on div "Interruption" at bounding box center [333, 314] width 230 height 32
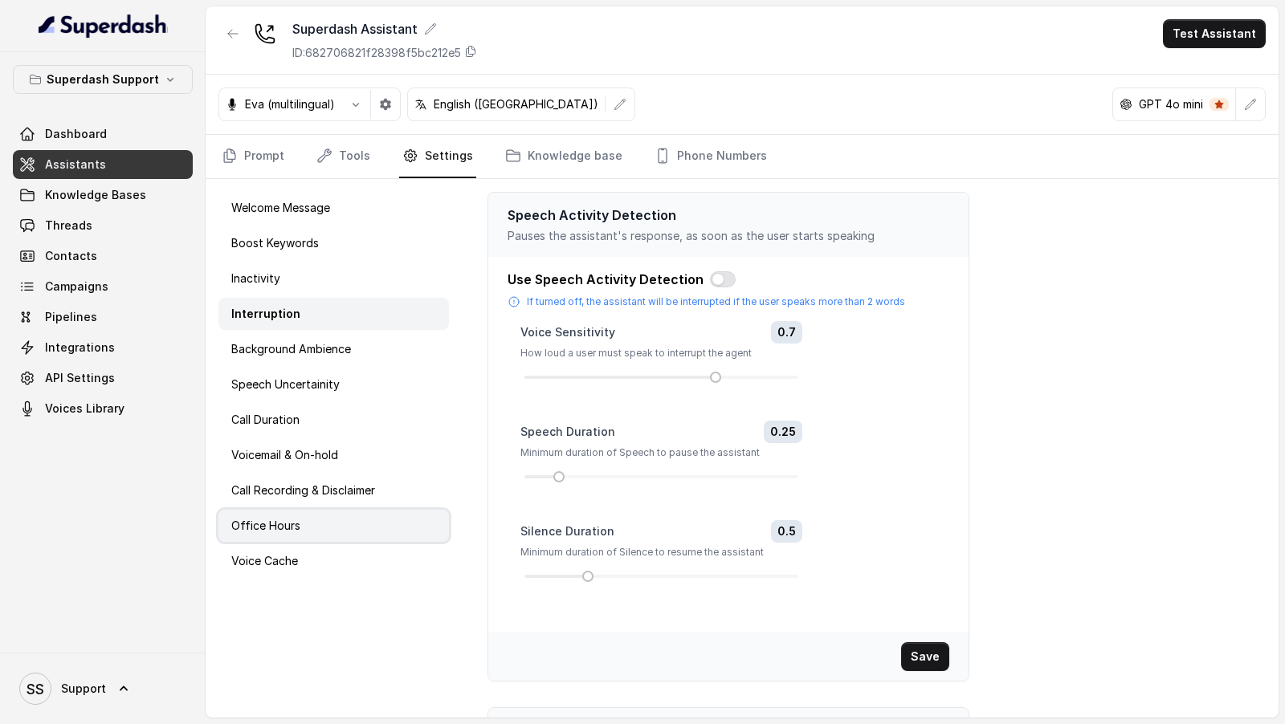
click at [304, 520] on div "Office Hours" at bounding box center [333, 526] width 230 height 32
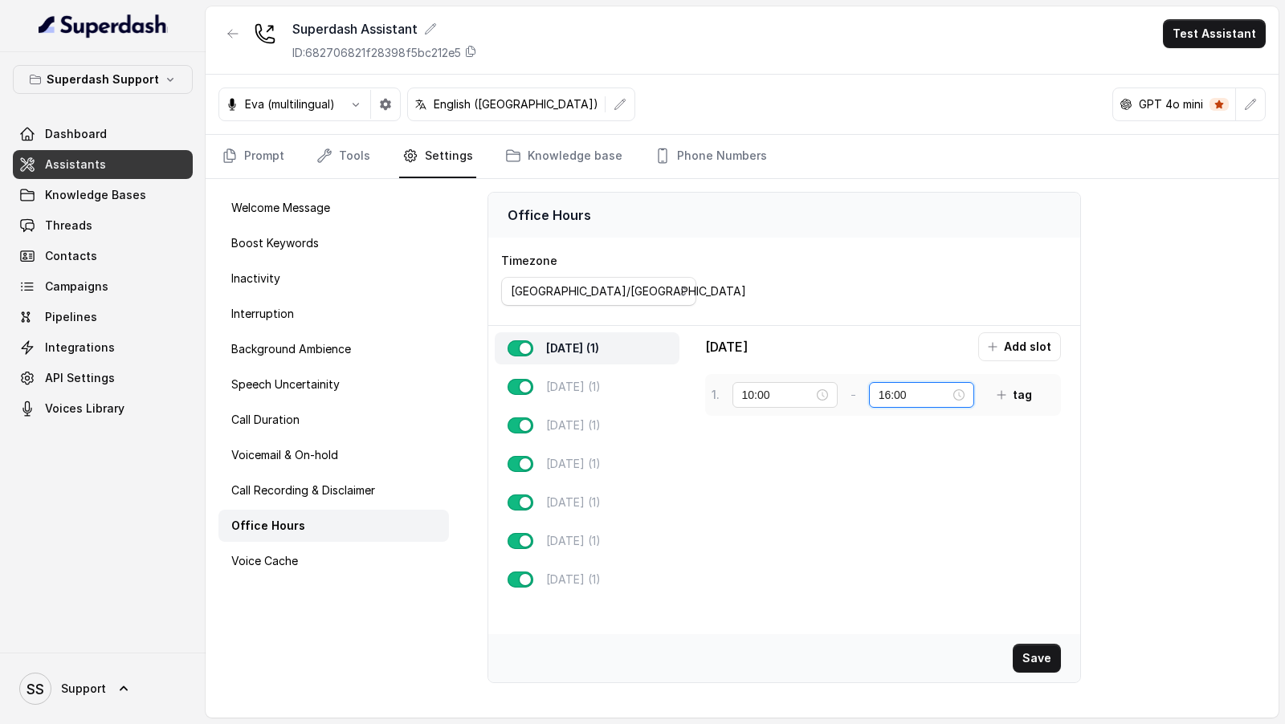
click at [878, 388] on input "16:00" at bounding box center [913, 395] width 71 height 18
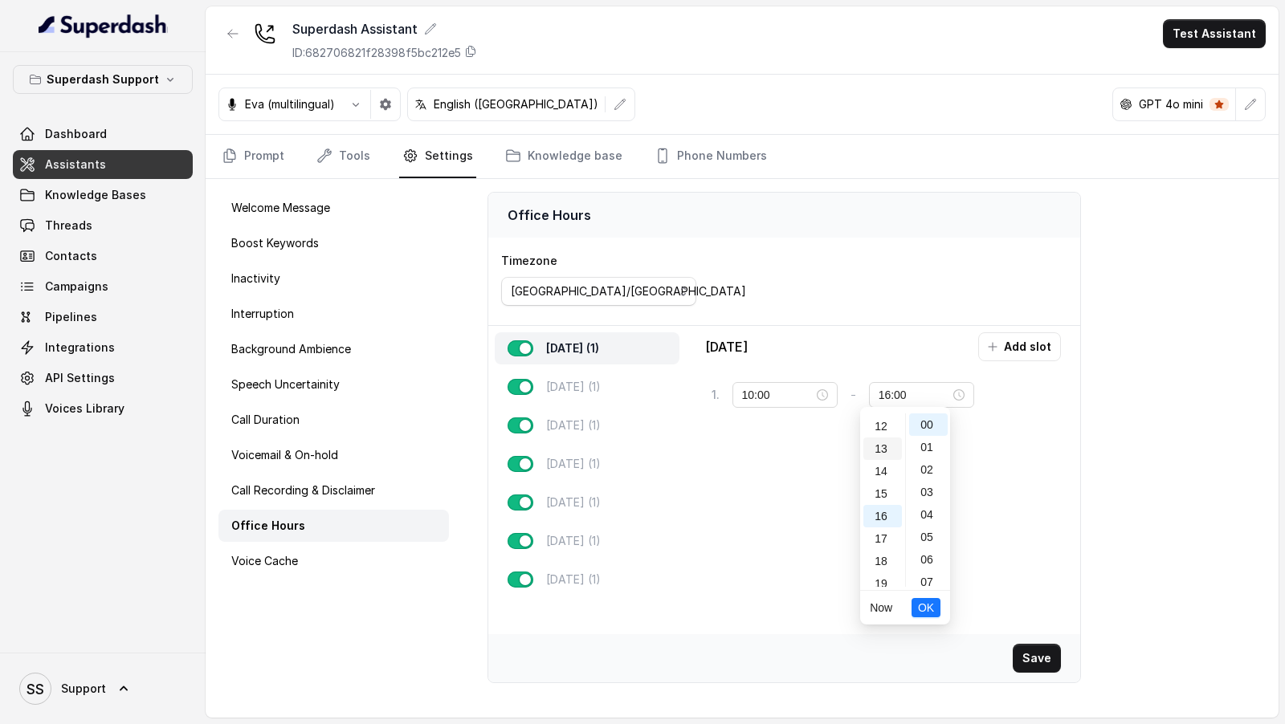
click at [883, 450] on div "13" at bounding box center [882, 449] width 39 height 22
click at [1017, 336] on button "Add slot" at bounding box center [1019, 346] width 83 height 29
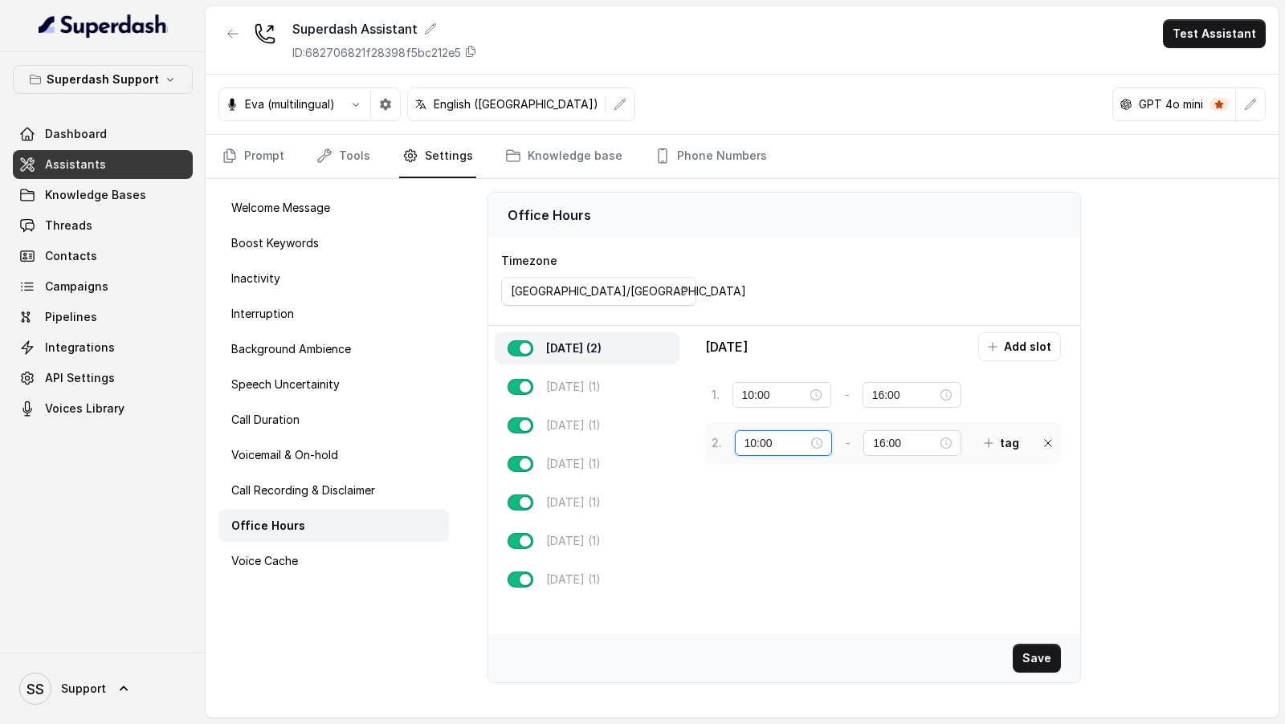
click at [744, 435] on input "10:00" at bounding box center [776, 443] width 64 height 18
click at [877, 386] on input "16:00" at bounding box center [904, 395] width 65 height 18
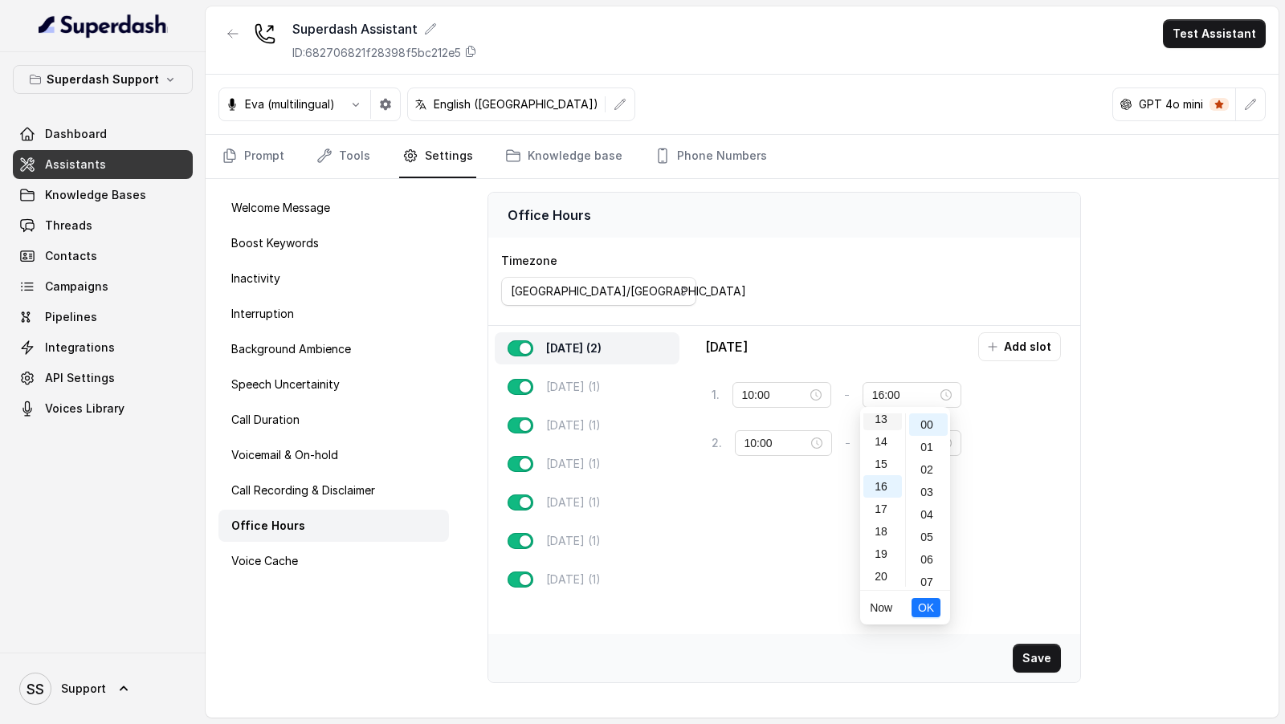
click at [888, 415] on div "13" at bounding box center [882, 419] width 39 height 22
type input "13:00"
click at [931, 608] on span "OK" at bounding box center [926, 608] width 16 height 18
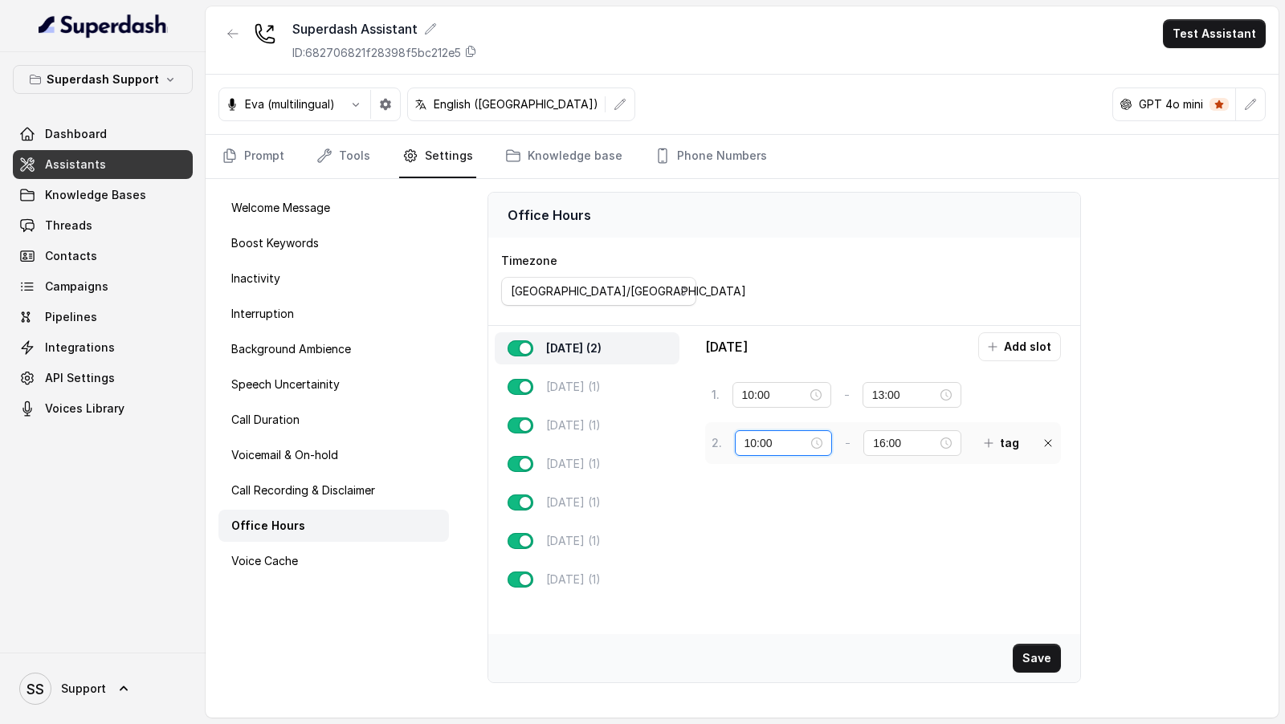
click at [748, 445] on input "10:00" at bounding box center [776, 443] width 64 height 18
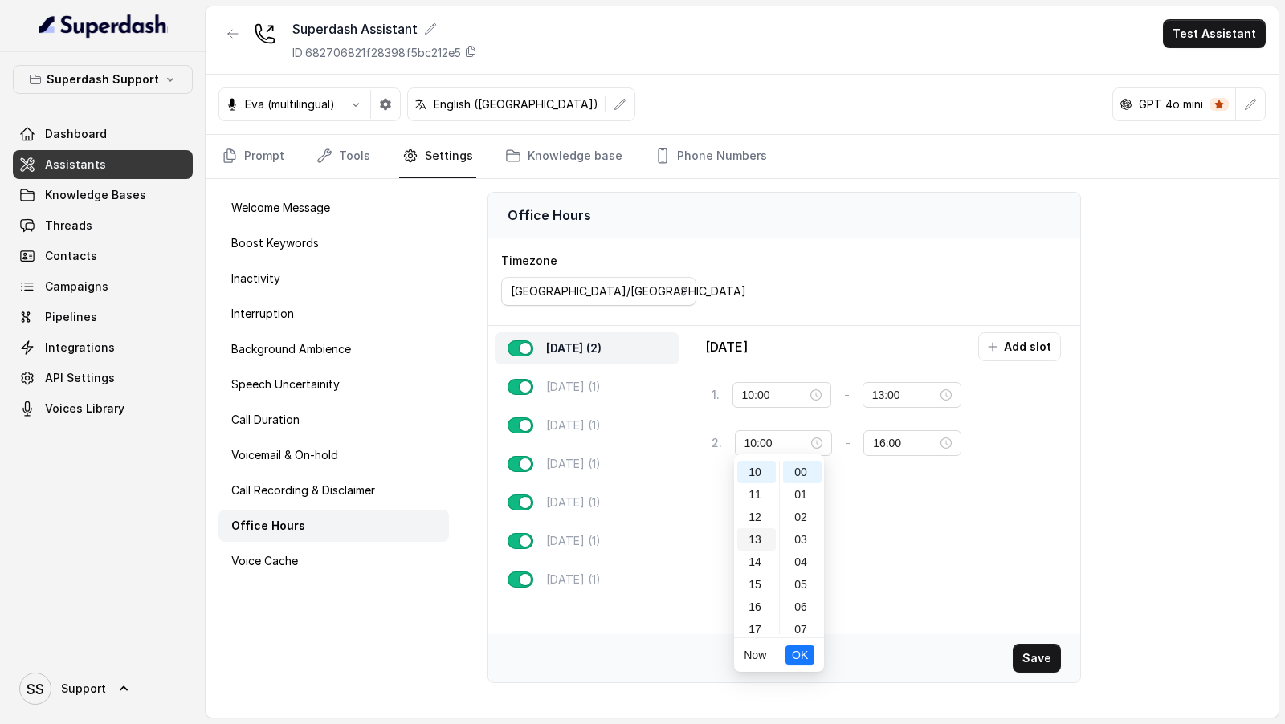
click at [756, 538] on div "13" at bounding box center [756, 539] width 39 height 22
type input "13:00"
click at [802, 650] on span "OK" at bounding box center [800, 655] width 16 height 18
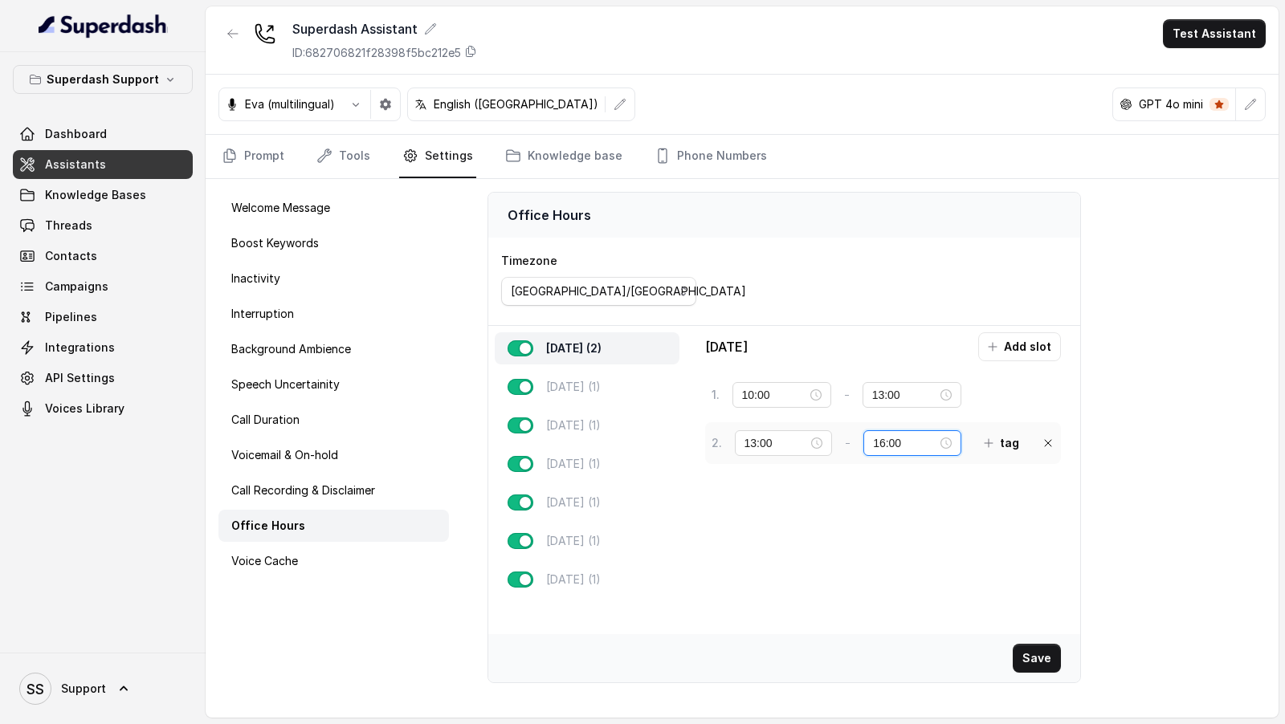
click at [878, 438] on input "16:00" at bounding box center [905, 443] width 64 height 18
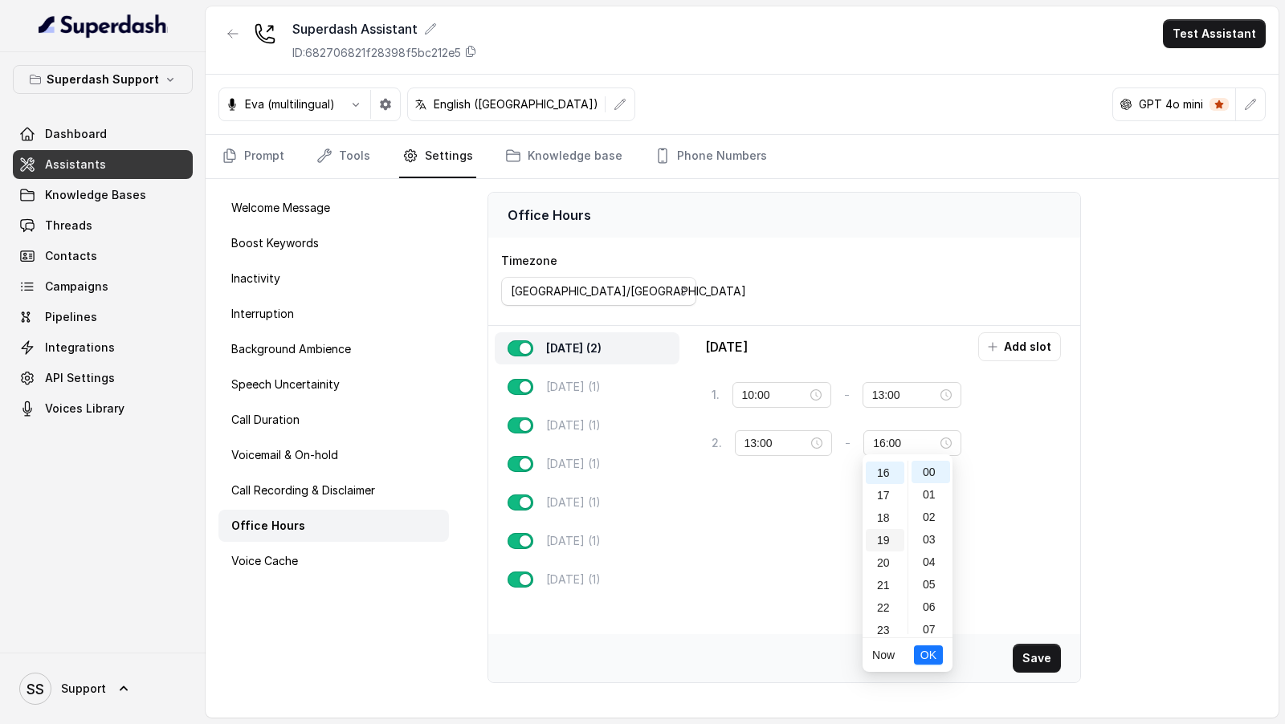
click at [880, 546] on div "19" at bounding box center [885, 540] width 39 height 22
type input "19:00"
click at [936, 653] on button "OK" at bounding box center [928, 655] width 29 height 19
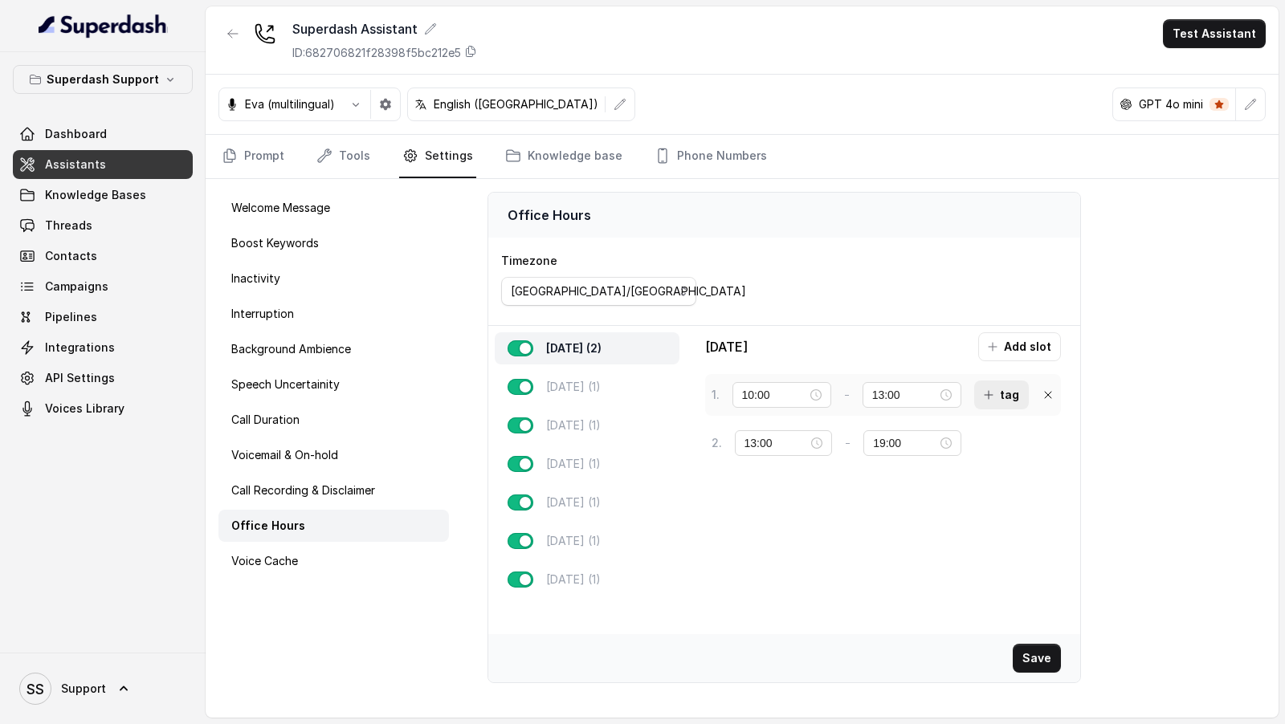
click at [1006, 393] on button "tag" at bounding box center [1001, 395] width 55 height 29
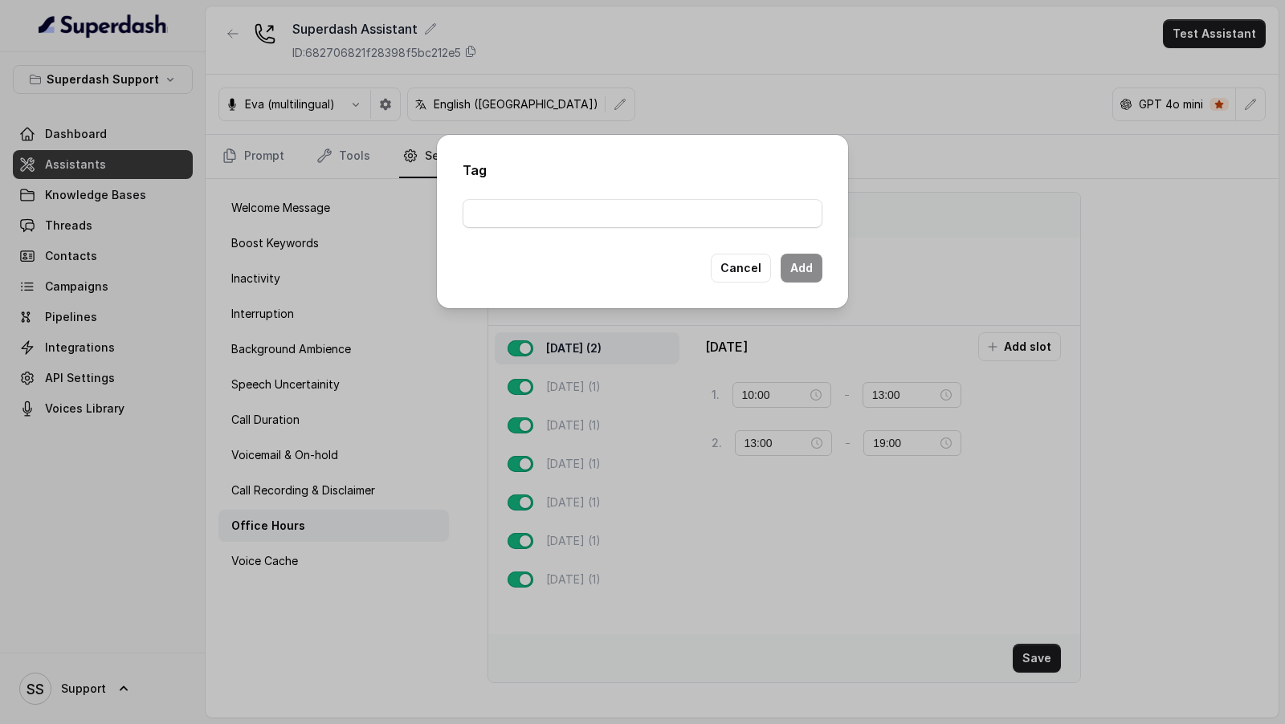
click at [609, 228] on div "Tag Cancel Add" at bounding box center [642, 221] width 411 height 173
click at [604, 226] on input "text" at bounding box center [643, 213] width 360 height 29
type input "Shift-1"
click at [800, 261] on button "Add" at bounding box center [802, 268] width 42 height 29
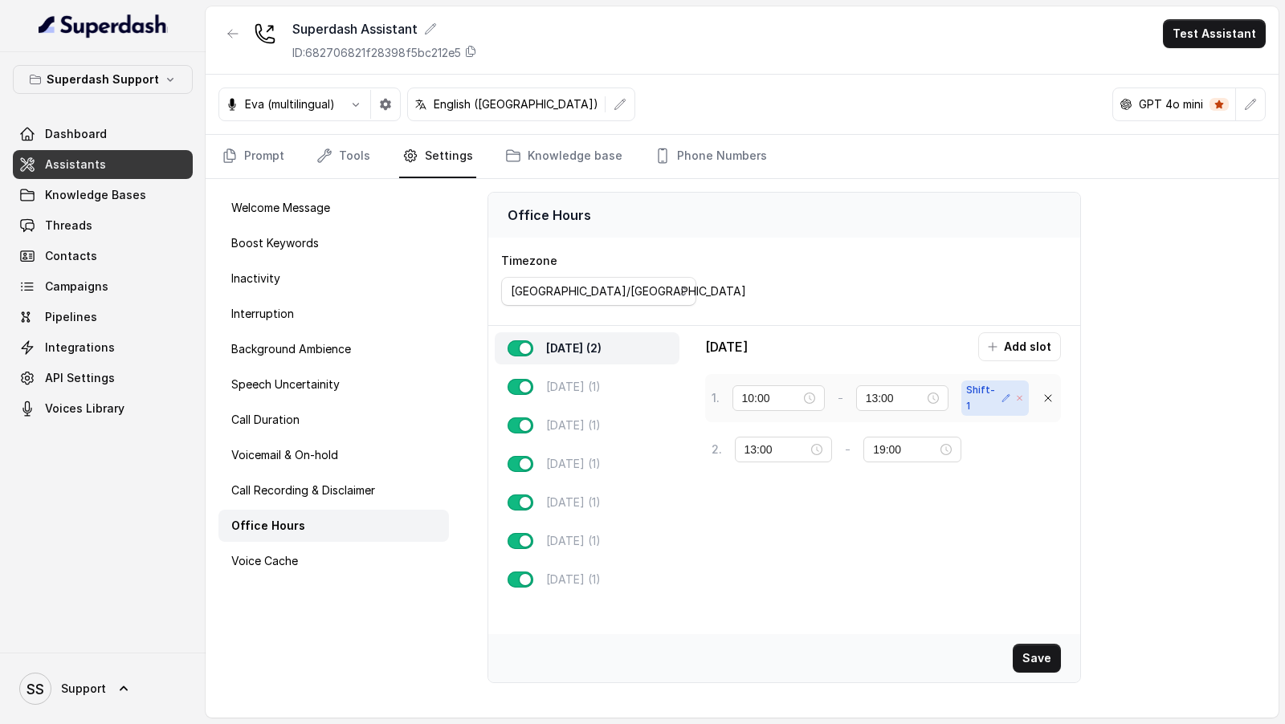
click at [1020, 394] on icon at bounding box center [1019, 398] width 9 height 10
click at [1003, 393] on button "tag" at bounding box center [1001, 395] width 55 height 29
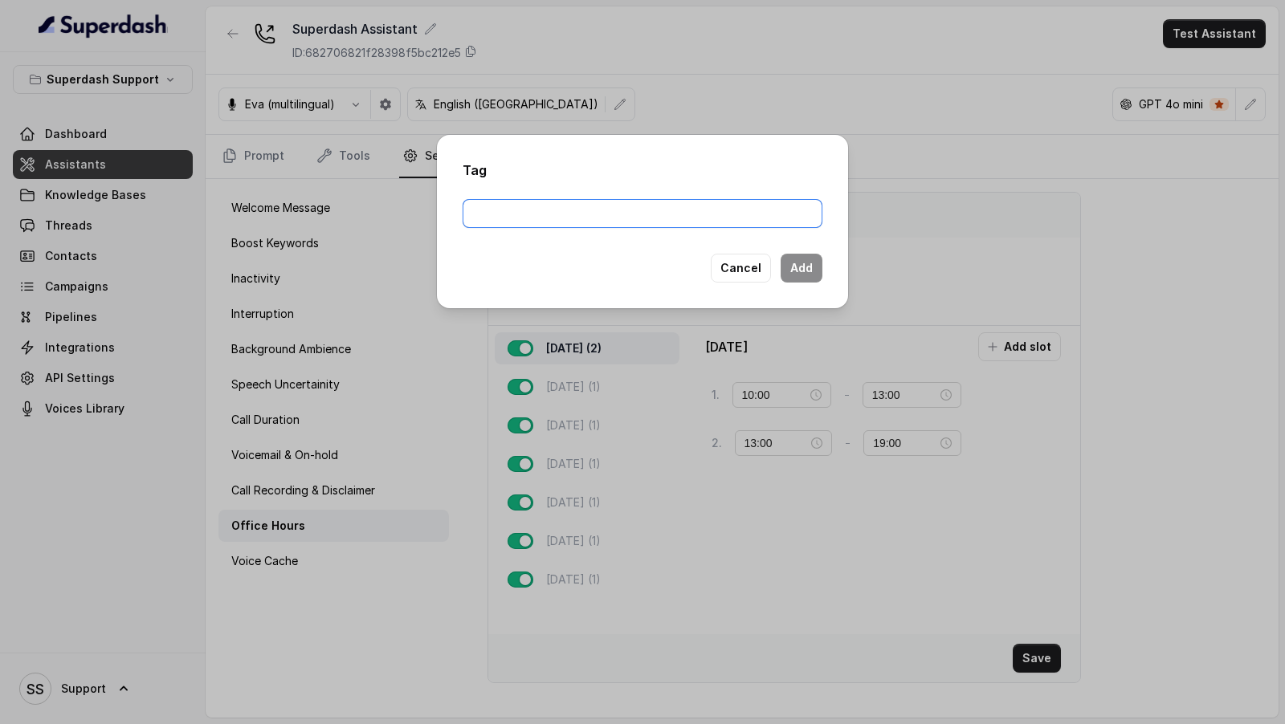
click at [528, 222] on input "text" at bounding box center [643, 213] width 360 height 29
type input "Shift1"
click at [752, 255] on button "Cancel" at bounding box center [741, 268] width 60 height 29
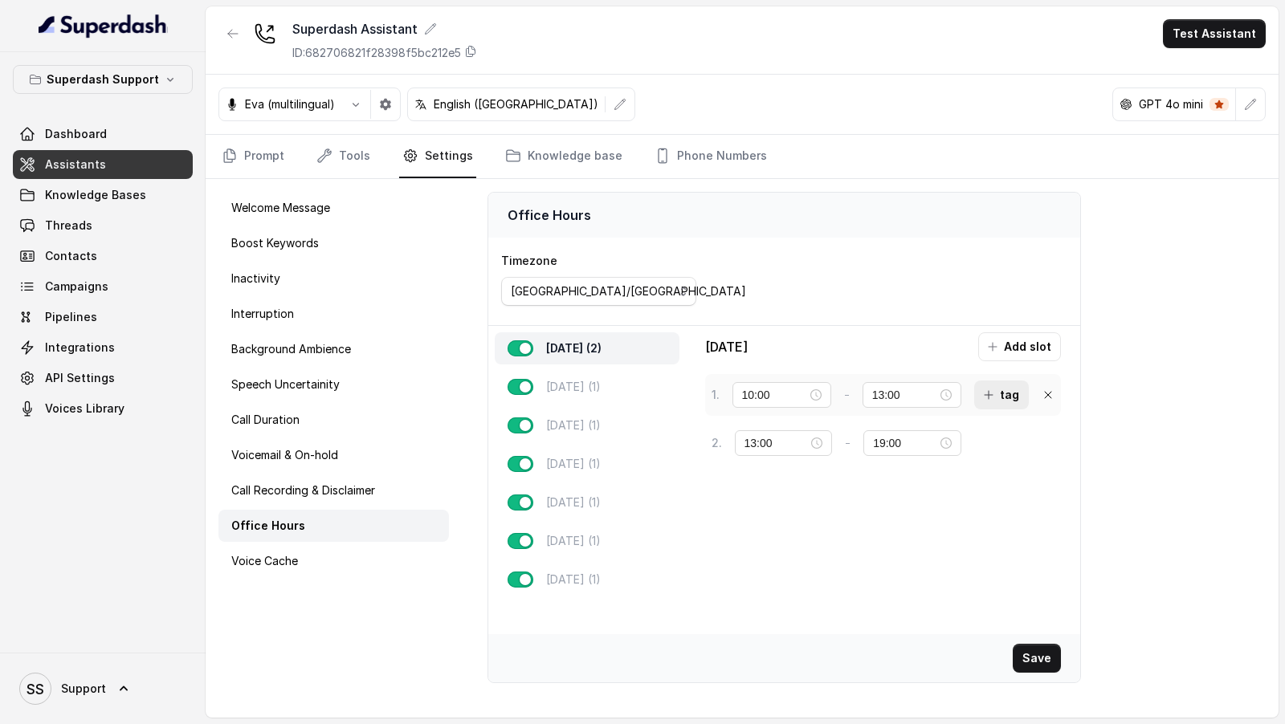
click at [1007, 391] on button "tag" at bounding box center [1001, 395] width 55 height 29
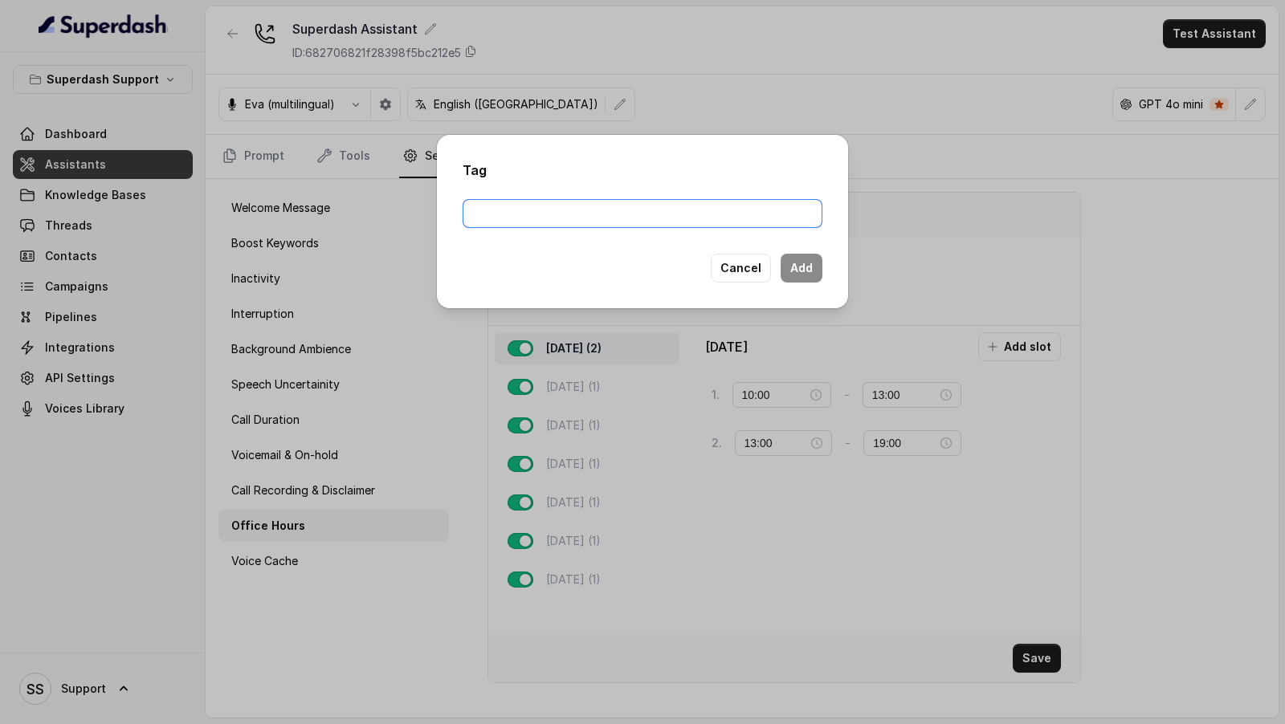
click at [558, 222] on input "text" at bounding box center [643, 213] width 360 height 29
type input "Shift-1"
click at [750, 255] on button "Cancel" at bounding box center [741, 268] width 60 height 29
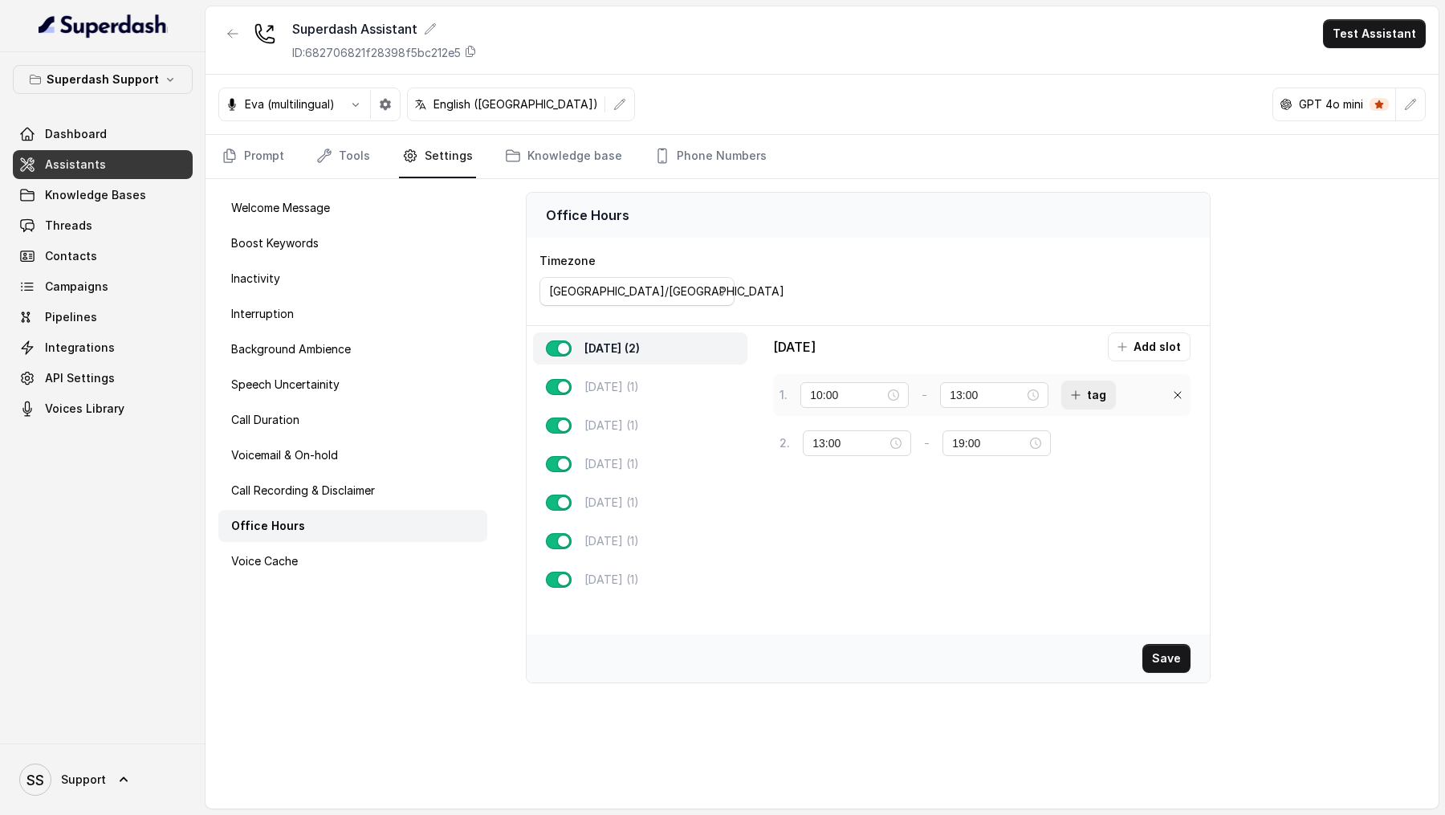
click at [1062, 383] on button "tag" at bounding box center [1089, 395] width 55 height 29
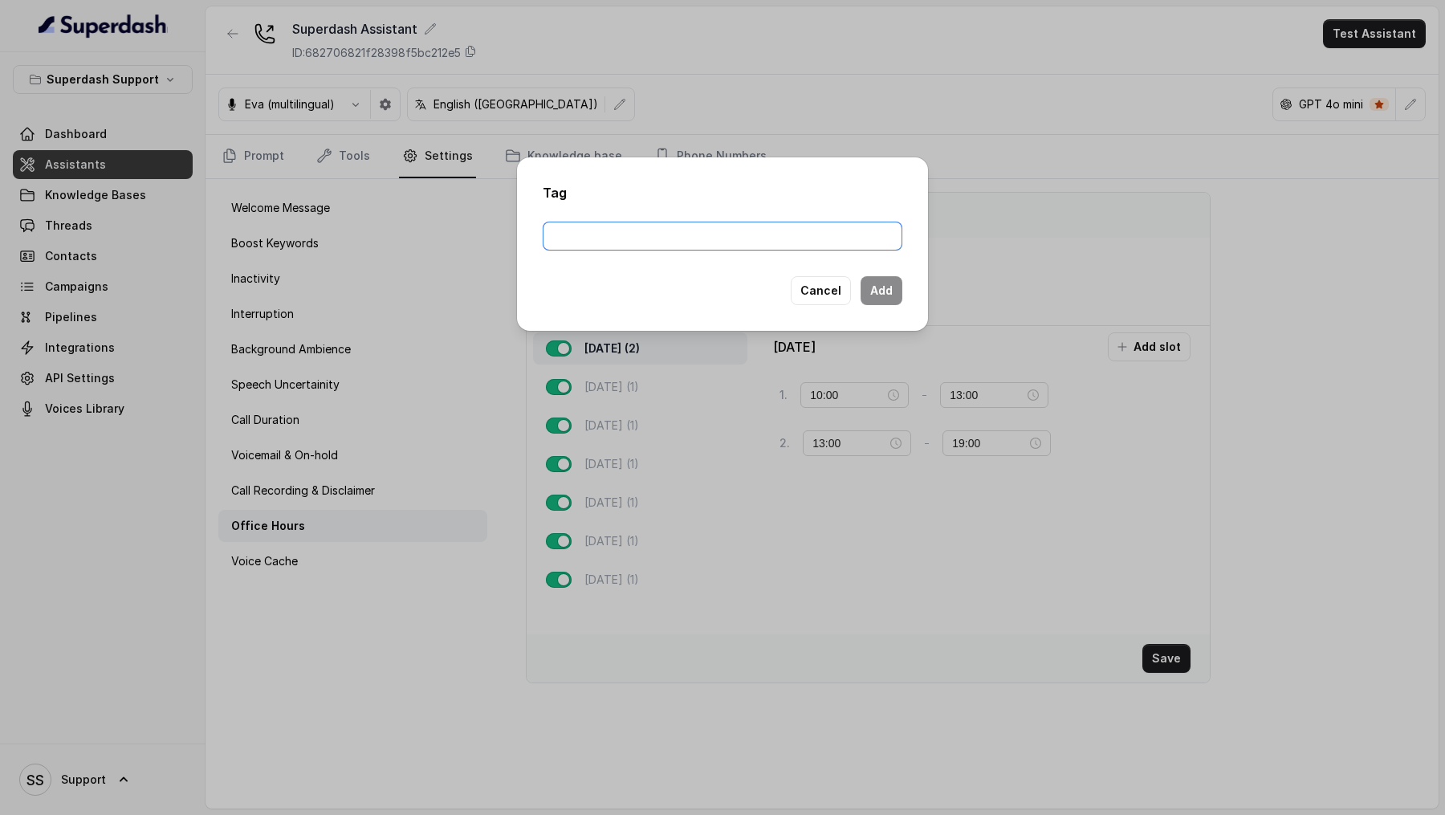
click at [684, 243] on input "text" at bounding box center [723, 236] width 360 height 29
type input "Shift-1"
click at [900, 291] on button "Add" at bounding box center [882, 290] width 42 height 29
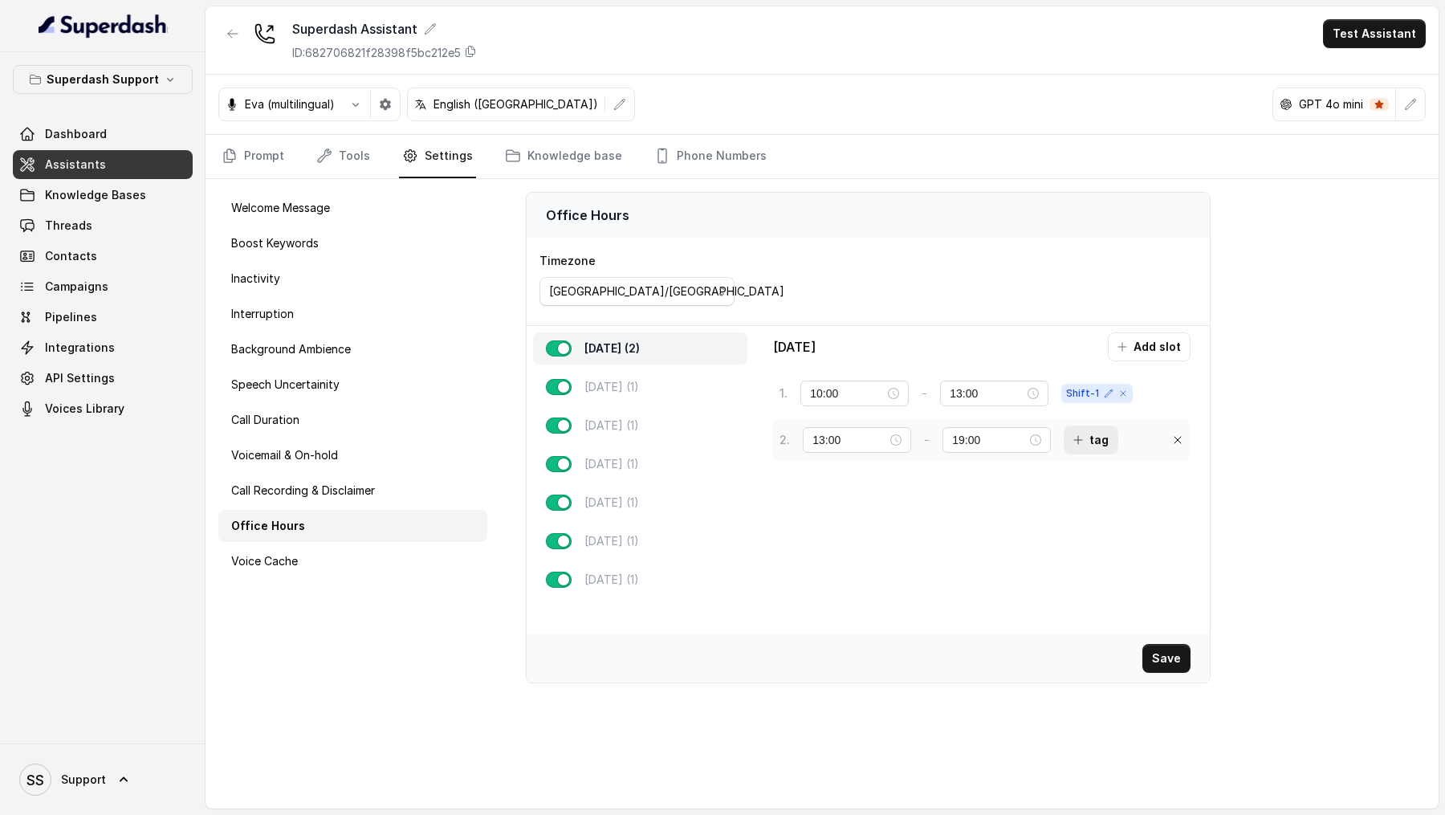
click at [1071, 435] on button "tag" at bounding box center [1091, 440] width 55 height 29
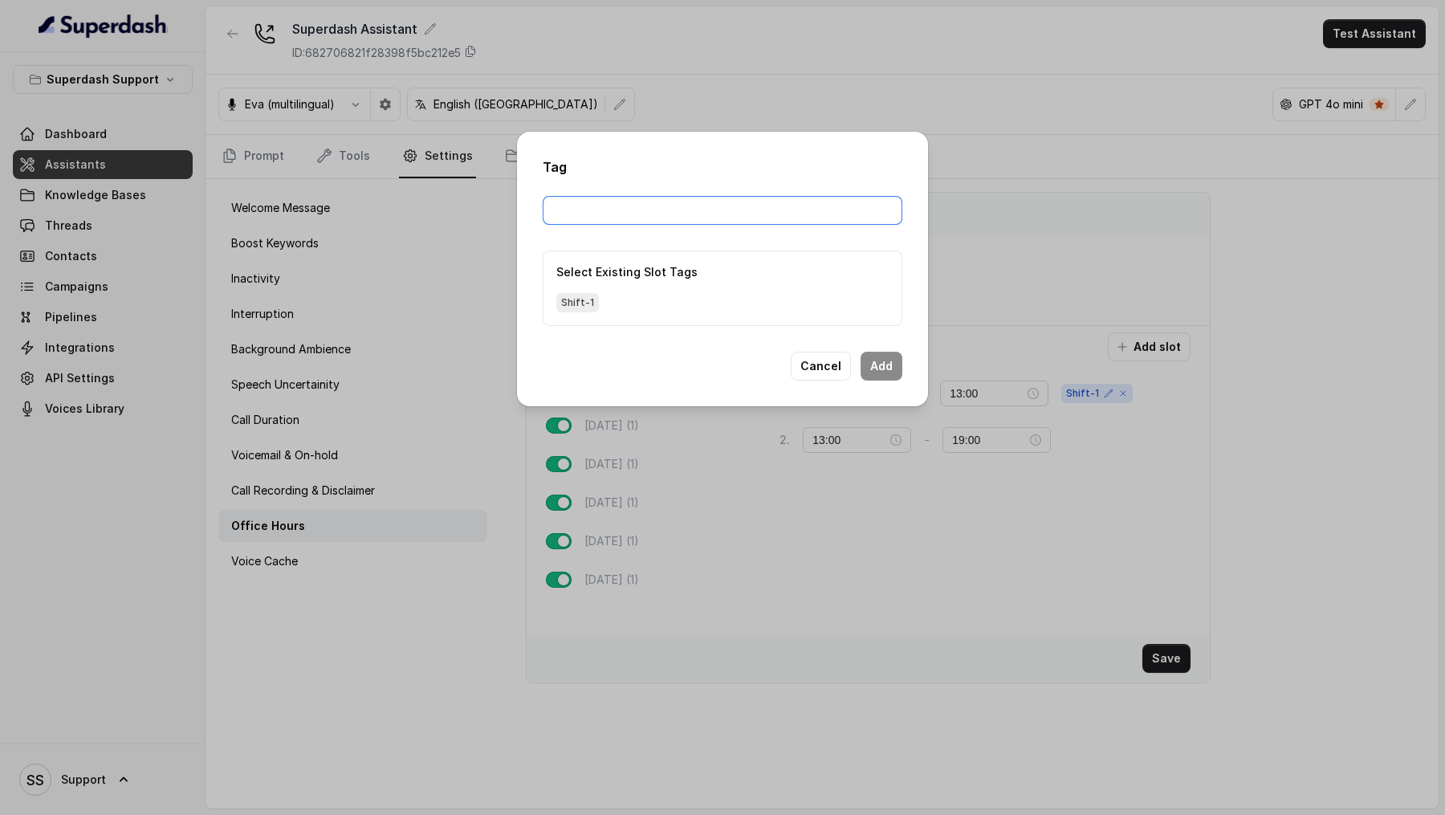
click at [679, 215] on input "text" at bounding box center [723, 210] width 360 height 29
type input "Shift-2"
click at [887, 358] on button "Add" at bounding box center [882, 366] width 42 height 29
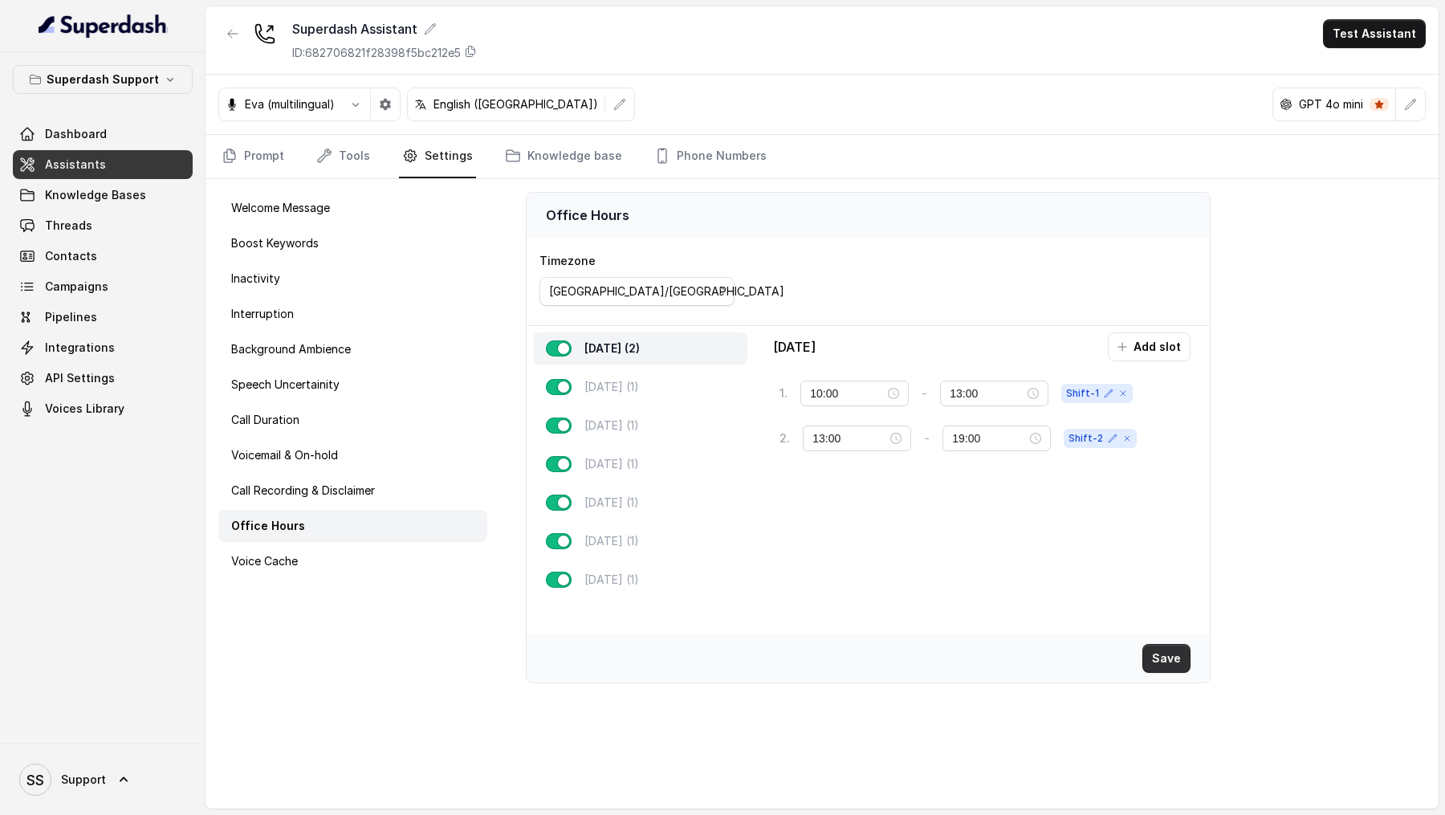
click at [1177, 648] on button "Save" at bounding box center [1167, 658] width 48 height 29
click at [1165, 652] on button "Save" at bounding box center [1167, 658] width 48 height 29
click at [346, 156] on link "Tools" at bounding box center [343, 156] width 60 height 43
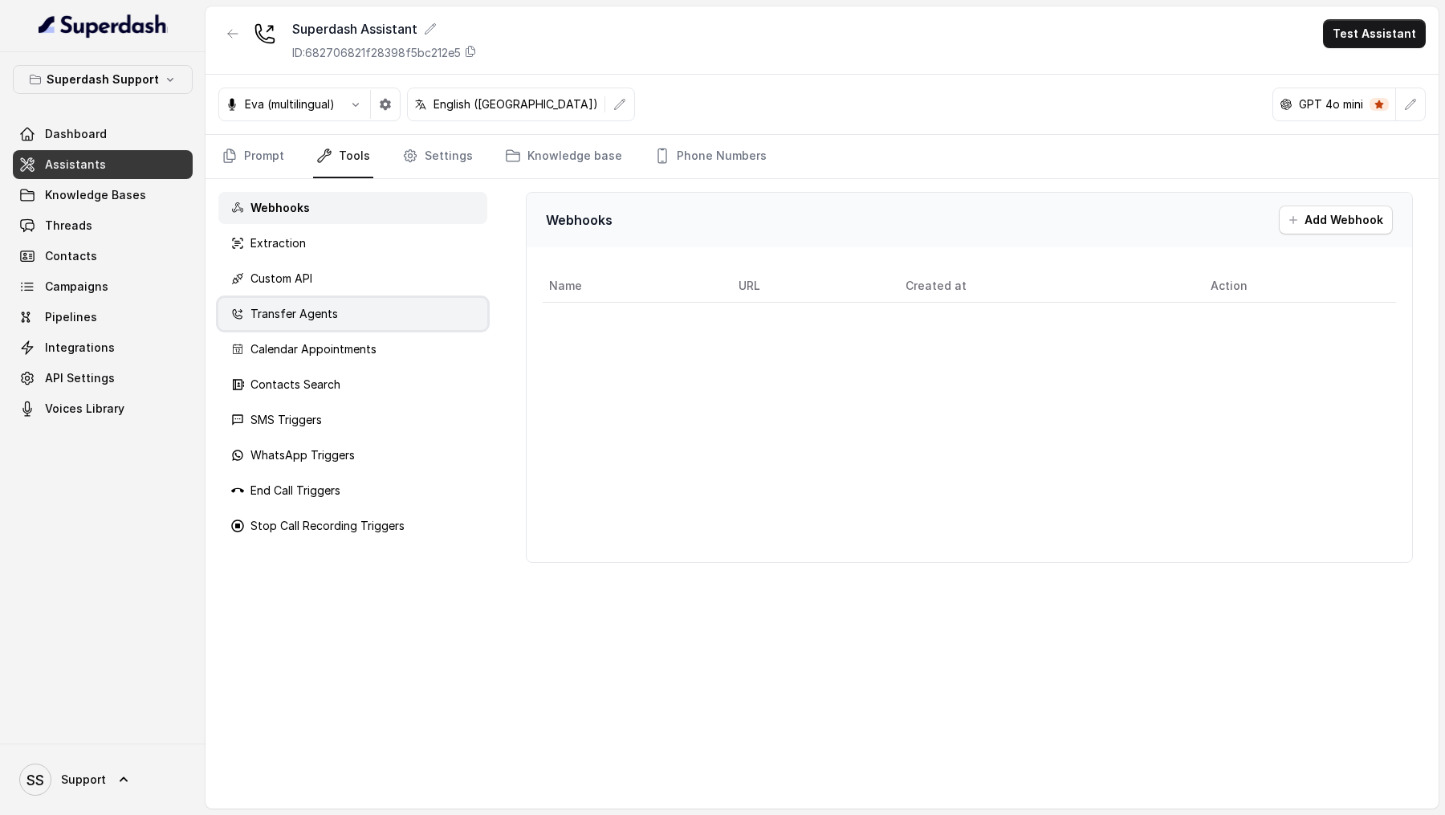
click at [340, 318] on div "Transfer Agents" at bounding box center [352, 314] width 269 height 32
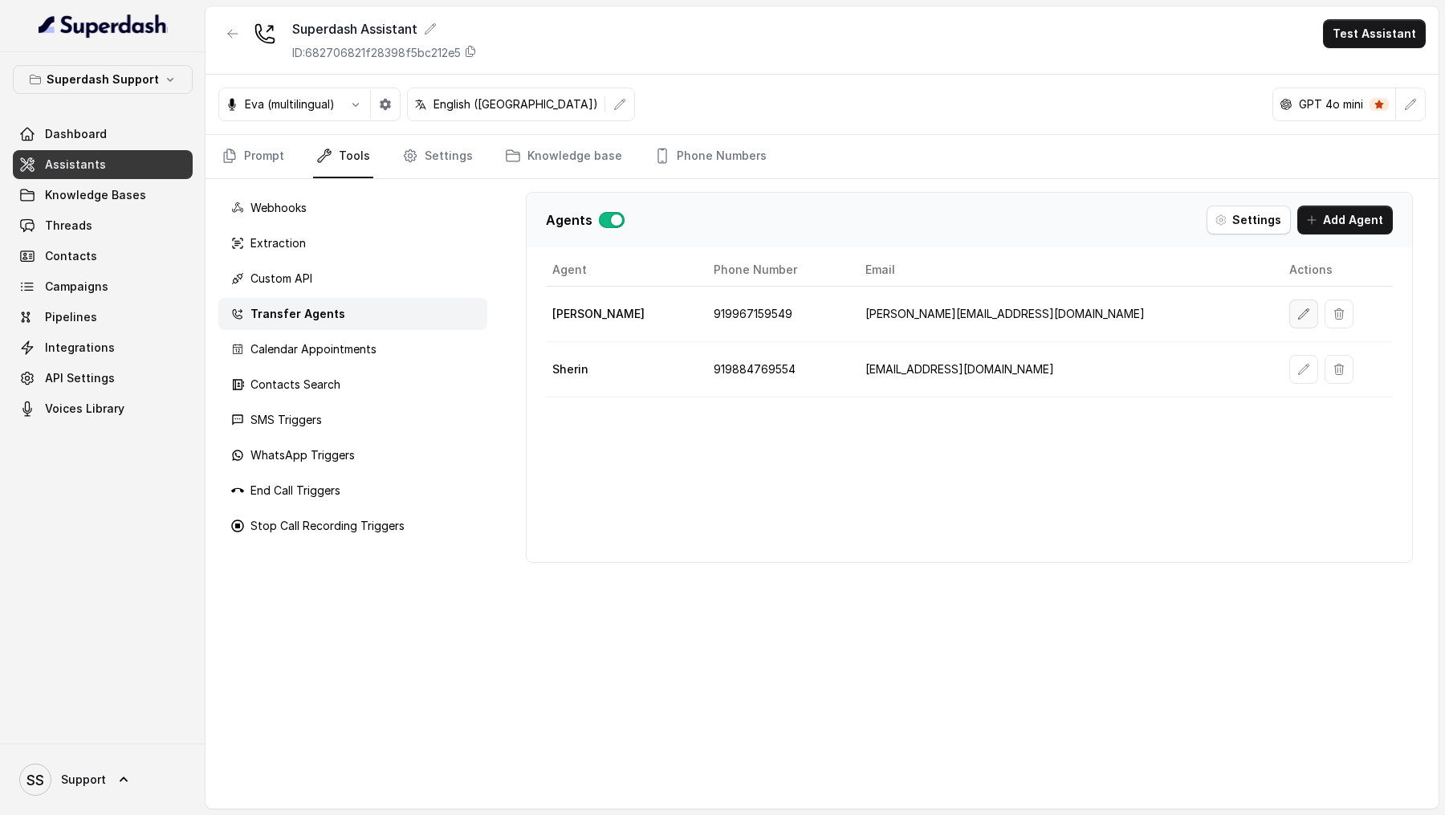
click at [1284, 316] on icon "button" at bounding box center [1304, 314] width 13 height 13
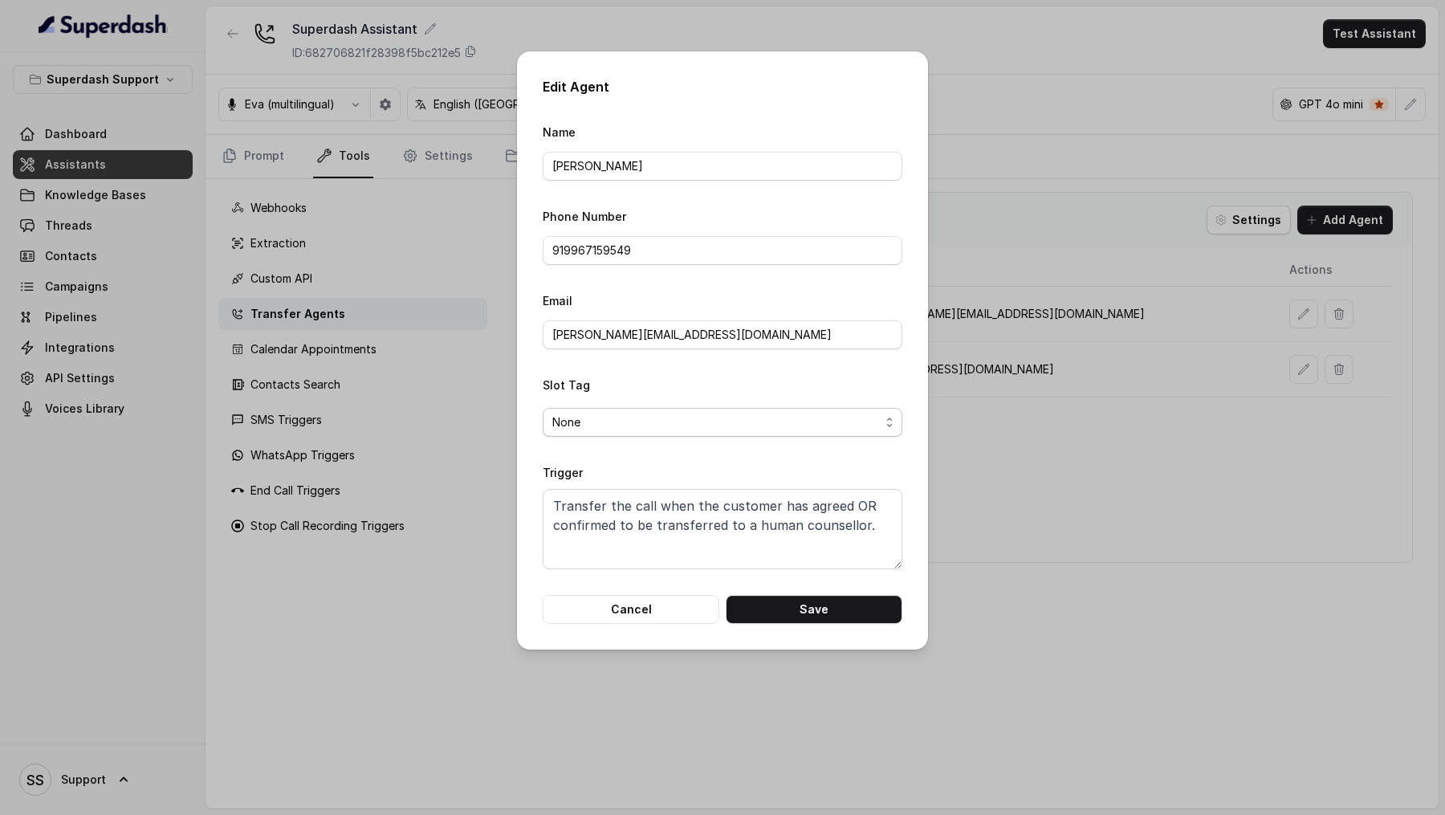
click at [672, 426] on span "None" at bounding box center [716, 422] width 328 height 19
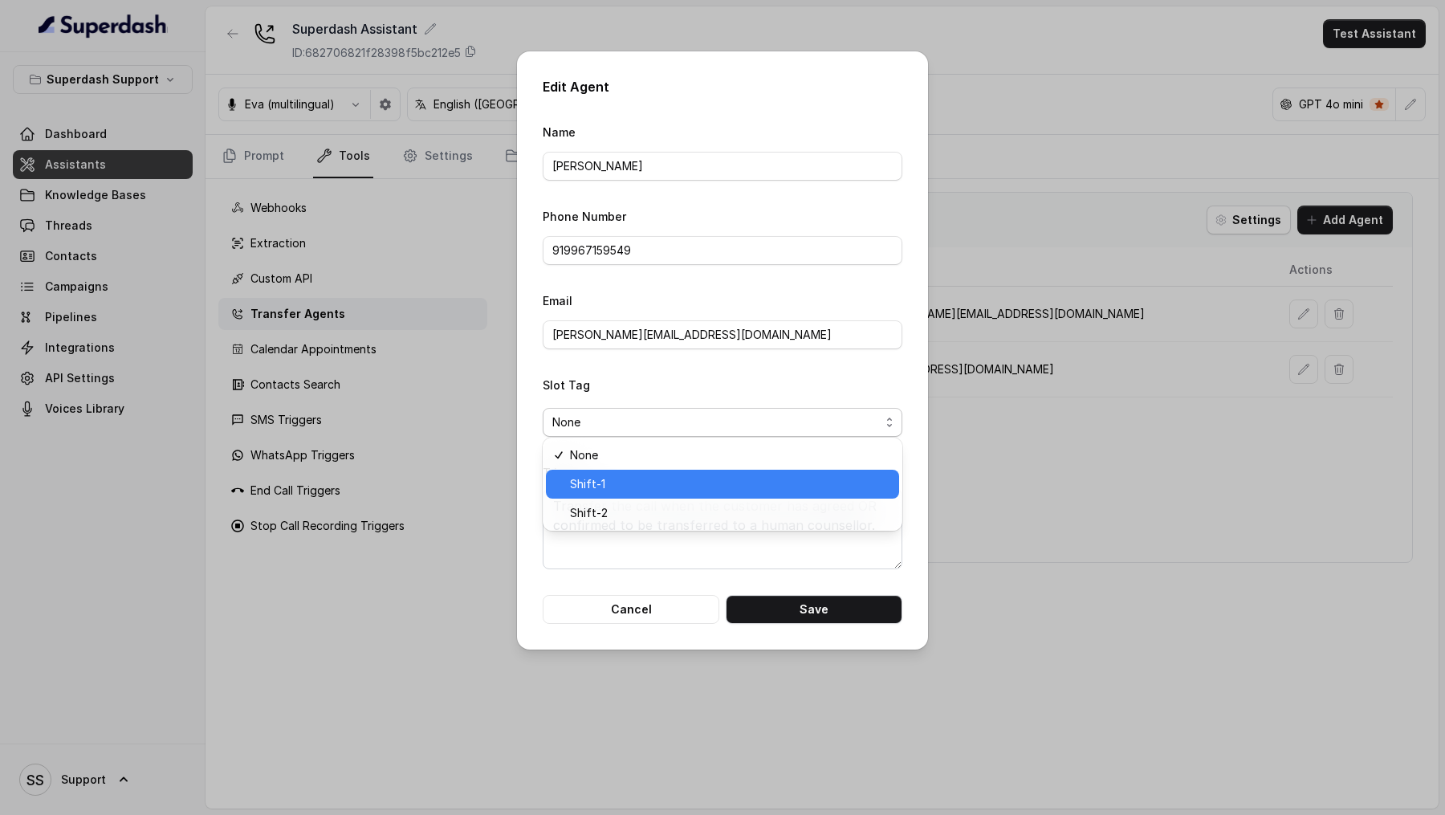
click at [627, 487] on span "Shift-1" at bounding box center [730, 484] width 320 height 19
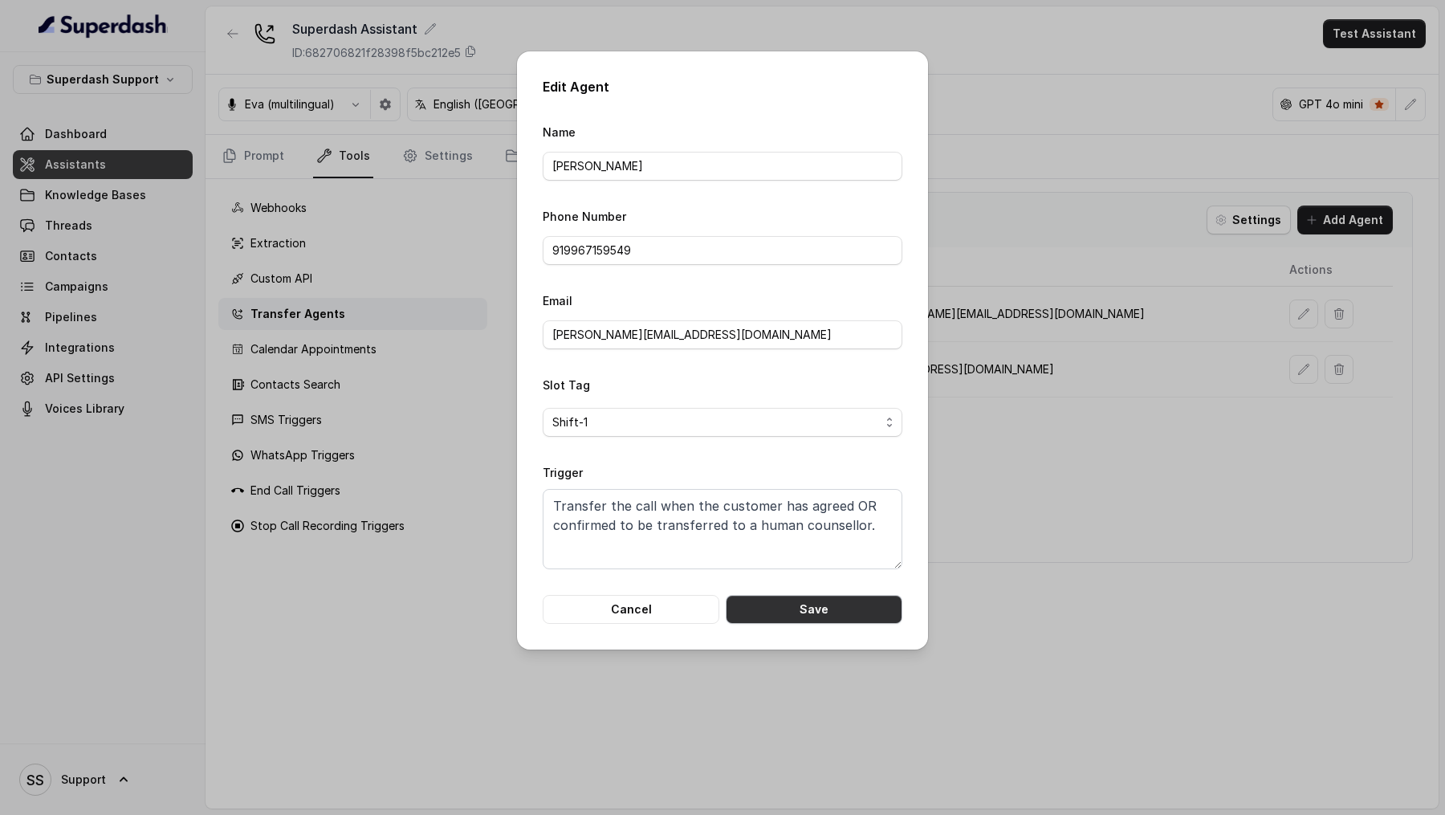
click at [828, 613] on button "Save" at bounding box center [814, 609] width 177 height 29
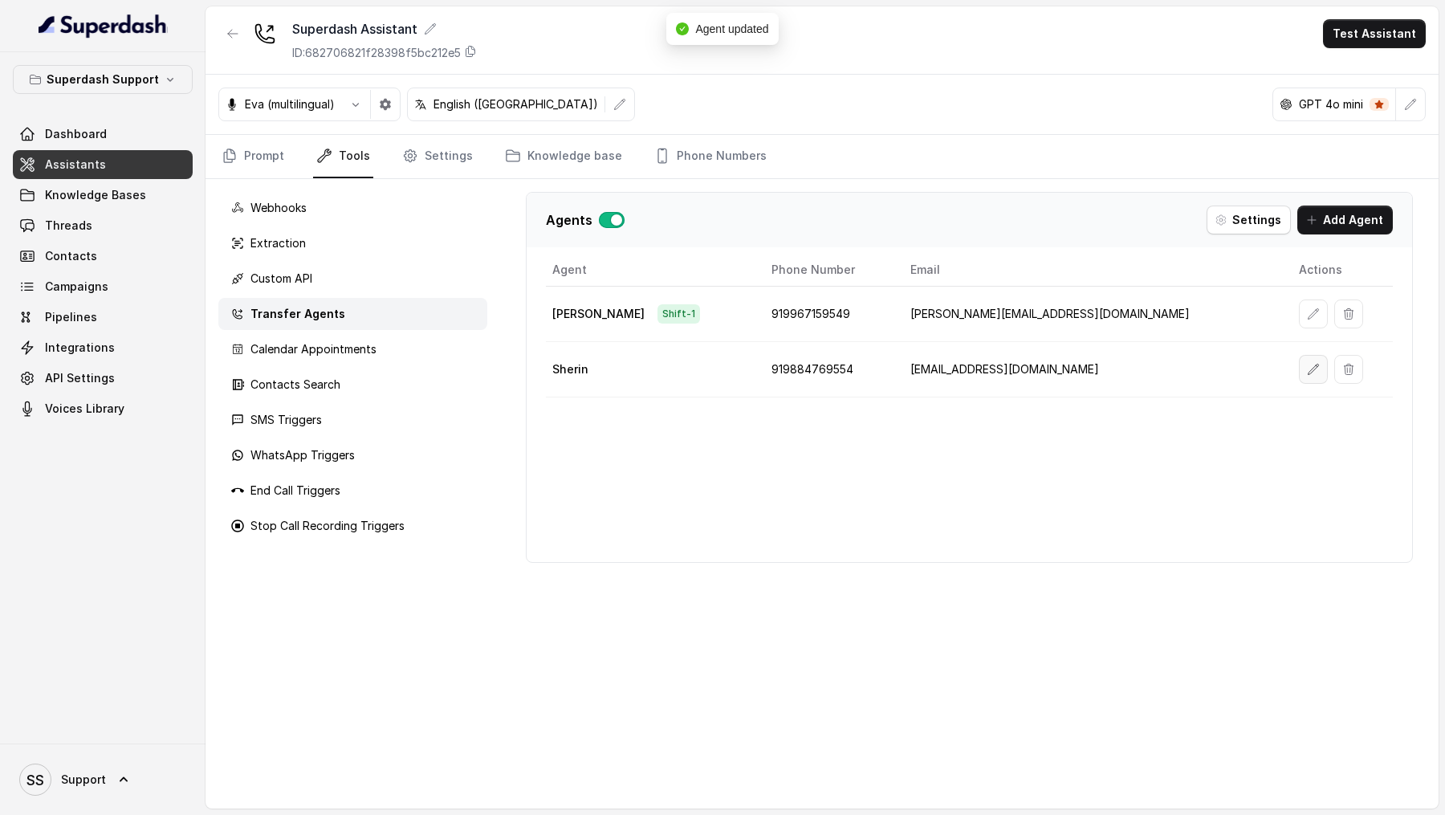
click at [1284, 372] on button "button" at bounding box center [1313, 369] width 29 height 29
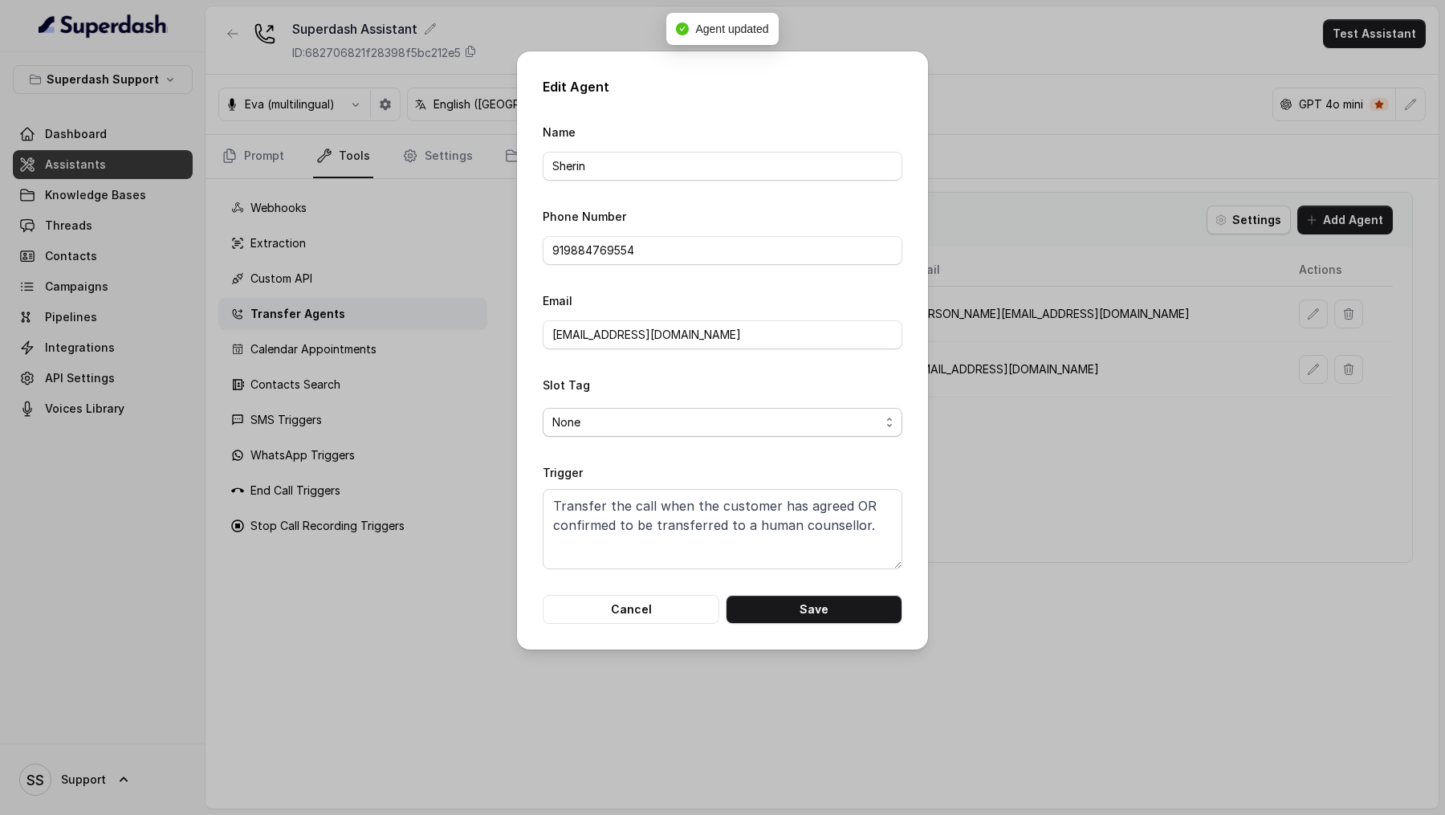
click at [592, 419] on span "None" at bounding box center [716, 422] width 328 height 19
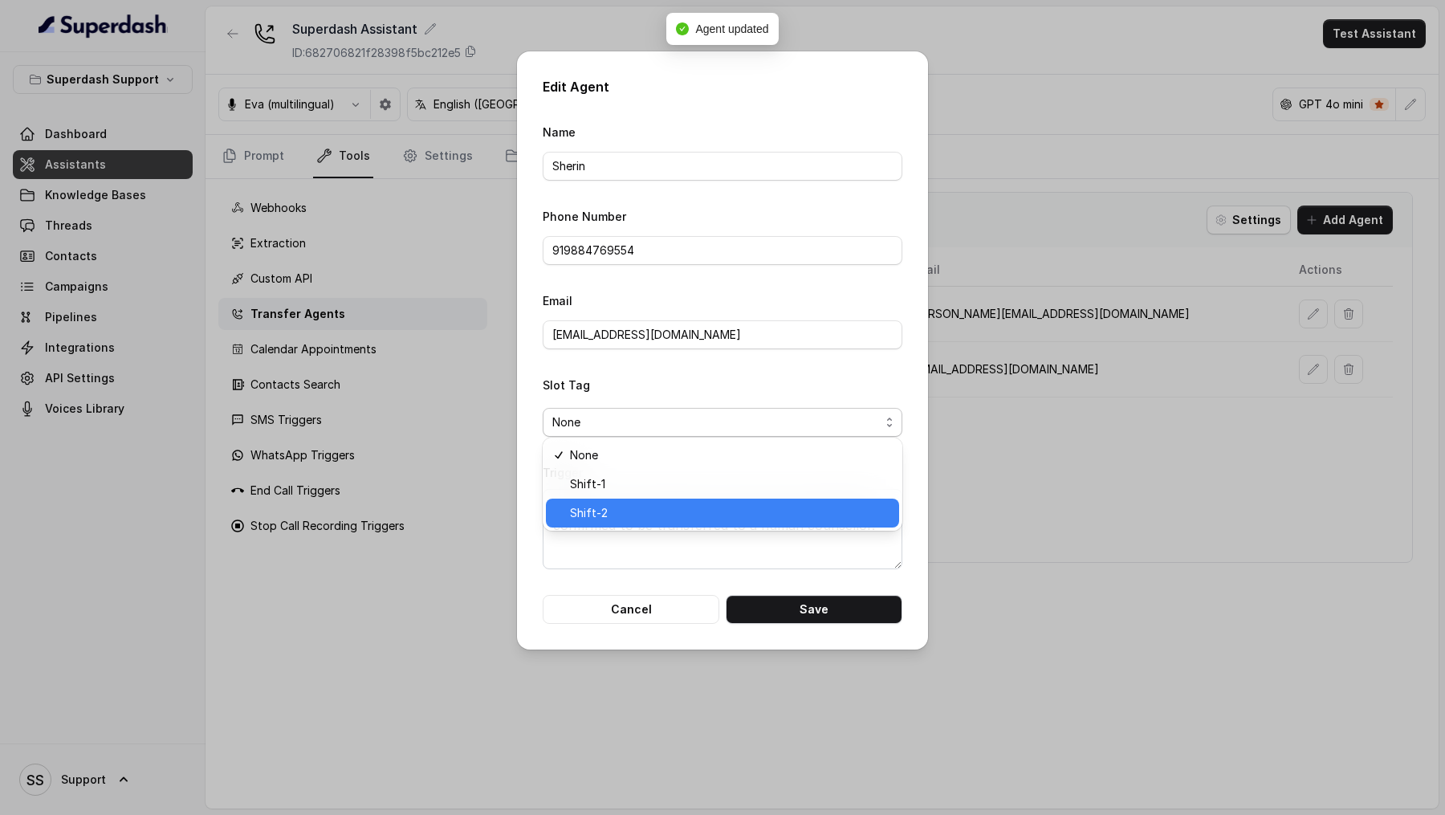
click at [590, 510] on span "Shift-2" at bounding box center [730, 512] width 320 height 19
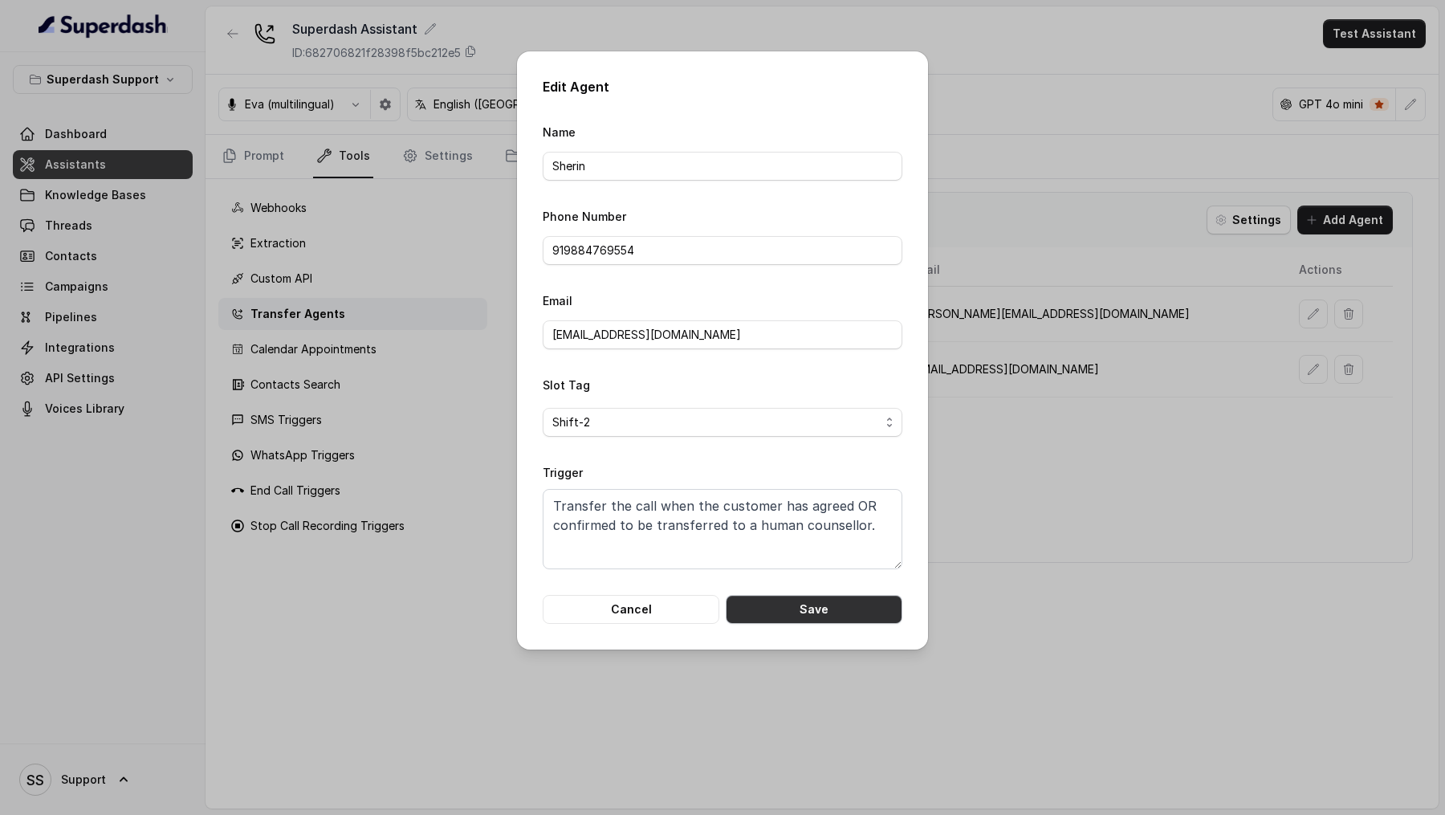
click at [776, 603] on button "Save" at bounding box center [814, 609] width 177 height 29
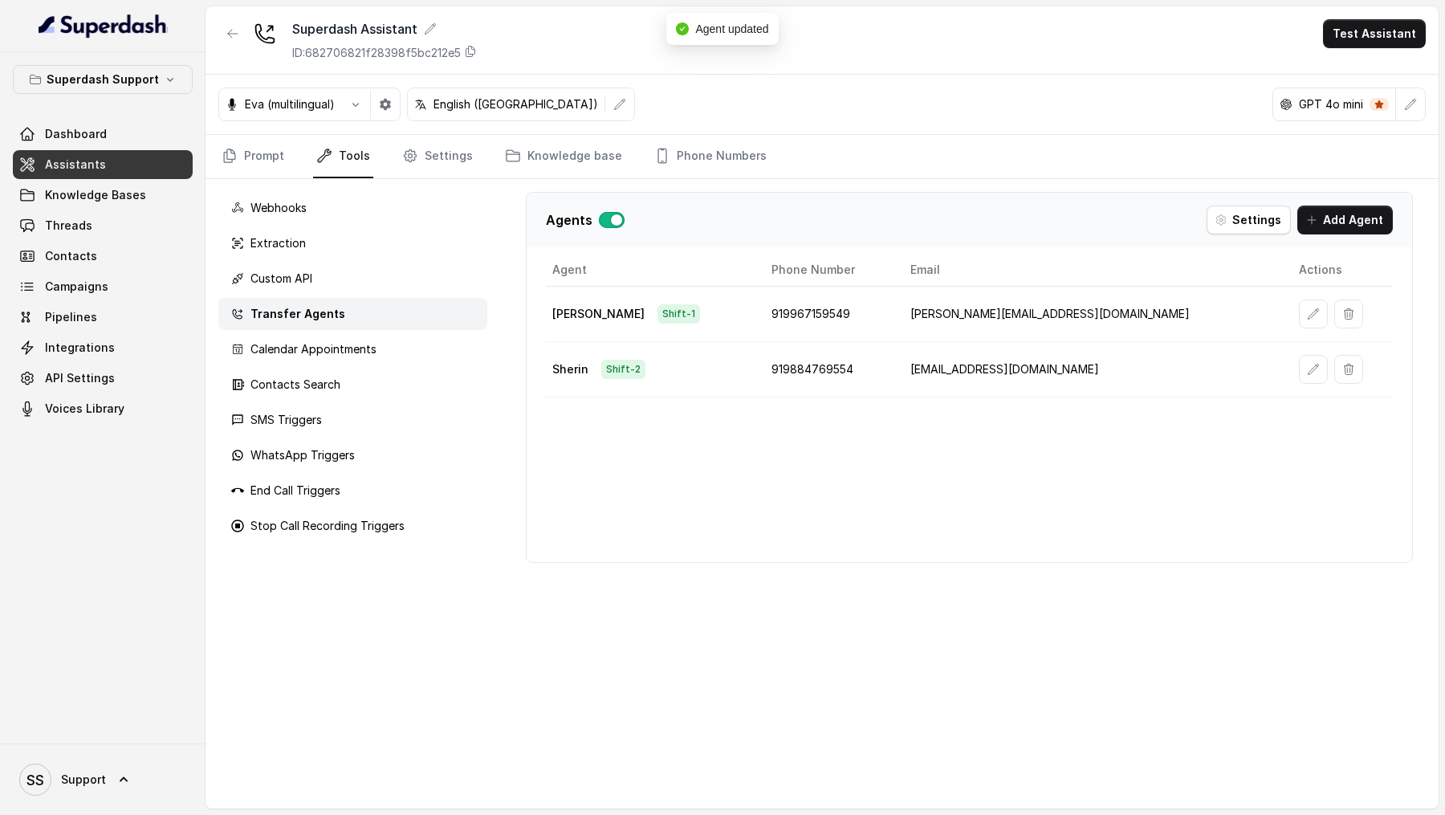
click at [941, 723] on div "Agents Settings Add Agent Agent Phone Number Email Actions [PERSON_NAME] Shift-…" at bounding box center [969, 494] width 939 height 630
click at [417, 193] on div "Webhooks" at bounding box center [352, 208] width 269 height 32
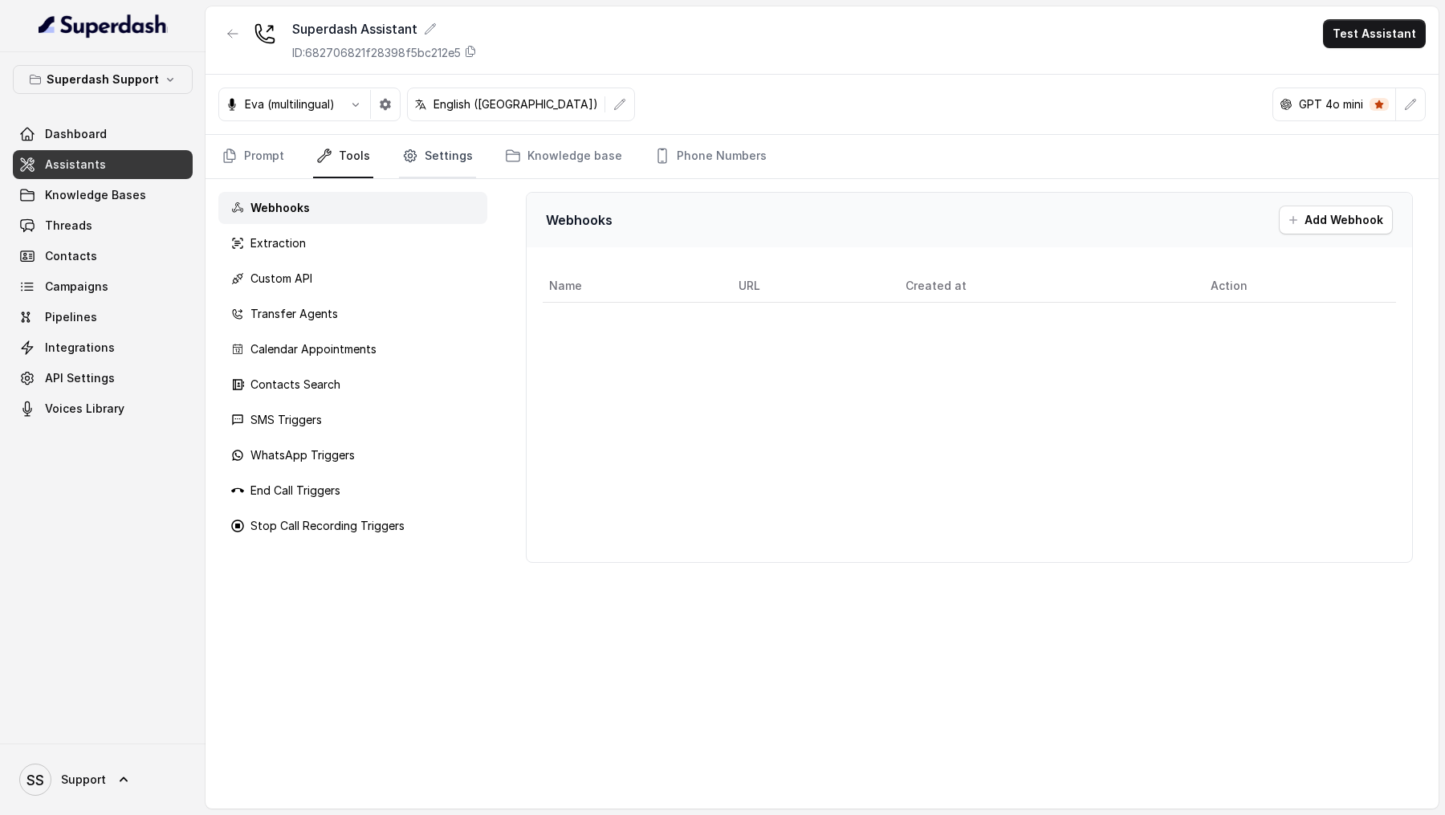
click at [429, 159] on link "Settings" at bounding box center [437, 156] width 77 height 43
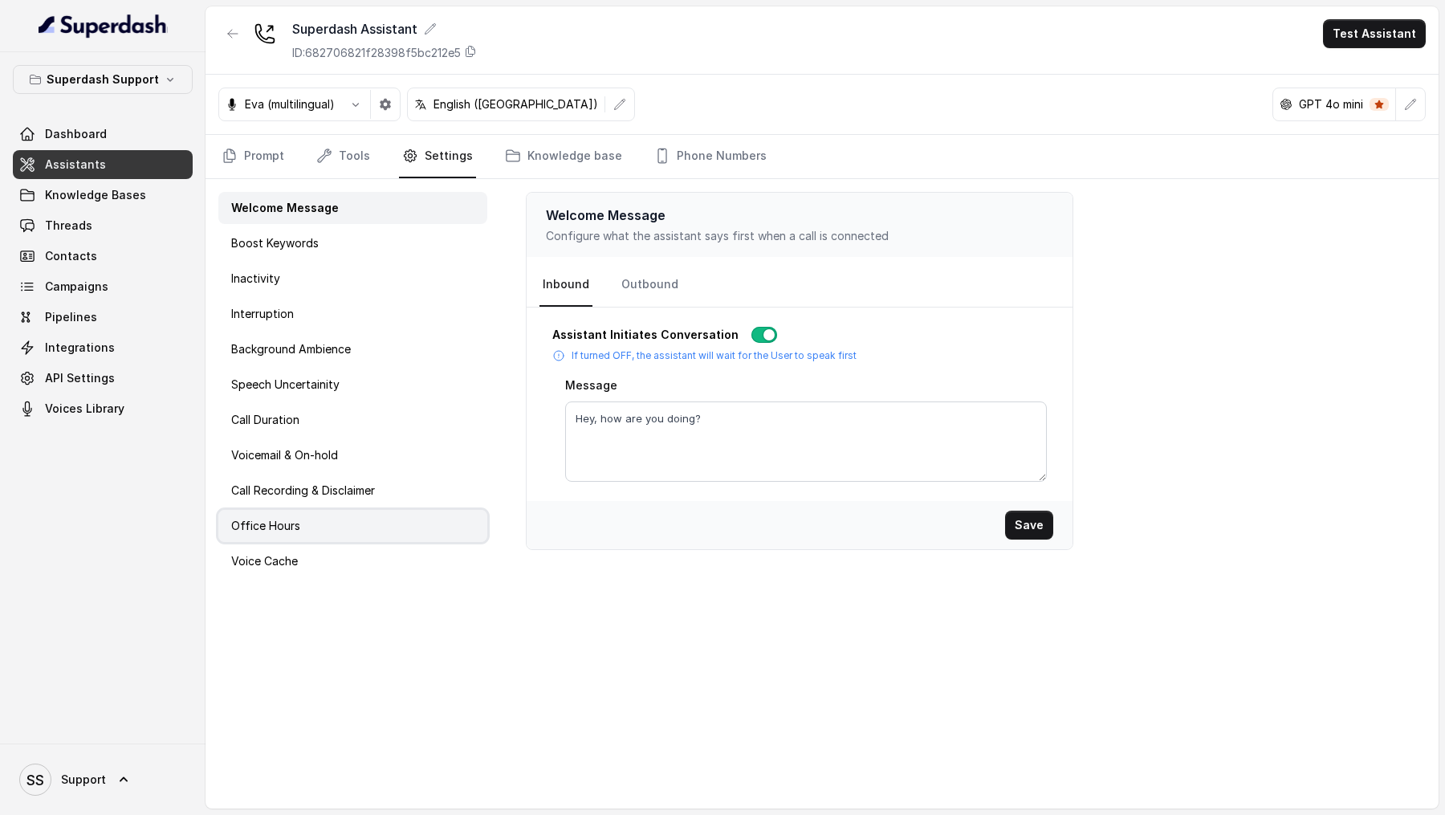
click at [304, 516] on div "Office Hours" at bounding box center [352, 526] width 269 height 32
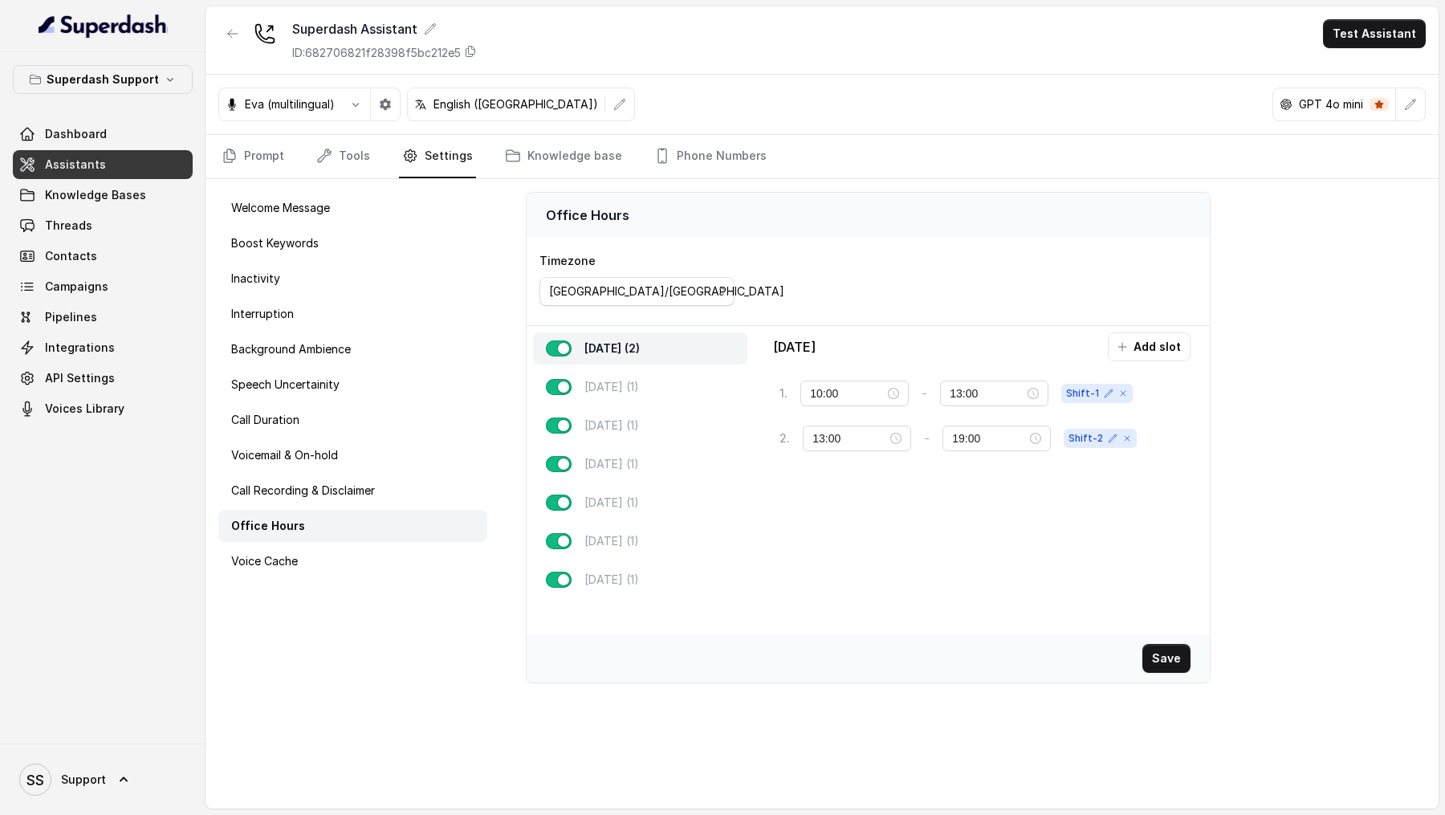
click at [917, 715] on div "Office Hours Timezone [GEOGRAPHIC_DATA]/[GEOGRAPHIC_DATA] [DATE] (2) [DATE] (1)…" at bounding box center [969, 494] width 939 height 630
click at [1178, 660] on button "Save" at bounding box center [1167, 658] width 48 height 29
click at [639, 382] on p "[DATE] (1)" at bounding box center [612, 387] width 55 height 16
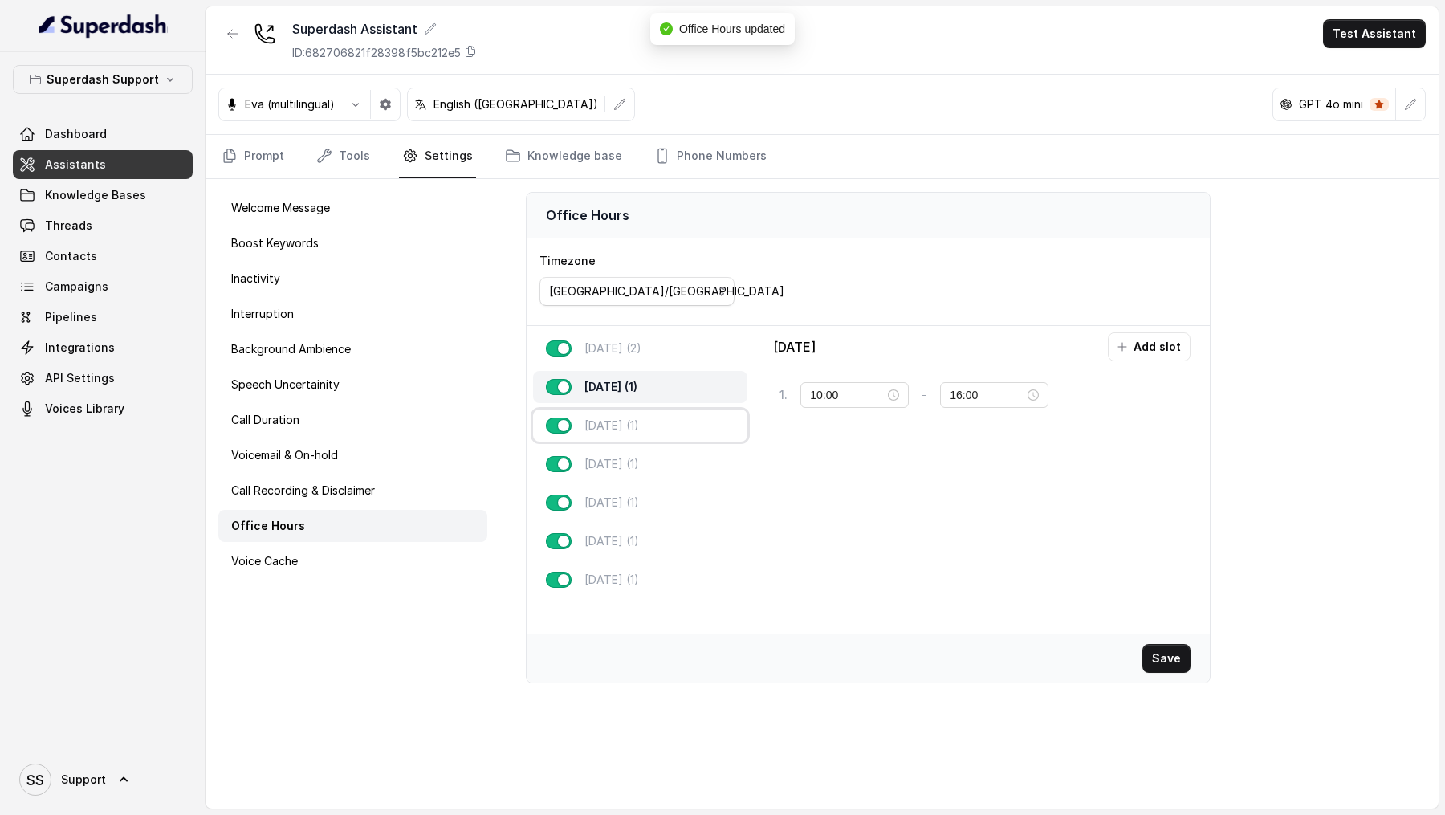
click at [638, 418] on p "[DATE] (1)" at bounding box center [612, 426] width 55 height 16
click at [638, 472] on div "[DATE] (1)" at bounding box center [640, 464] width 215 height 32
click at [638, 515] on div "[DATE] (1)" at bounding box center [640, 503] width 215 height 32
click at [638, 564] on div "[DATE] (1)" at bounding box center [640, 580] width 215 height 32
click at [677, 353] on div "[DATE] (2)" at bounding box center [640, 348] width 215 height 32
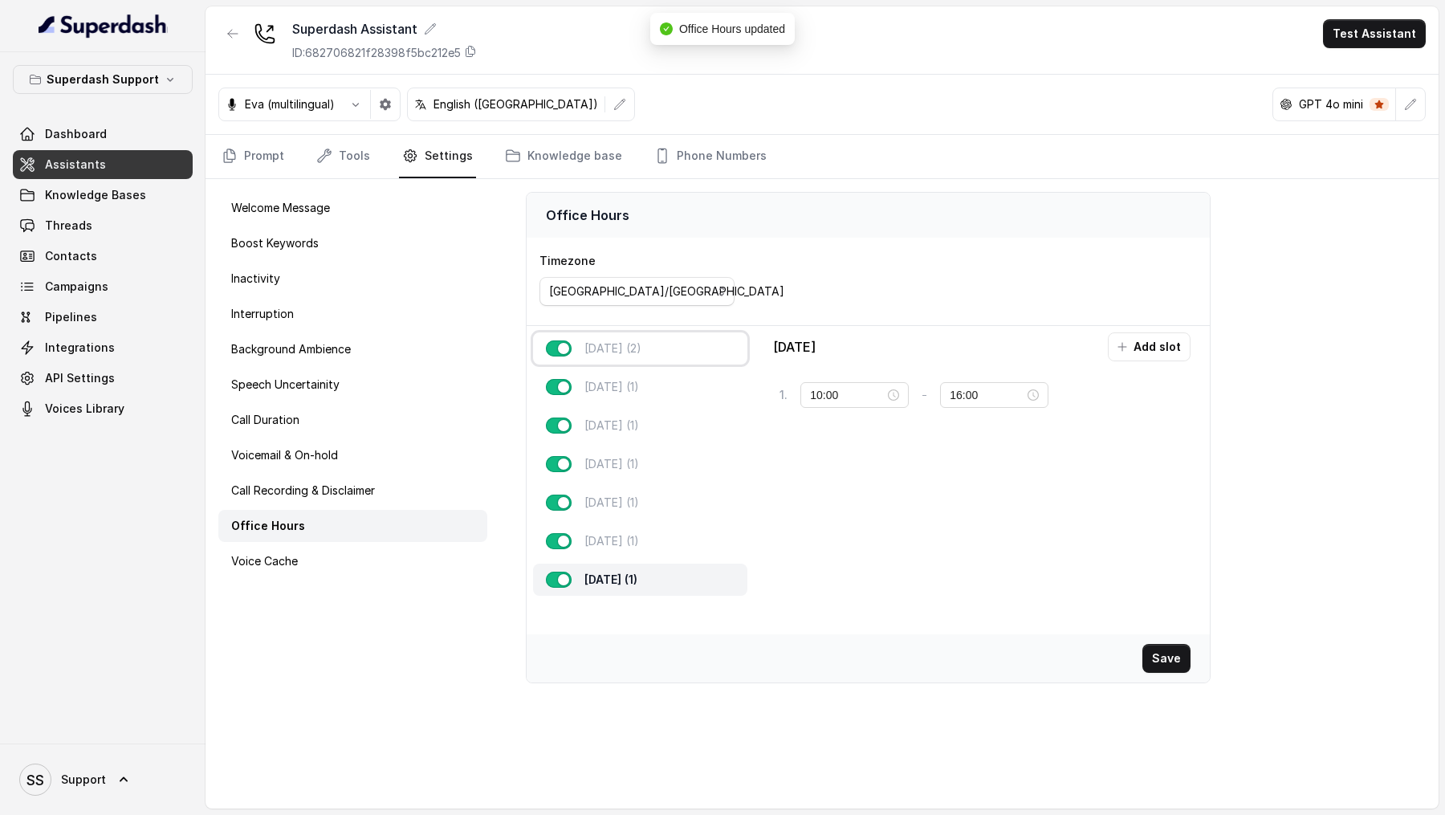
type input "13:00"
click at [819, 697] on div "Office Hours Timezone [GEOGRAPHIC_DATA]/[GEOGRAPHIC_DATA] [DATE] (2) [DATE] (1)…" at bounding box center [969, 494] width 939 height 630
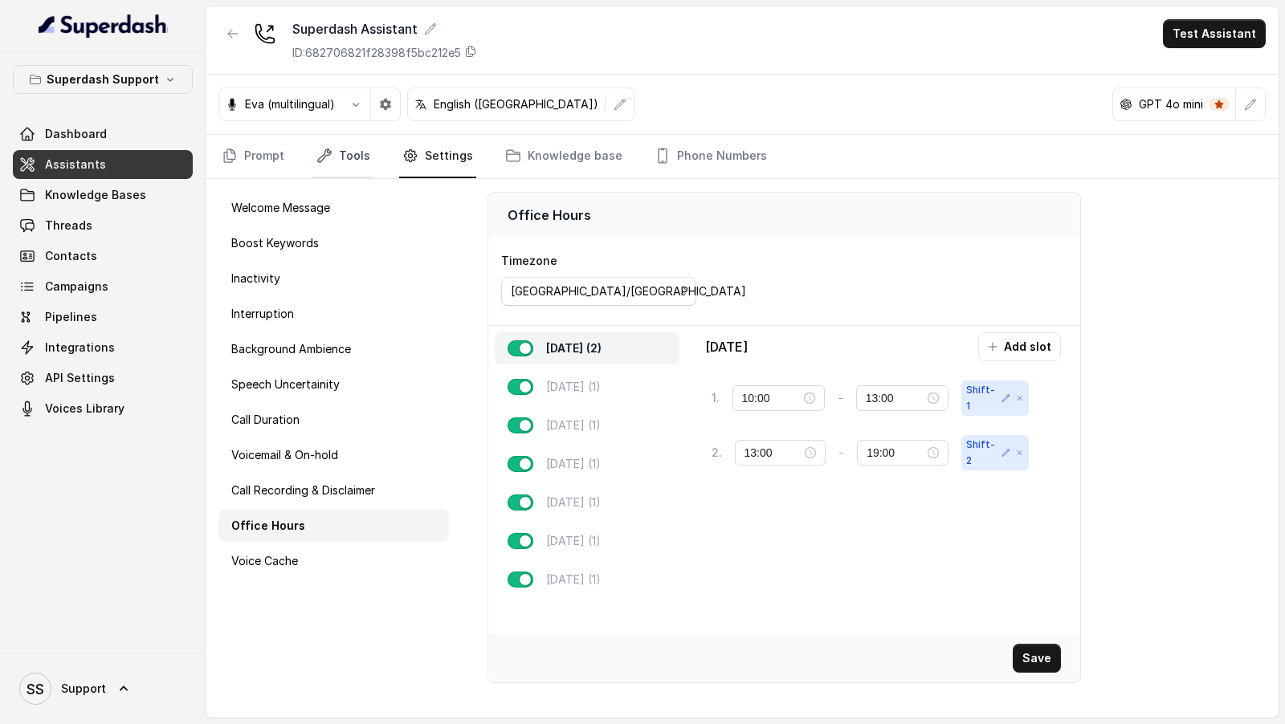
click at [344, 162] on link "Tools" at bounding box center [343, 156] width 60 height 43
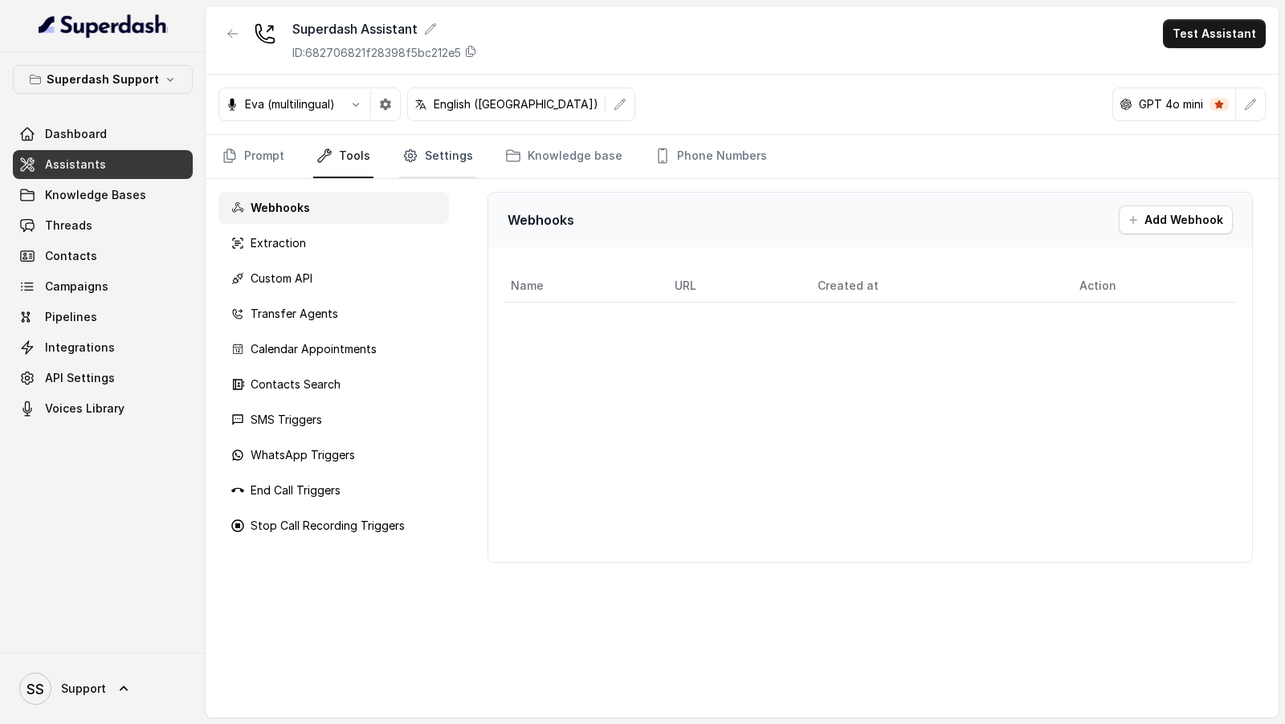
click at [424, 166] on link "Settings" at bounding box center [437, 156] width 77 height 43
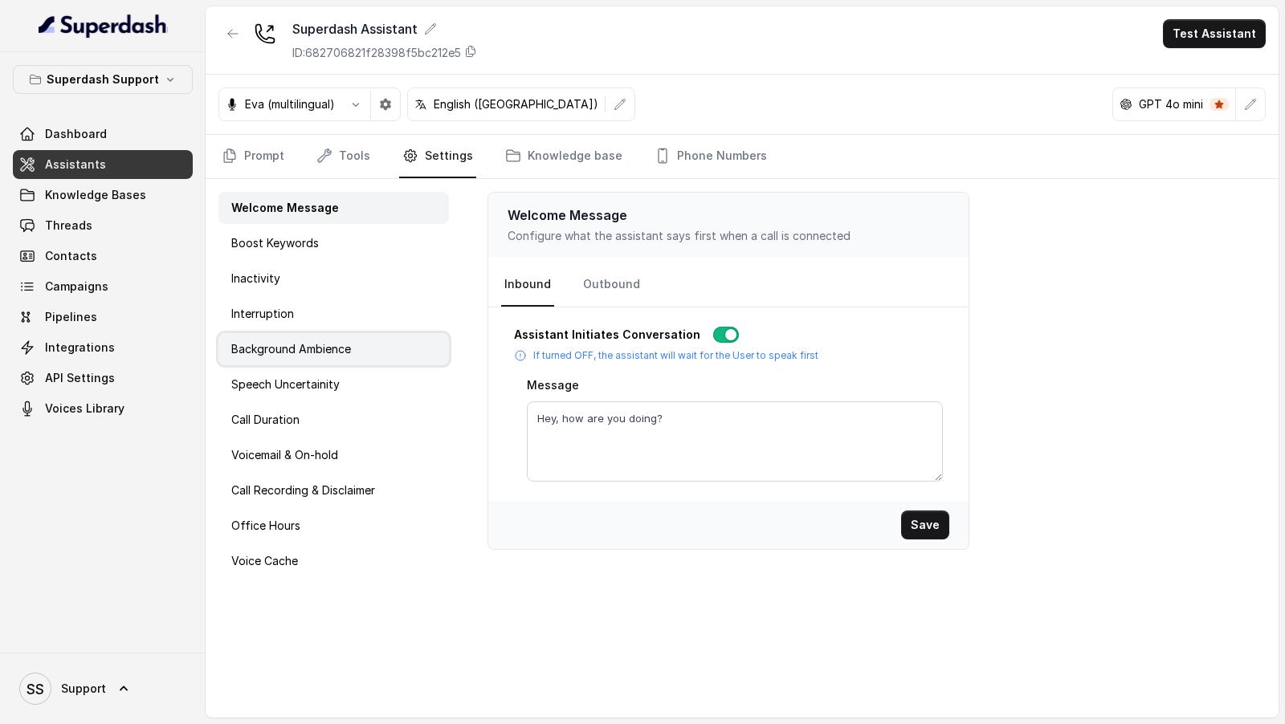
click at [322, 333] on div "Background Ambience" at bounding box center [333, 349] width 230 height 32
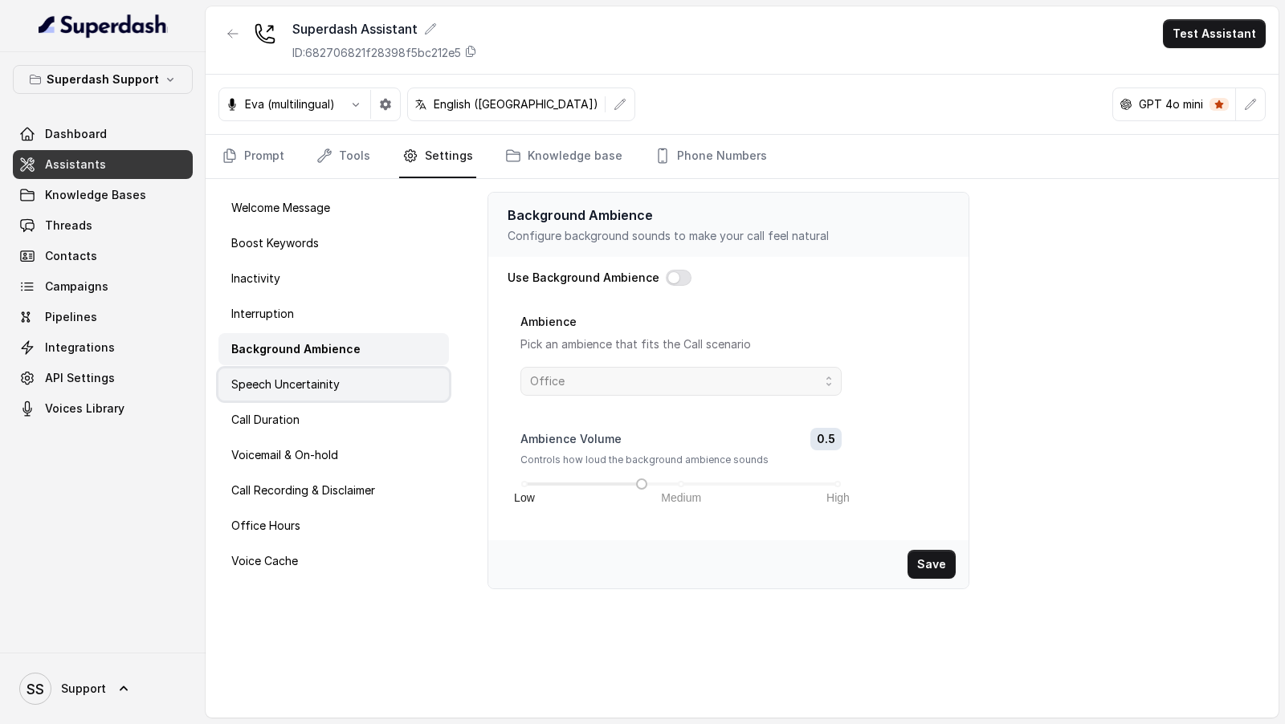
click at [323, 397] on div "Speech Uncertainity" at bounding box center [333, 385] width 230 height 32
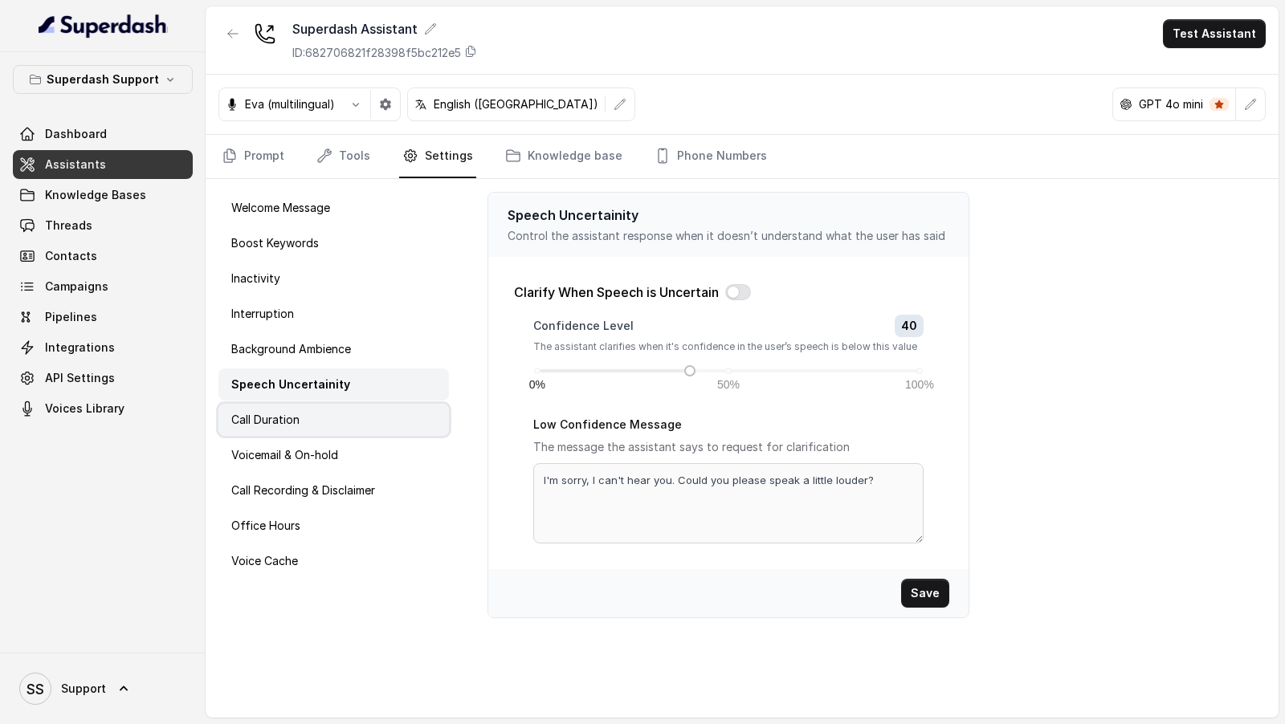
click at [323, 431] on div "Call Duration" at bounding box center [333, 420] width 230 height 32
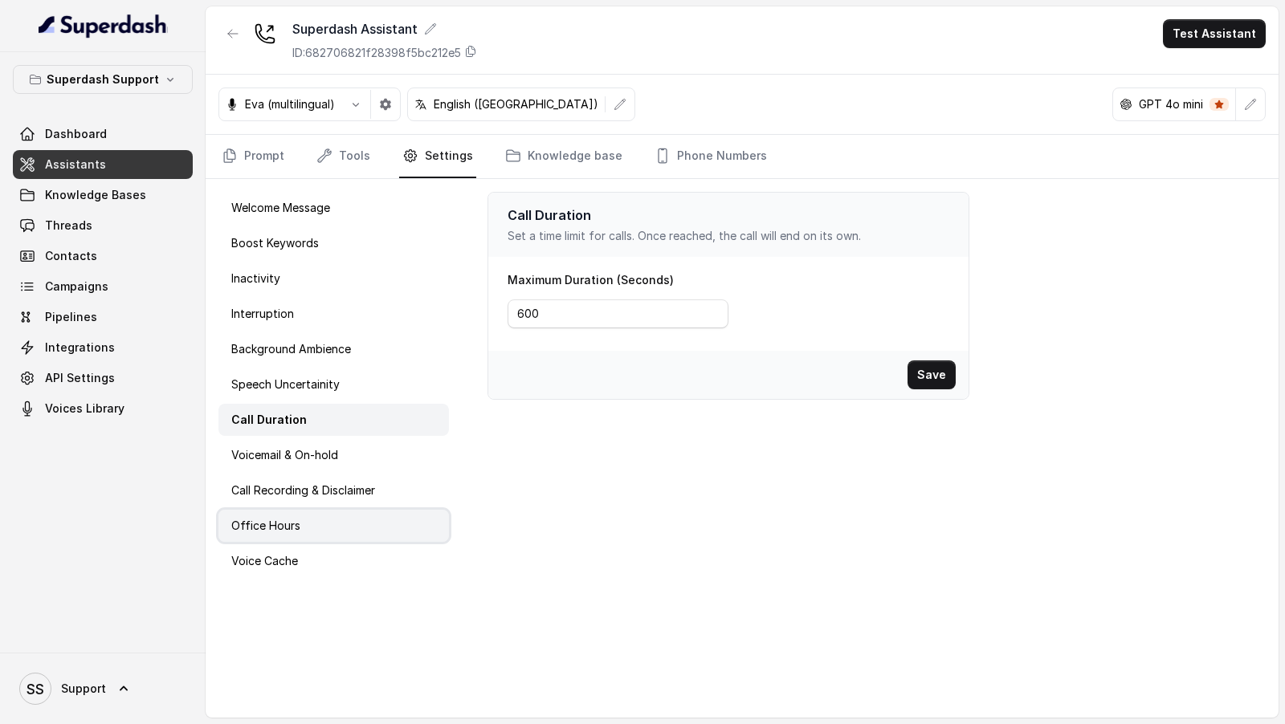
click at [353, 513] on div "Office Hours" at bounding box center [333, 526] width 230 height 32
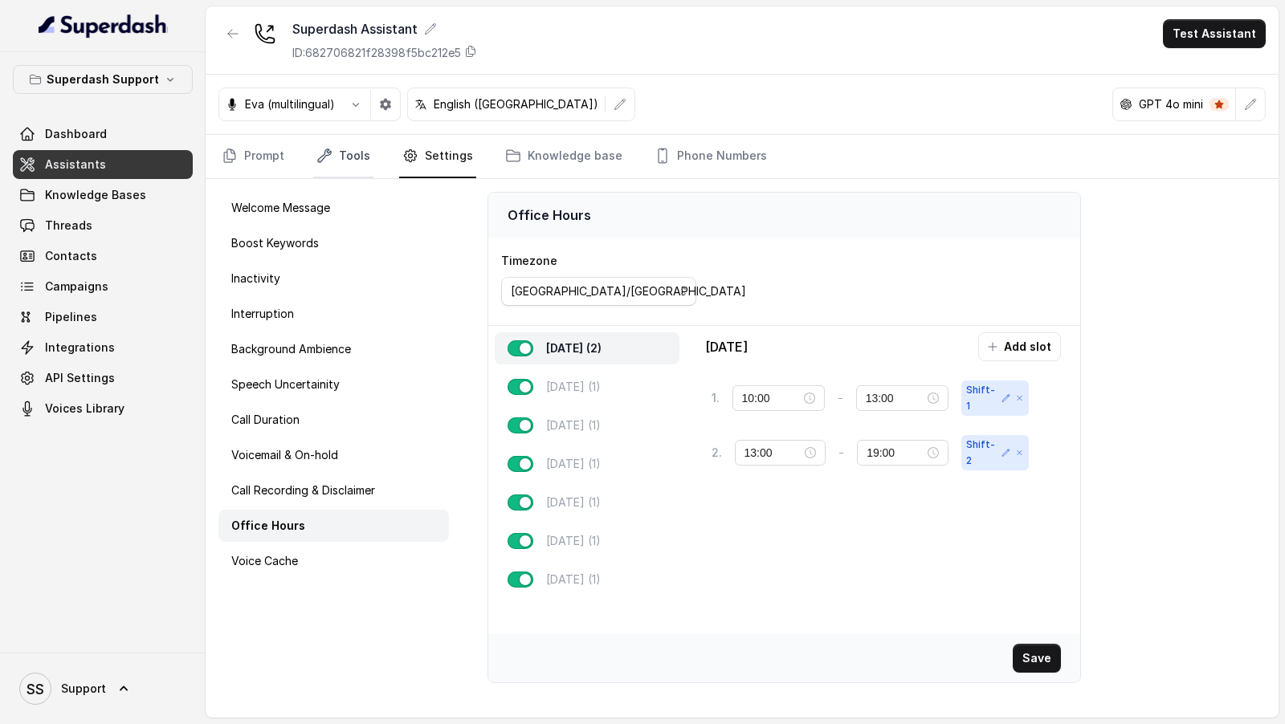
click at [337, 163] on link "Tools" at bounding box center [343, 156] width 60 height 43
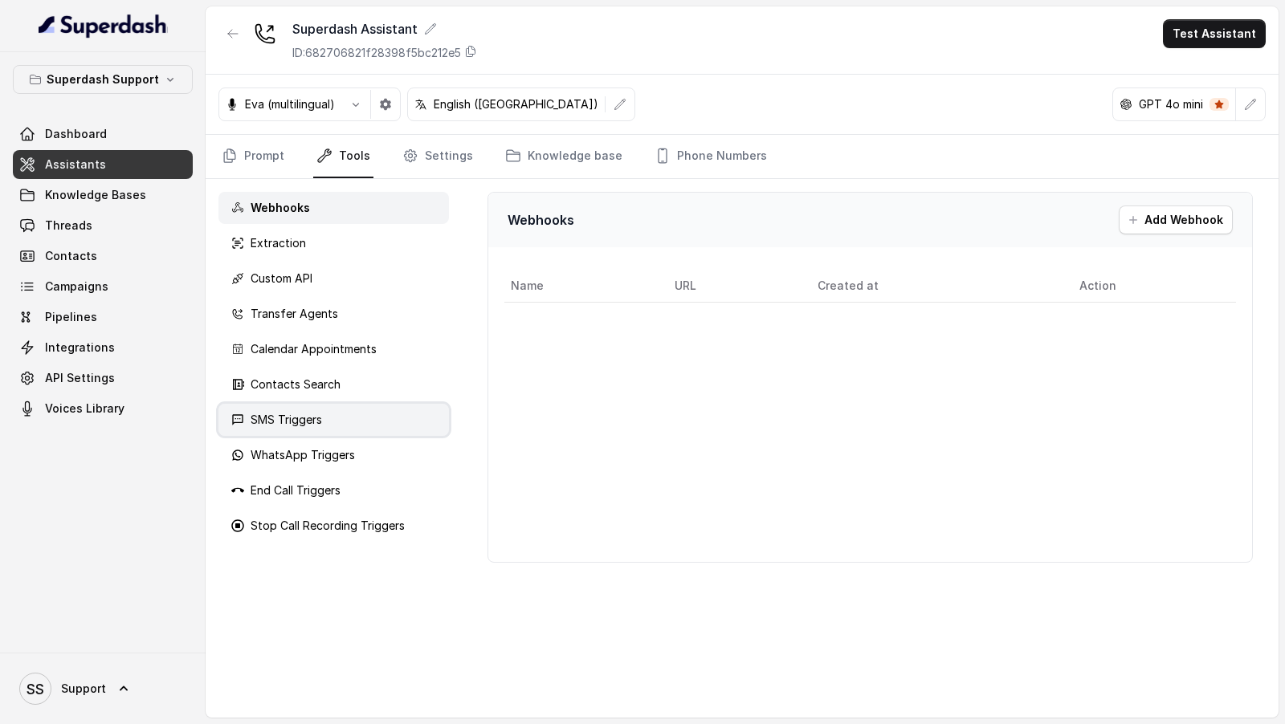
click at [350, 414] on div "SMS Triggers" at bounding box center [333, 420] width 230 height 32
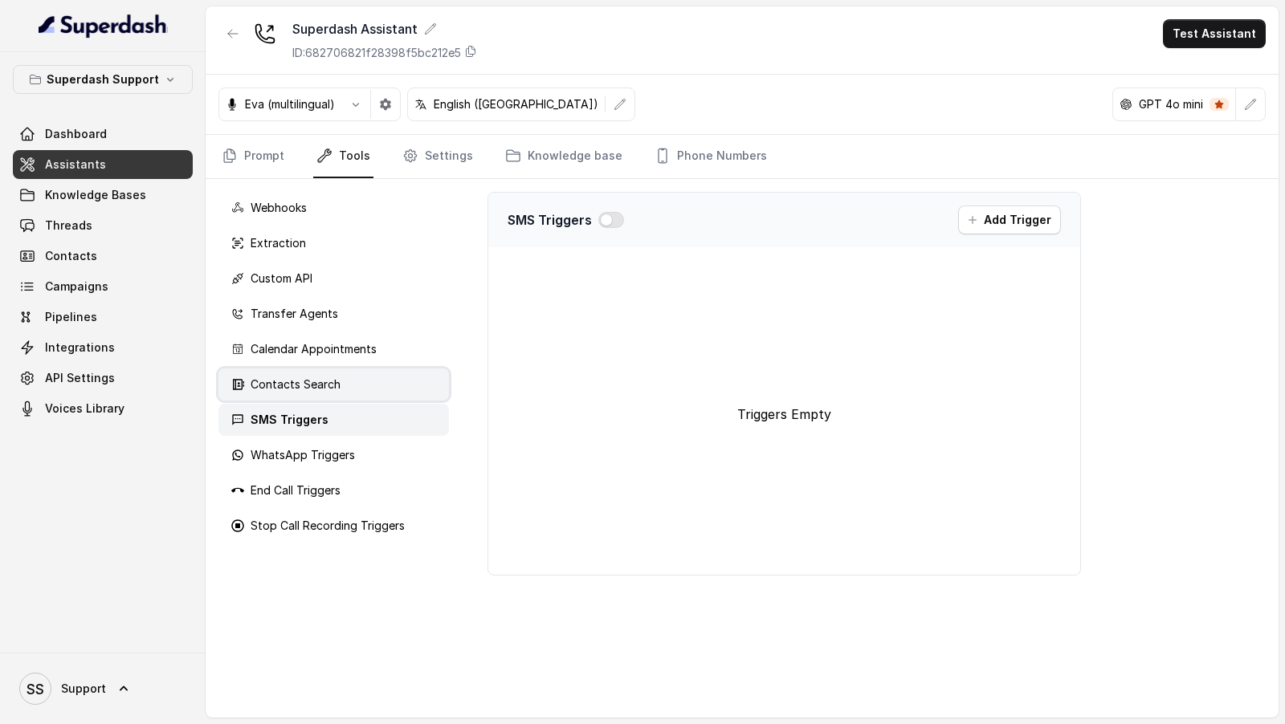
click at [356, 382] on div "Contacts Search" at bounding box center [333, 385] width 230 height 32
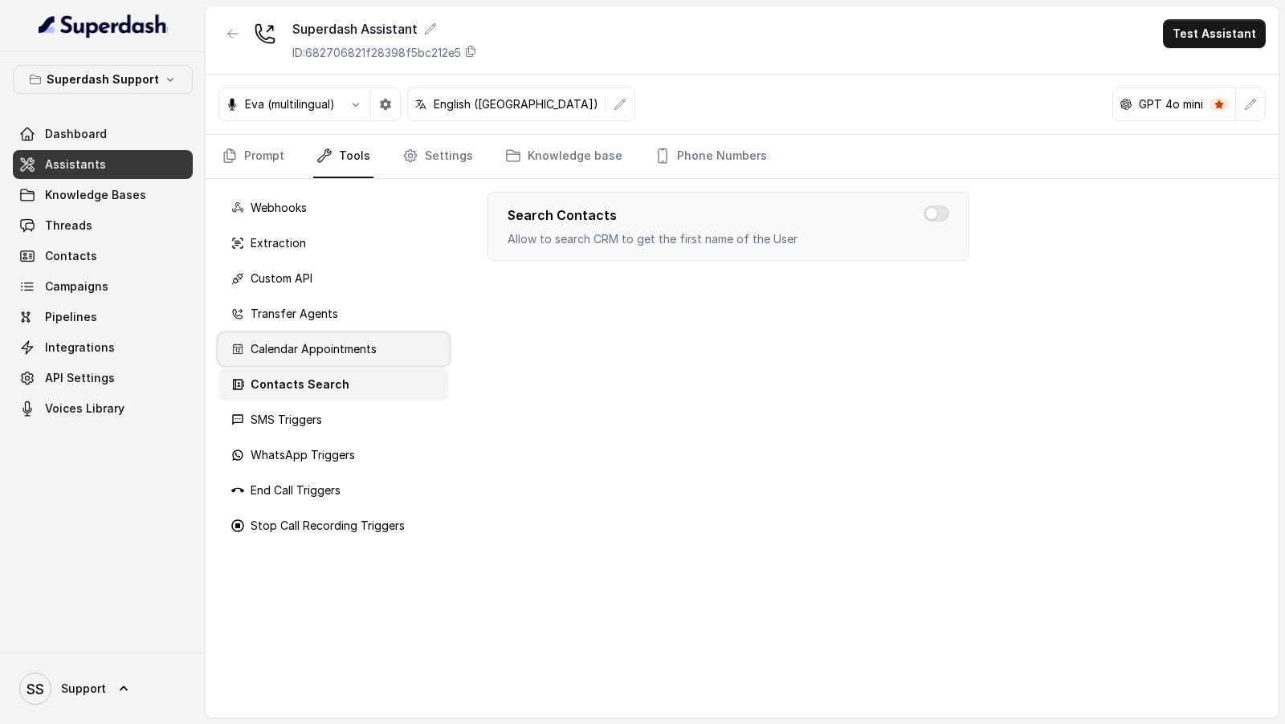
click at [376, 340] on div "Calendar Appointments" at bounding box center [333, 349] width 230 height 32
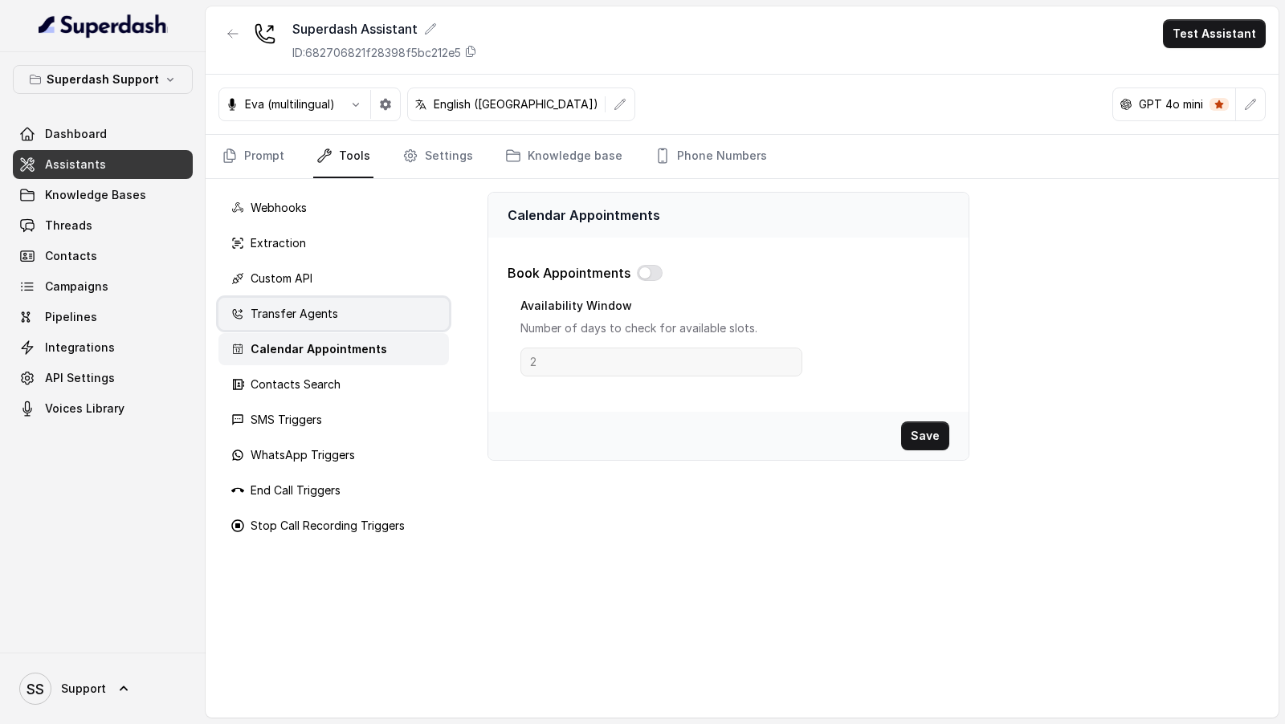
click at [373, 312] on div "Transfer Agents" at bounding box center [333, 314] width 230 height 32
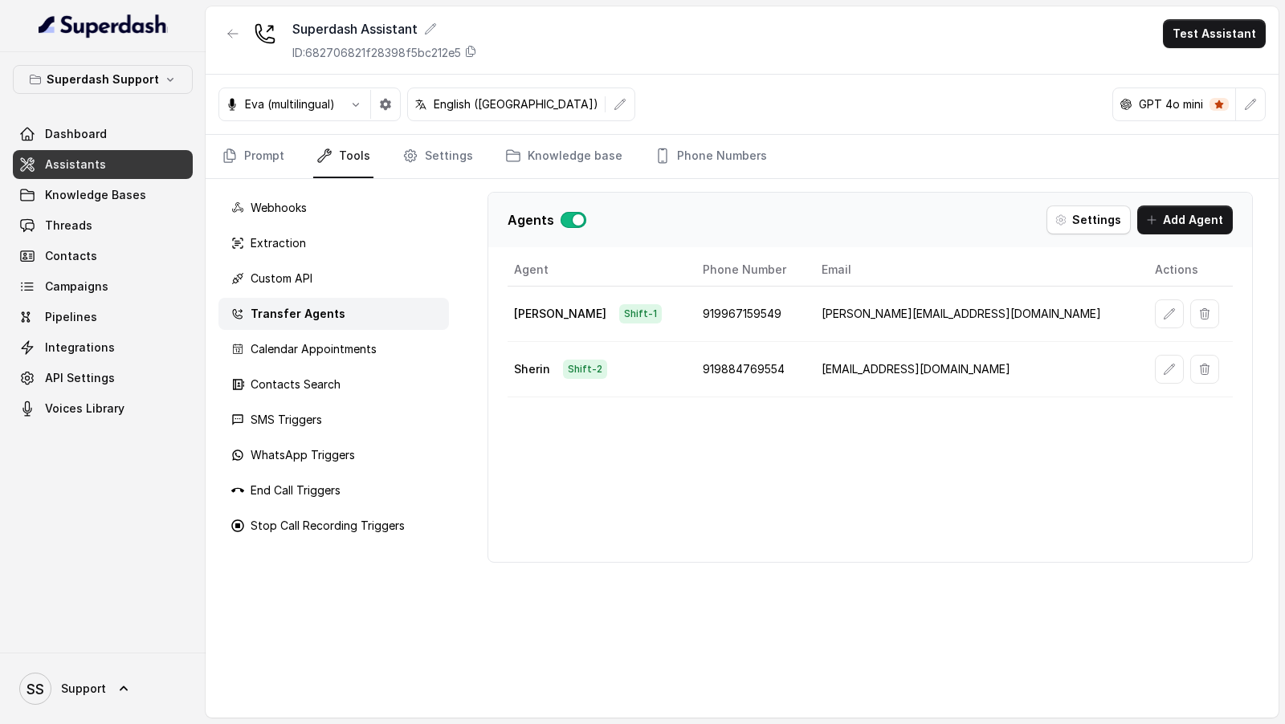
click at [1164, 315] on icon "button" at bounding box center [1169, 313] width 10 height 10
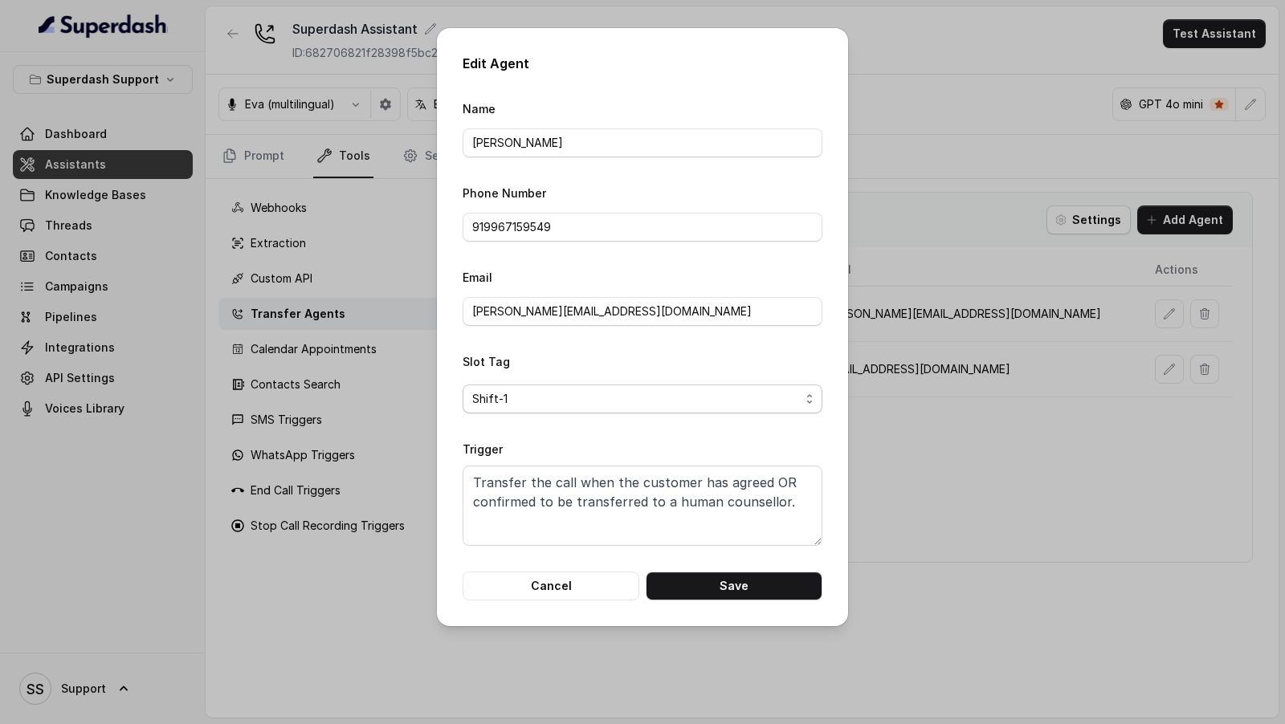
click at [505, 403] on span "Shift-1" at bounding box center [636, 398] width 328 height 19
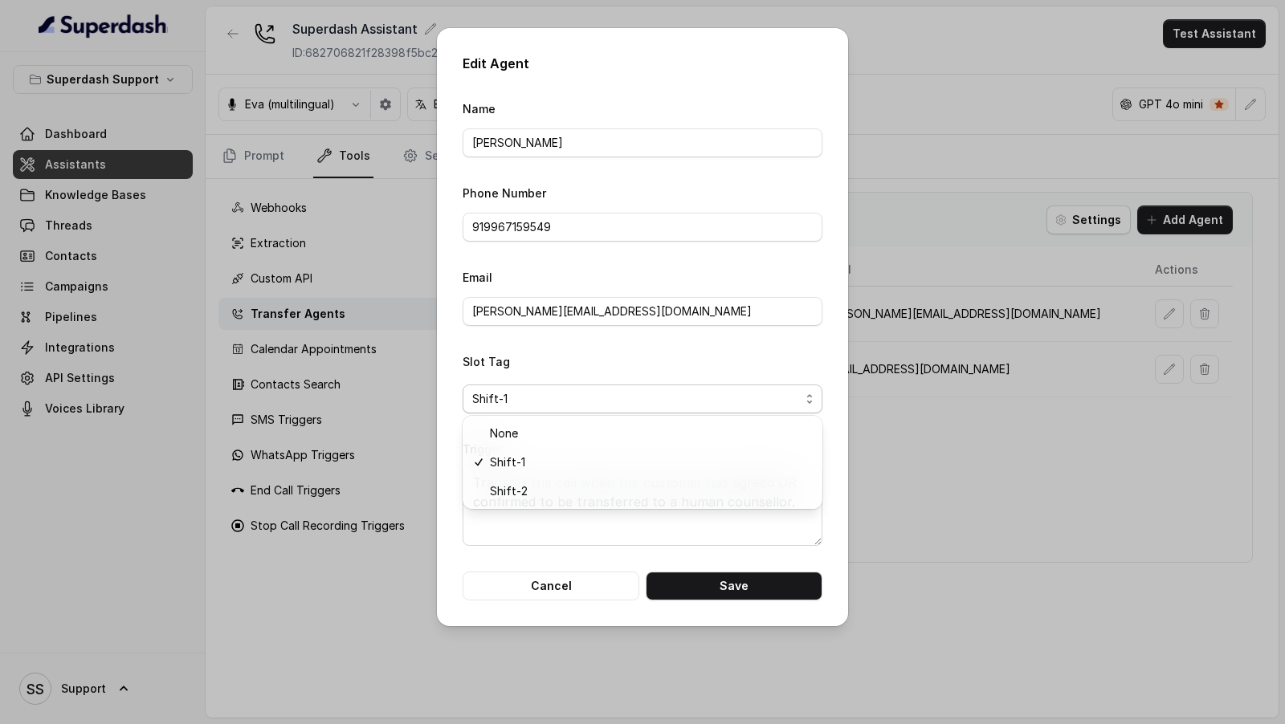
click at [522, 580] on form "Name [PERSON_NAME] Phone Number 919967159549 Email [PERSON_NAME][EMAIL_ADDRESS]…" at bounding box center [643, 350] width 360 height 502
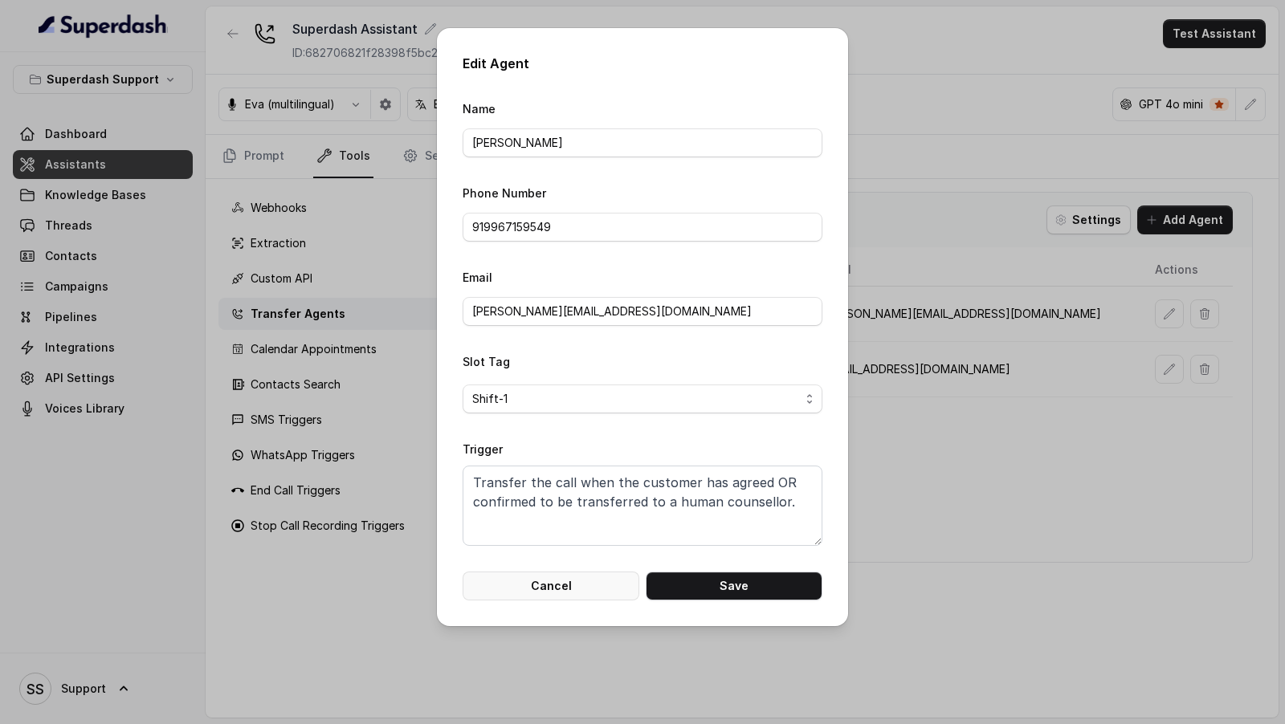
click at [528, 580] on button "Cancel" at bounding box center [551, 586] width 177 height 29
